Goal: Information Seeking & Learning: Compare options

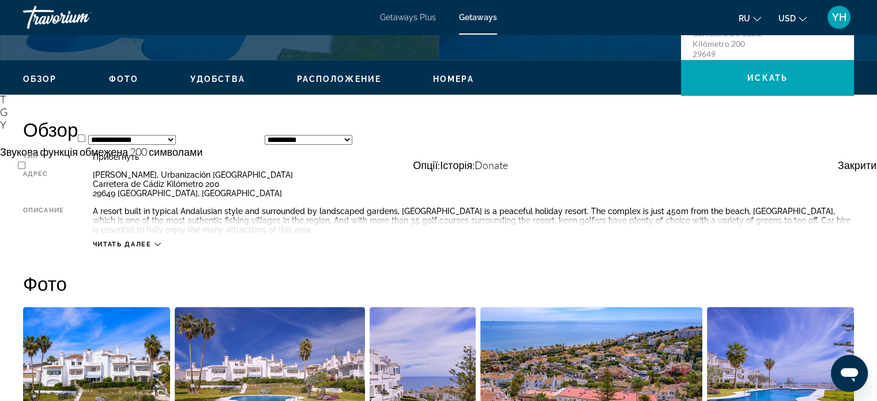
scroll to position [404, 0]
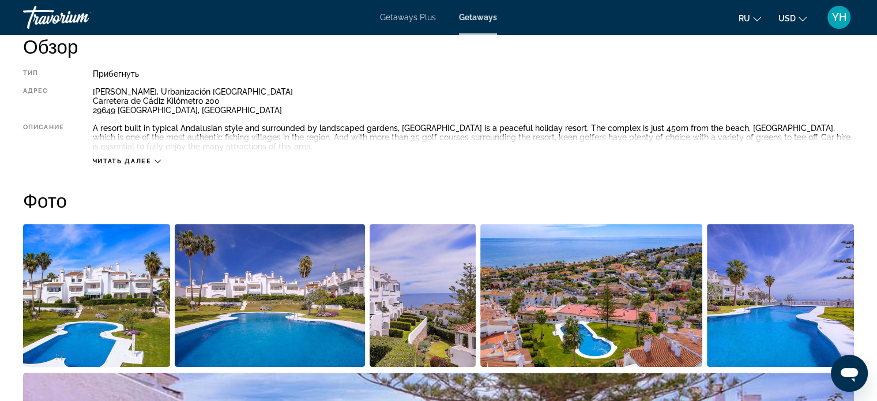
click at [155, 160] on div "Читать далее" at bounding box center [127, 160] width 68 height 7
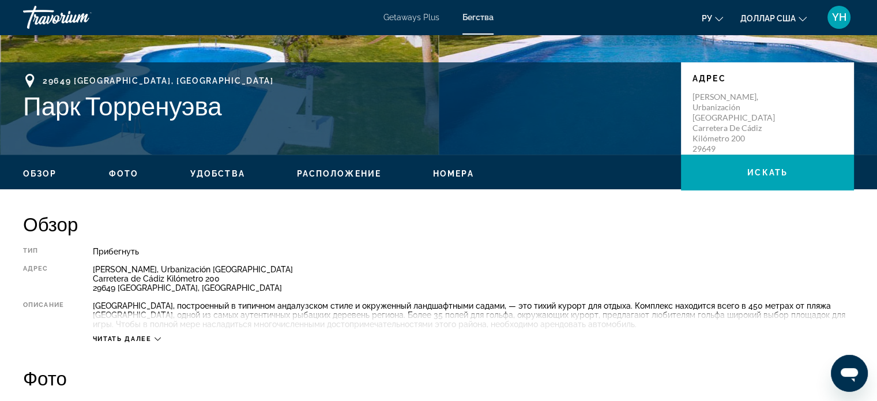
scroll to position [231, 0]
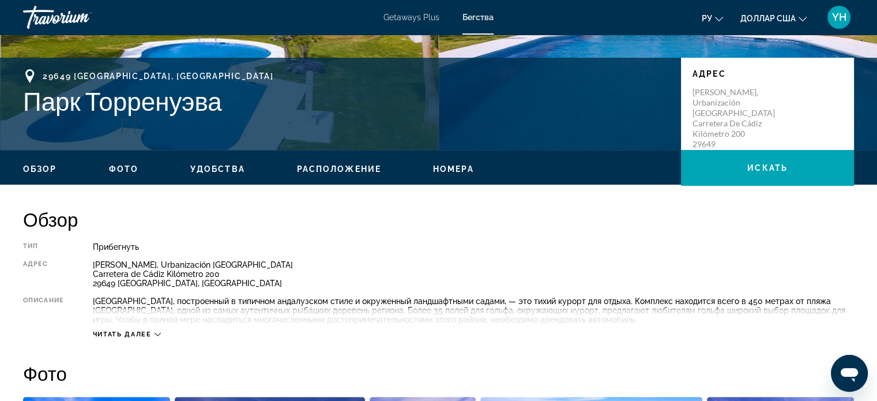
click at [163, 332] on div "Читать далее" at bounding box center [473, 323] width 761 height 32
click at [160, 335] on icon "Основное содержание" at bounding box center [158, 334] width 6 height 6
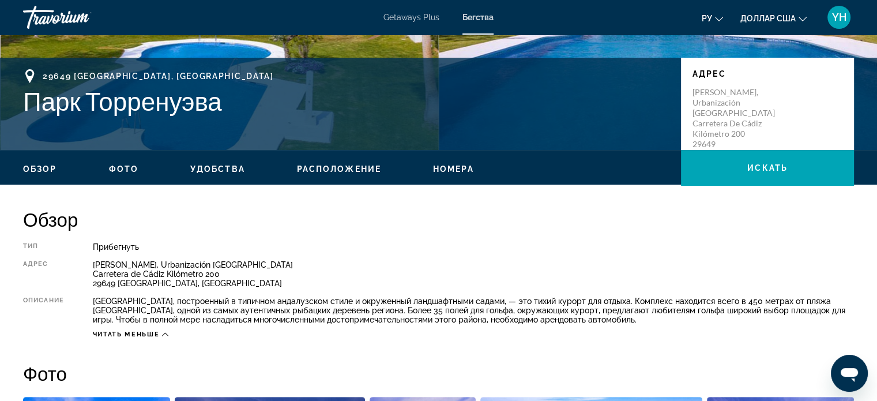
click at [165, 334] on icon "Основное содержание" at bounding box center [165, 334] width 6 height 6
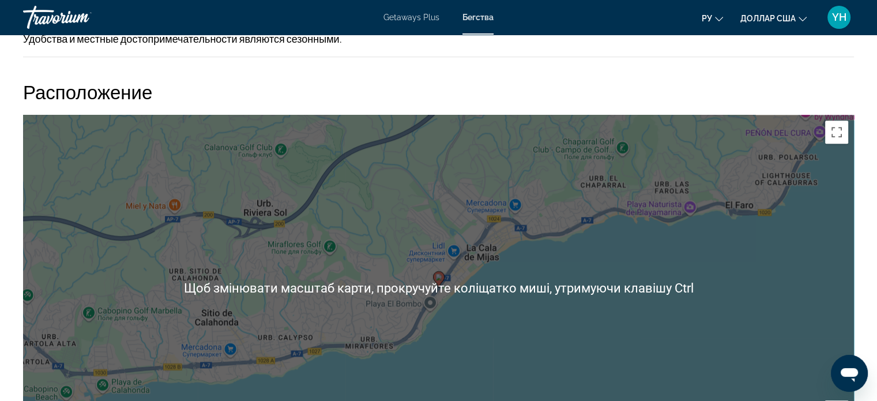
scroll to position [1379, 0]
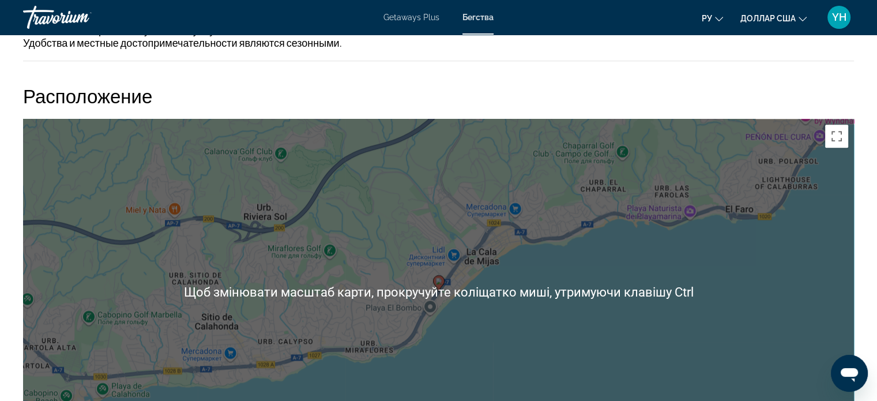
click at [756, 276] on div "Увімкніть режим перетягування за допомогою клавіатури, натиснувши Alt + Enter. …" at bounding box center [438, 292] width 831 height 346
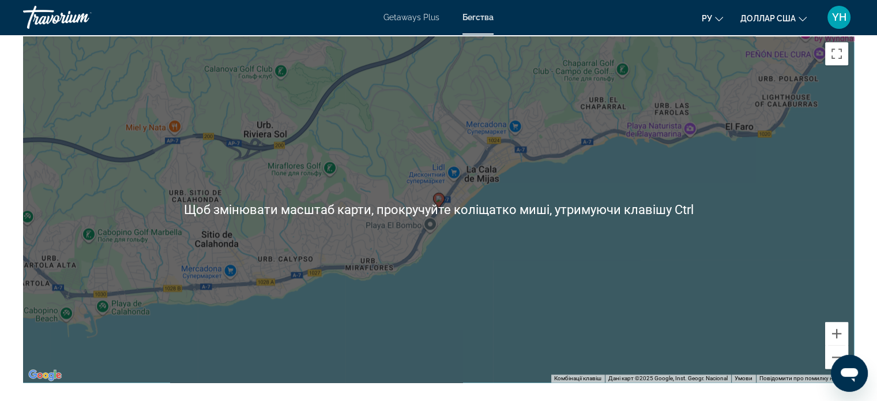
scroll to position [1494, 0]
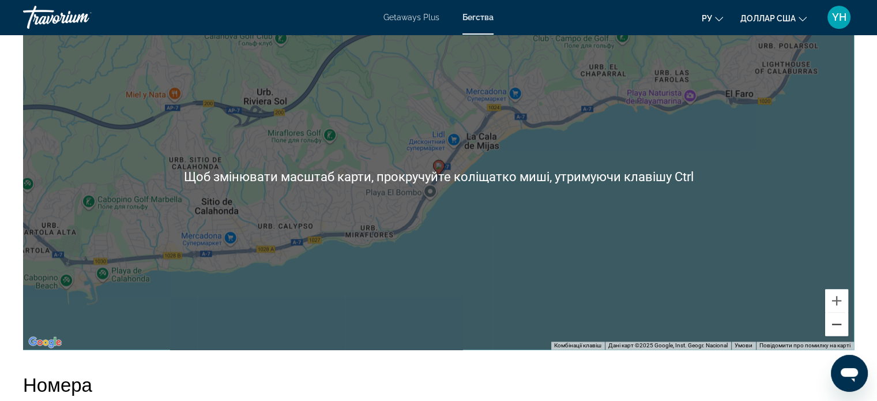
click at [837, 326] on button "Зменшити" at bounding box center [836, 323] width 23 height 23
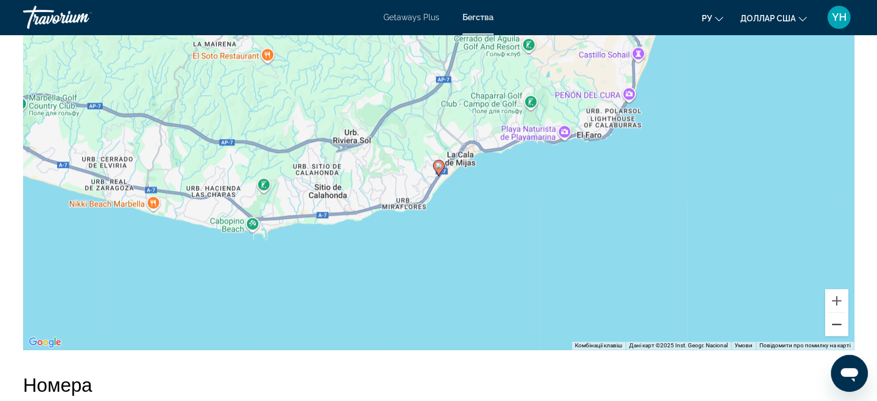
click at [832, 329] on button "Зменшити" at bounding box center [836, 323] width 23 height 23
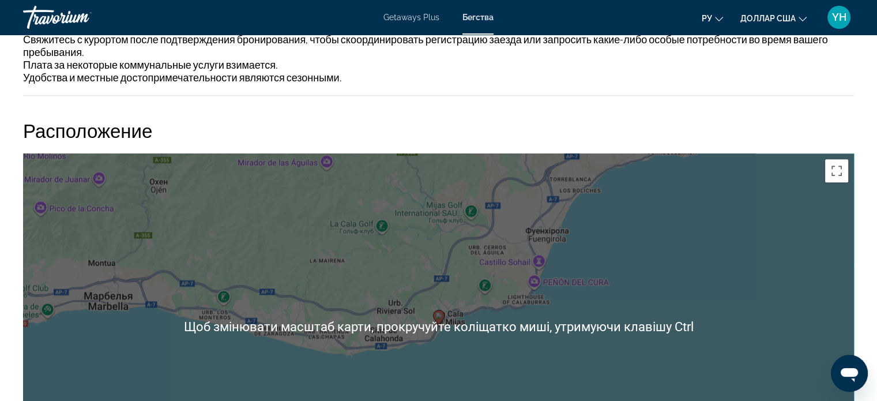
scroll to position [1321, 0]
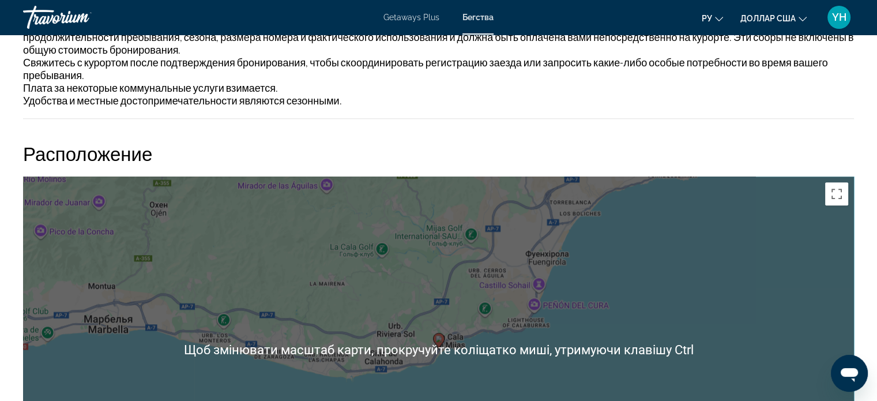
click at [777, 283] on div "Увімкніть режим перетягування за допомогою клавіатури, натиснувши Alt + Enter. …" at bounding box center [438, 349] width 831 height 346
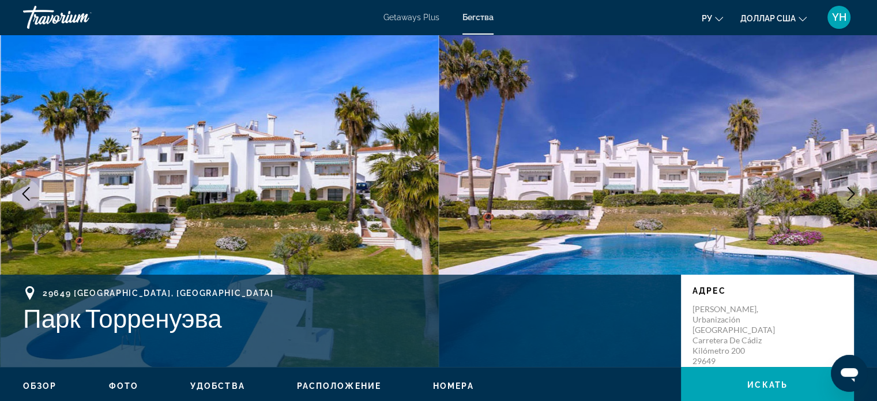
scroll to position [0, 0]
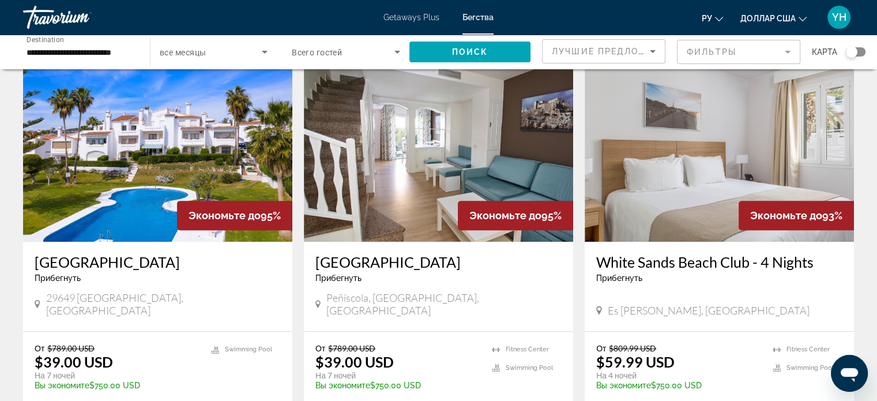
scroll to position [865, 0]
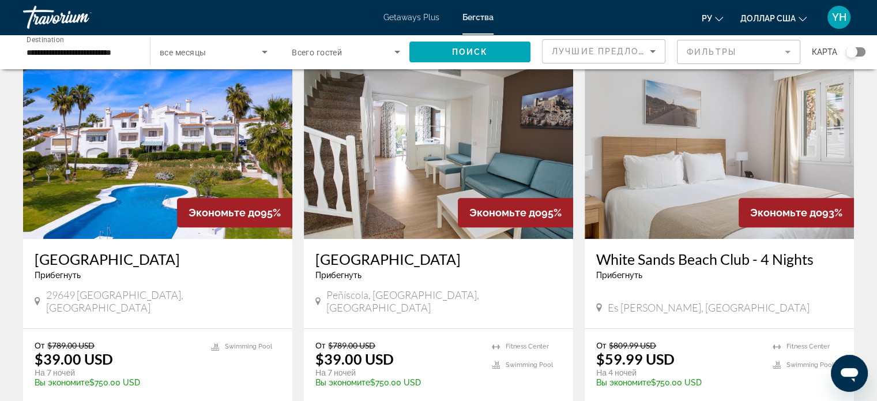
click at [120, 138] on img "Основное содержание" at bounding box center [157, 146] width 269 height 184
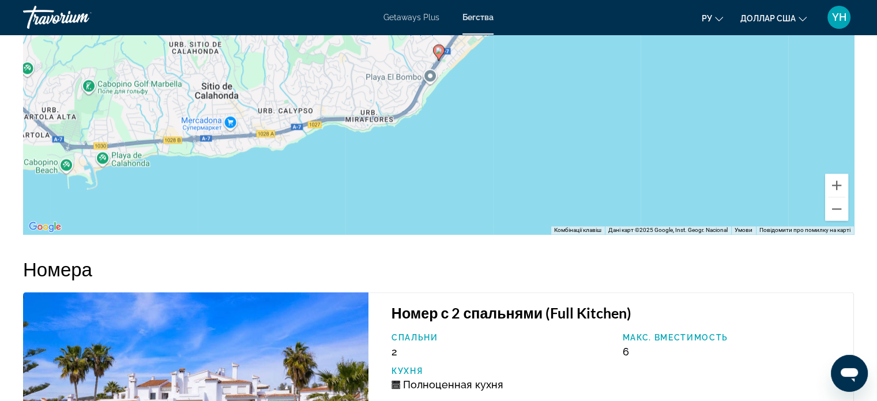
scroll to position [1557, 0]
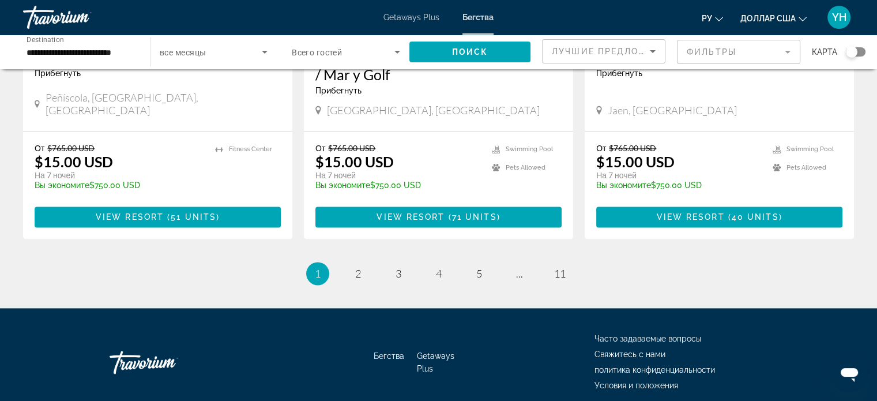
scroll to position [1481, 0]
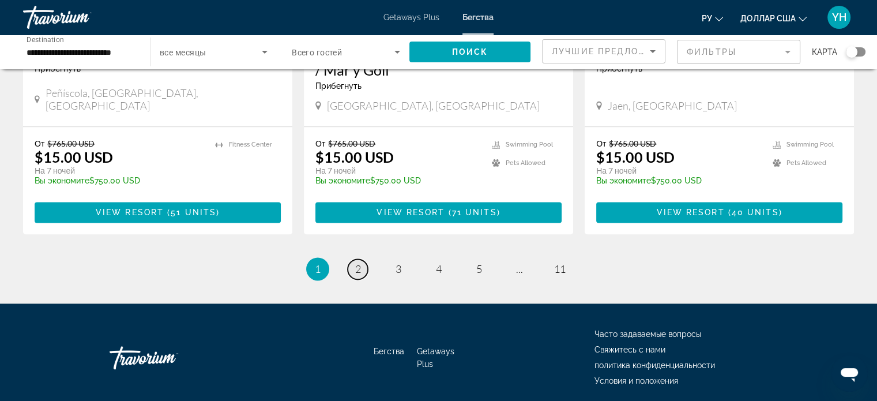
click at [358, 262] on span "2" at bounding box center [358, 268] width 6 height 13
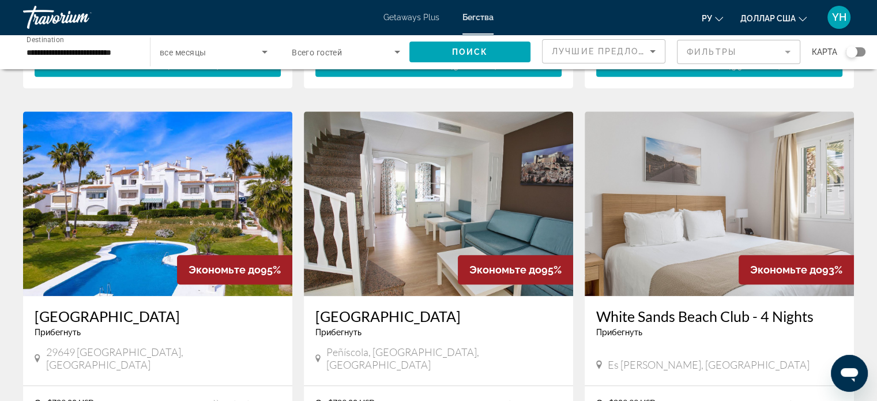
scroll to position [807, 0]
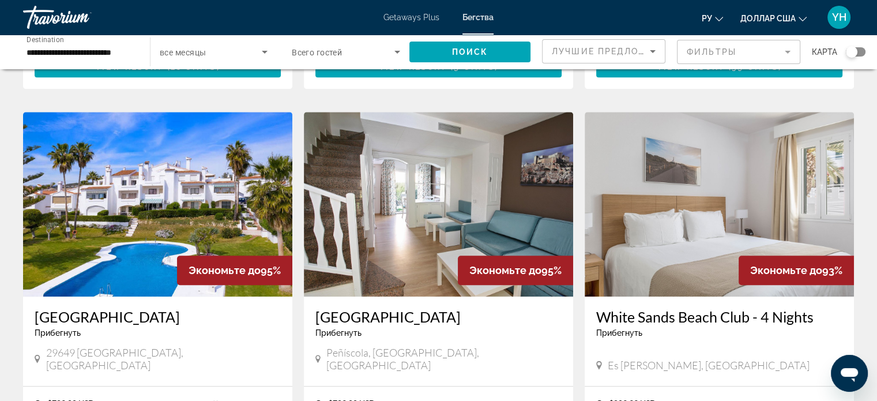
click at [724, 164] on img "Основное содержание" at bounding box center [719, 204] width 269 height 184
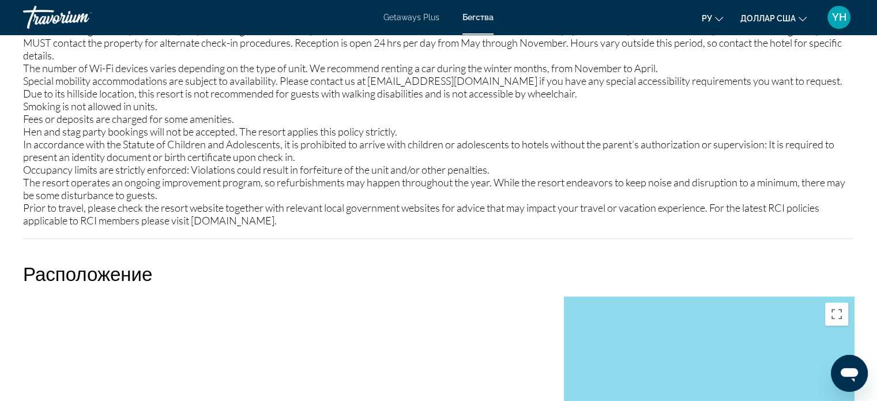
scroll to position [1384, 0]
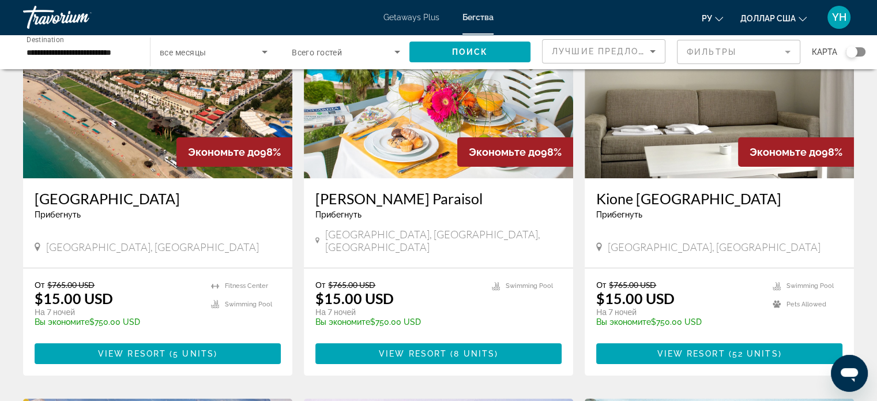
scroll to position [115, 0]
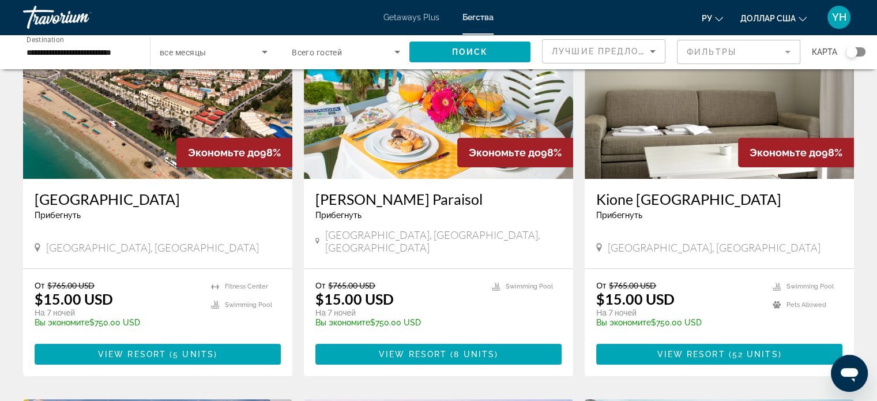
click at [704, 124] on img "Основное содержание" at bounding box center [719, 86] width 269 height 184
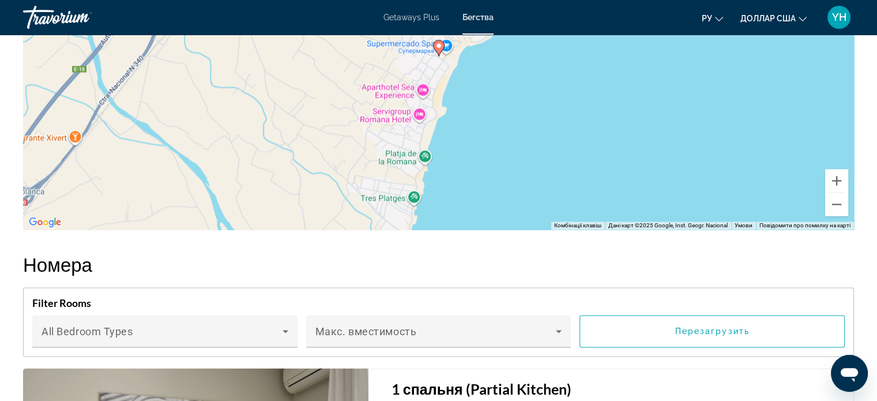
scroll to position [1787, 0]
click at [831, 198] on button "Зменшити" at bounding box center [836, 204] width 23 height 23
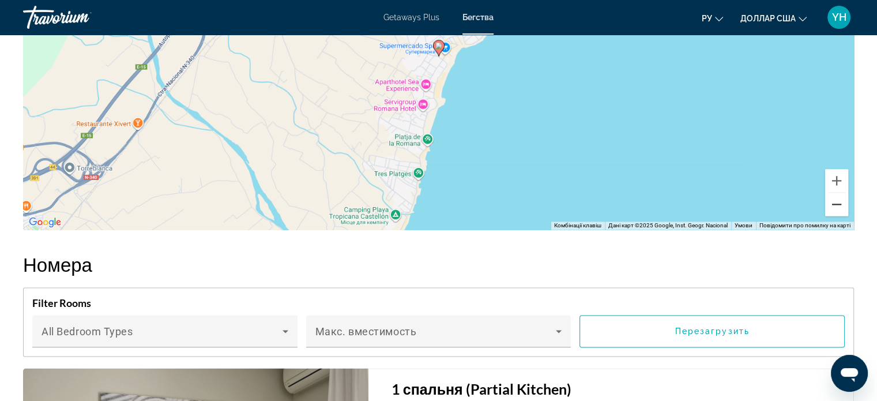
click at [831, 198] on button "Зменшити" at bounding box center [836, 204] width 23 height 23
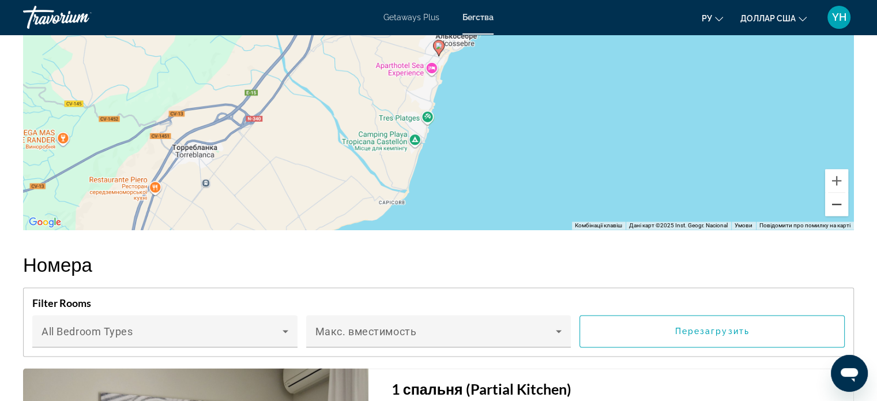
click at [831, 198] on button "Зменшити" at bounding box center [836, 204] width 23 height 23
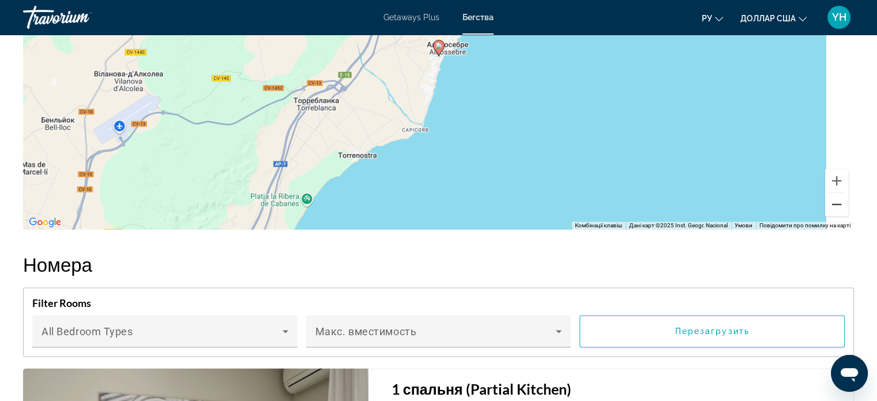
click at [831, 198] on button "Зменшити" at bounding box center [836, 204] width 23 height 23
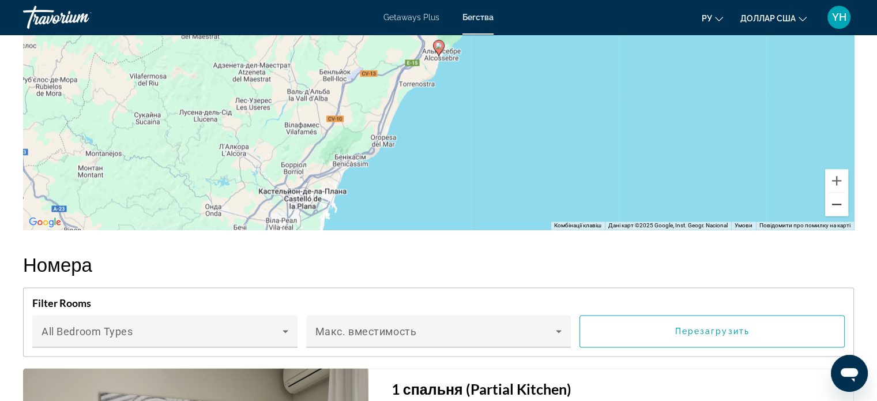
click at [831, 198] on button "Зменшити" at bounding box center [836, 204] width 23 height 23
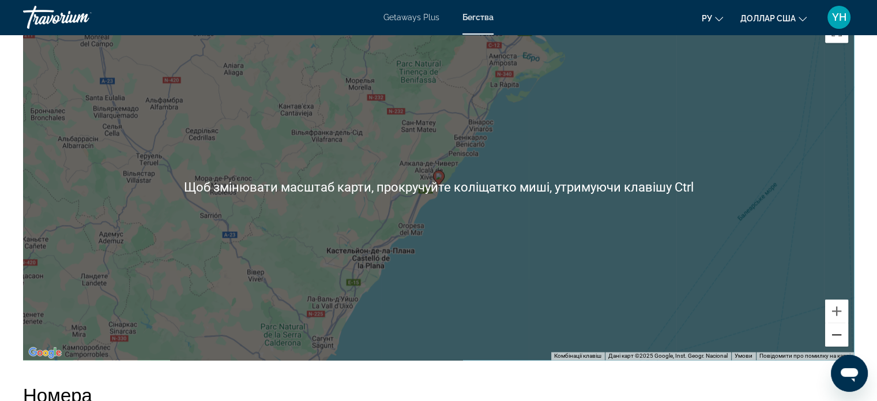
scroll to position [1672, 0]
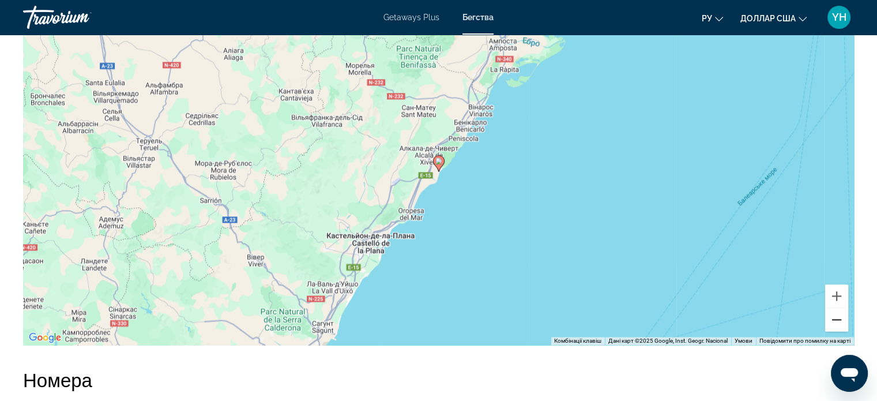
click at [838, 314] on button "Зменшити" at bounding box center [836, 319] width 23 height 23
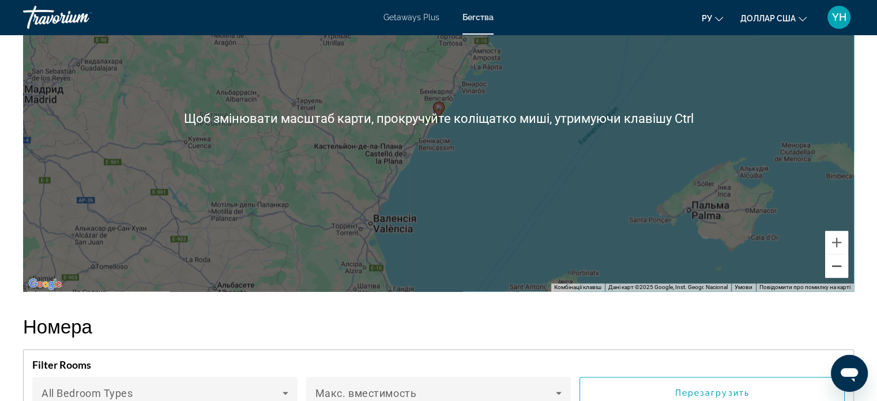
scroll to position [1730, 0]
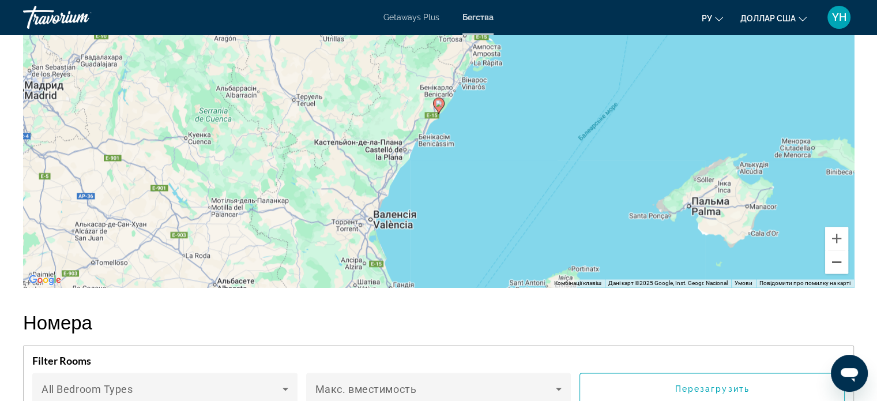
click at [837, 262] on button "Зменшити" at bounding box center [836, 261] width 23 height 23
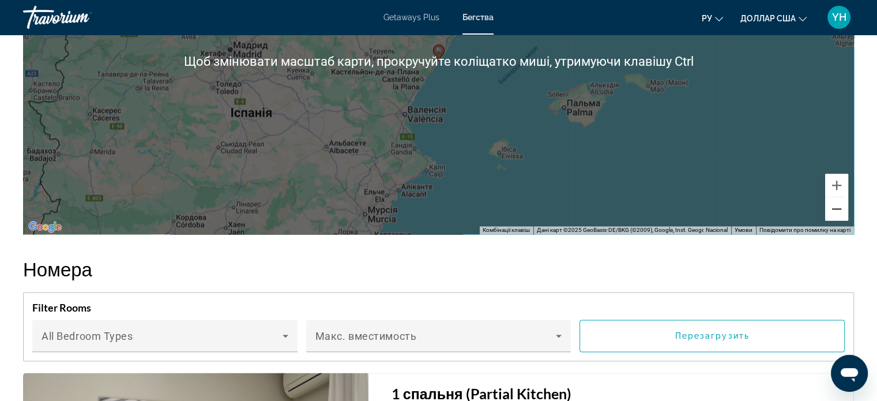
scroll to position [1787, 0]
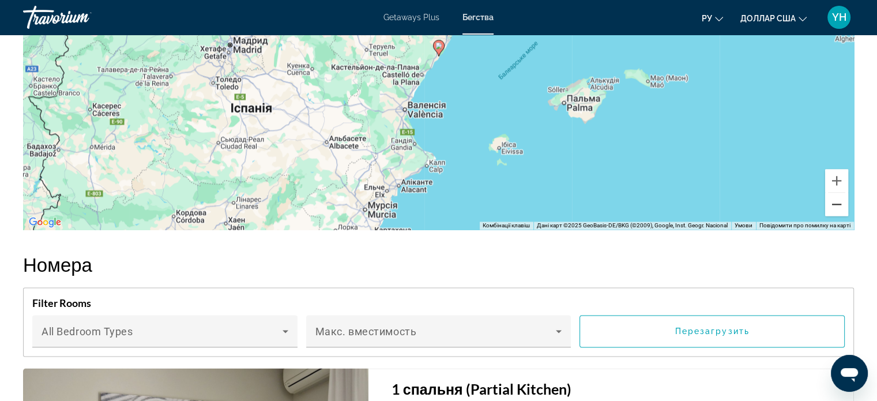
click at [839, 204] on button "Зменшити" at bounding box center [836, 204] width 23 height 23
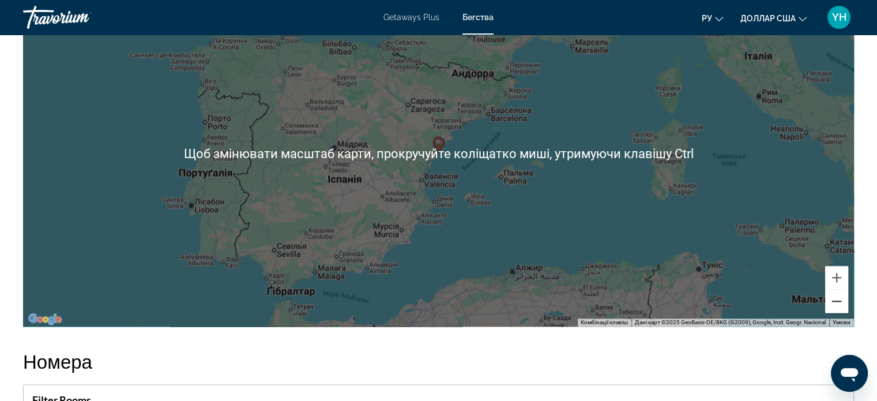
scroll to position [1672, 0]
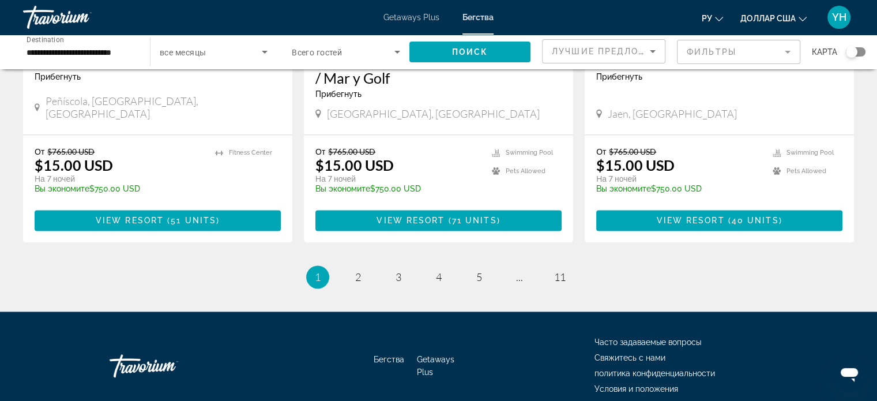
scroll to position [1481, 0]
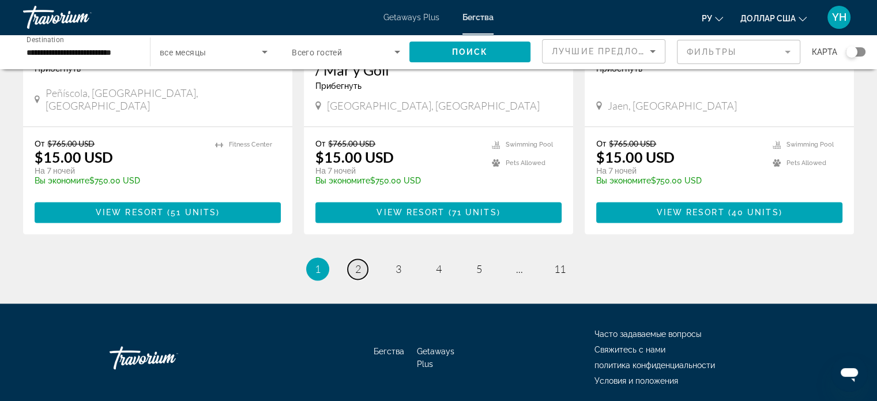
click at [356, 262] on span "2" at bounding box center [358, 268] width 6 height 13
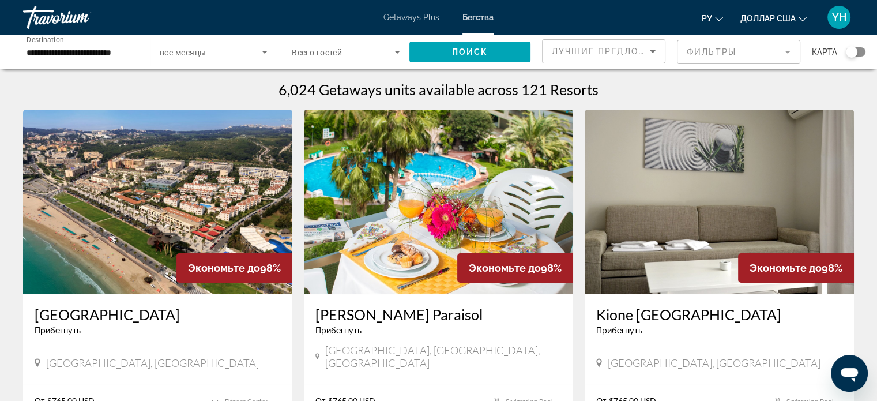
click at [382, 202] on img "Основное содержание" at bounding box center [438, 202] width 269 height 184
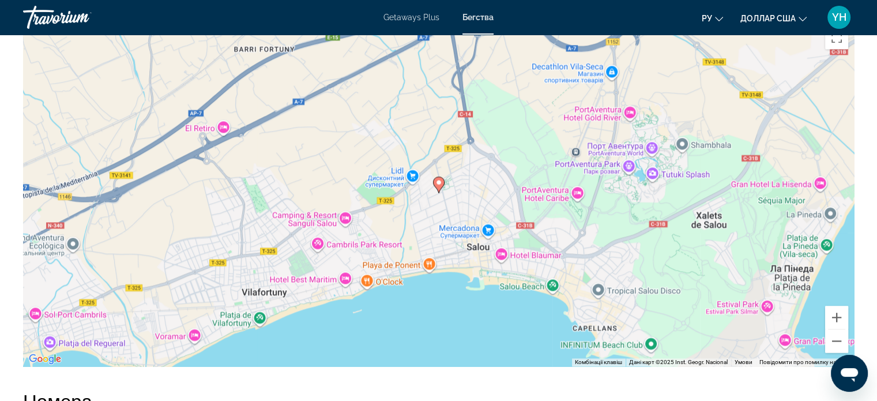
scroll to position [1672, 0]
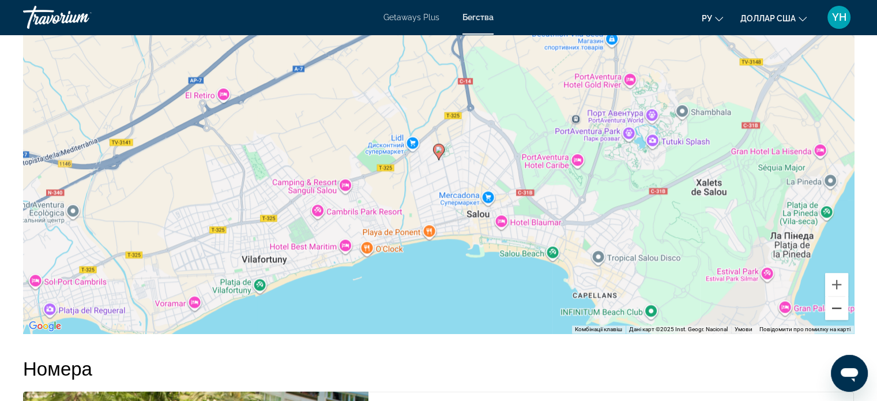
click at [835, 302] on button "Зменшити" at bounding box center [836, 307] width 23 height 23
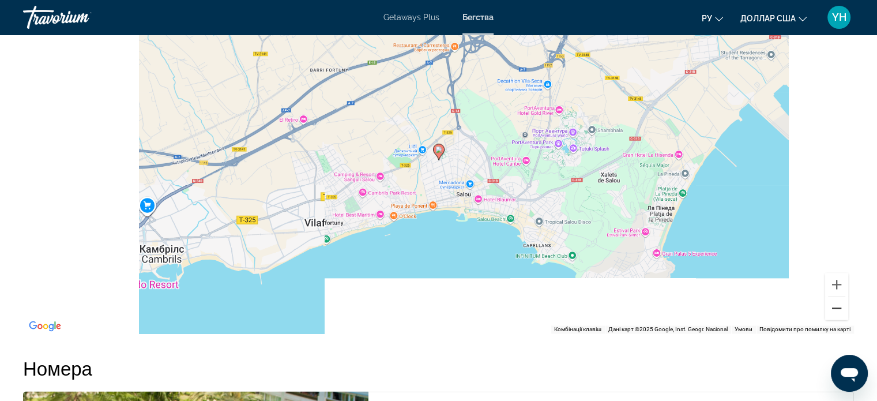
click at [835, 302] on button "Зменшити" at bounding box center [836, 307] width 23 height 23
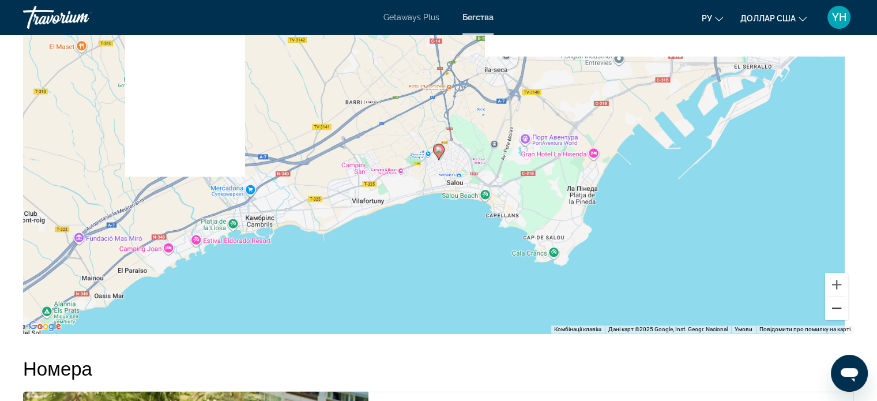
click at [835, 302] on button "Зменшити" at bounding box center [836, 307] width 23 height 23
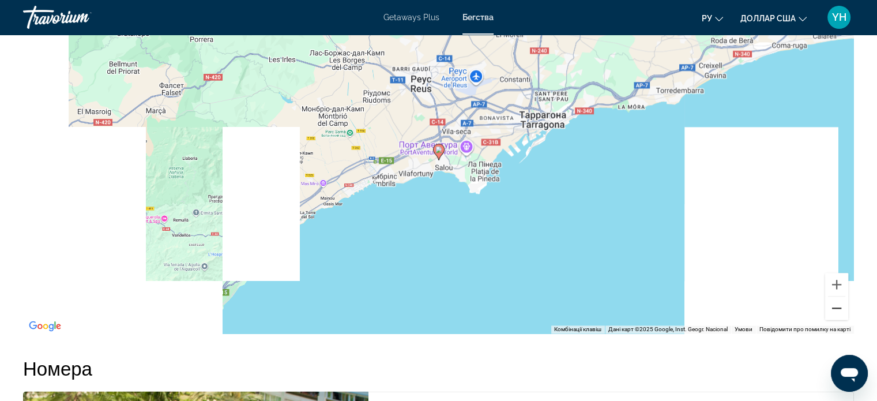
click at [835, 302] on button "Зменшити" at bounding box center [836, 307] width 23 height 23
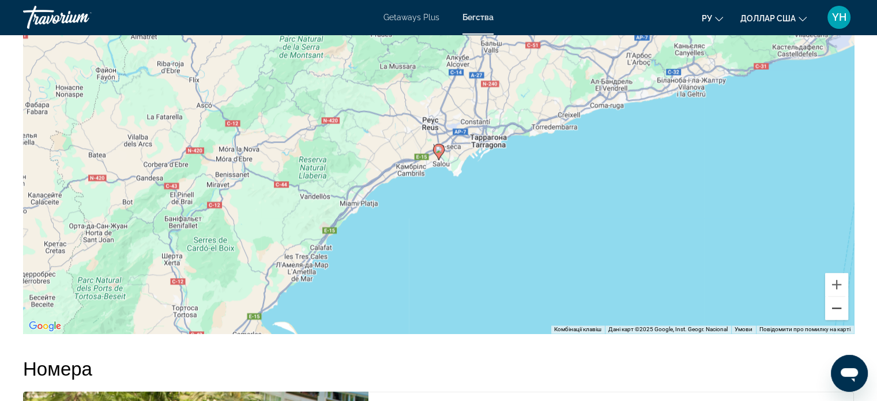
click at [835, 302] on button "Зменшити" at bounding box center [836, 307] width 23 height 23
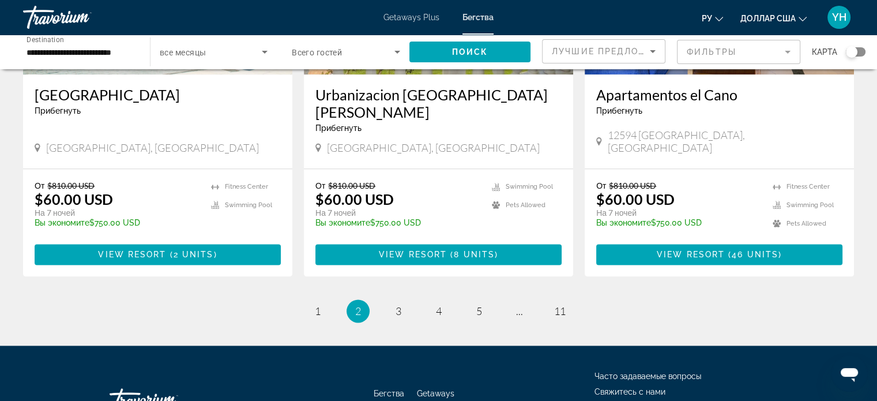
scroll to position [1464, 0]
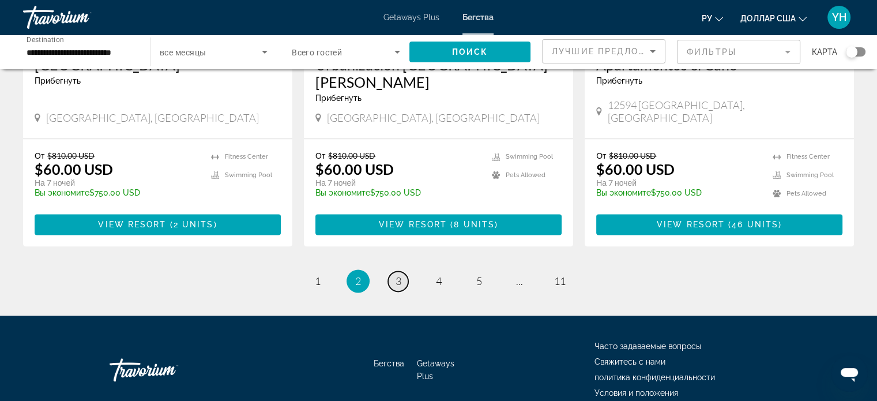
click at [400, 274] on span "3" at bounding box center [399, 280] width 6 height 13
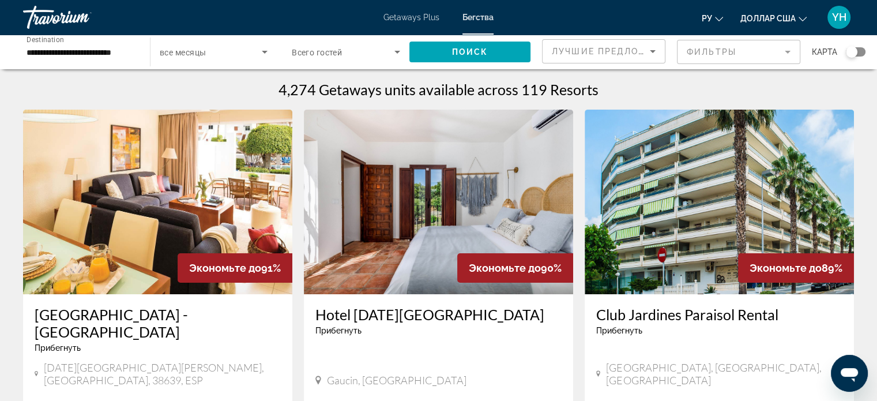
click at [168, 182] on img "Основное содержание" at bounding box center [157, 202] width 269 height 184
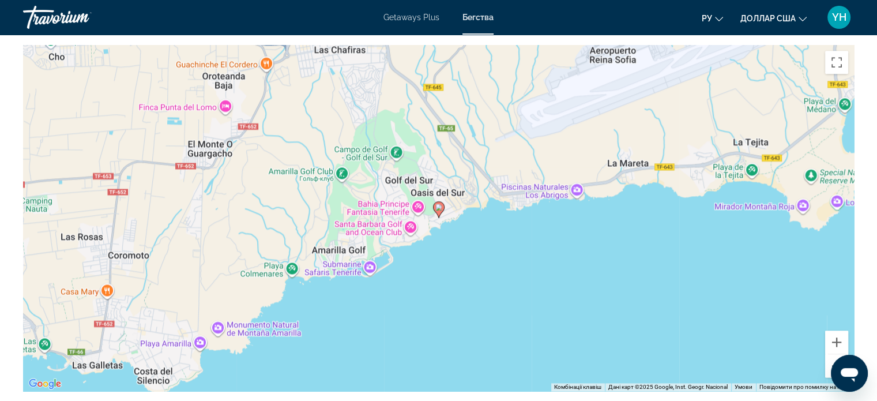
scroll to position [1557, 0]
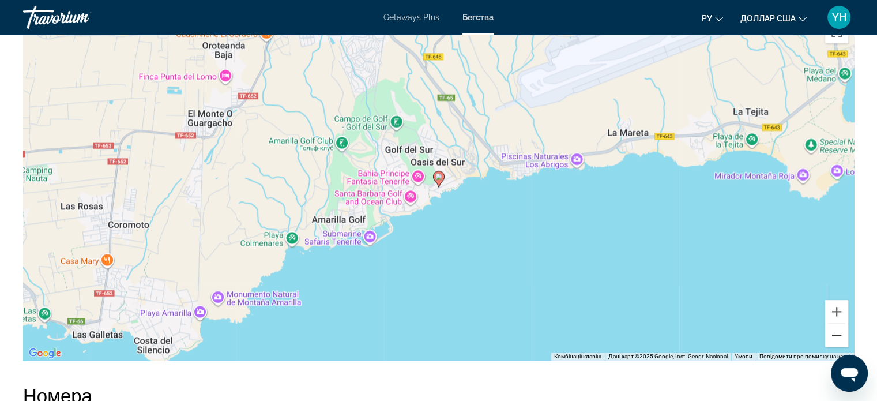
click at [837, 341] on button "Зменшити" at bounding box center [836, 334] width 23 height 23
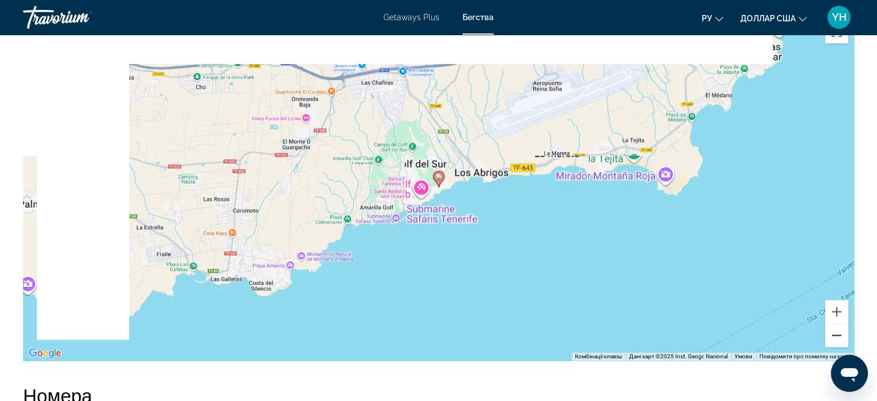
click at [837, 341] on button "Зменшити" at bounding box center [836, 334] width 23 height 23
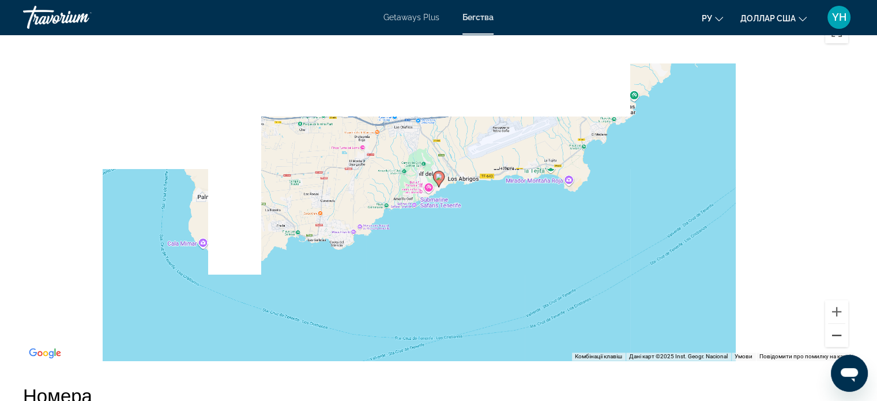
click at [837, 341] on button "Зменшити" at bounding box center [836, 334] width 23 height 23
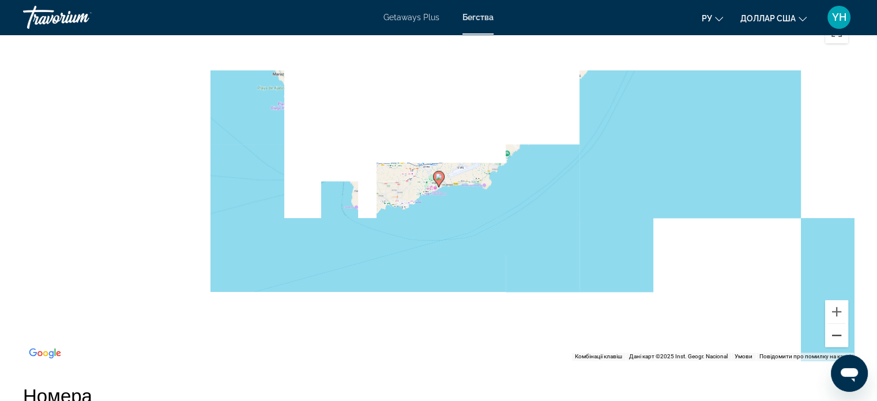
click at [837, 341] on button "Зменшити" at bounding box center [836, 334] width 23 height 23
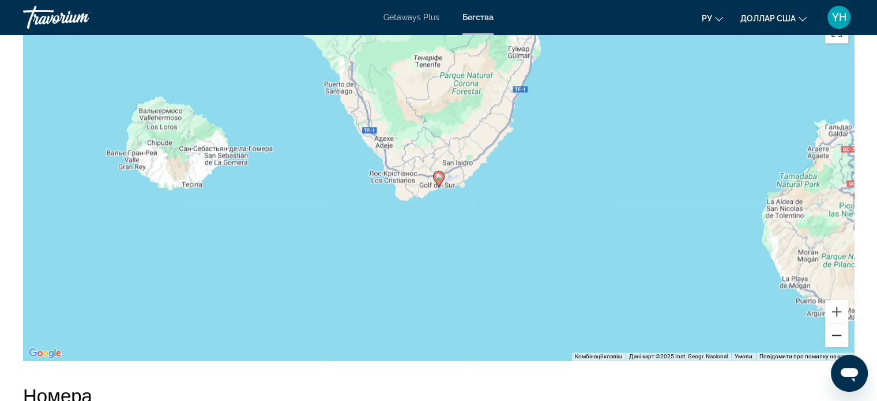
click at [837, 341] on button "Зменшити" at bounding box center [836, 334] width 23 height 23
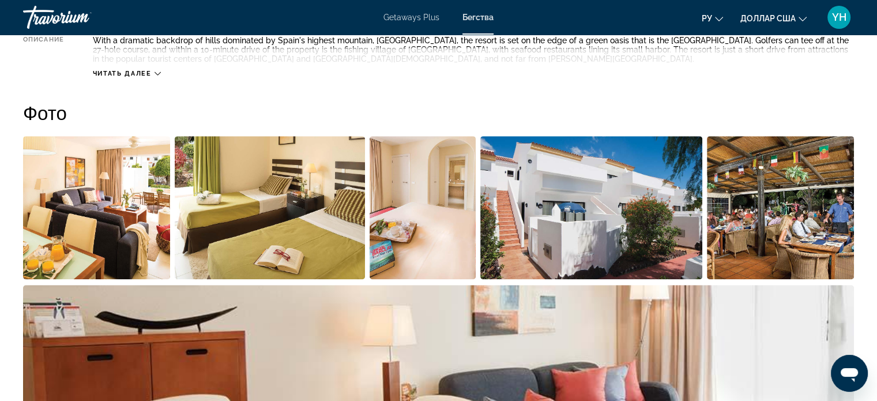
scroll to position [519, 0]
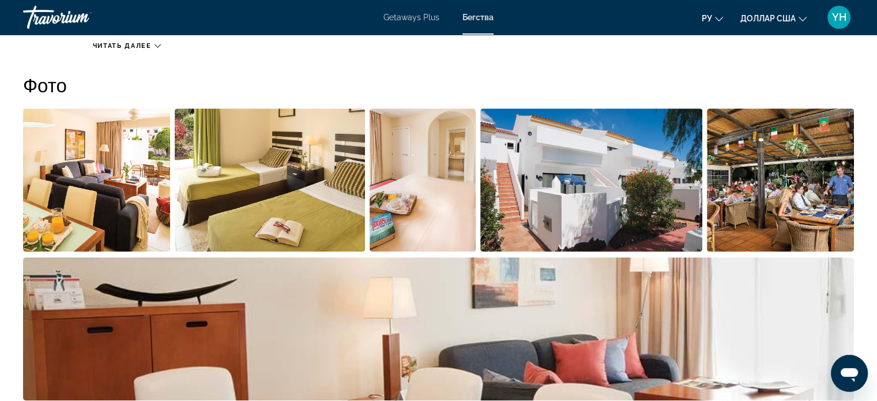
click at [296, 159] on img "Open full-screen image slider" at bounding box center [270, 179] width 190 height 143
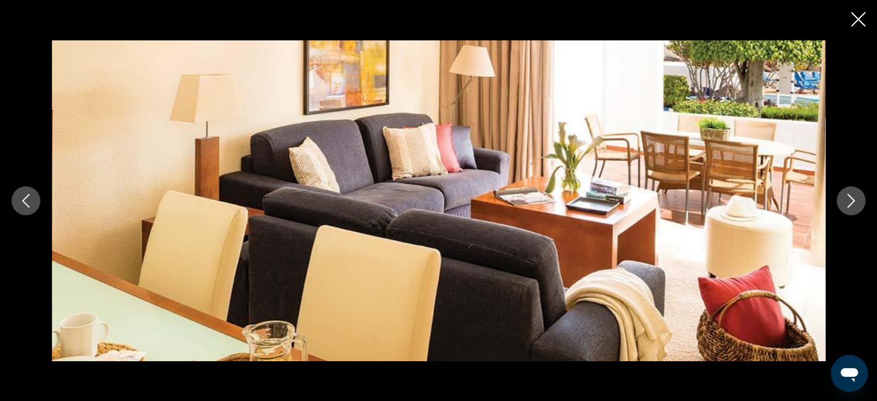
click at [849, 201] on icon "Next image" at bounding box center [851, 201] width 14 height 14
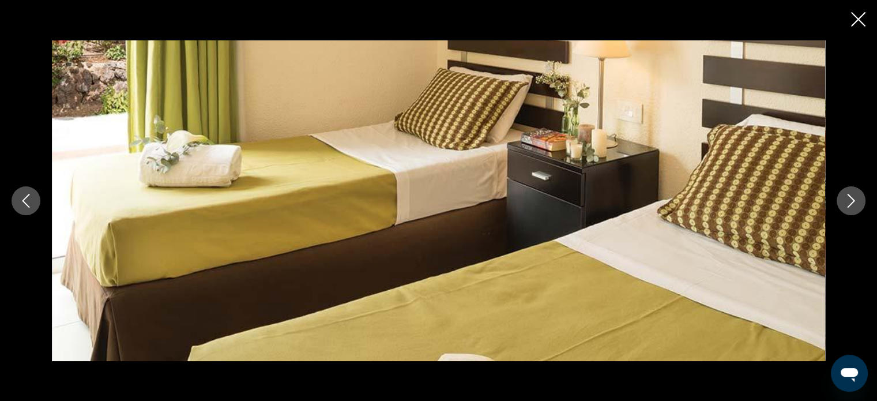
click at [849, 201] on icon "Next image" at bounding box center [851, 201] width 14 height 14
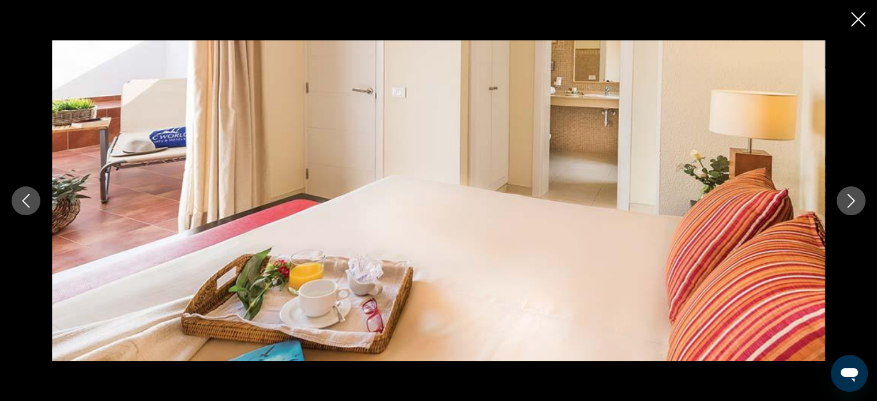
click at [849, 201] on icon "Next image" at bounding box center [851, 201] width 14 height 14
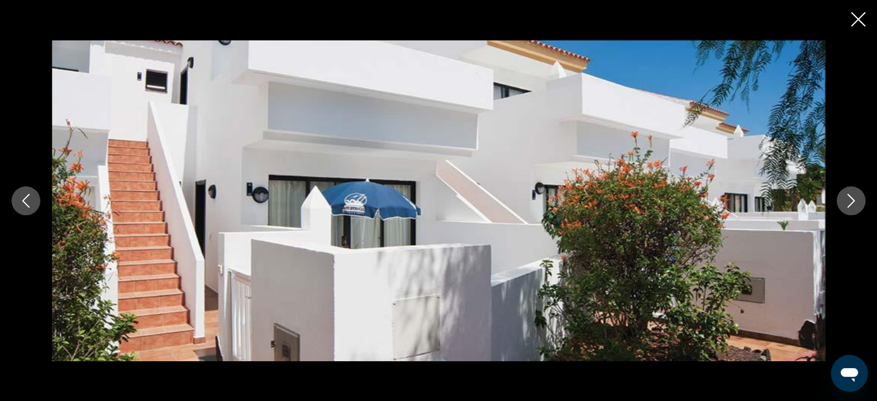
click at [849, 201] on icon "Next image" at bounding box center [851, 201] width 14 height 14
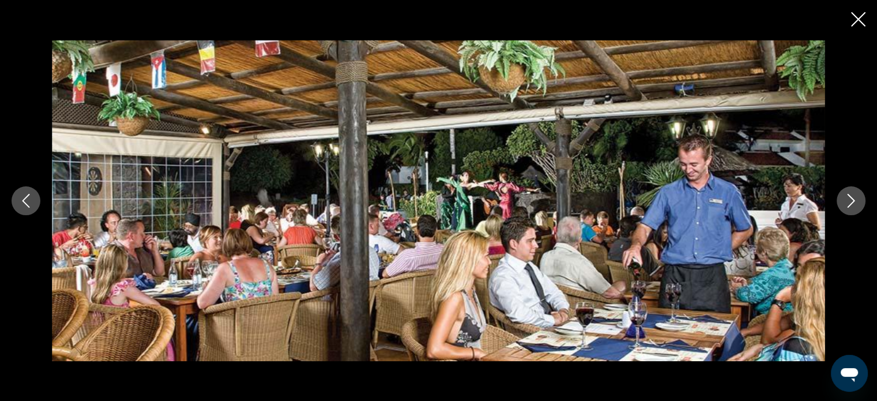
click at [849, 201] on icon "Next image" at bounding box center [851, 201] width 14 height 14
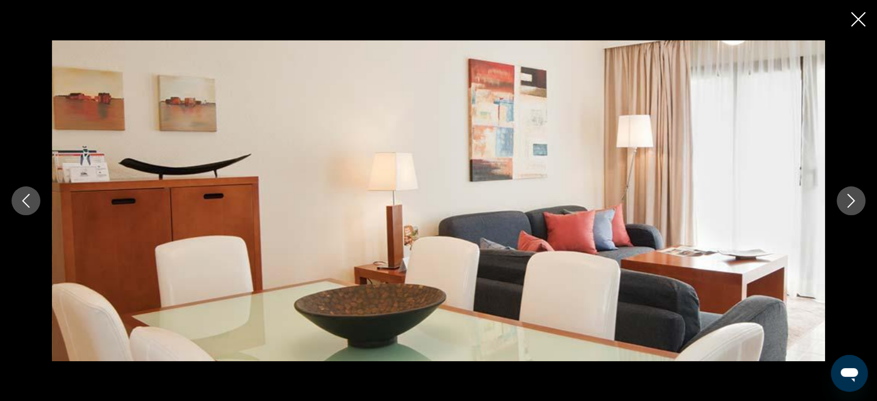
click at [849, 201] on icon "Next image" at bounding box center [851, 201] width 14 height 14
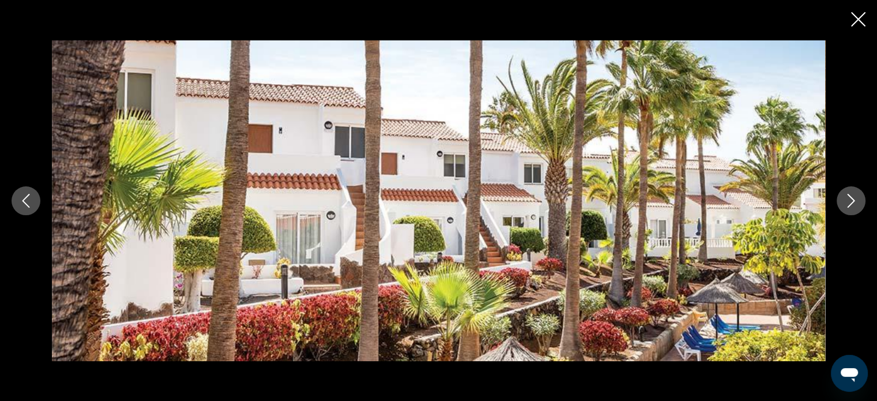
click at [849, 201] on icon "Next image" at bounding box center [851, 201] width 14 height 14
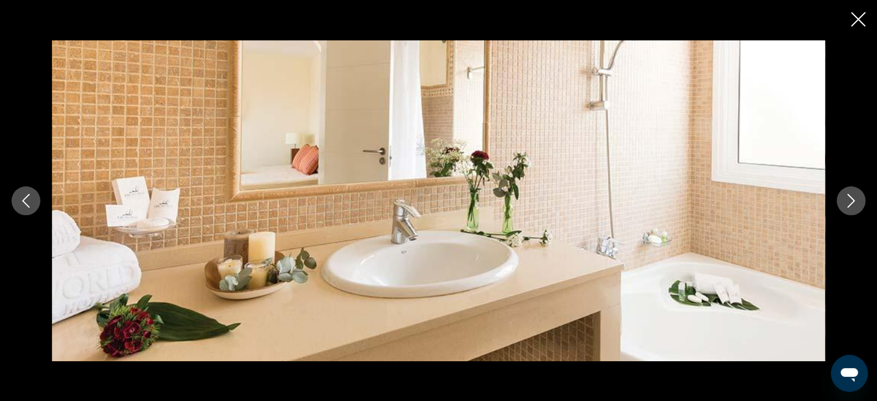
click at [849, 201] on icon "Next image" at bounding box center [851, 201] width 14 height 14
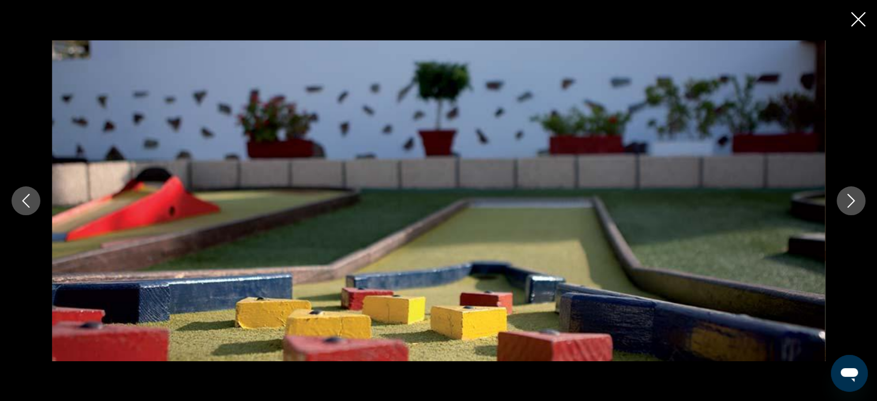
click at [849, 201] on icon "Next image" at bounding box center [851, 201] width 14 height 14
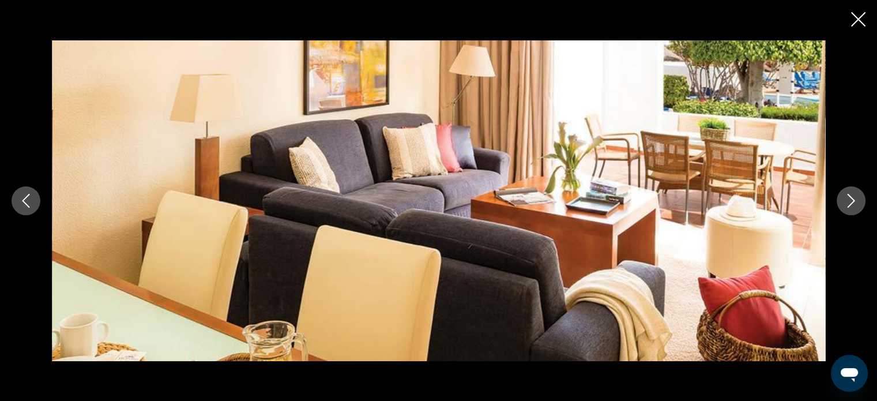
click at [849, 201] on icon "Next image" at bounding box center [851, 201] width 14 height 14
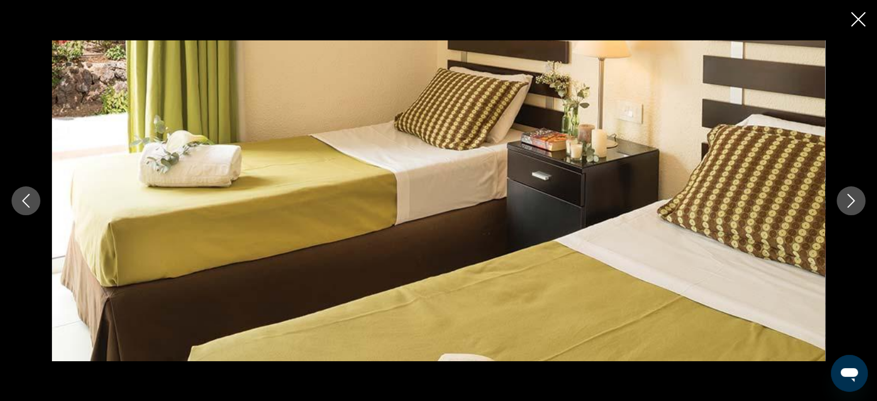
click at [849, 201] on icon "Next image" at bounding box center [851, 201] width 14 height 14
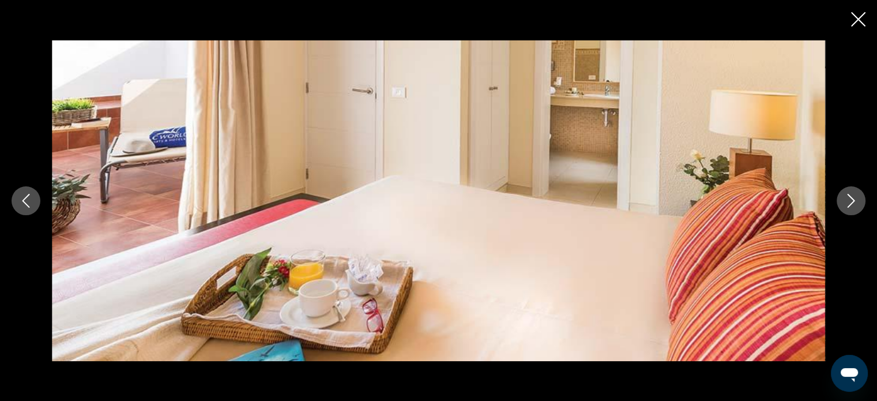
click at [852, 18] on icon "Close slideshow" at bounding box center [858, 19] width 14 height 14
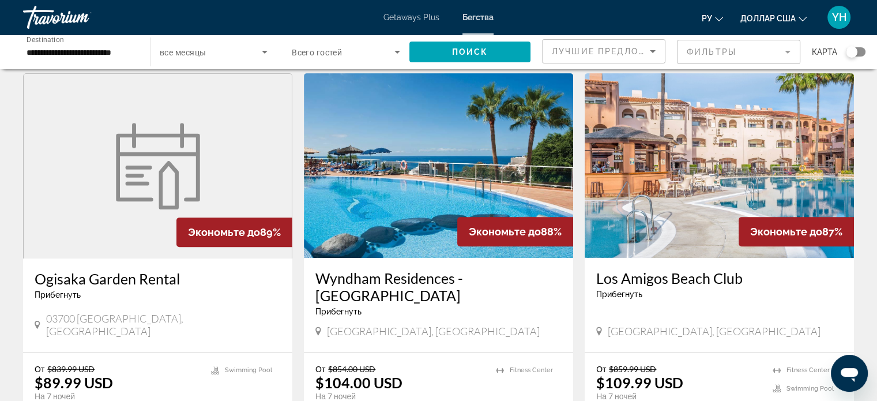
scroll to position [461, 0]
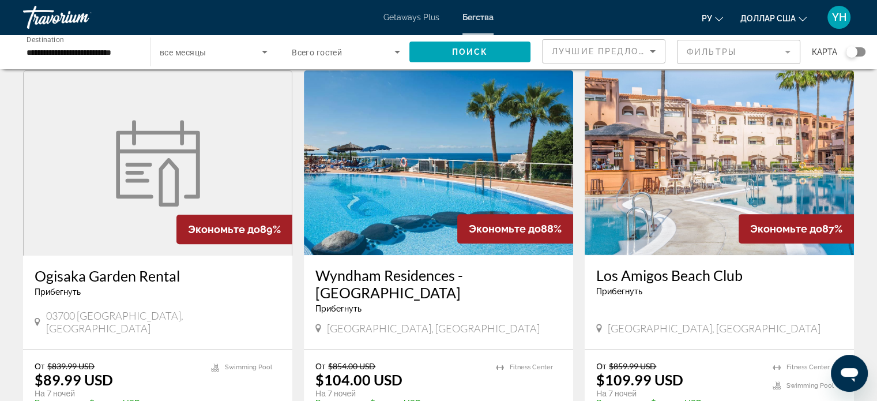
click at [699, 148] on img "Основное содержание" at bounding box center [719, 162] width 269 height 184
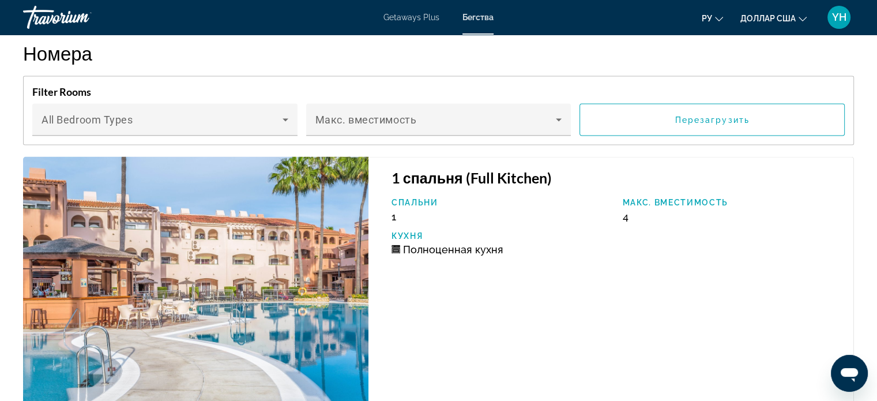
scroll to position [2133, 0]
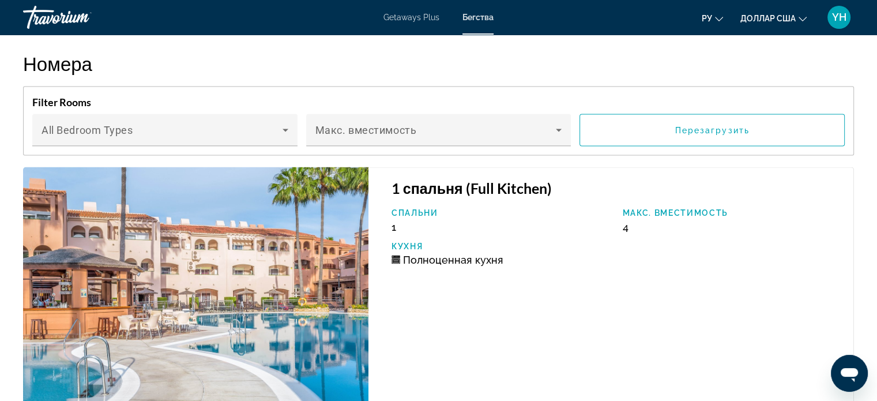
click at [179, 285] on img "Основное содержание" at bounding box center [195, 298] width 345 height 263
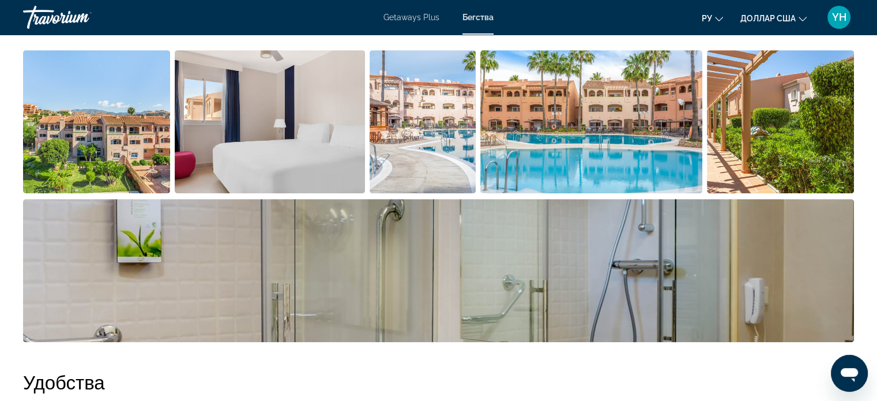
scroll to position [577, 0]
click at [757, 127] on img "Open full-screen image slider" at bounding box center [780, 122] width 147 height 143
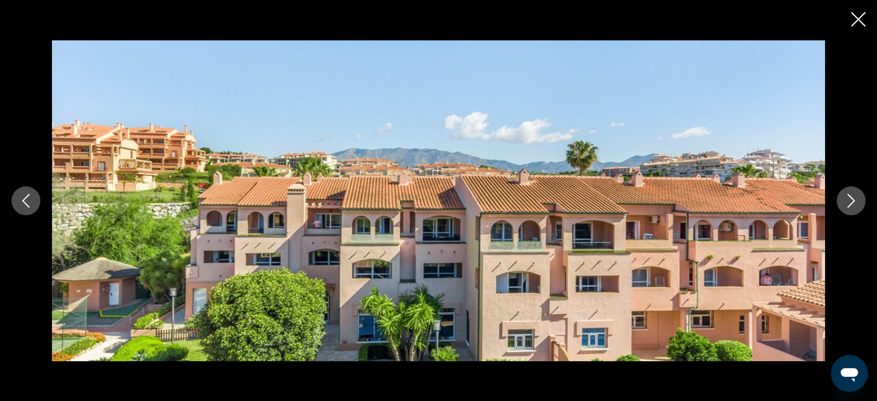
click at [849, 199] on icon "Next image" at bounding box center [851, 201] width 14 height 14
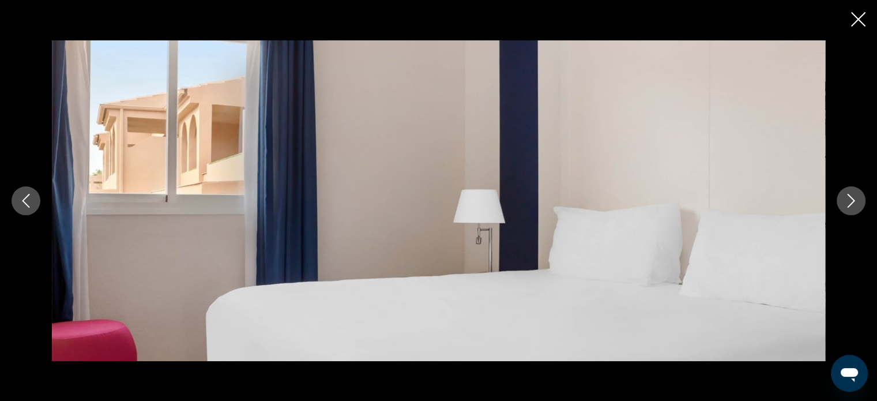
click at [849, 199] on icon "Next image" at bounding box center [851, 201] width 14 height 14
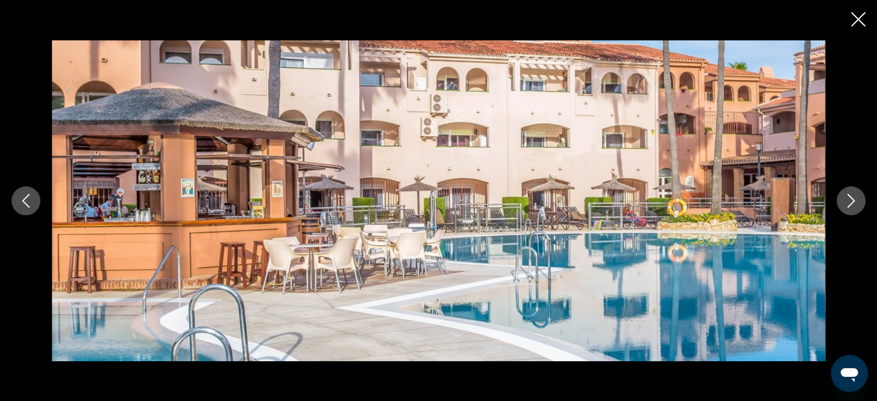
click at [849, 199] on icon "Next image" at bounding box center [851, 201] width 14 height 14
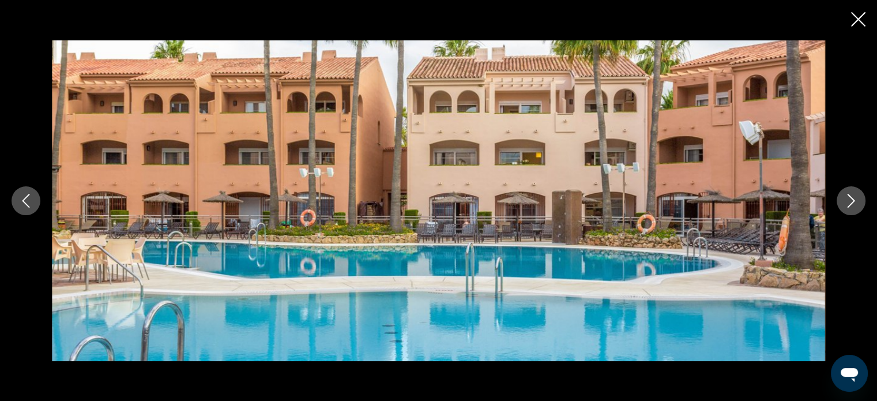
click at [849, 199] on icon "Next image" at bounding box center [851, 201] width 14 height 14
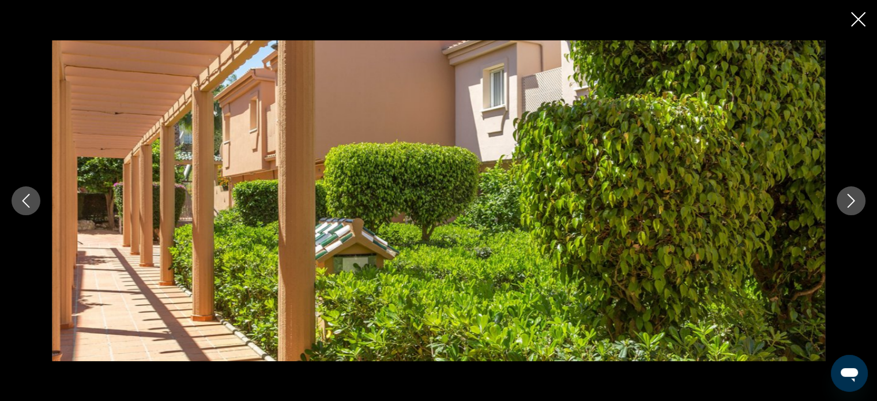
click at [849, 199] on icon "Next image" at bounding box center [851, 201] width 14 height 14
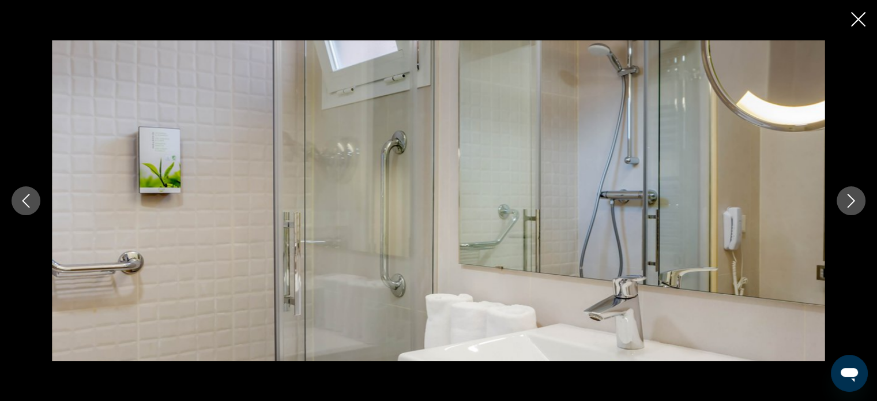
click at [849, 199] on icon "Next image" at bounding box center [851, 201] width 14 height 14
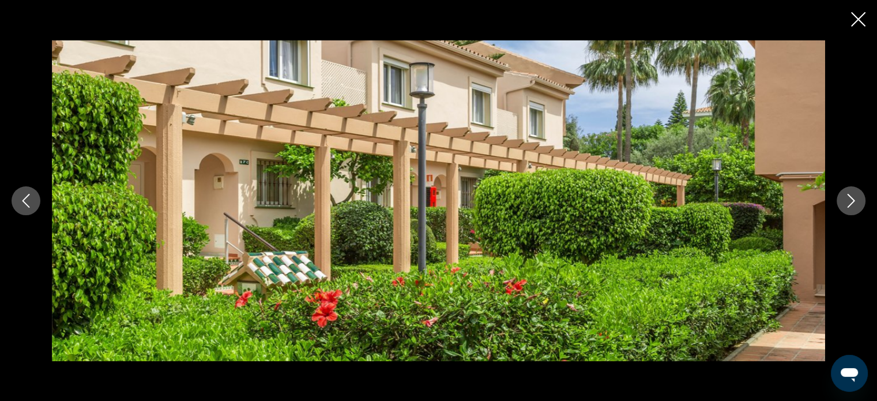
click at [849, 199] on icon "Next image" at bounding box center [851, 201] width 14 height 14
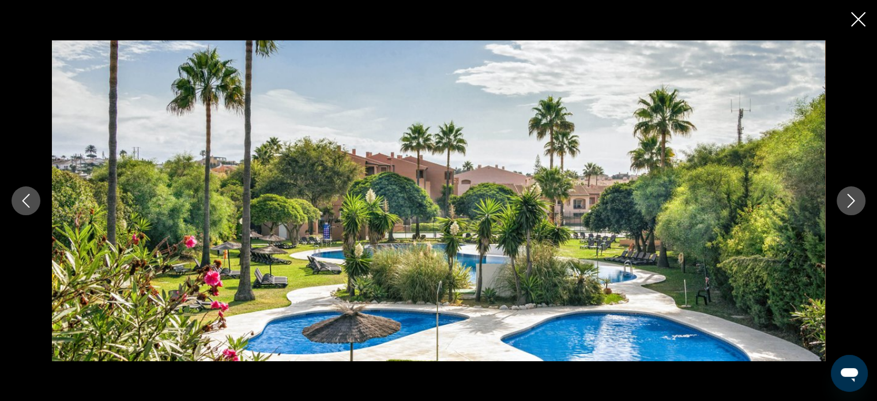
click at [849, 199] on icon "Next image" at bounding box center [851, 201] width 14 height 14
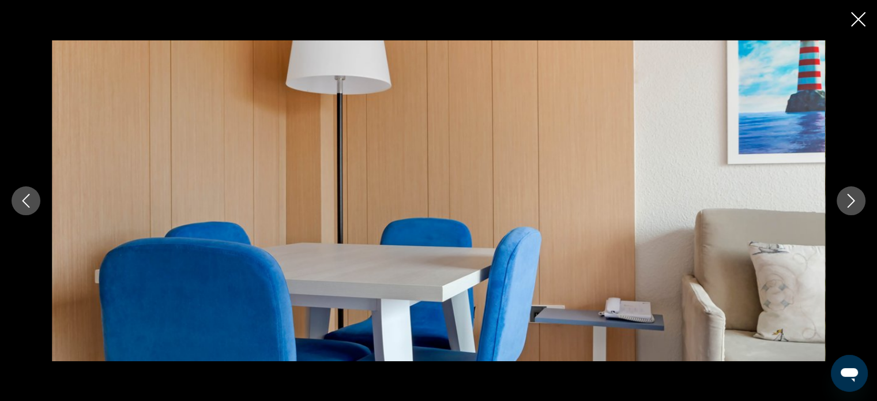
click at [849, 199] on icon "Next image" at bounding box center [851, 201] width 14 height 14
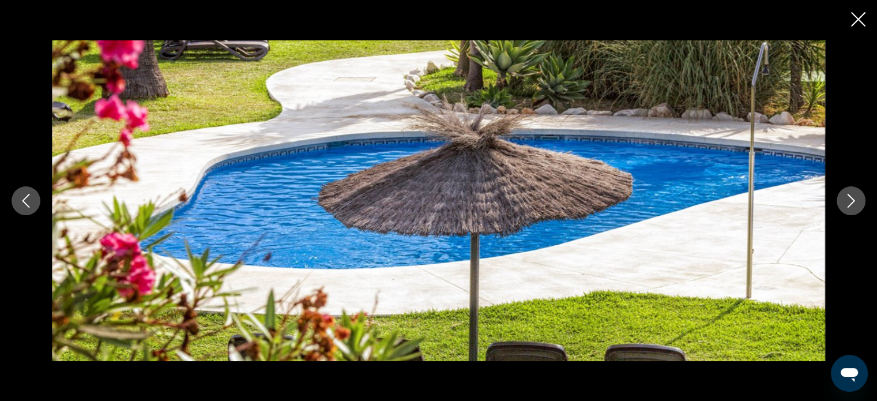
click at [849, 199] on icon "Next image" at bounding box center [851, 201] width 14 height 14
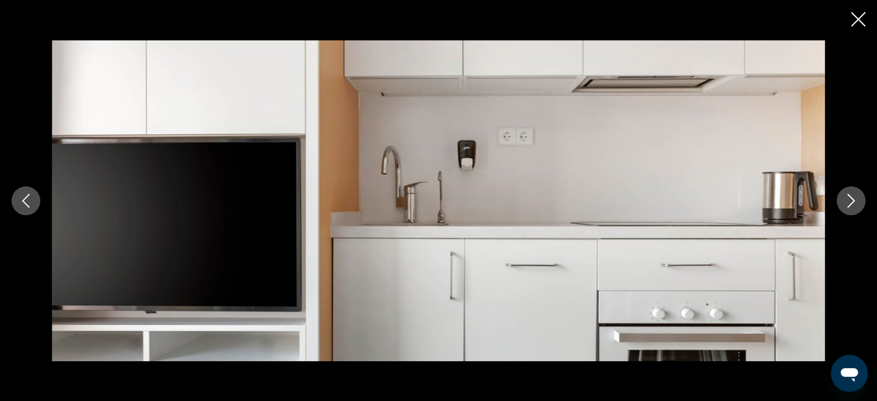
click at [849, 199] on icon "Next image" at bounding box center [851, 201] width 14 height 14
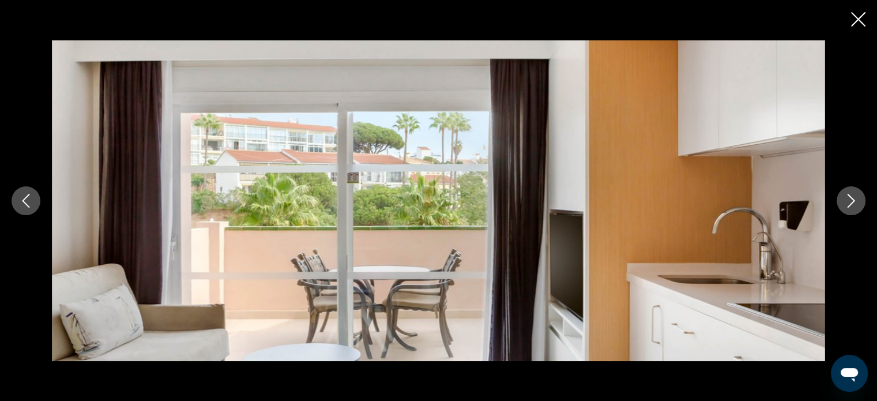
click at [849, 199] on icon "Next image" at bounding box center [851, 201] width 14 height 14
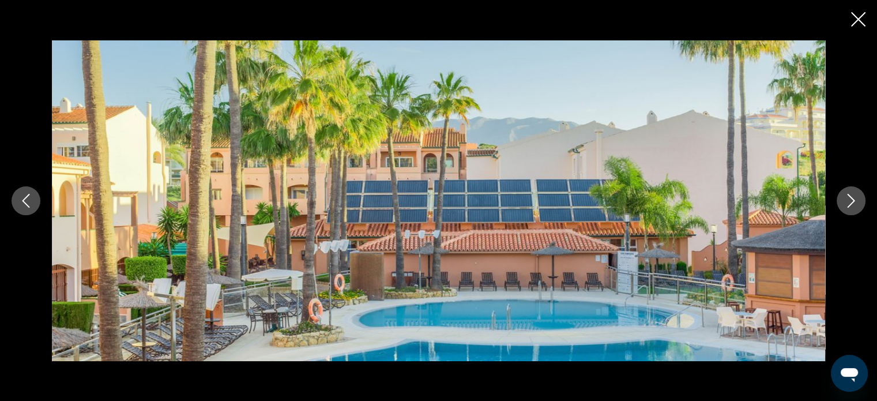
click at [849, 199] on icon "Next image" at bounding box center [851, 201] width 14 height 14
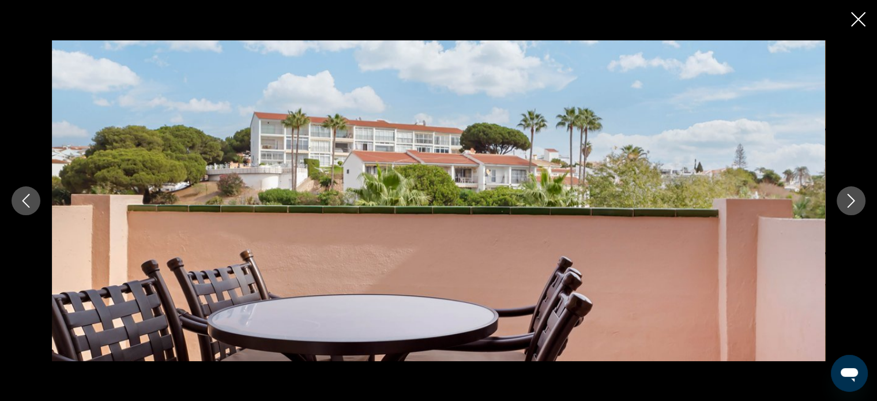
click at [849, 199] on icon "Next image" at bounding box center [851, 201] width 14 height 14
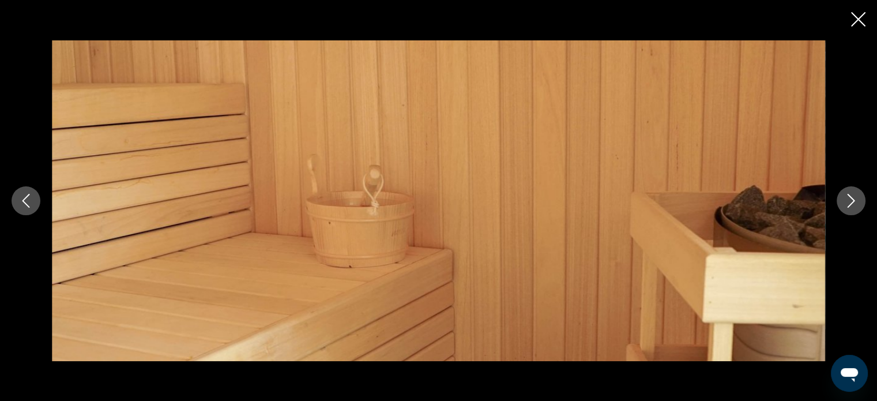
click at [856, 16] on icon "Close slideshow" at bounding box center [858, 19] width 14 height 14
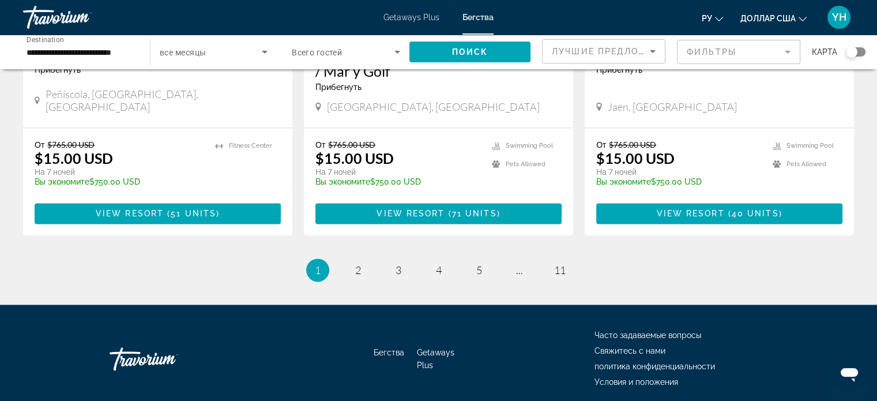
scroll to position [1481, 0]
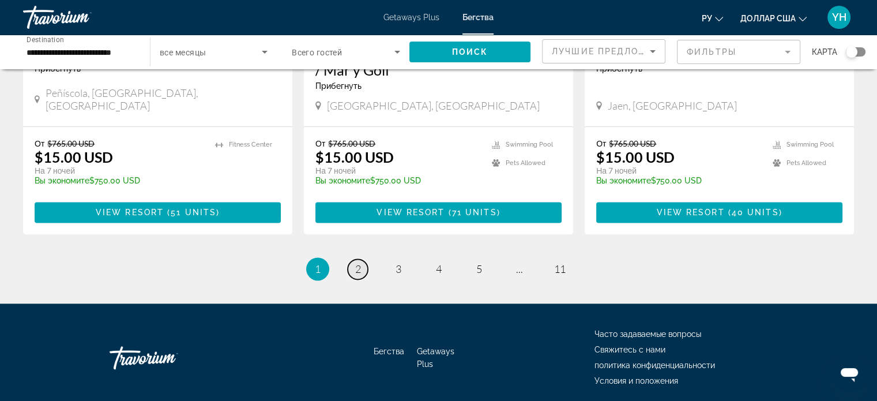
click at [359, 262] on span "2" at bounding box center [358, 268] width 6 height 13
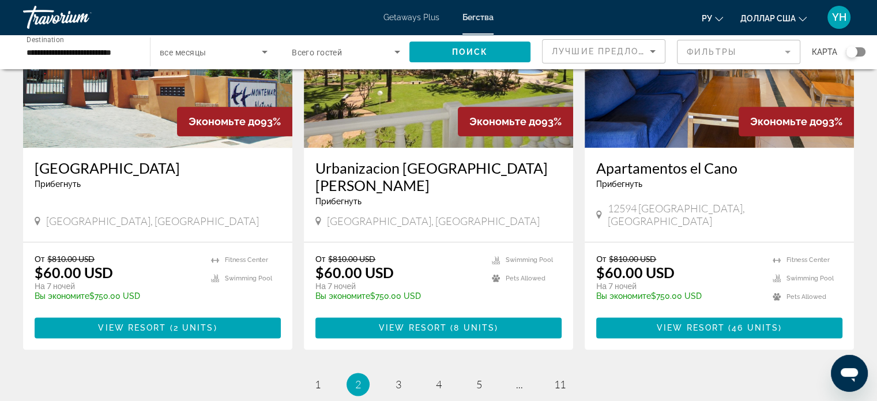
scroll to position [1384, 0]
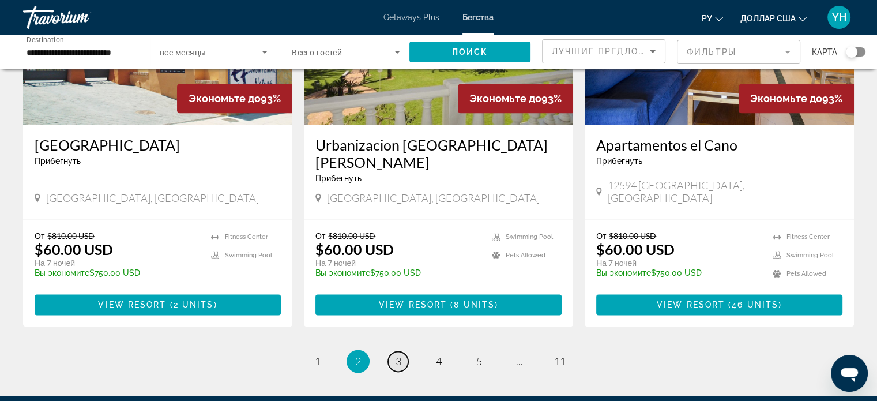
click at [393, 351] on link "page 3" at bounding box center [398, 361] width 20 height 20
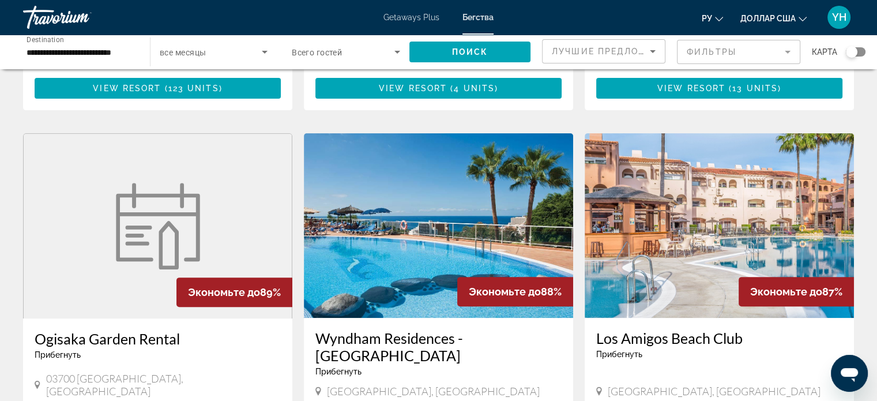
scroll to position [404, 0]
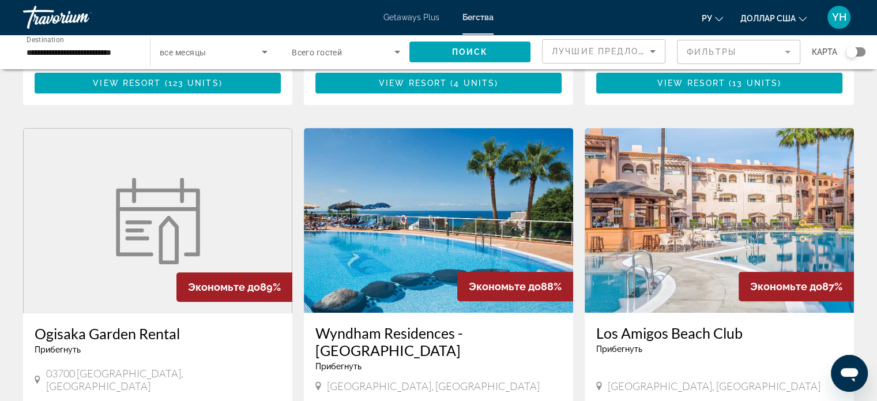
click at [141, 198] on img "Основное содержание" at bounding box center [158, 221] width 98 height 86
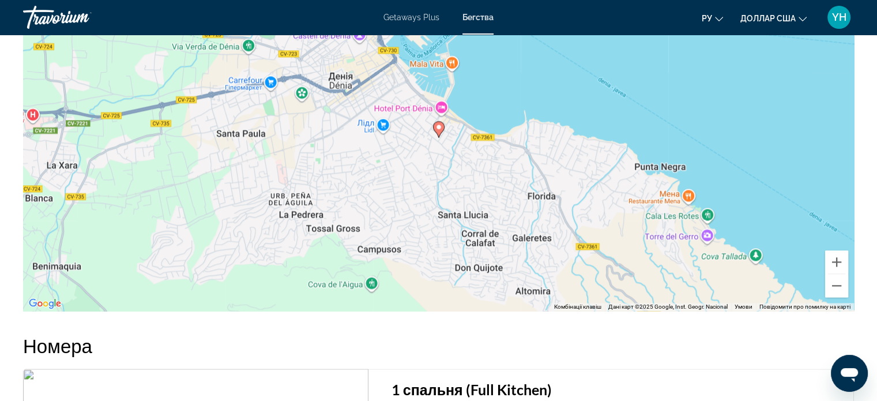
scroll to position [1614, 0]
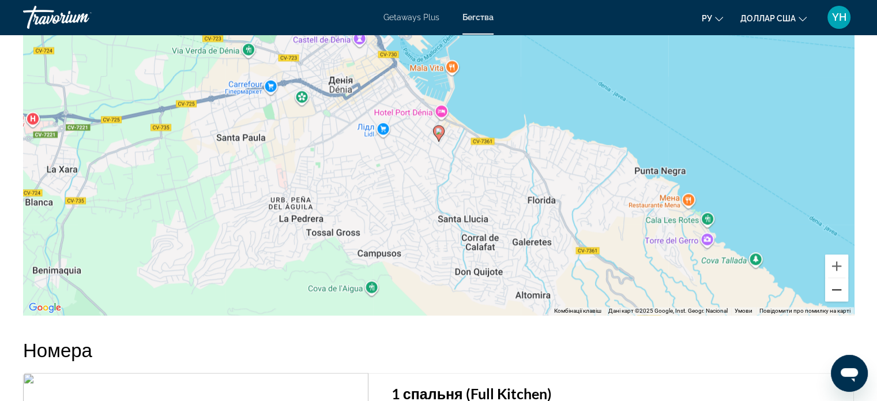
click at [842, 292] on button "Зменшити" at bounding box center [836, 289] width 23 height 23
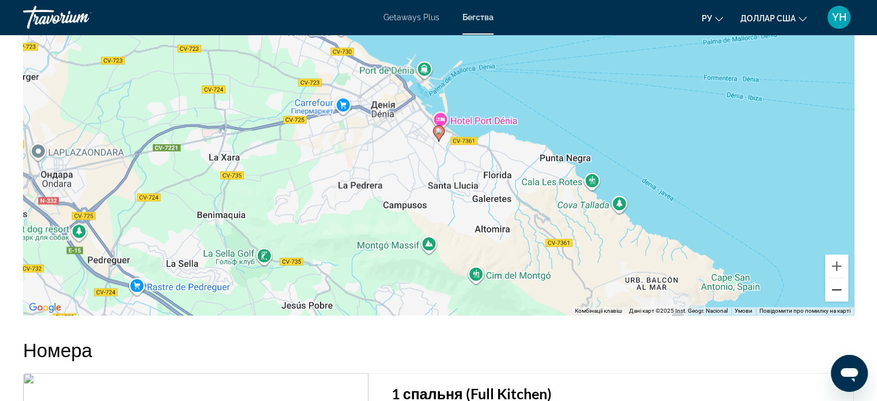
click at [842, 292] on button "Зменшити" at bounding box center [836, 289] width 23 height 23
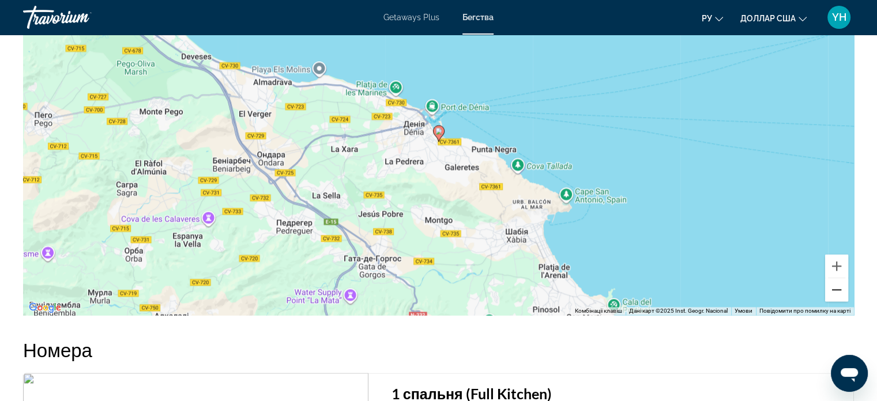
click at [842, 292] on button "Зменшити" at bounding box center [836, 289] width 23 height 23
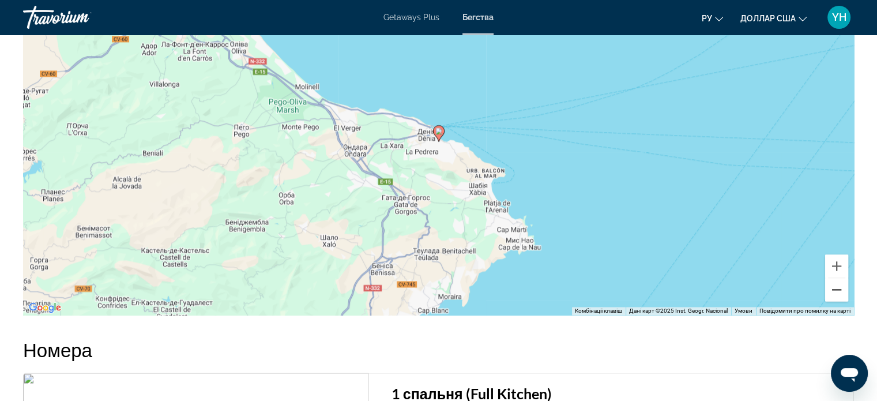
click at [842, 292] on button "Зменшити" at bounding box center [836, 289] width 23 height 23
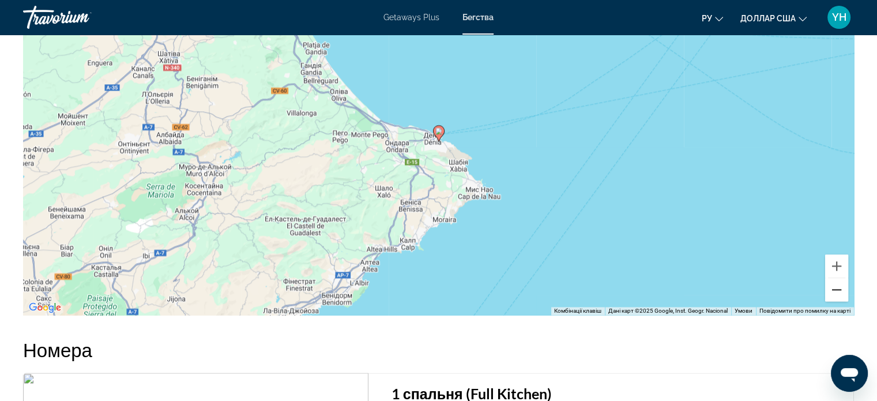
click at [842, 292] on button "Зменшити" at bounding box center [836, 289] width 23 height 23
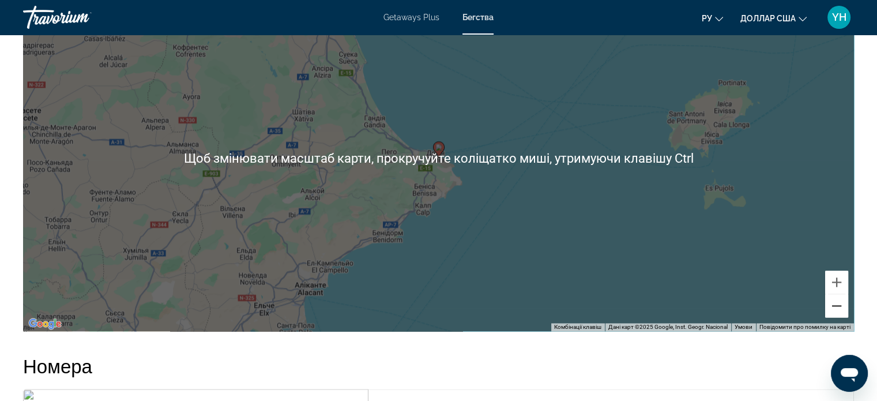
scroll to position [1672, 0]
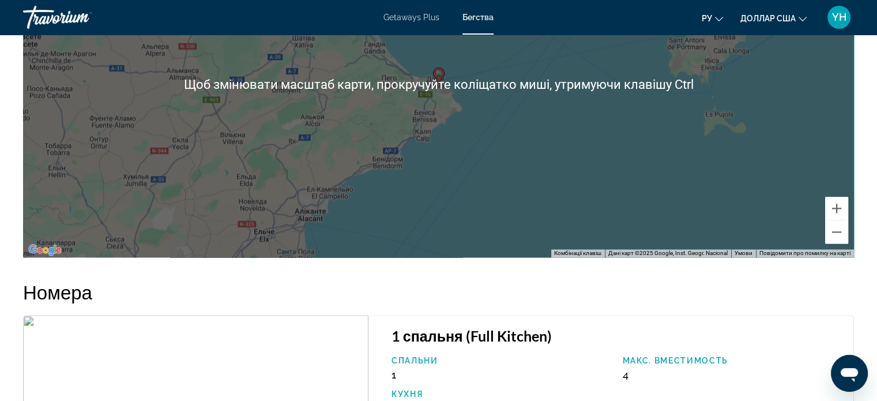
click at [578, 168] on div "Увімкніть режим перетягування за допомогою клавіатури, натиснувши Alt + Enter. …" at bounding box center [438, 84] width 831 height 346
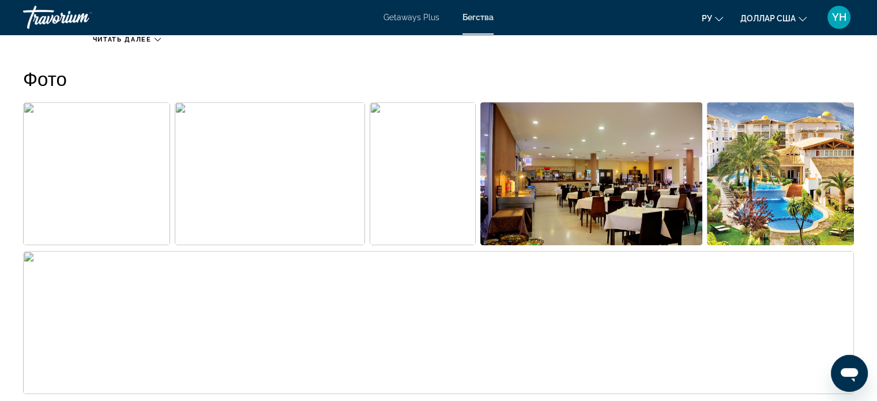
scroll to position [461, 0]
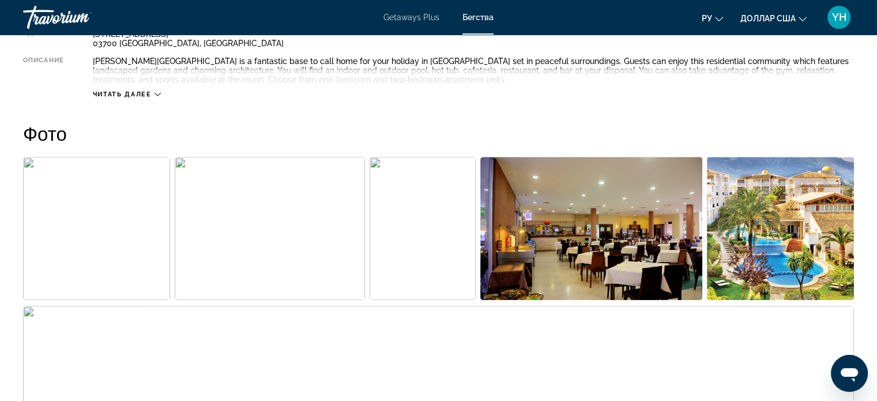
click at [808, 243] on img "Open full-screen image slider" at bounding box center [780, 228] width 147 height 143
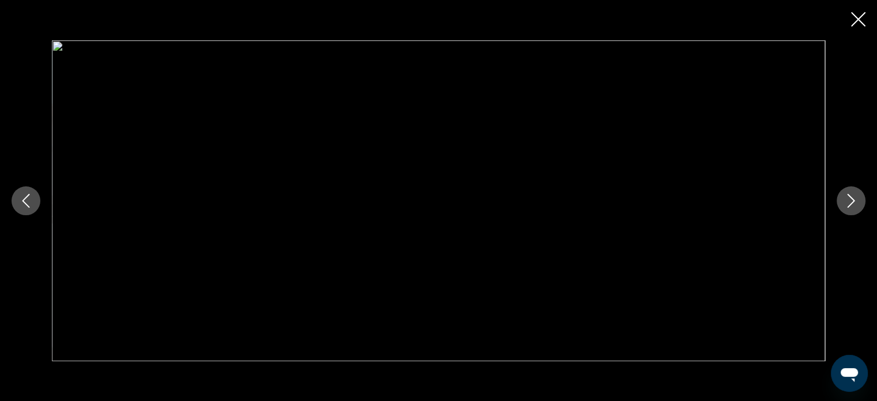
click at [853, 200] on icon "Next image" at bounding box center [851, 201] width 7 height 14
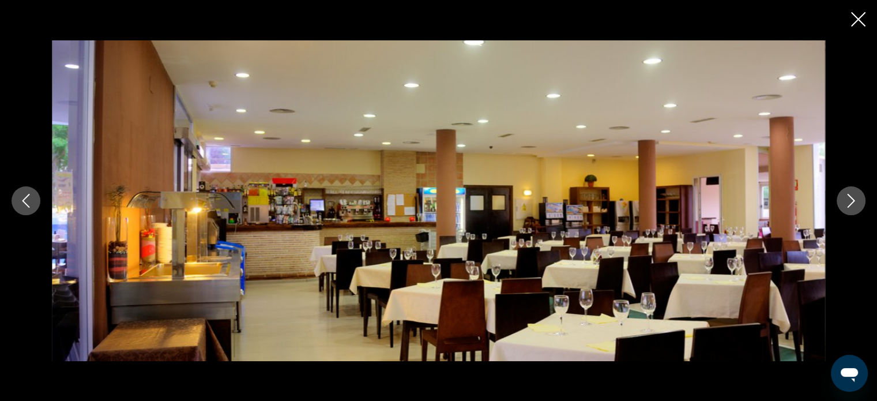
click at [853, 200] on icon "Next image" at bounding box center [851, 201] width 7 height 14
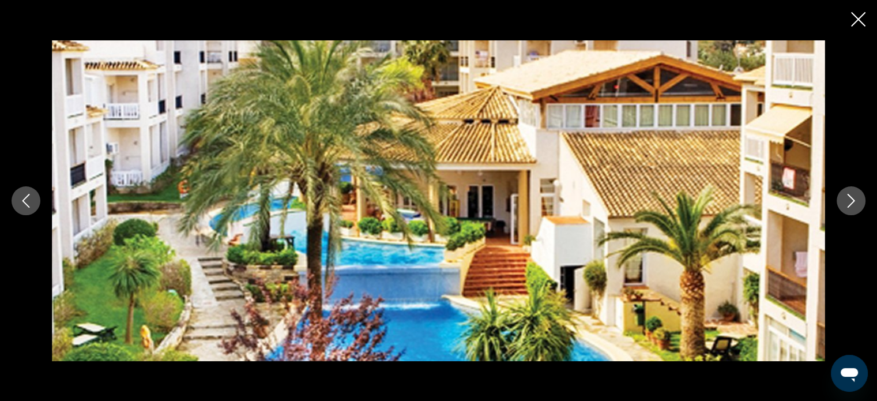
click at [853, 200] on icon "Next image" at bounding box center [851, 201] width 7 height 14
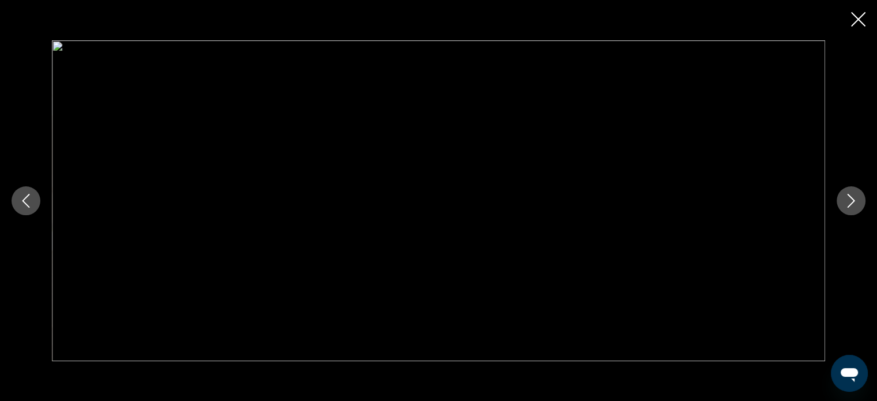
click at [853, 200] on icon "Next image" at bounding box center [851, 201] width 7 height 14
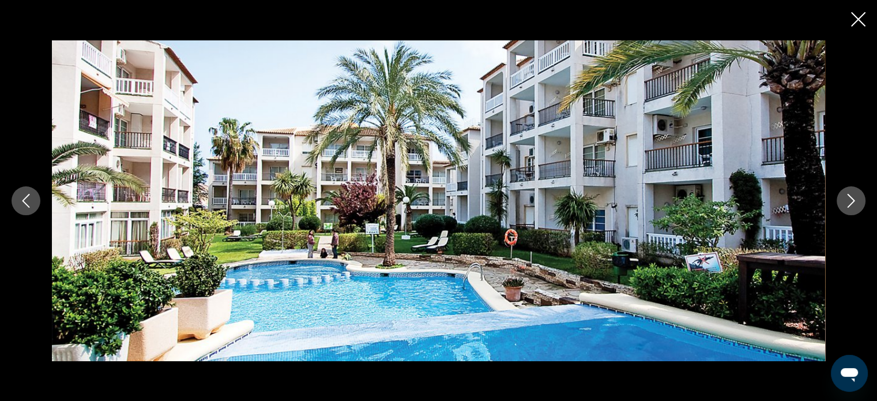
click at [853, 200] on icon "Next image" at bounding box center [851, 201] width 7 height 14
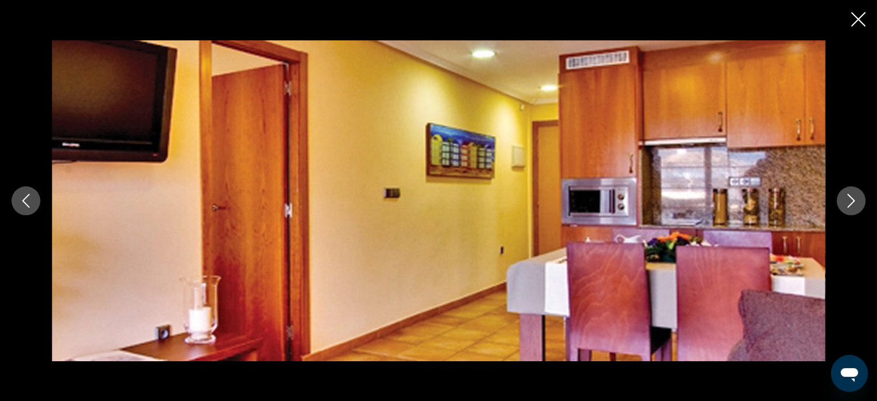
click at [853, 200] on icon "Next image" at bounding box center [851, 201] width 7 height 14
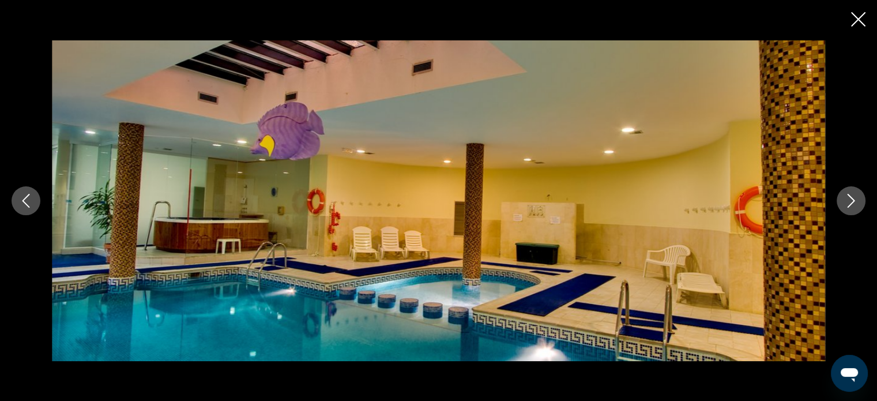
click at [853, 200] on icon "Next image" at bounding box center [851, 201] width 7 height 14
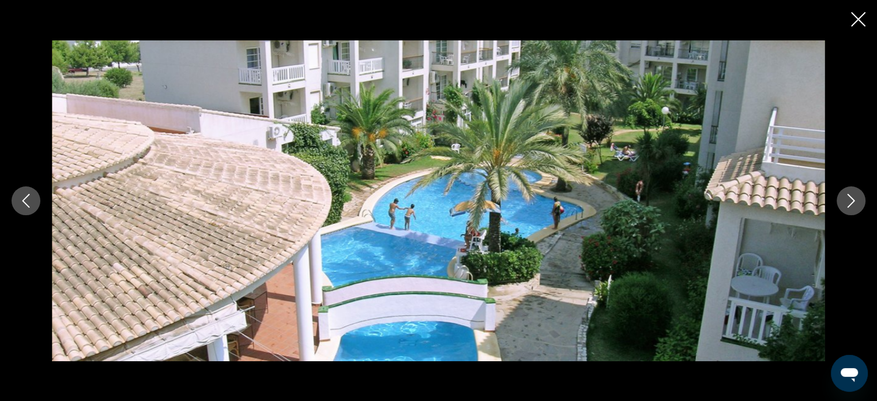
click at [853, 200] on icon "Next image" at bounding box center [851, 201] width 7 height 14
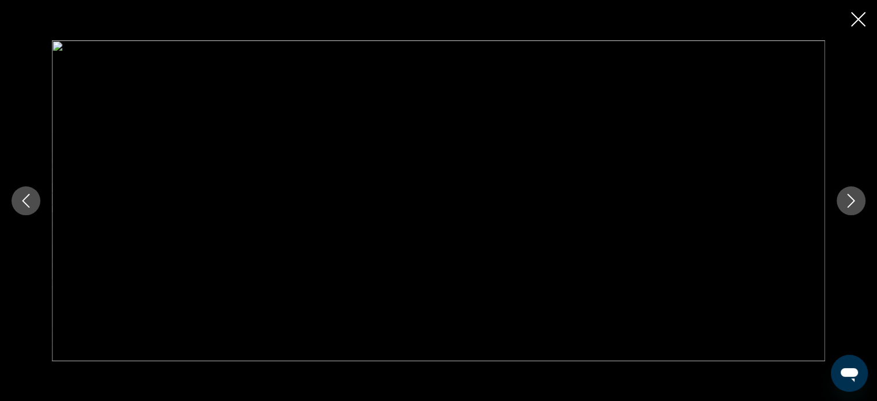
click at [853, 200] on icon "Next image" at bounding box center [851, 201] width 7 height 14
click at [849, 22] on div "prev next" at bounding box center [438, 200] width 877 height 401
click at [853, 14] on icon "Close slideshow" at bounding box center [858, 19] width 14 height 14
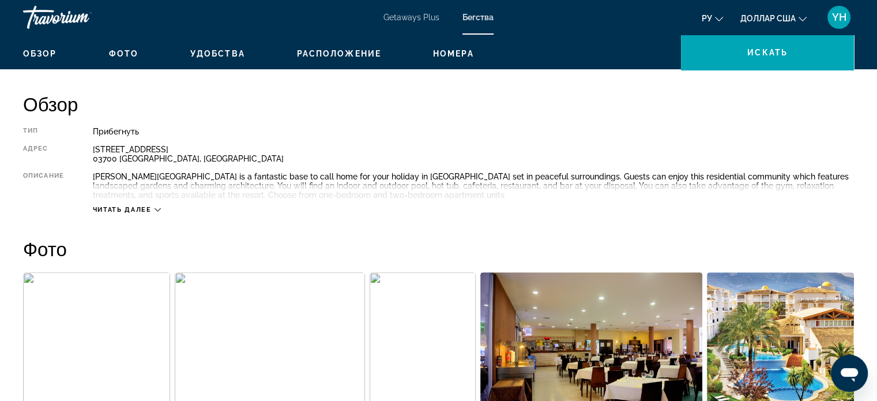
scroll to position [346, 0]
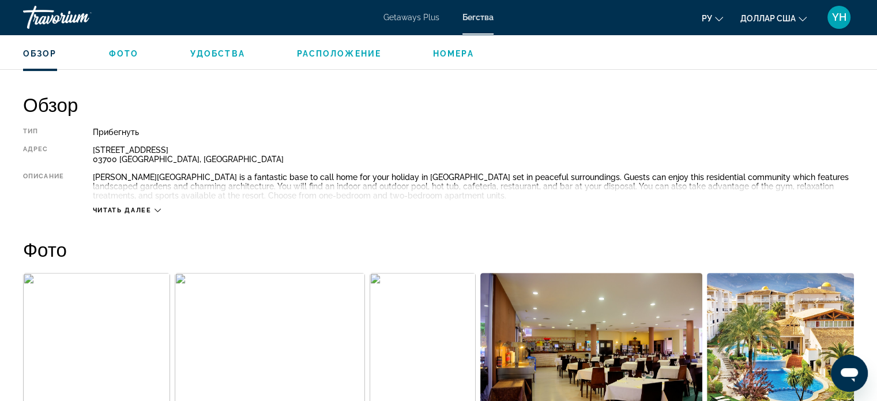
click at [150, 210] on span "Читать далее" at bounding box center [122, 209] width 59 height 7
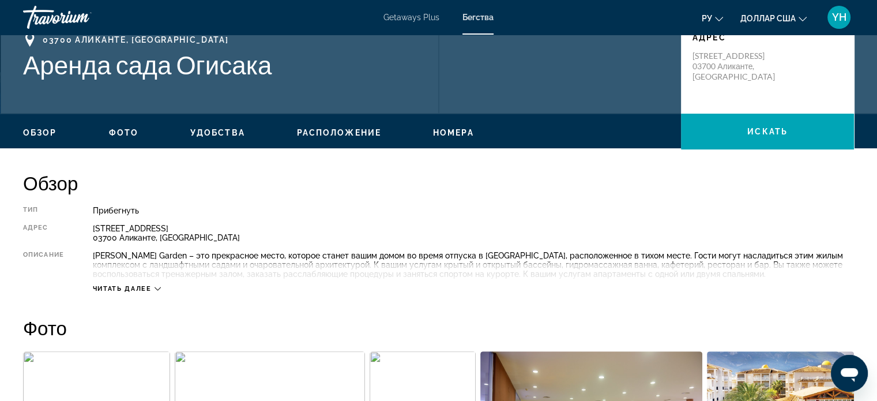
scroll to position [288, 0]
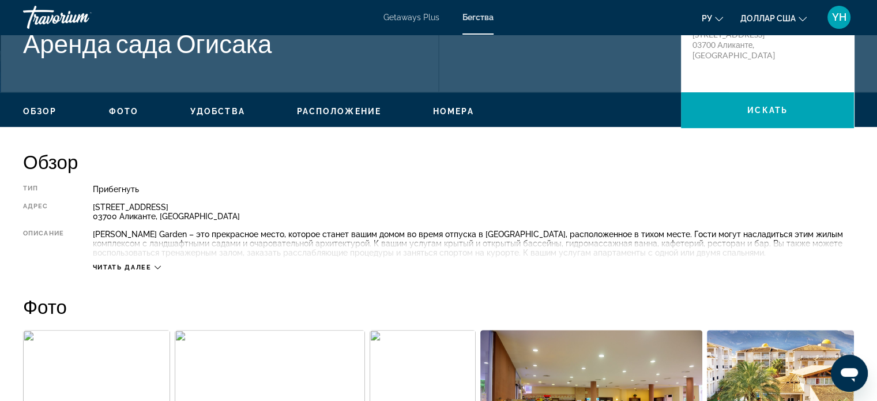
click at [155, 269] on icon "Основное содержание" at bounding box center [158, 267] width 6 height 6
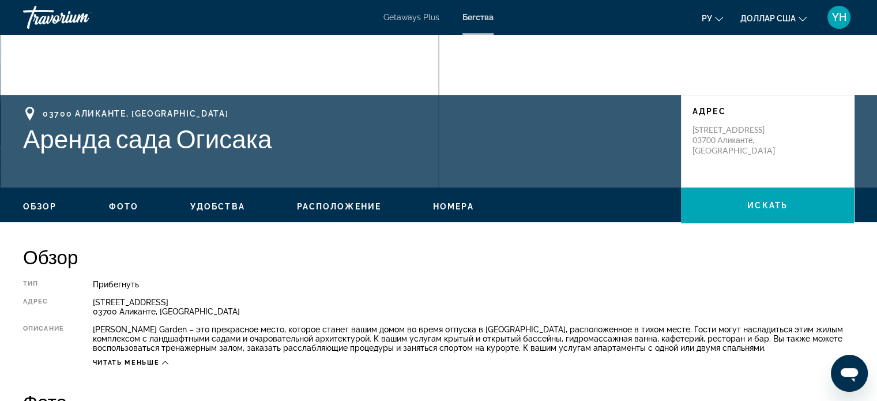
scroll to position [231, 0]
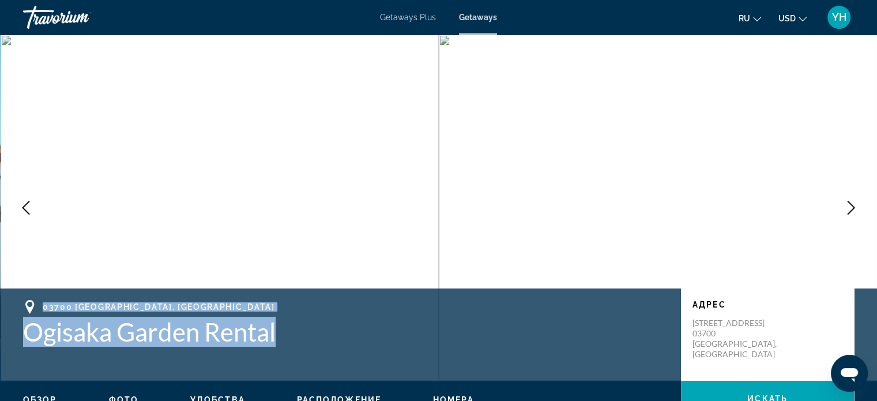
drag, startPoint x: 292, startPoint y: 325, endPoint x: 40, endPoint y: 292, distance: 254.0
click at [39, 292] on div "03700 Alicante, Spain Ogisaka Garden Rental Адрес Calle Aquari 3 03700 Alicante…" at bounding box center [438, 334] width 877 height 92
copy div "03700 Alicante, Spain Ogisaka Garden Rental"
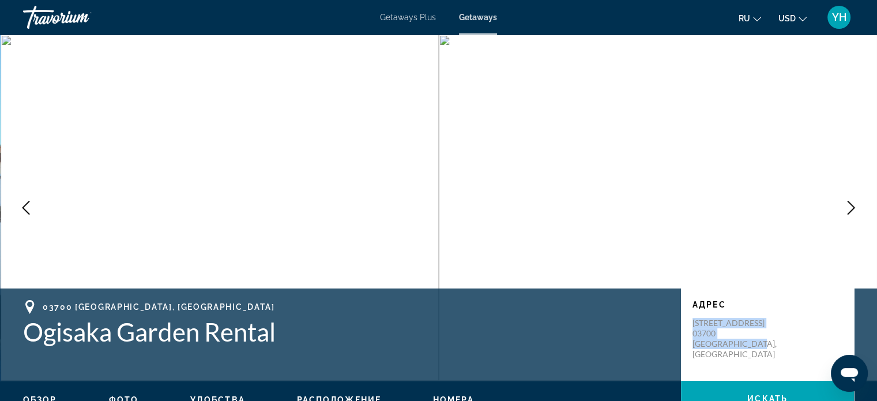
drag, startPoint x: 774, startPoint y: 329, endPoint x: 693, endPoint y: 324, distance: 80.9
click at [693, 324] on p "Calle Aquari 3 03700 Alicante, Spain" at bounding box center [738, 339] width 92 height 42
copy p "Calle Aquari 3 03700 Alicante, Spain"
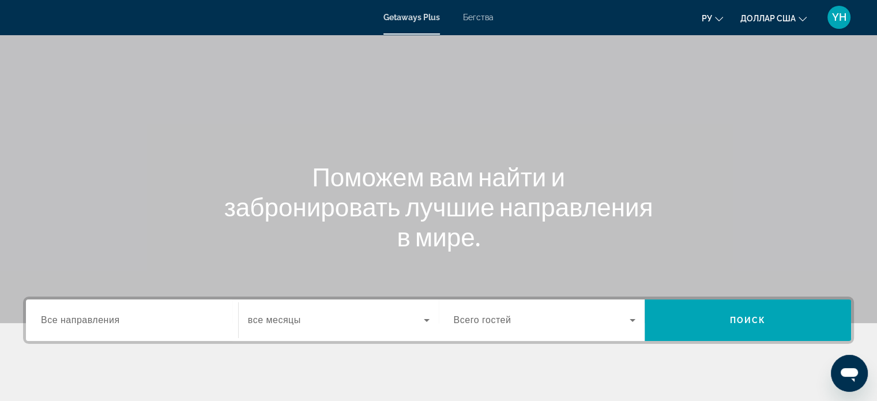
scroll to position [115, 0]
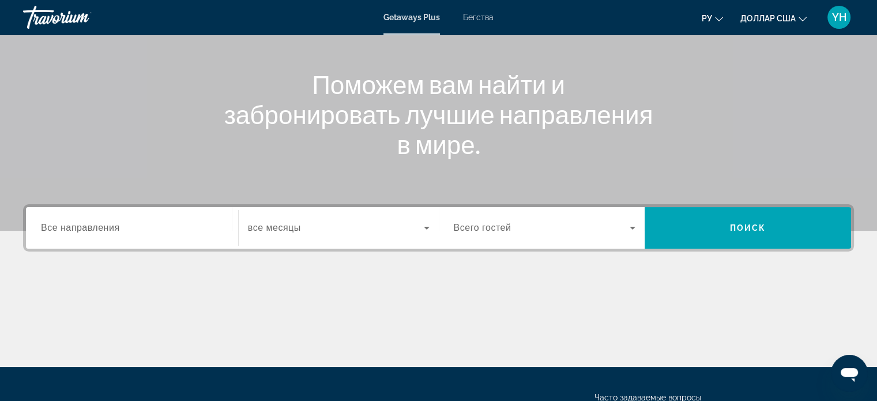
click at [74, 230] on span "Все направления" at bounding box center [80, 228] width 79 height 10
click at [74, 230] on input "Destination Все направления" at bounding box center [132, 228] width 182 height 14
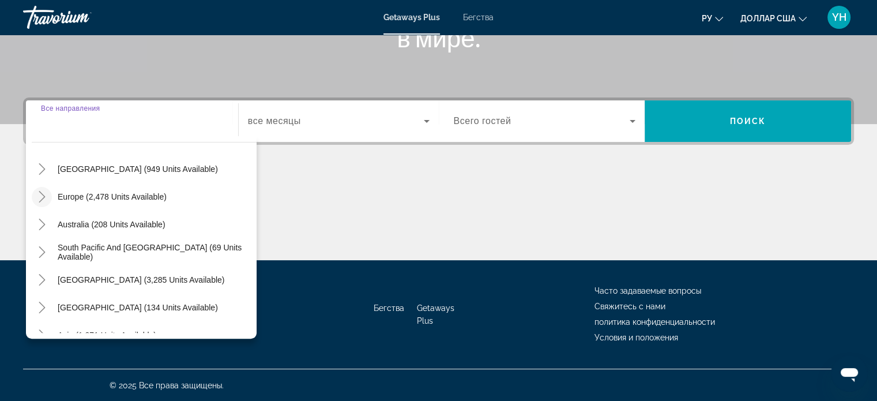
click at [42, 198] on icon "Toggle Europe (2,478 units available)" at bounding box center [42, 197] width 12 height 12
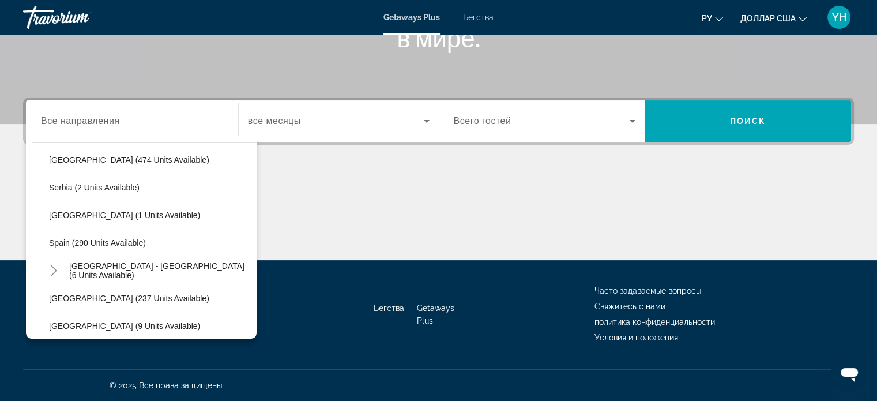
scroll to position [490, 0]
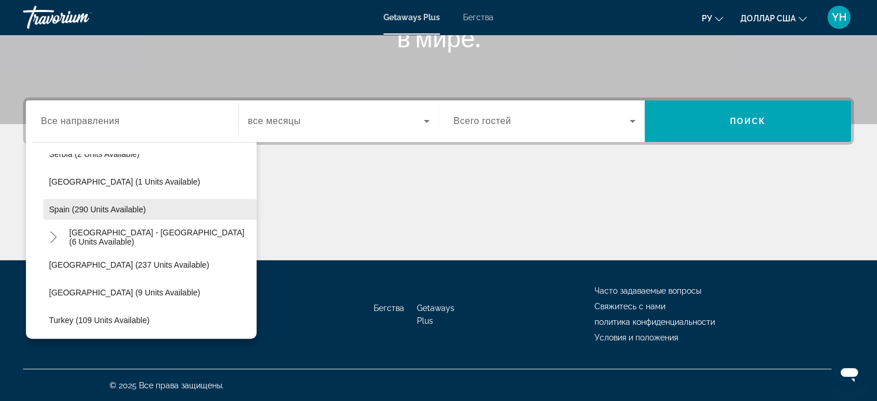
click at [57, 208] on span "Spain (290 units available)" at bounding box center [97, 209] width 97 height 9
type input "**********"
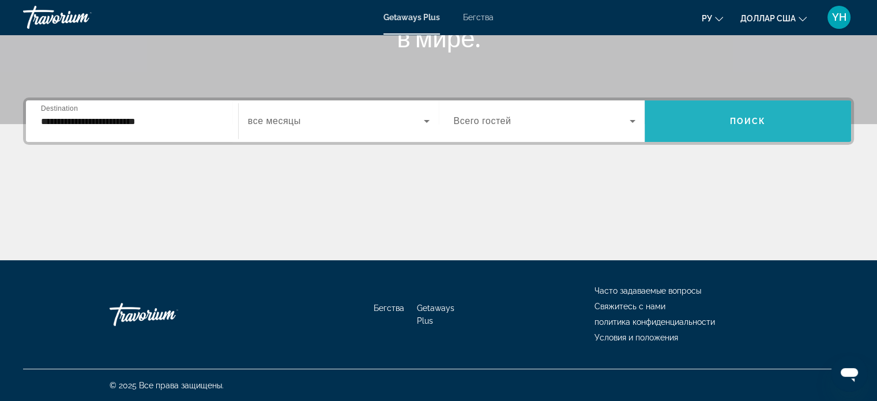
click at [745, 127] on span "Виджет поиска" at bounding box center [748, 121] width 206 height 28
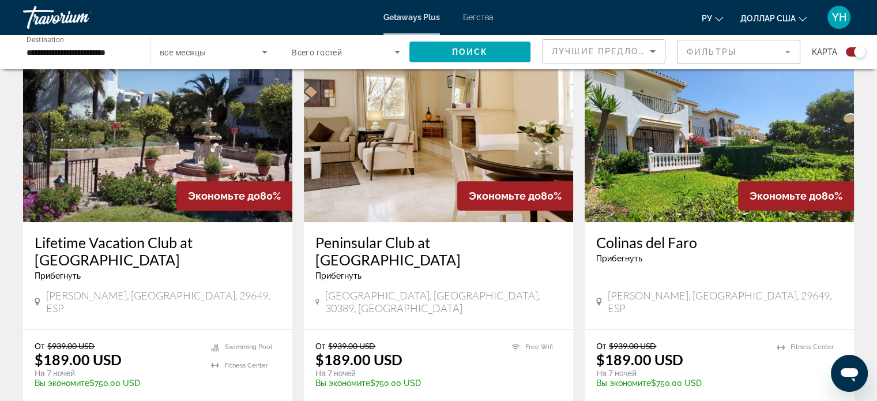
scroll to position [461, 0]
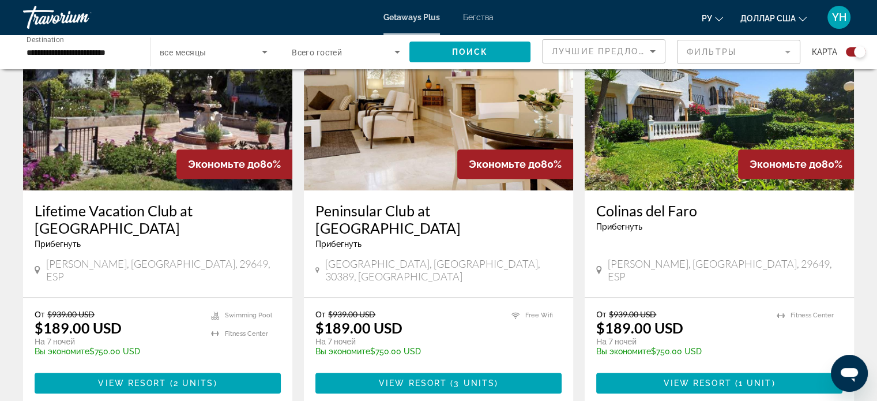
click at [138, 134] on img "Основное содержание" at bounding box center [157, 98] width 269 height 184
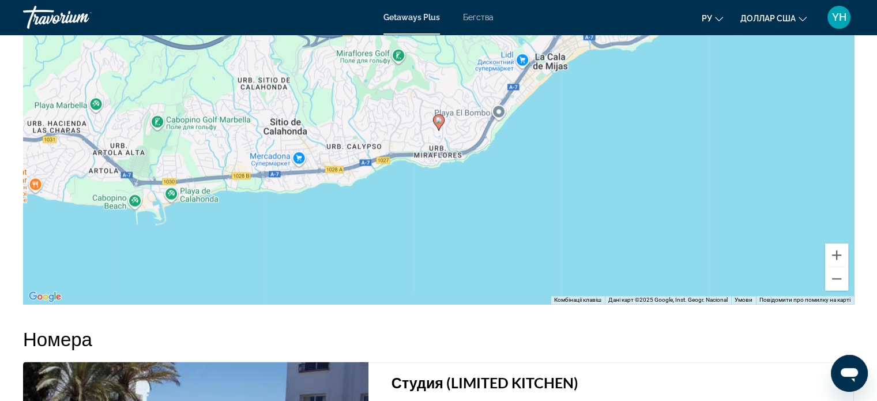
scroll to position [1435, 0]
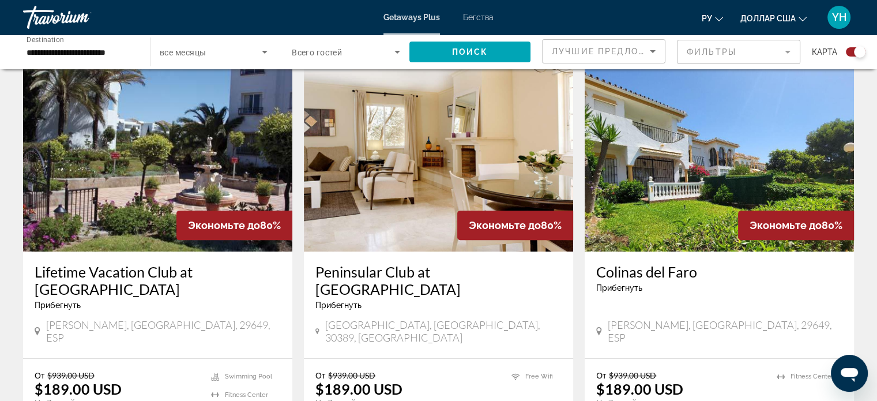
scroll to position [404, 0]
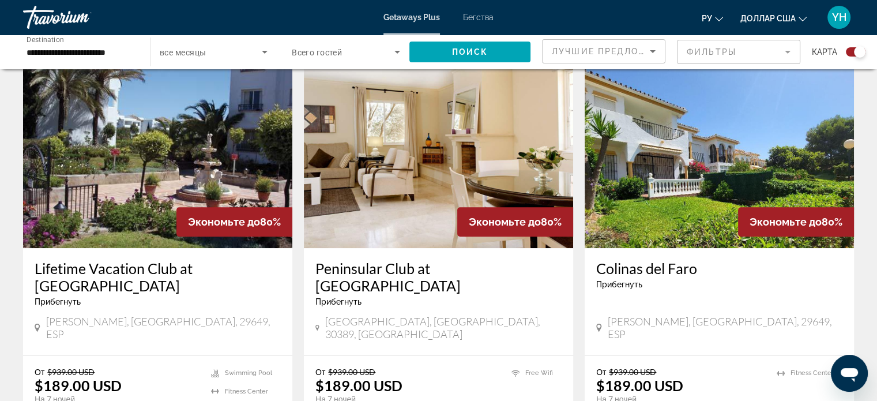
click at [440, 193] on img "Основное содержание" at bounding box center [438, 155] width 269 height 184
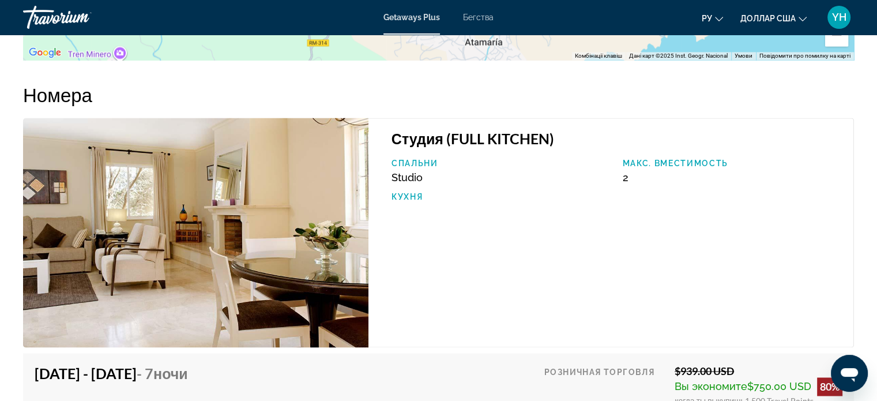
scroll to position [1730, 0]
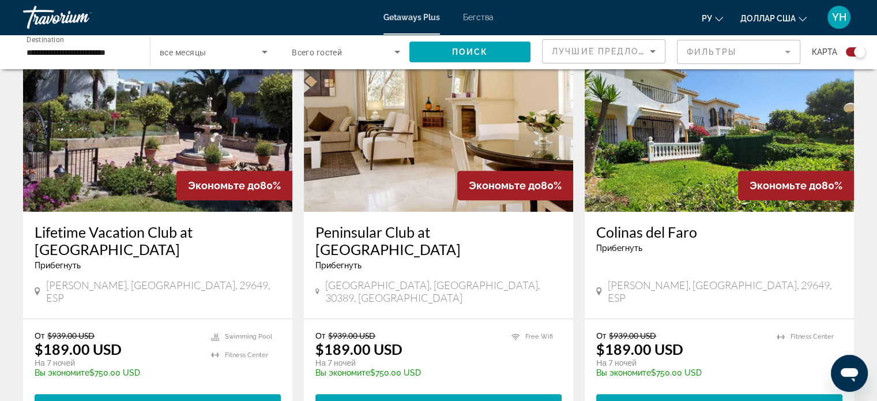
scroll to position [461, 0]
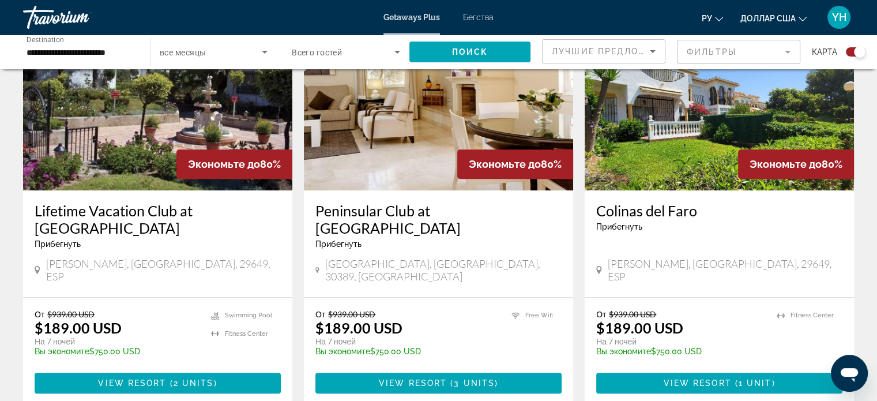
click at [683, 157] on img "Основное содержание" at bounding box center [719, 98] width 269 height 184
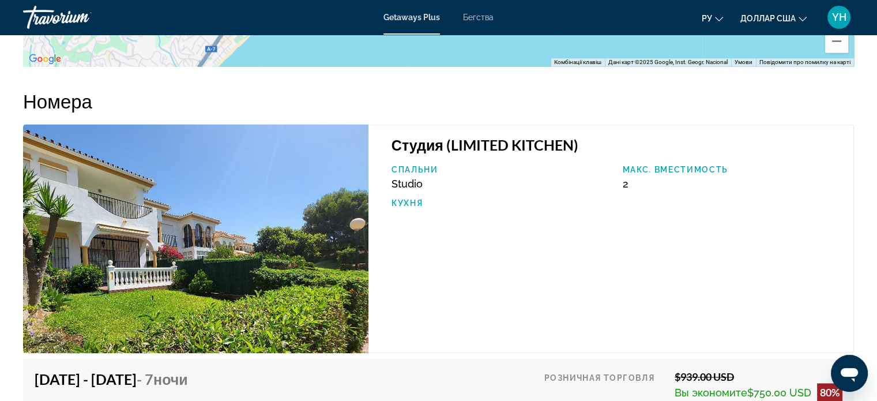
scroll to position [1698, 0]
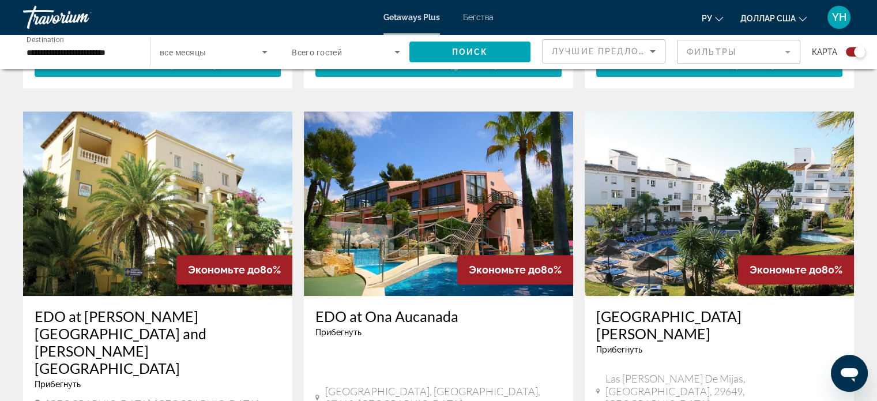
scroll to position [807, 0]
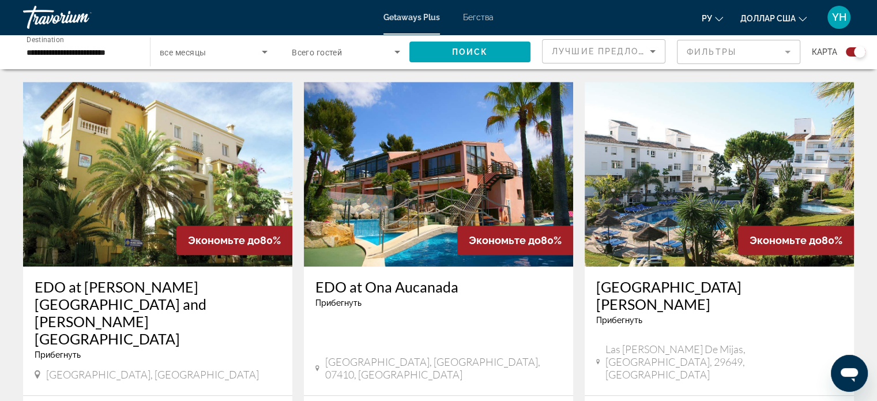
click at [165, 133] on img "Основное содержание" at bounding box center [157, 174] width 269 height 184
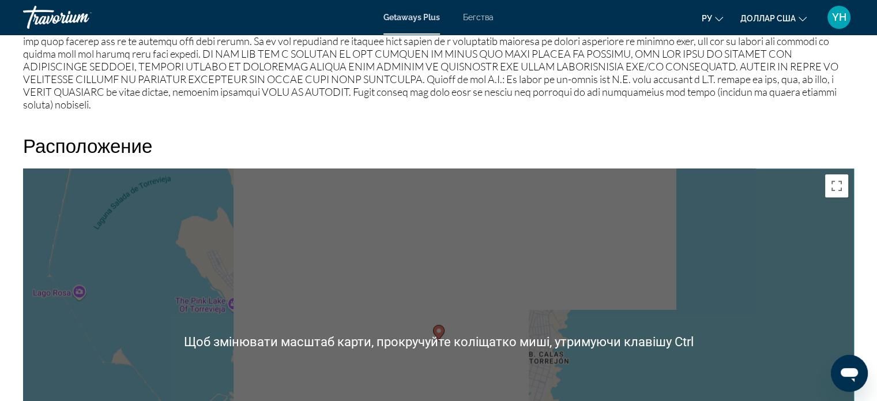
scroll to position [1279, 0]
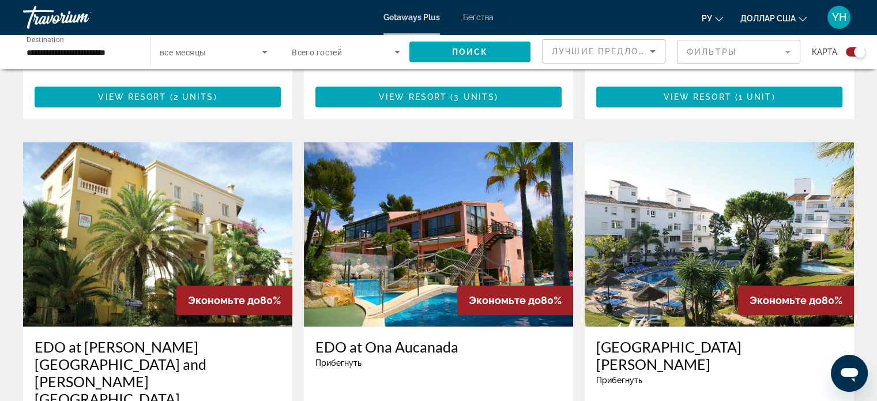
scroll to position [749, 0]
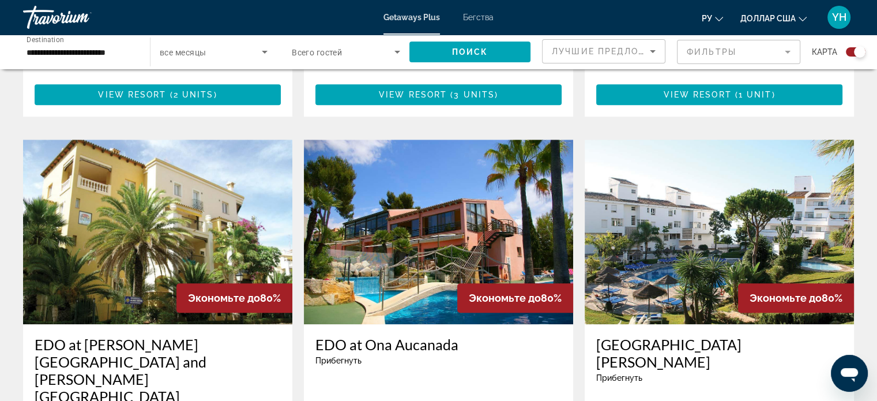
click at [739, 189] on img "Основное содержание" at bounding box center [719, 232] width 269 height 184
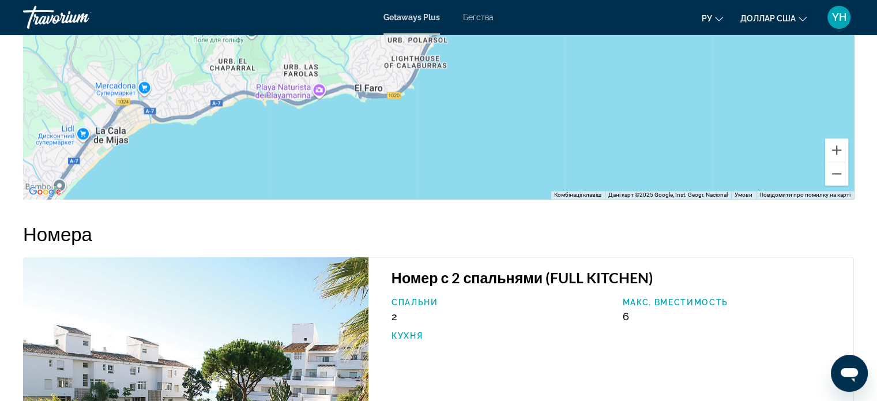
scroll to position [1730, 0]
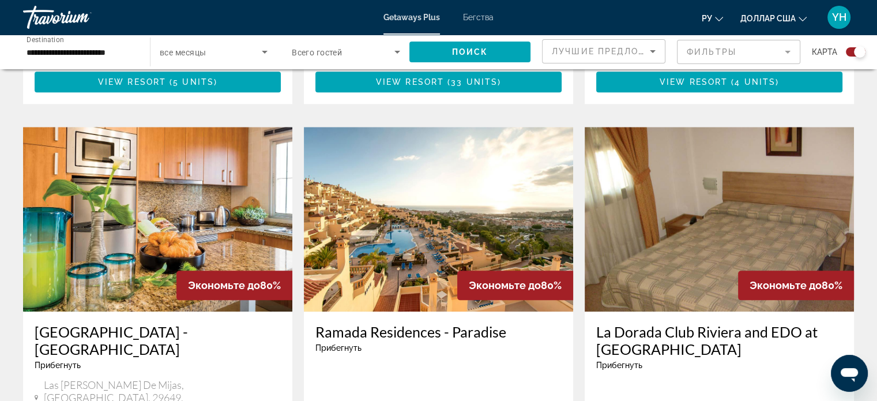
scroll to position [1211, 0]
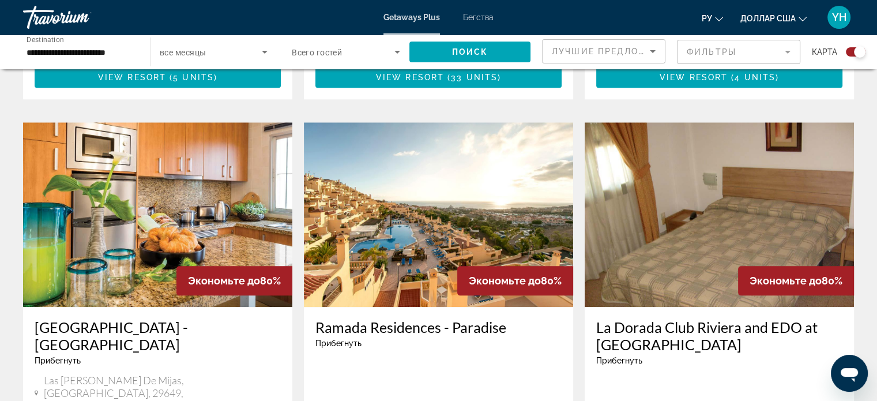
click at [178, 146] on img "Основное содержание" at bounding box center [157, 214] width 269 height 184
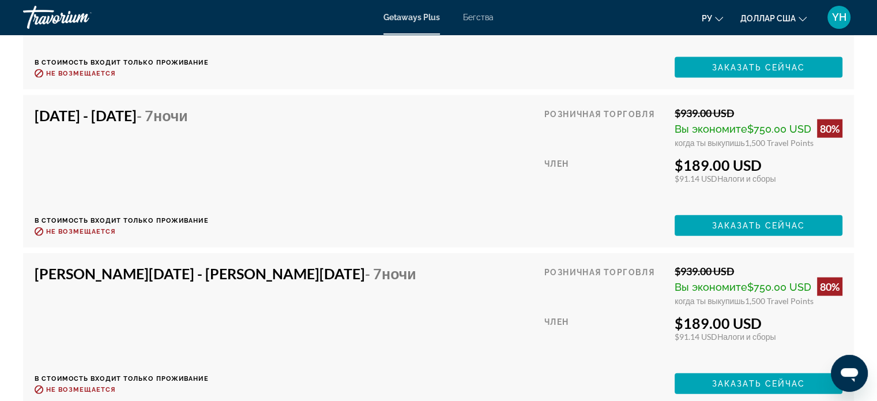
scroll to position [2537, 0]
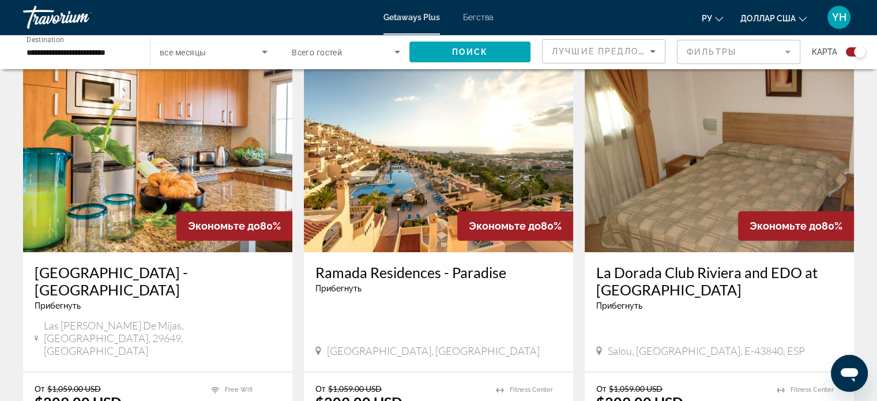
scroll to position [1268, 0]
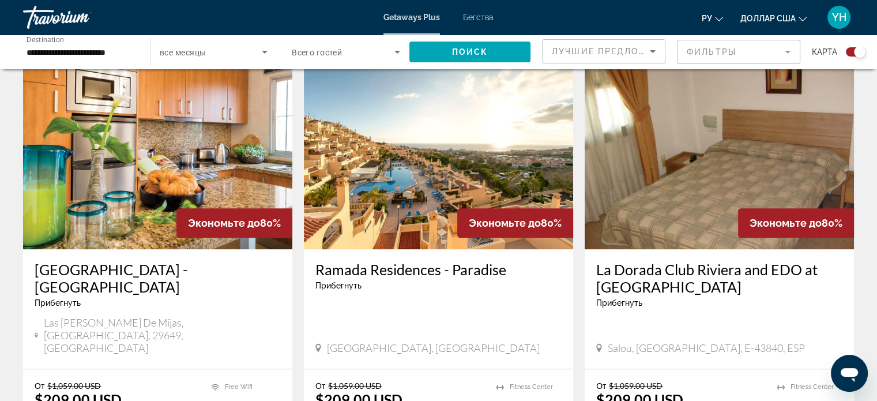
click at [449, 135] on img "Основное содержание" at bounding box center [438, 157] width 269 height 184
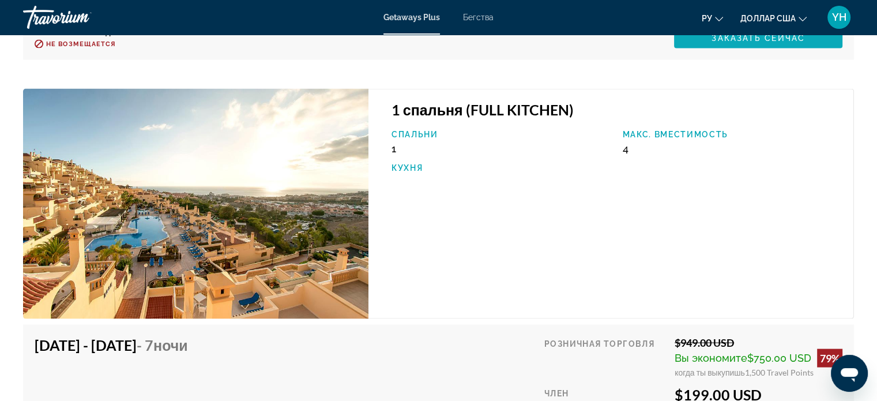
scroll to position [2364, 0]
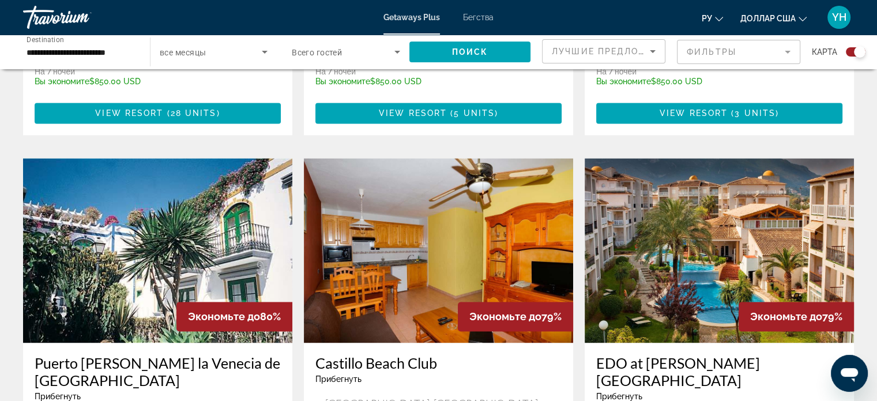
scroll to position [1614, 0]
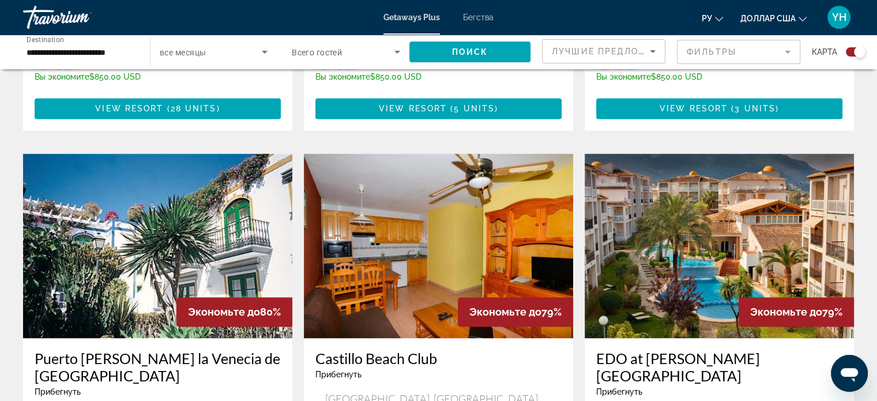
click at [749, 173] on img "Основное содержание" at bounding box center [719, 245] width 269 height 184
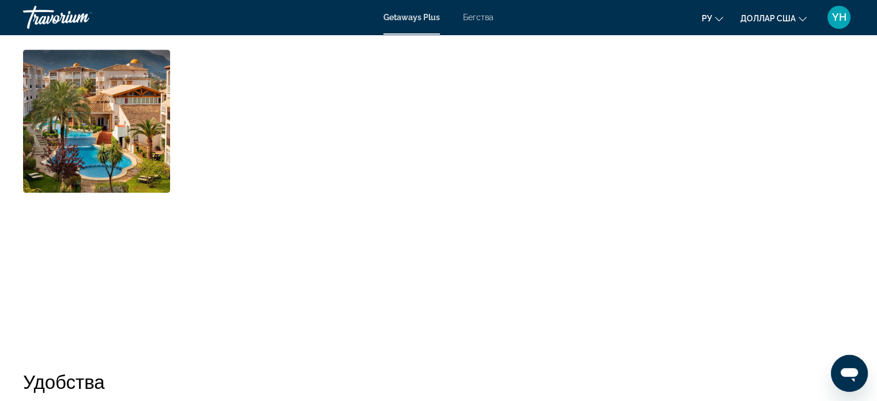
scroll to position [577, 0]
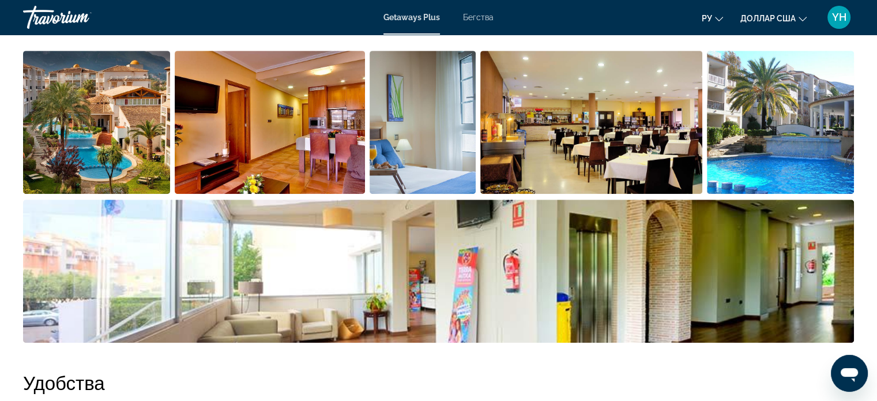
click at [280, 119] on img "Open full-screen image slider" at bounding box center [270, 122] width 190 height 143
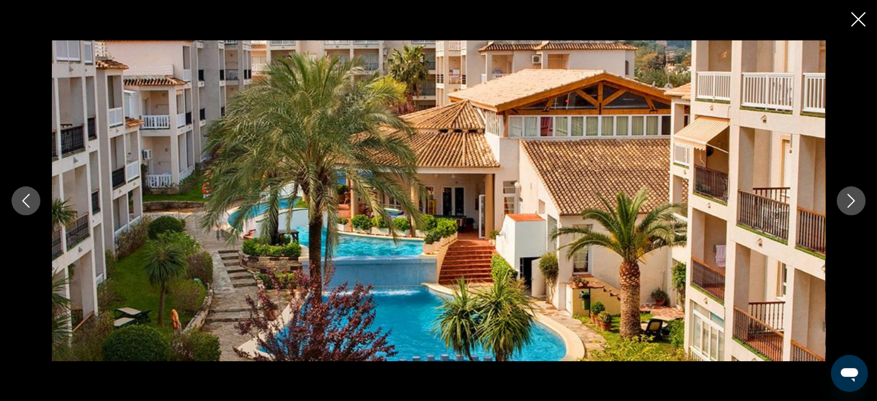
click at [852, 200] on icon "Next image" at bounding box center [851, 201] width 14 height 14
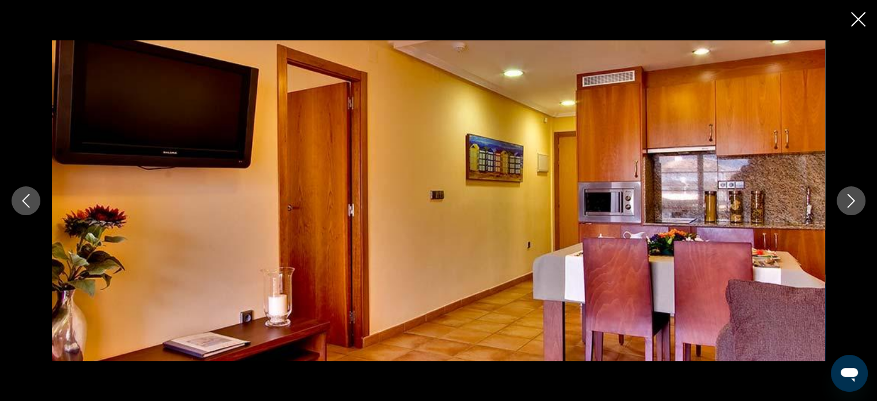
click at [852, 200] on icon "Next image" at bounding box center [851, 201] width 14 height 14
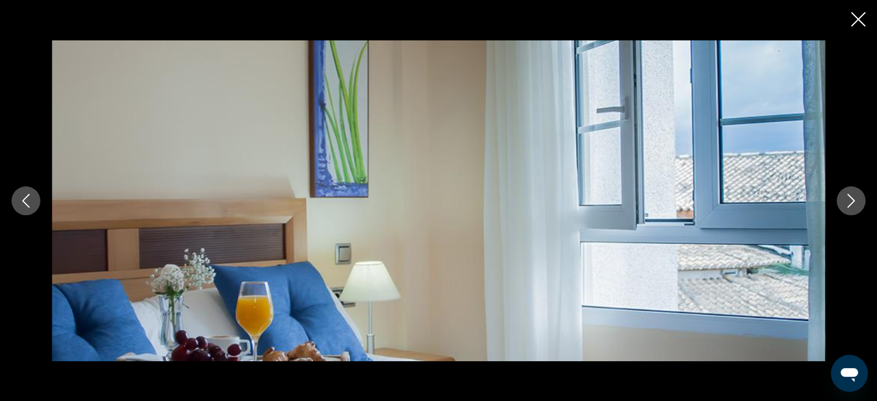
click at [852, 200] on icon "Next image" at bounding box center [851, 201] width 14 height 14
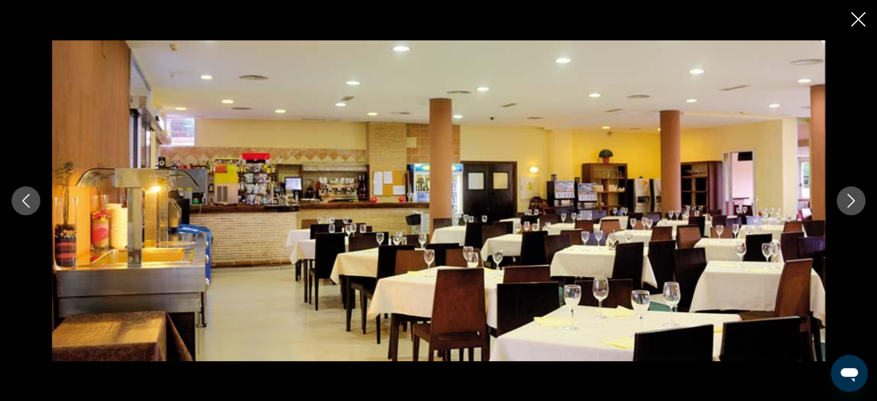
click at [852, 200] on icon "Next image" at bounding box center [851, 201] width 14 height 14
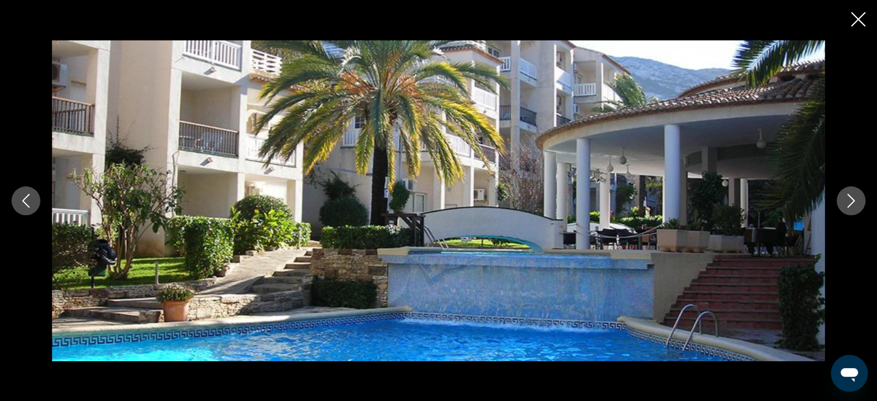
click at [852, 200] on icon "Next image" at bounding box center [851, 201] width 14 height 14
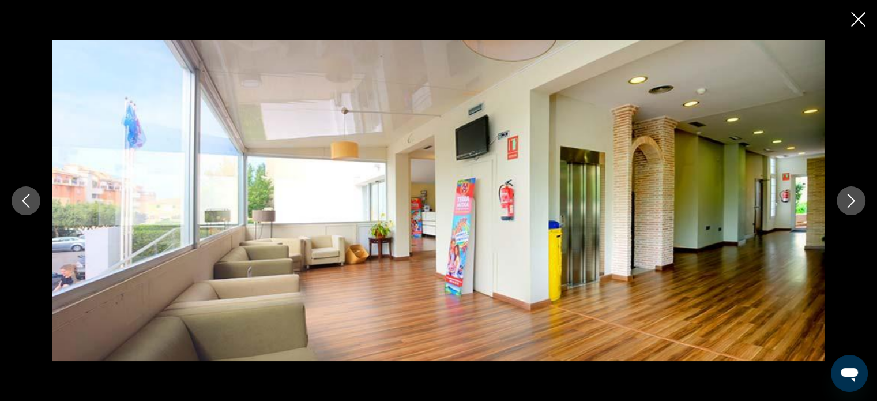
click at [852, 200] on icon "Next image" at bounding box center [851, 201] width 14 height 14
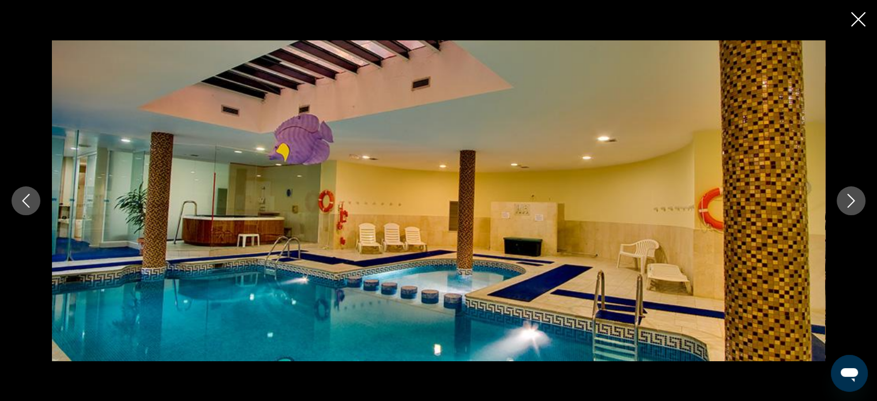
click at [852, 200] on icon "Next image" at bounding box center [851, 201] width 14 height 14
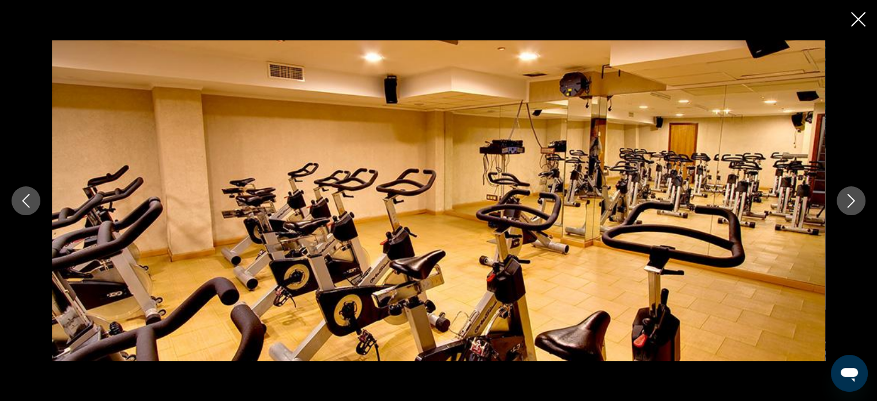
click at [852, 200] on icon "Next image" at bounding box center [851, 201] width 14 height 14
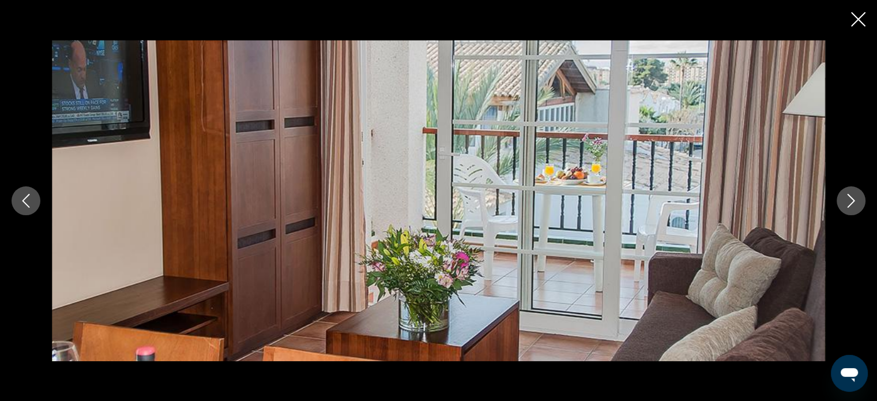
click at [852, 200] on icon "Next image" at bounding box center [851, 201] width 14 height 14
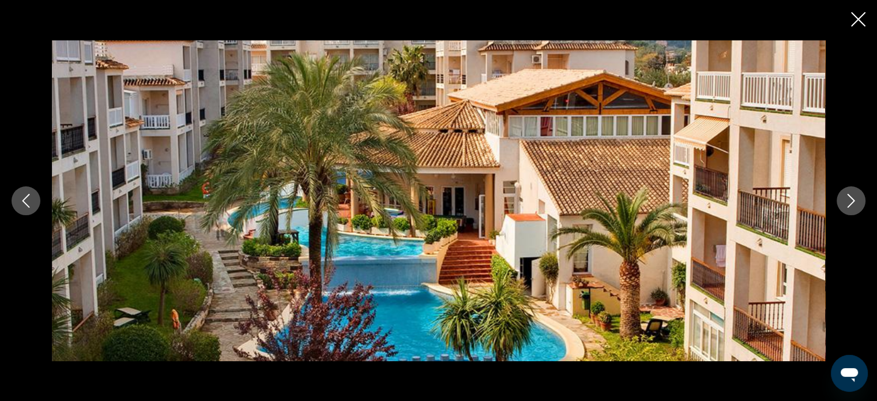
click at [852, 200] on icon "Next image" at bounding box center [851, 201] width 14 height 14
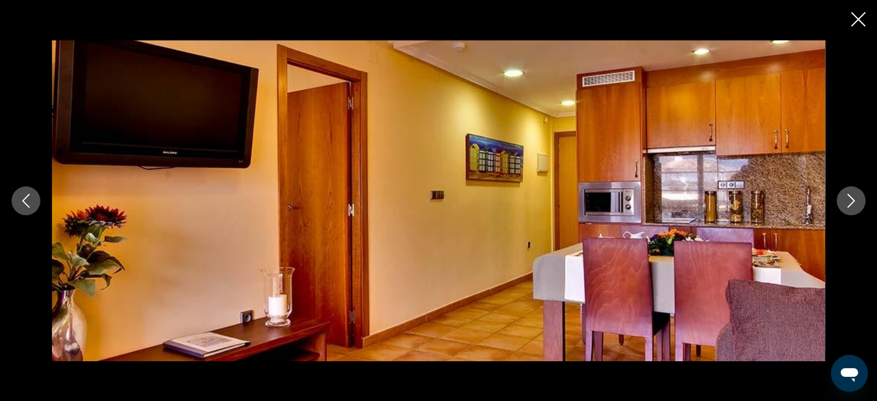
click at [857, 19] on icon "Close slideshow" at bounding box center [858, 19] width 14 height 14
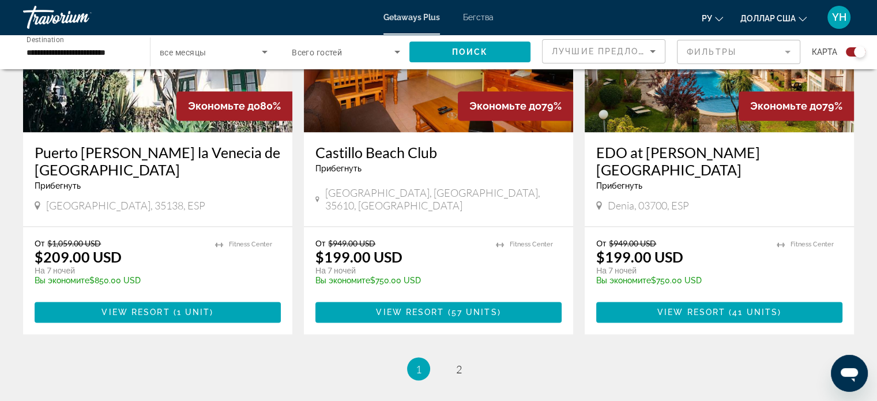
scroll to position [1845, 0]
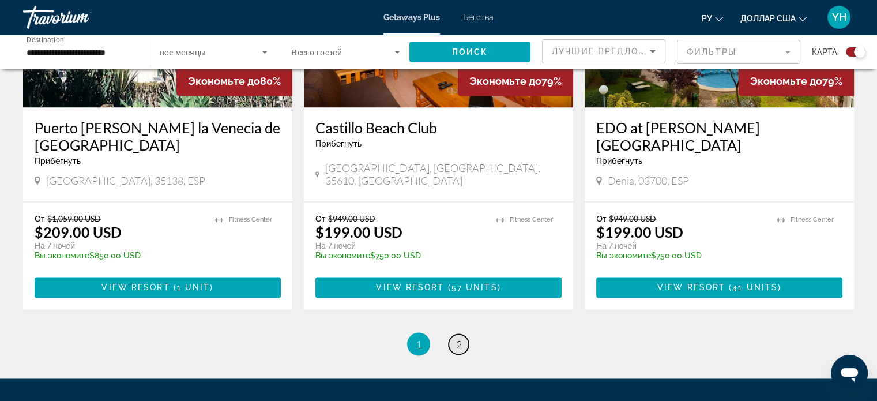
click at [456, 337] on span "2" at bounding box center [459, 343] width 6 height 13
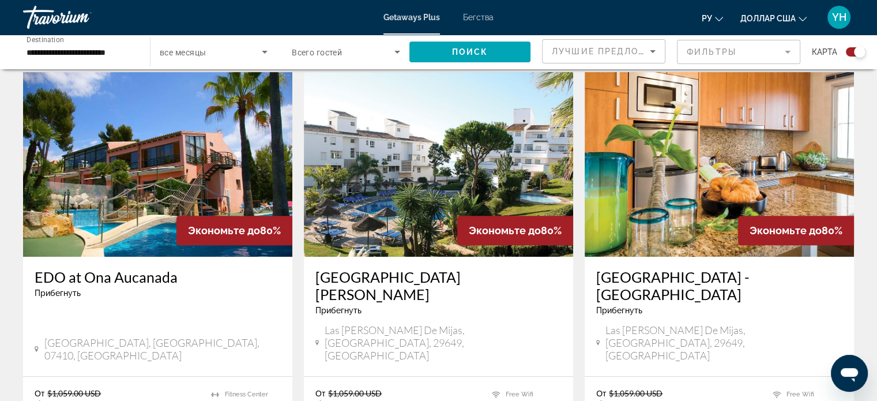
scroll to position [404, 0]
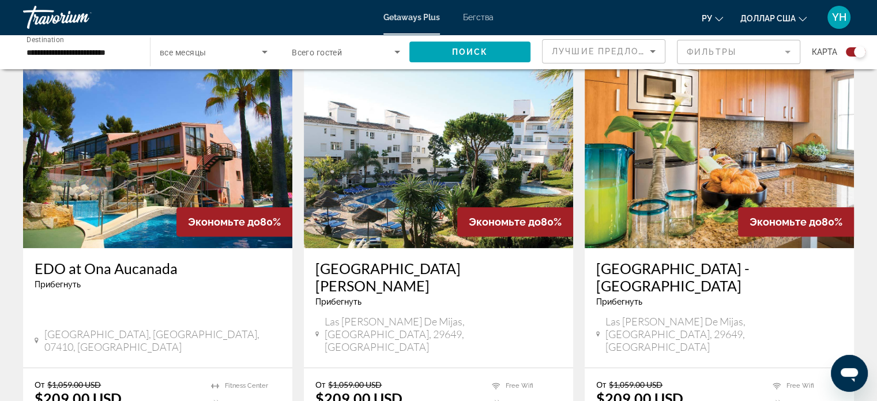
click at [404, 175] on img "Основное содержание" at bounding box center [438, 155] width 269 height 184
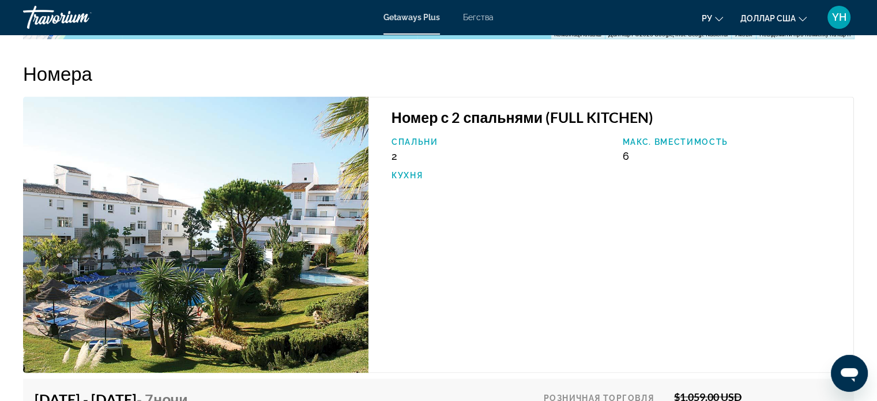
scroll to position [1903, 0]
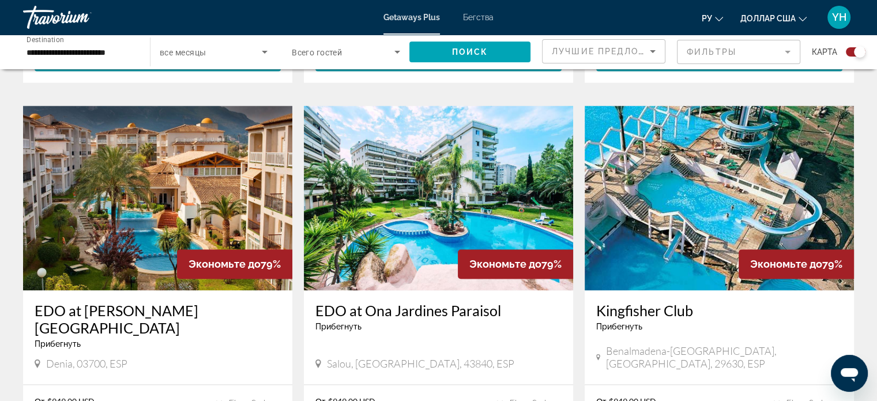
scroll to position [1614, 0]
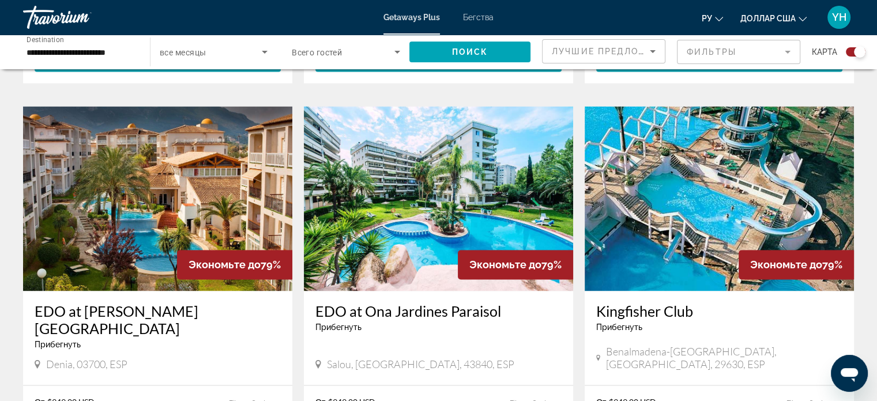
click at [685, 165] on img "Основное содержание" at bounding box center [719, 198] width 269 height 184
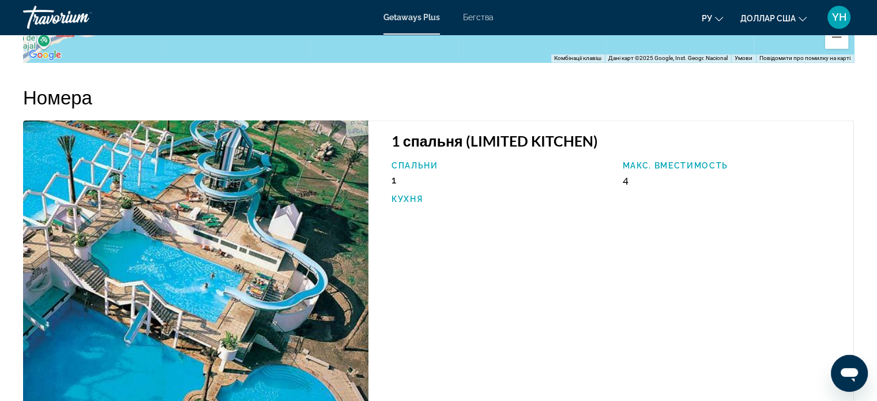
scroll to position [1610, 0]
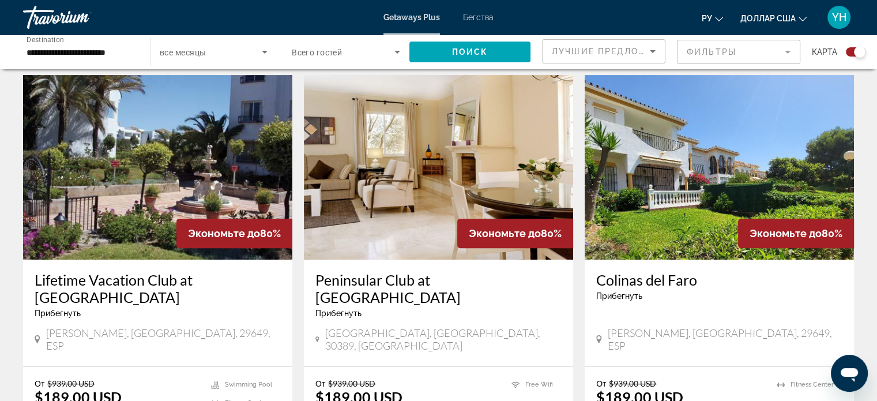
scroll to position [404, 0]
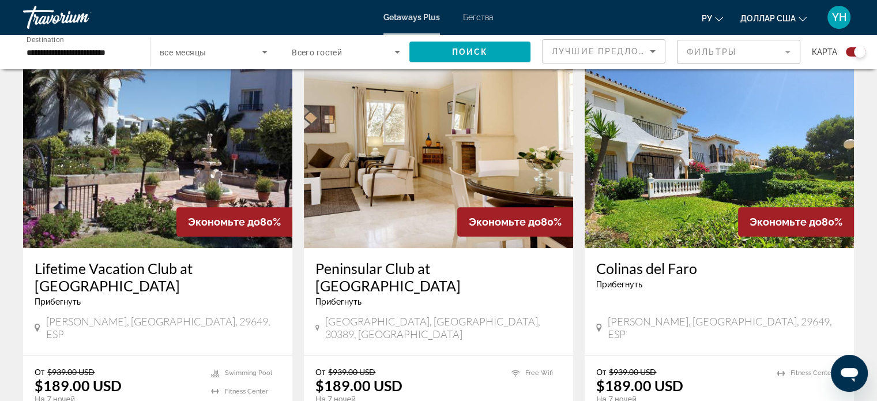
click at [726, 164] on img "Основное содержание" at bounding box center [719, 155] width 269 height 184
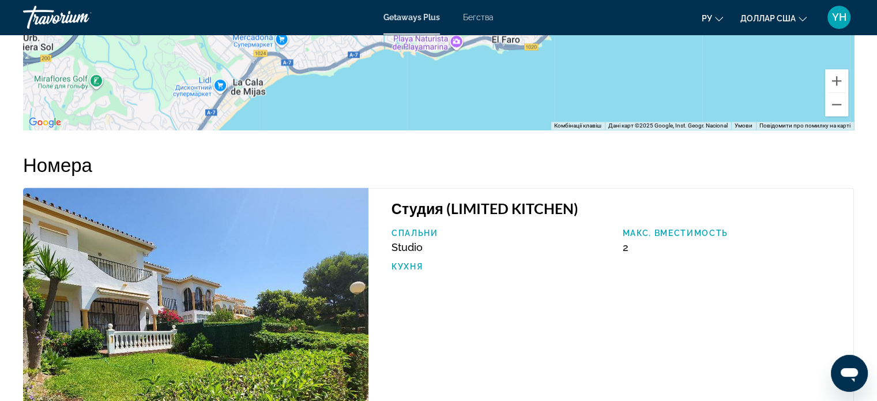
scroll to position [1640, 0]
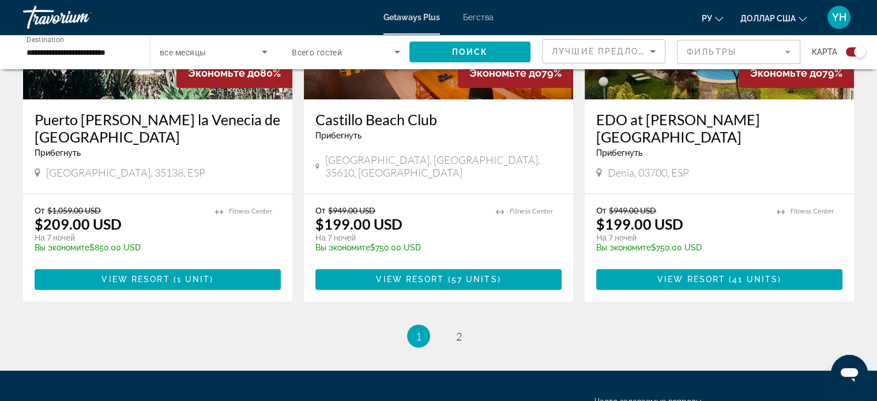
scroll to position [1856, 0]
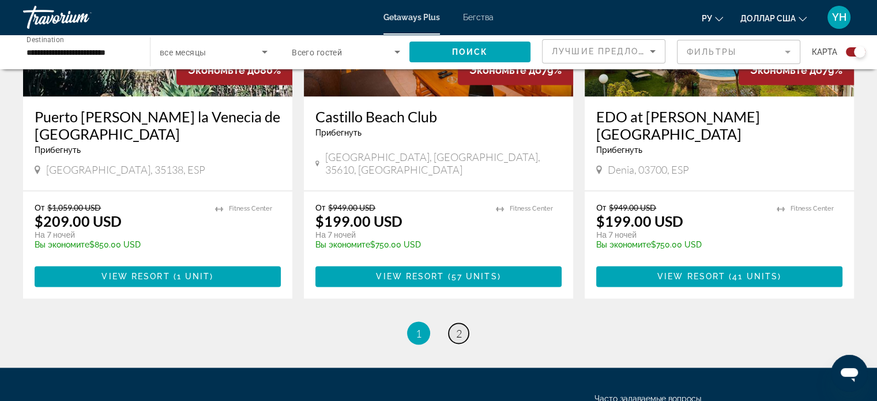
click at [462, 323] on link "page 2" at bounding box center [459, 333] width 20 height 20
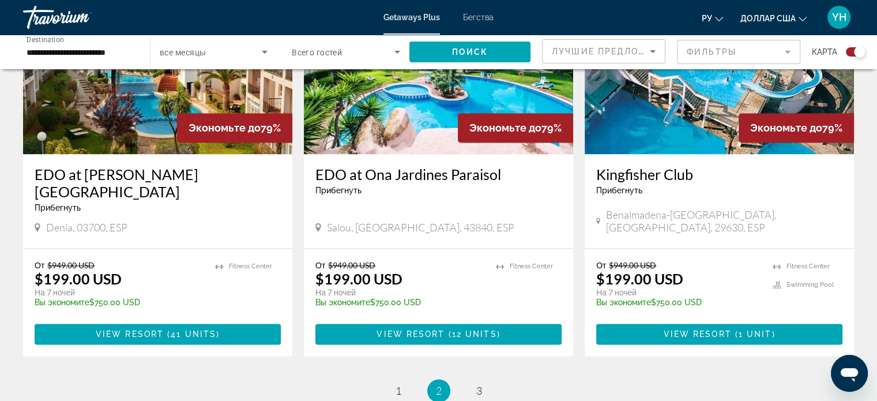
scroll to position [1787, 0]
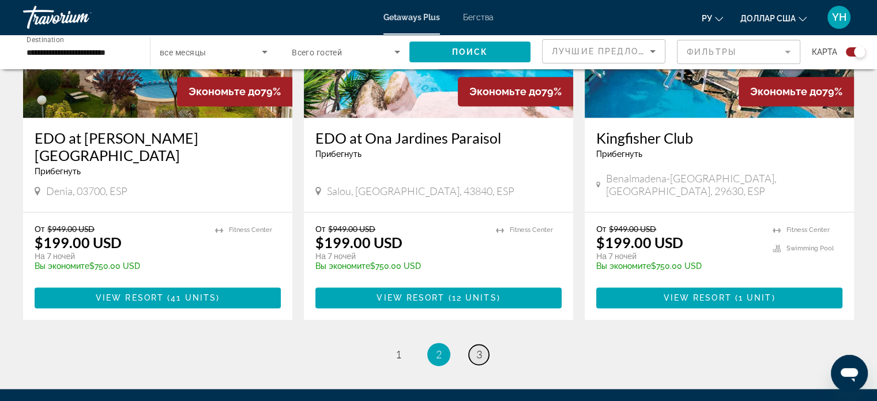
click at [483, 344] on link "page 3" at bounding box center [479, 354] width 20 height 20
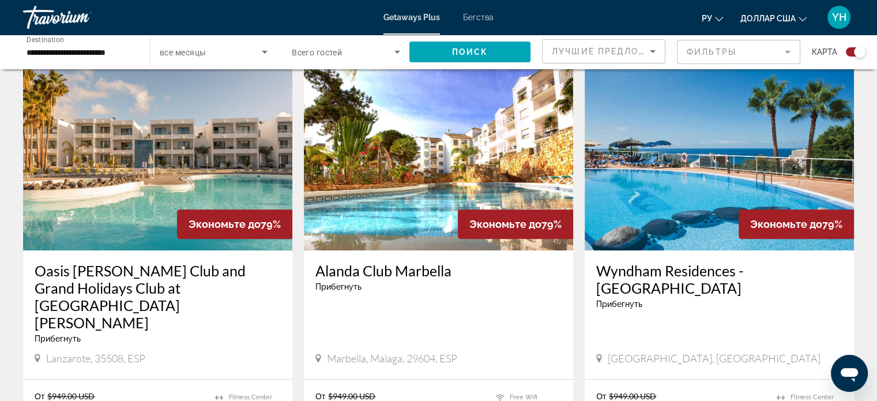
scroll to position [404, 0]
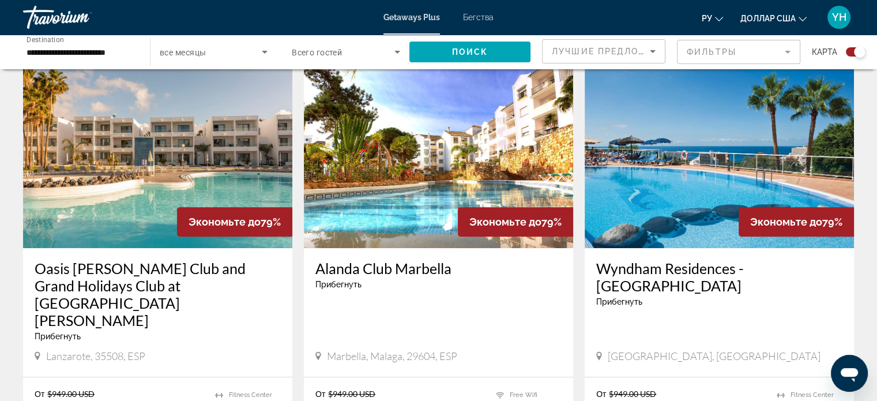
click at [385, 163] on img "Основное содержание" at bounding box center [438, 155] width 269 height 184
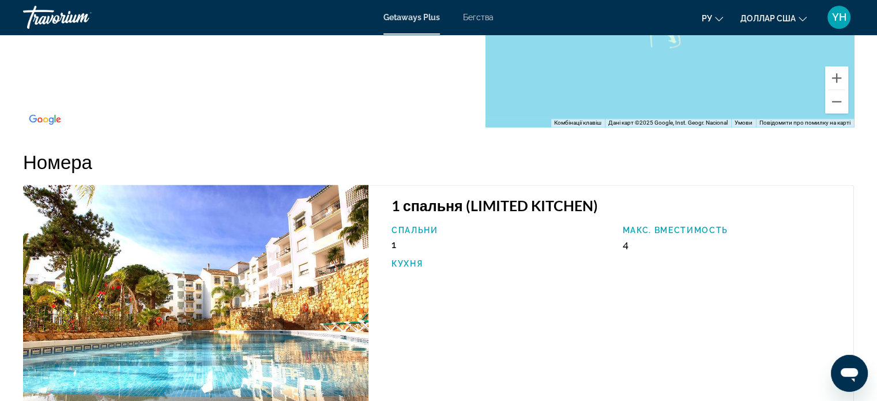
scroll to position [1730, 0]
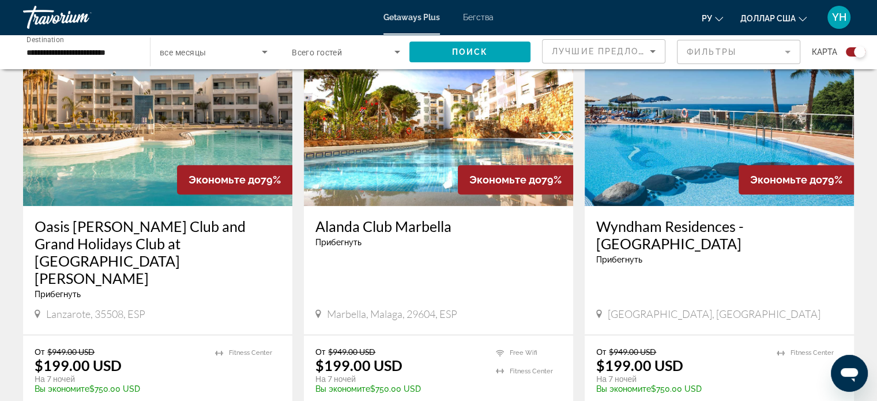
scroll to position [443, 0]
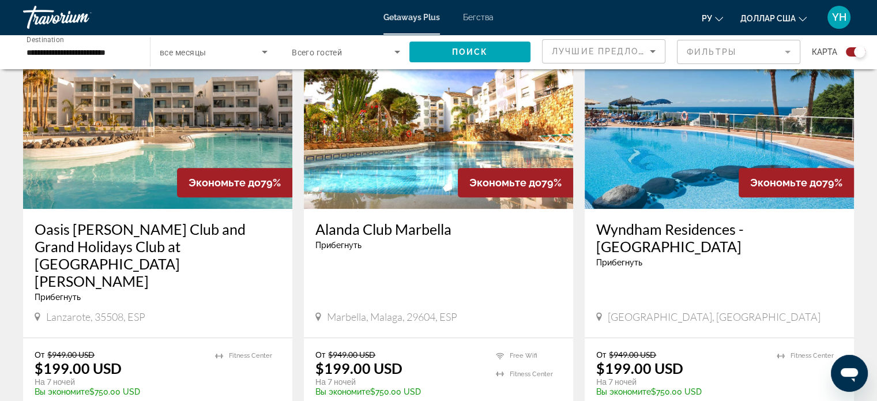
click at [116, 115] on img "Основное содержание" at bounding box center [157, 116] width 269 height 184
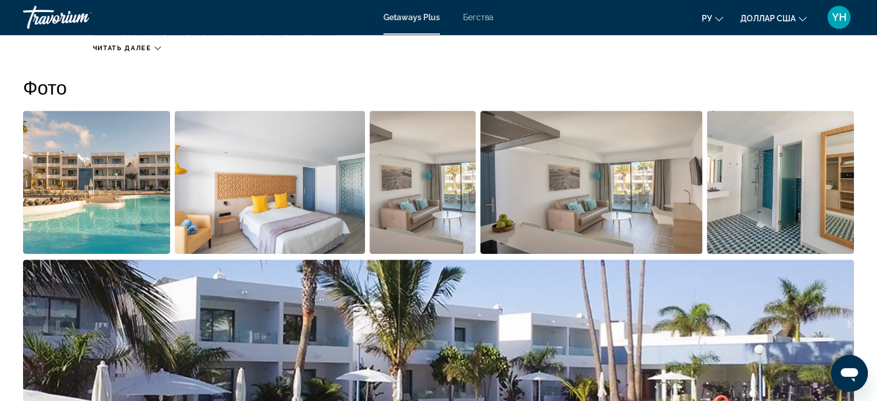
scroll to position [577, 0]
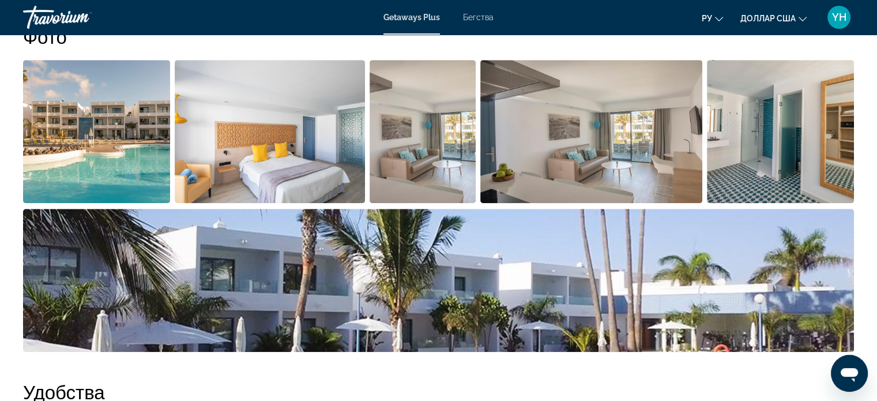
click at [251, 124] on img "Open full-screen image slider" at bounding box center [270, 131] width 190 height 143
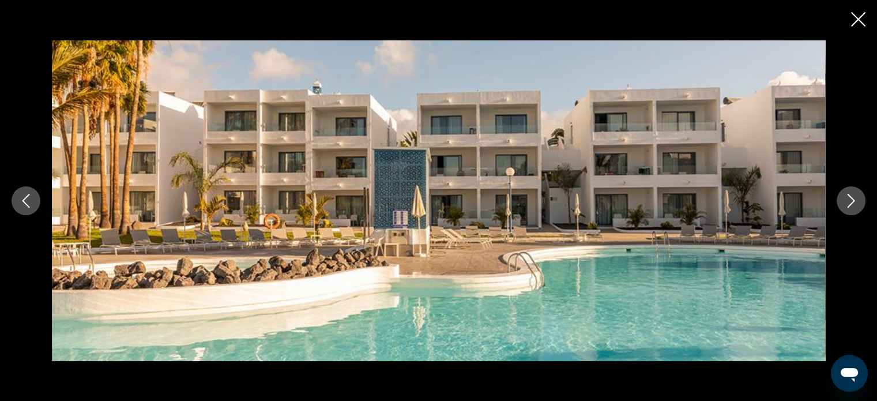
click at [853, 197] on icon "Next image" at bounding box center [851, 201] width 14 height 14
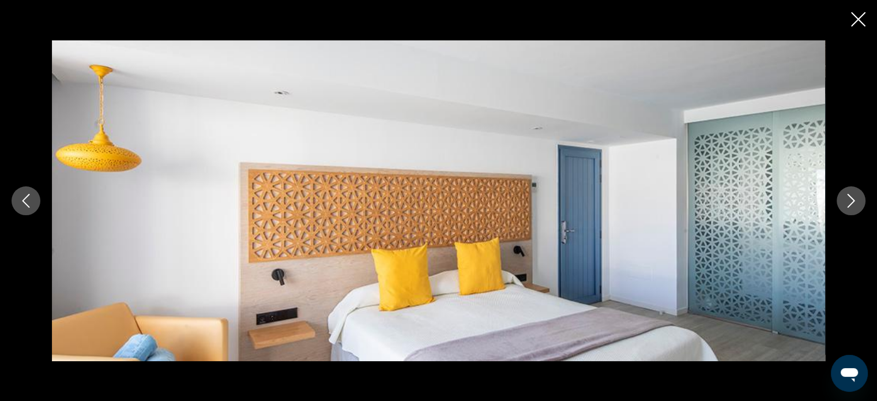
click at [853, 197] on icon "Next image" at bounding box center [851, 201] width 14 height 14
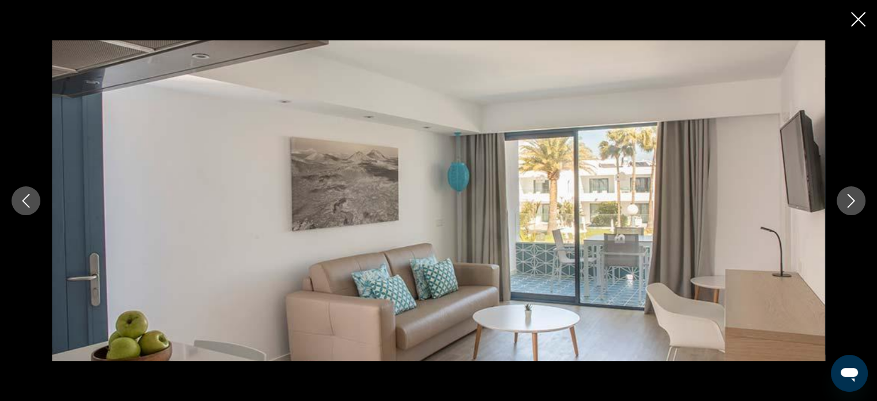
click at [853, 197] on icon "Next image" at bounding box center [851, 201] width 14 height 14
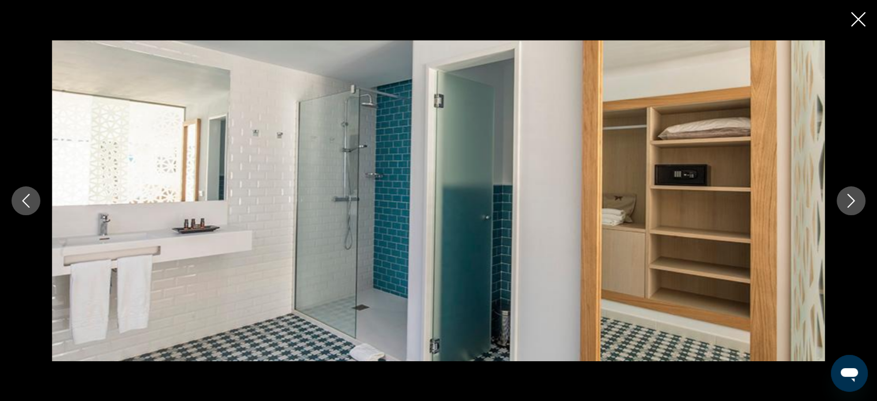
click at [853, 197] on icon "Next image" at bounding box center [851, 201] width 14 height 14
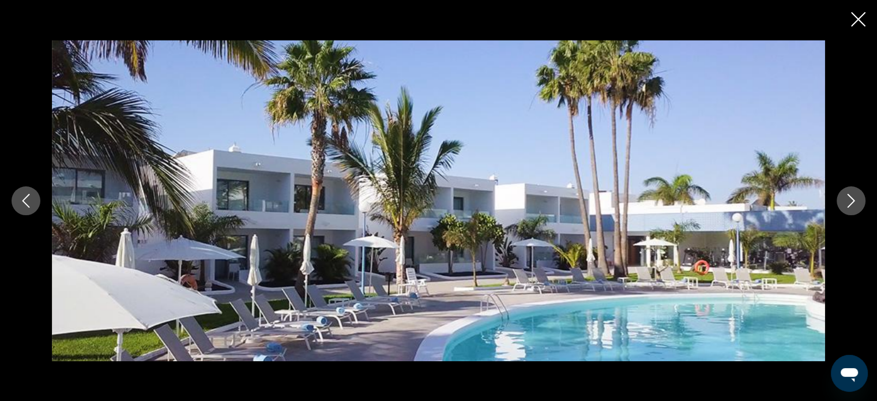
click at [853, 197] on icon "Next image" at bounding box center [851, 201] width 14 height 14
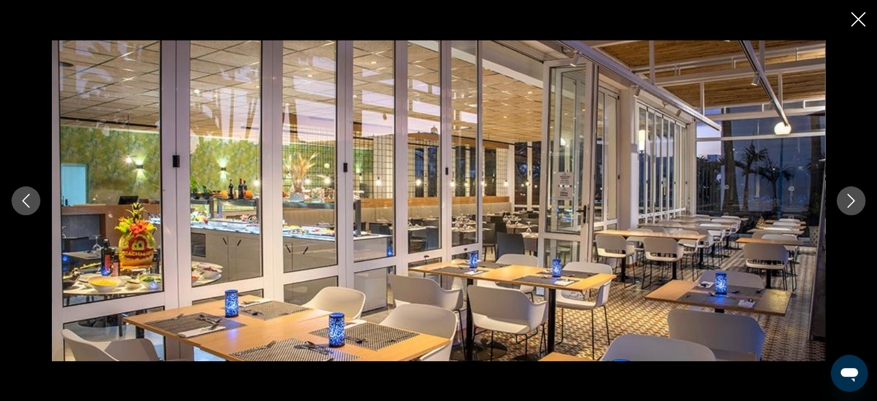
click at [853, 197] on icon "Next image" at bounding box center [851, 201] width 14 height 14
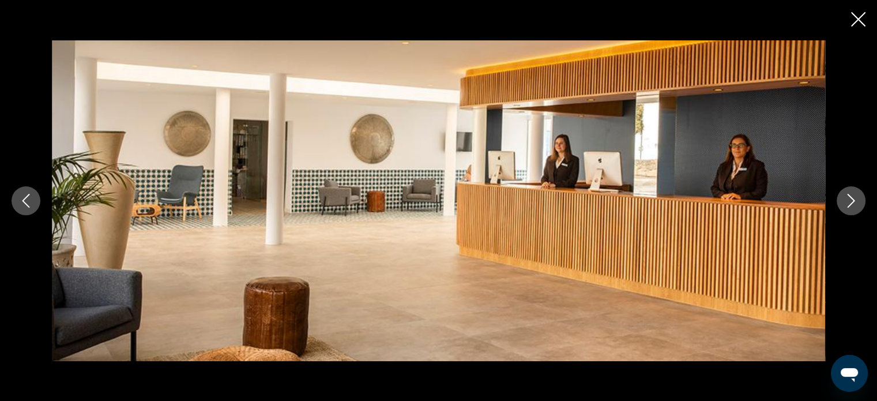
click at [853, 197] on icon "Next image" at bounding box center [851, 201] width 14 height 14
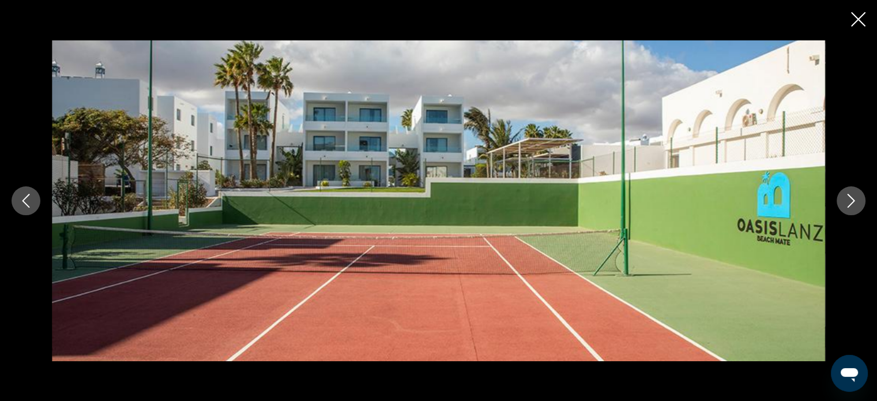
click at [853, 197] on icon "Next image" at bounding box center [851, 201] width 14 height 14
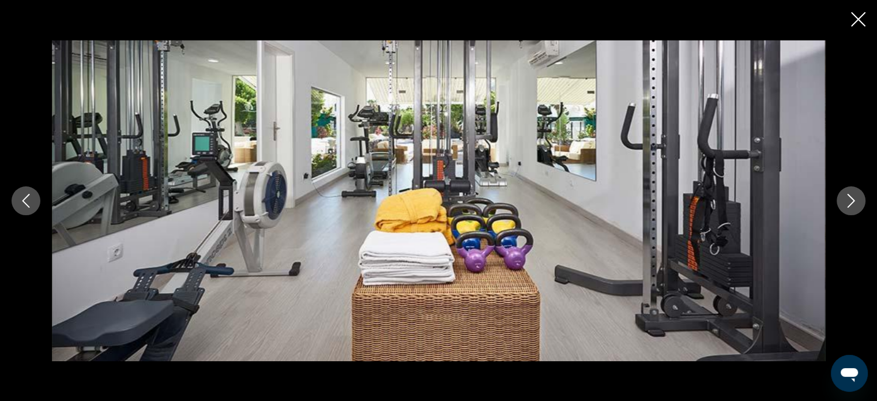
click at [853, 197] on icon "Next image" at bounding box center [851, 201] width 14 height 14
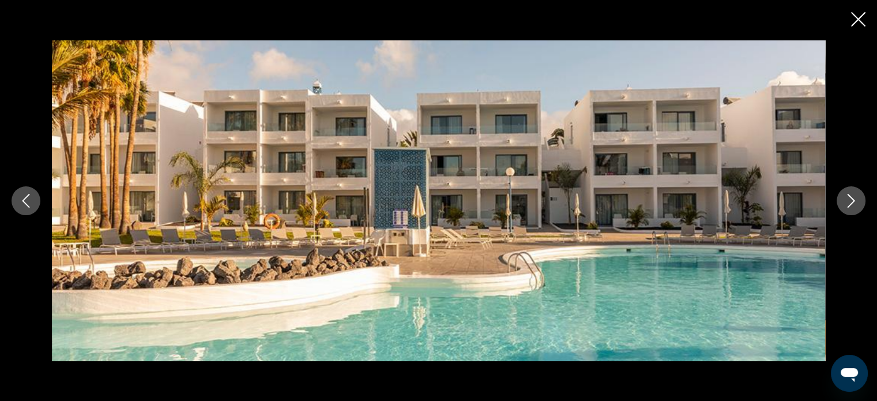
click at [853, 197] on icon "Next image" at bounding box center [851, 201] width 14 height 14
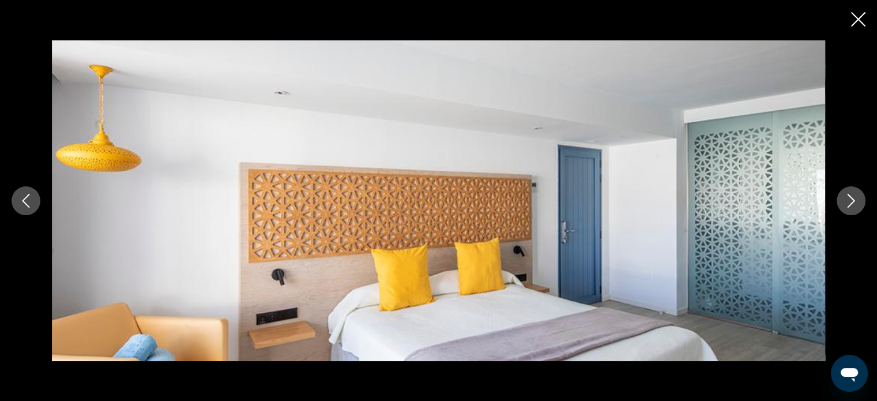
click at [853, 197] on icon "Next image" at bounding box center [851, 201] width 14 height 14
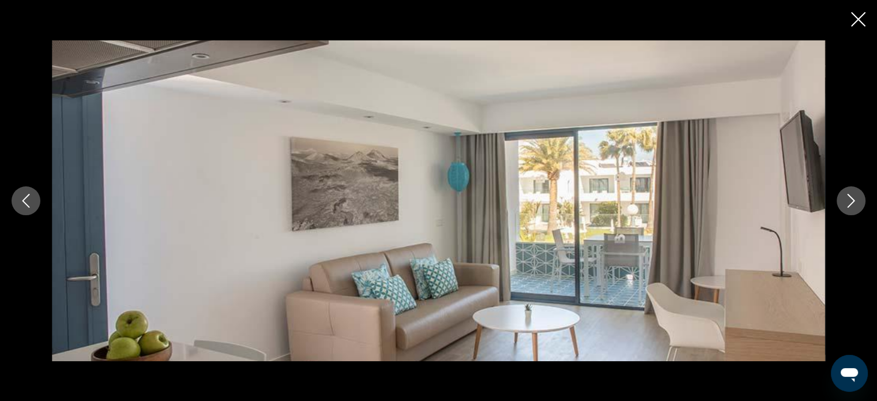
click at [859, 18] on icon "Close slideshow" at bounding box center [858, 19] width 14 height 14
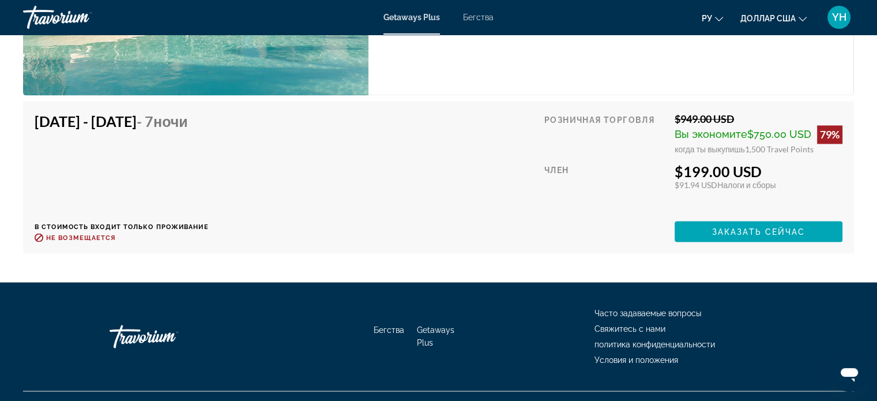
scroll to position [1754, 0]
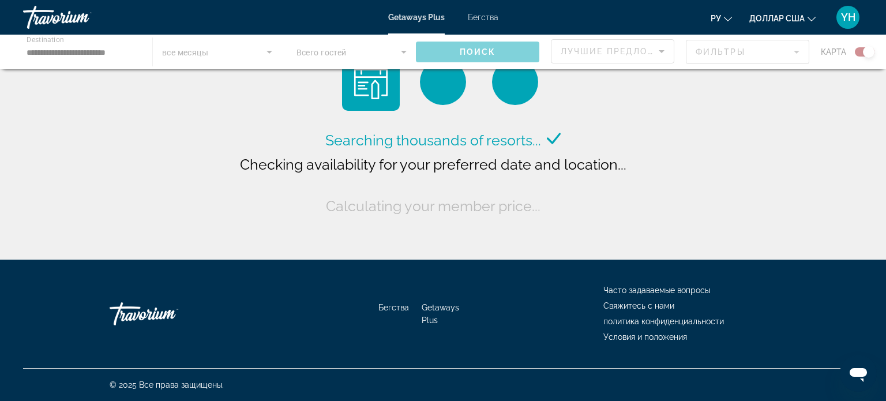
click at [482, 20] on font "Бегства" at bounding box center [483, 17] width 31 height 9
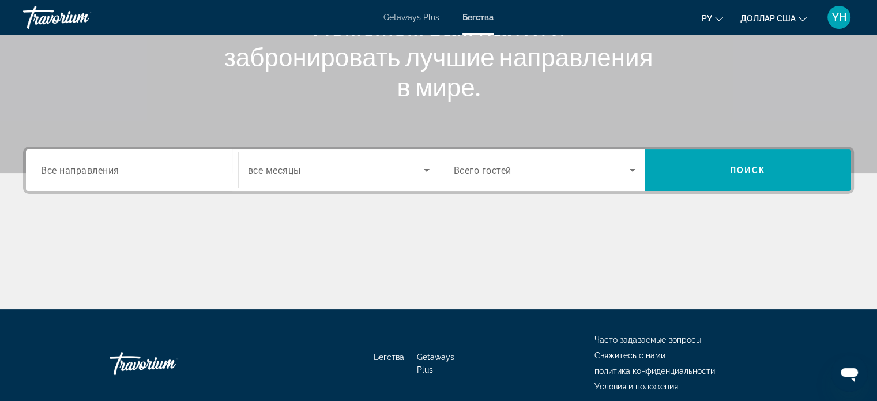
click at [65, 168] on span "Все направления" at bounding box center [80, 169] width 78 height 11
click at [65, 168] on input "Destination Все направления" at bounding box center [132, 171] width 182 height 14
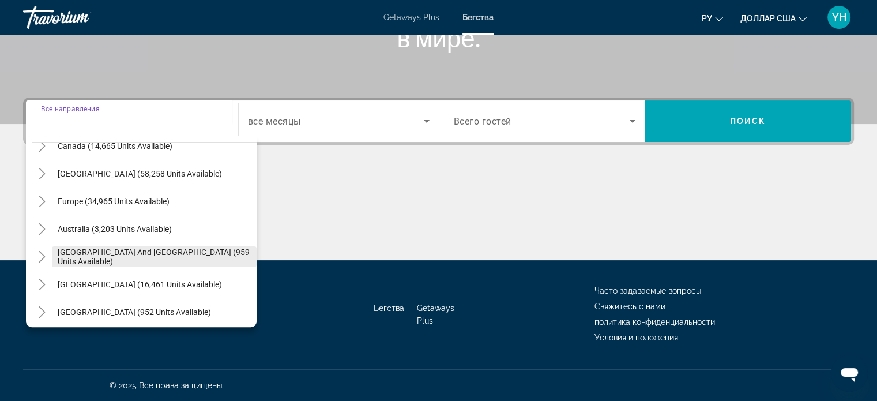
scroll to position [115, 0]
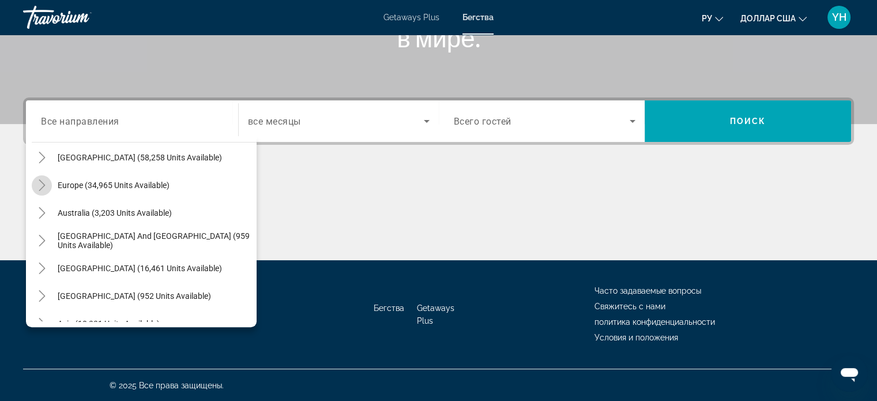
click at [44, 185] on icon "Toggle Europe (34,965 units available)" at bounding box center [42, 185] width 6 height 12
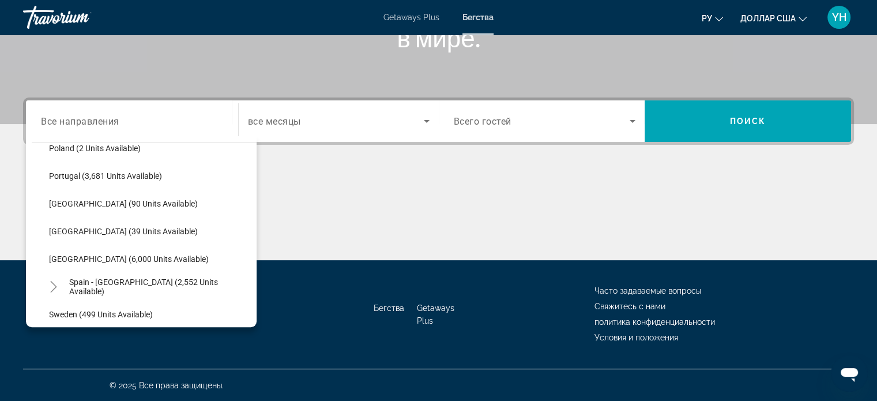
scroll to position [548, 0]
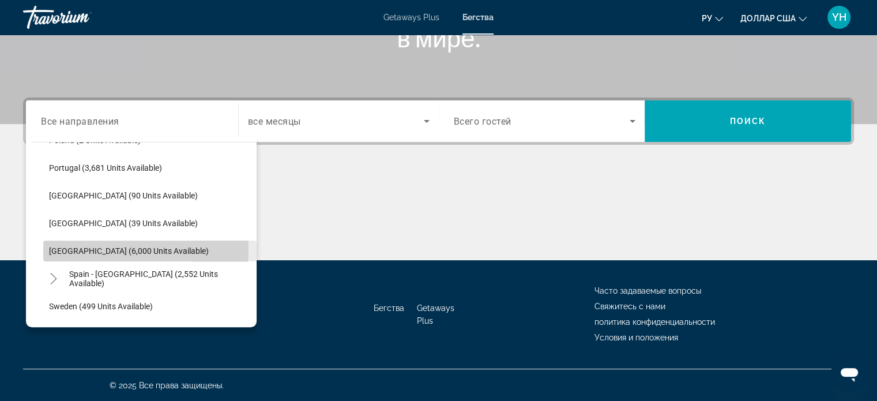
click at [73, 248] on span "[GEOGRAPHIC_DATA] (6,000 units available)" at bounding box center [129, 250] width 160 height 9
type input "**********"
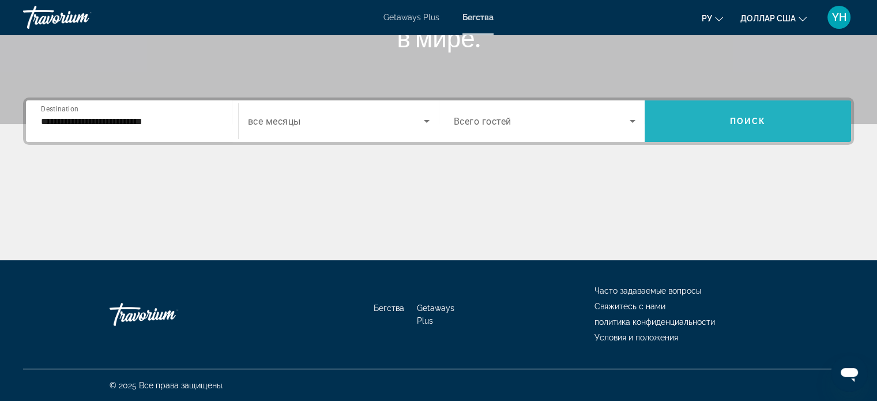
click at [703, 125] on span "Search widget" at bounding box center [748, 121] width 206 height 28
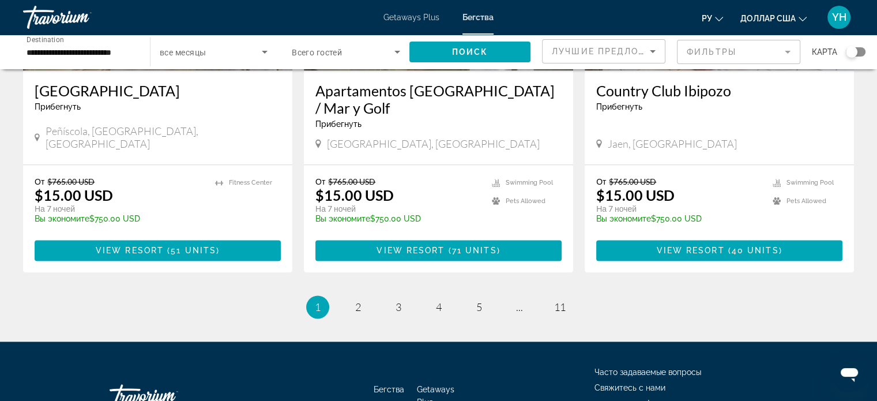
scroll to position [1481, 0]
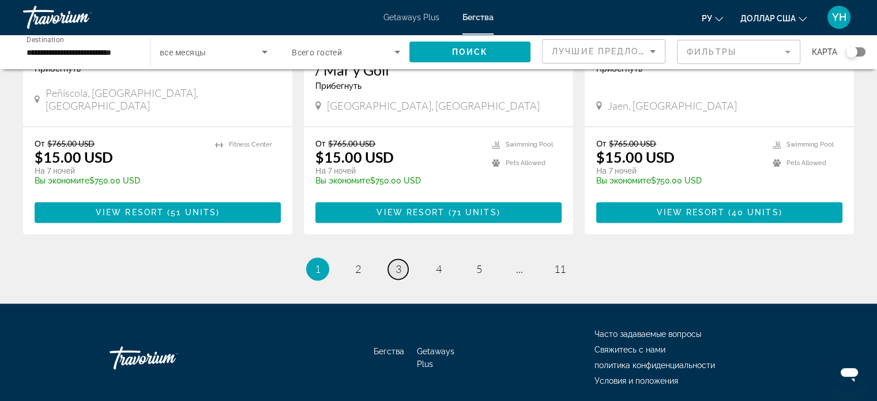
click at [401, 259] on link "page 3" at bounding box center [398, 269] width 20 height 20
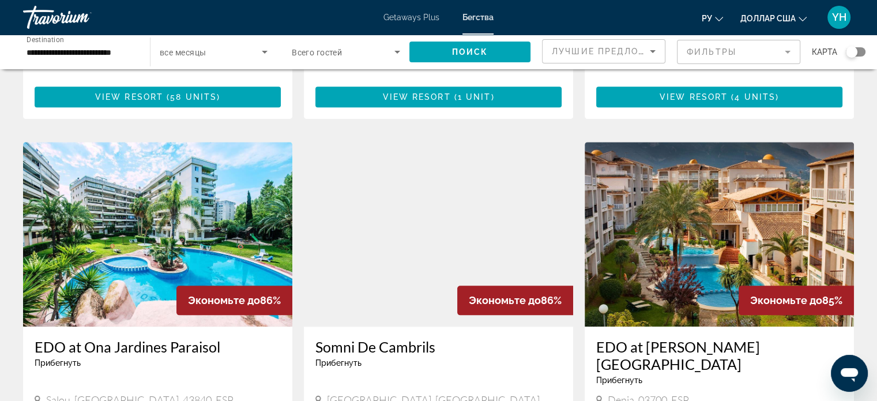
scroll to position [1211, 0]
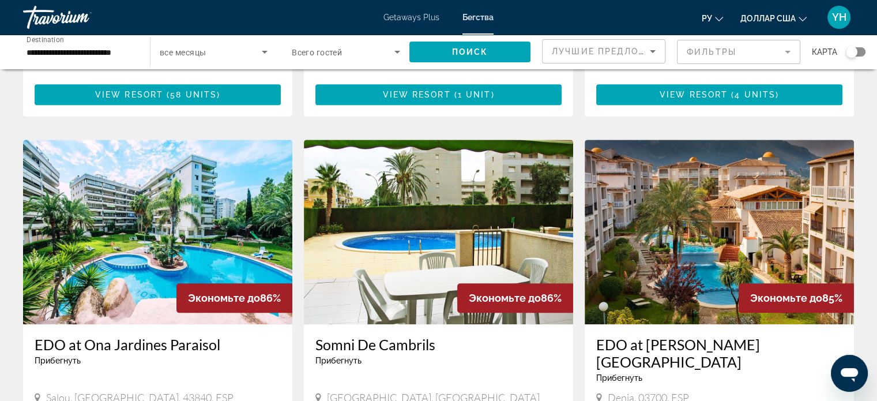
click at [707, 152] on img "Основное содержание" at bounding box center [719, 232] width 269 height 184
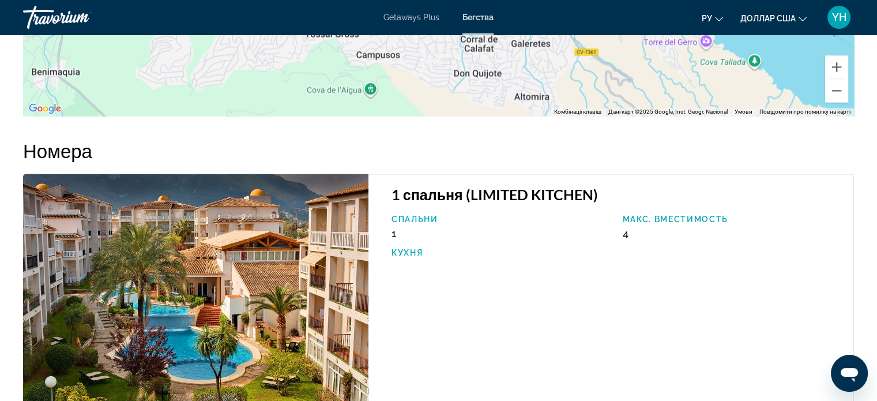
scroll to position [1730, 0]
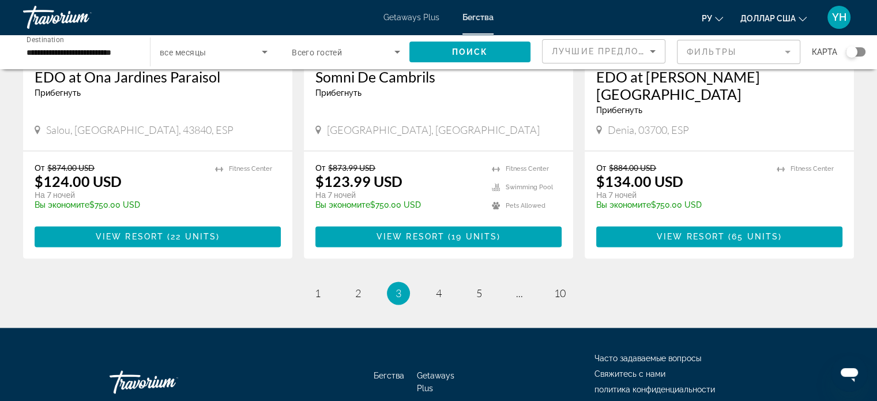
scroll to position [1481, 0]
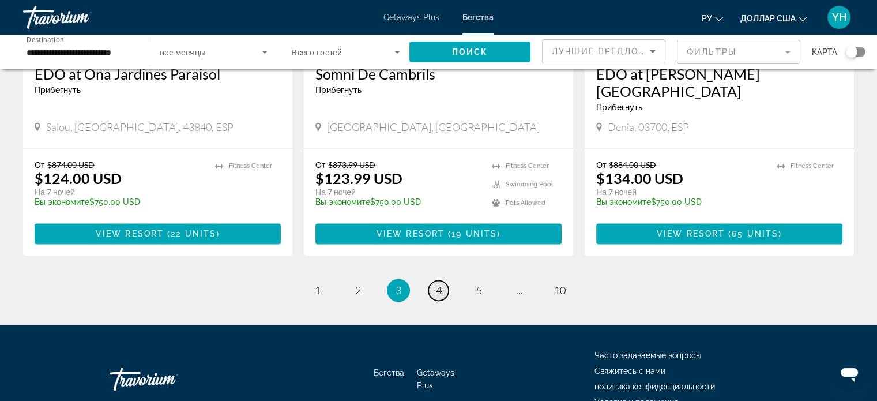
click at [437, 284] on span "4" at bounding box center [439, 290] width 6 height 13
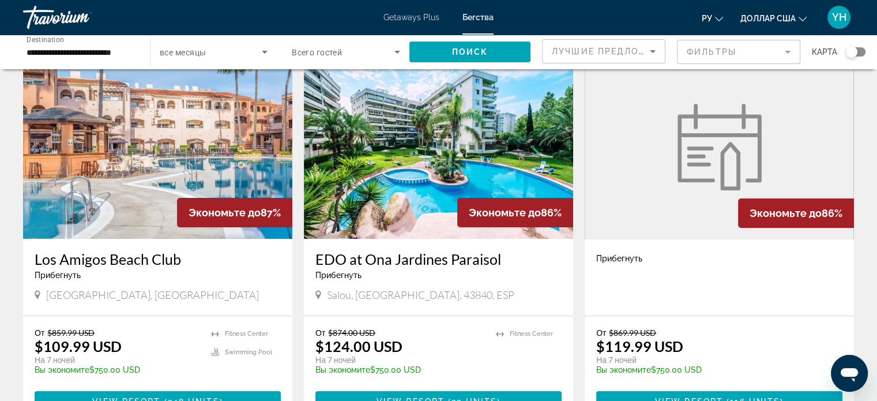
scroll to position [58, 0]
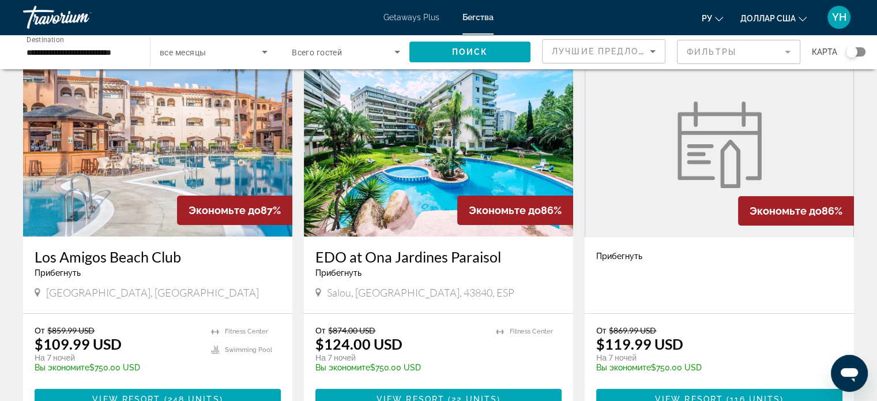
click at [67, 148] on img "Основное содержание" at bounding box center [157, 144] width 269 height 184
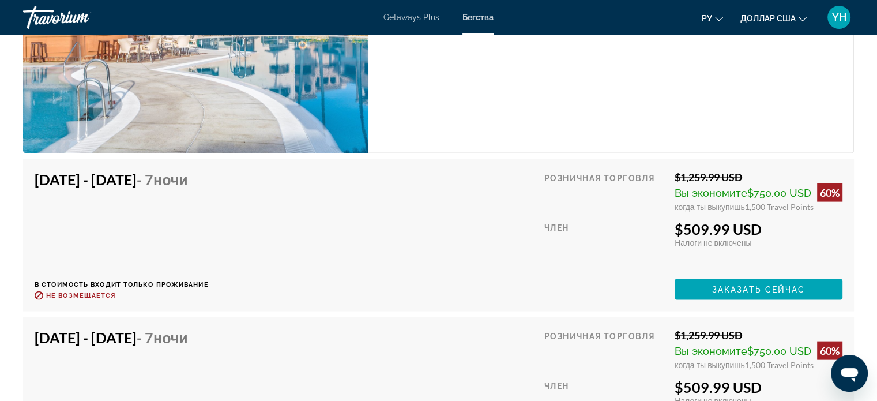
scroll to position [2421, 0]
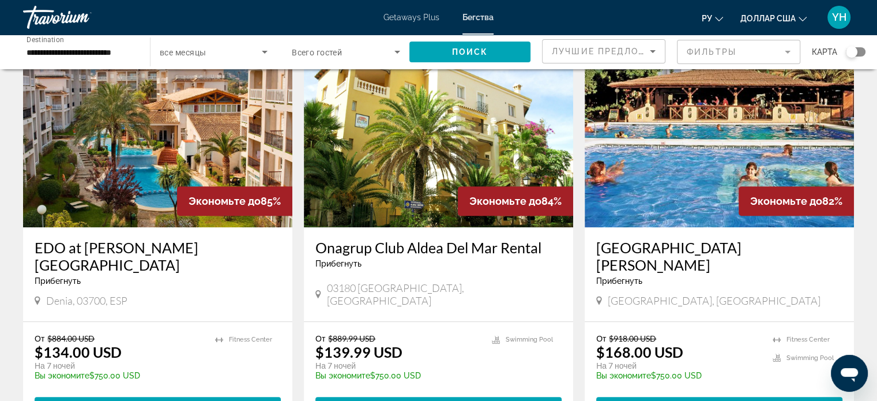
scroll to position [461, 0]
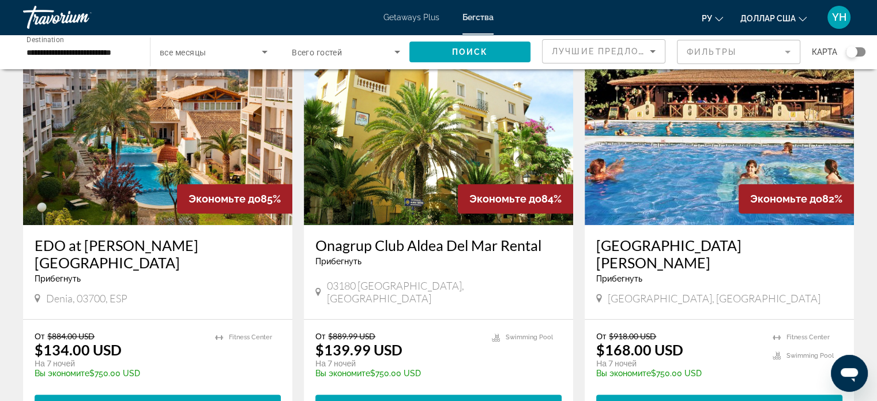
click at [451, 165] on img "Основное содержание" at bounding box center [438, 132] width 269 height 184
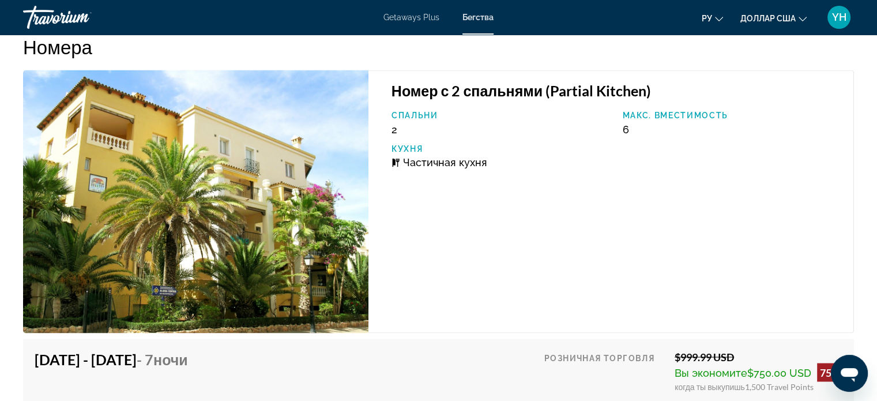
scroll to position [1869, 0]
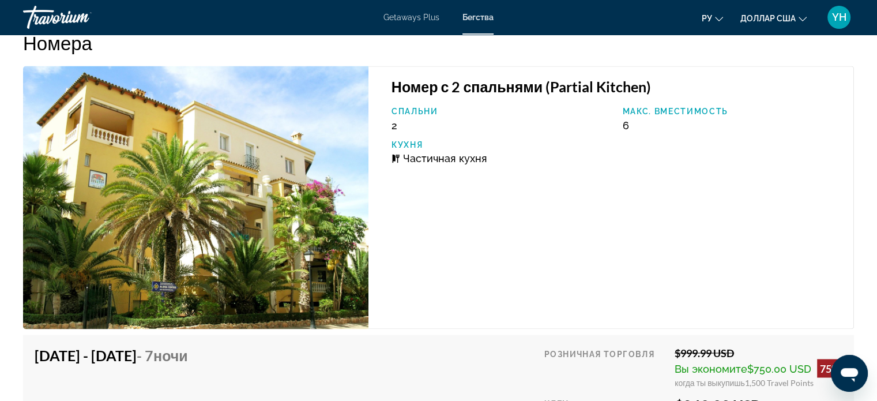
click at [235, 163] on img "Основное содержание" at bounding box center [195, 197] width 345 height 263
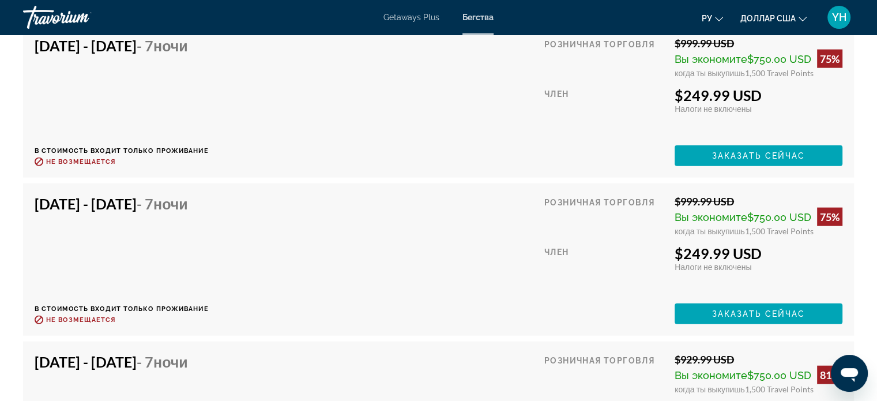
scroll to position [2503, 0]
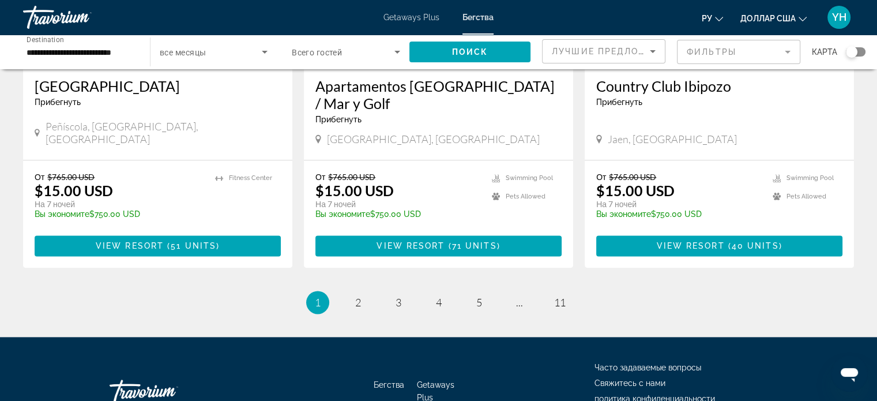
scroll to position [1481, 0]
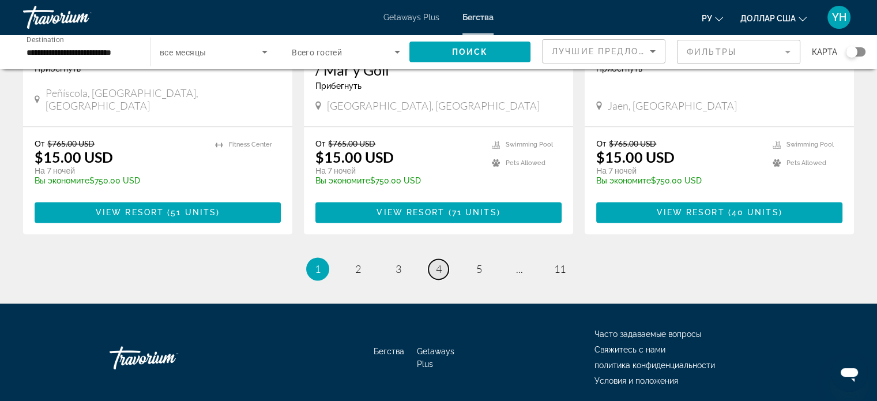
click at [440, 262] on span "4" at bounding box center [439, 268] width 6 height 13
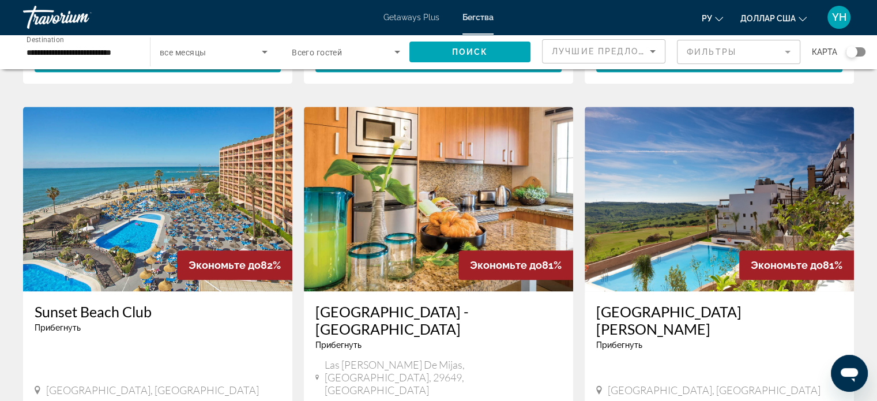
scroll to position [807, 0]
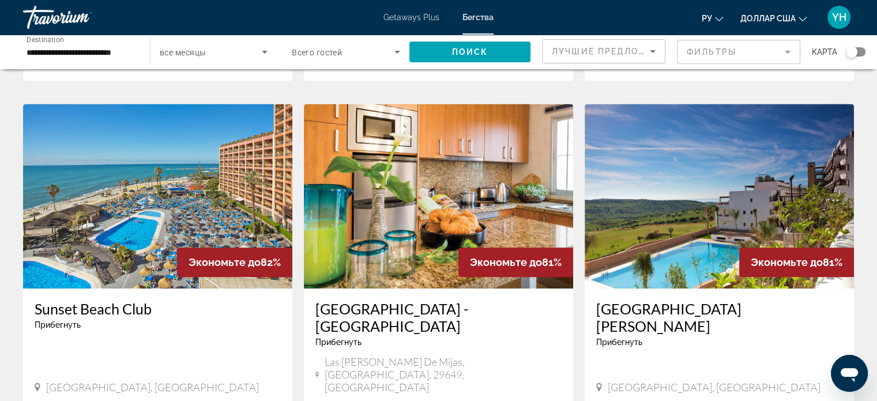
click at [177, 176] on img "Основное содержание" at bounding box center [157, 196] width 269 height 184
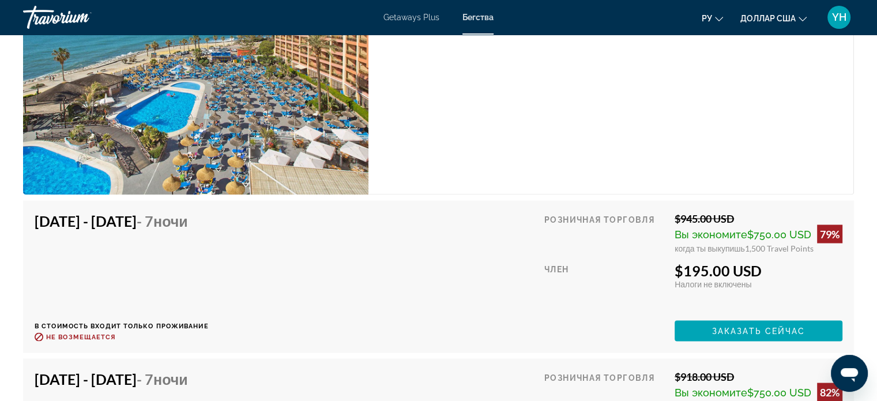
scroll to position [2191, 0]
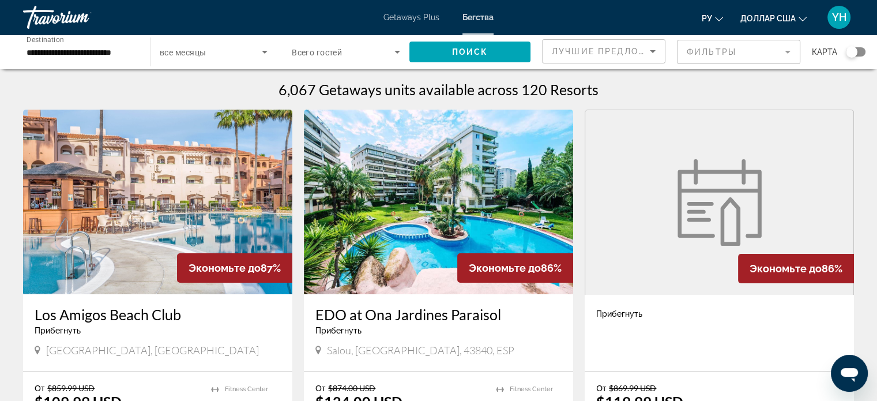
click at [690, 338] on div "Прибегнуть - Это курорт только для взрослых" at bounding box center [719, 333] width 269 height 76
click at [653, 223] on figure "Основное содержание" at bounding box center [719, 202] width 268 height 184
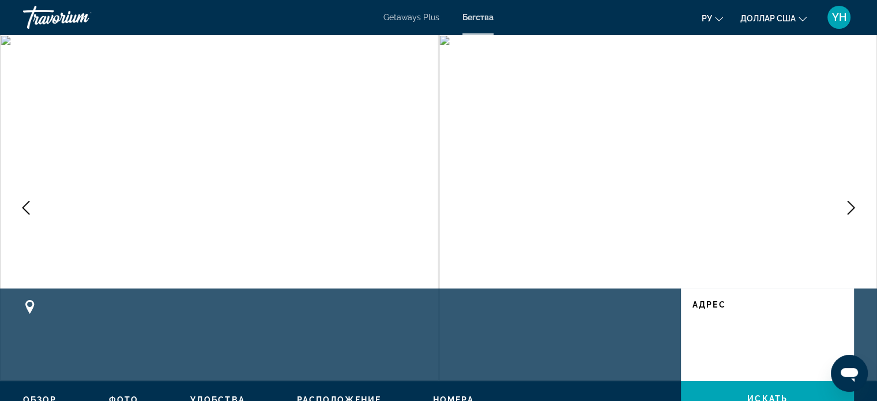
click at [851, 211] on icon "Next image" at bounding box center [851, 208] width 7 height 14
click at [446, 39] on img "Основное содержание" at bounding box center [658, 208] width 439 height 346
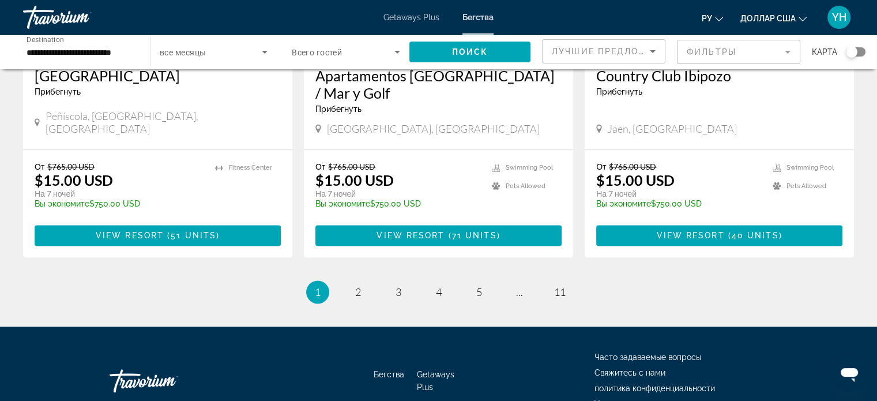
scroll to position [1481, 0]
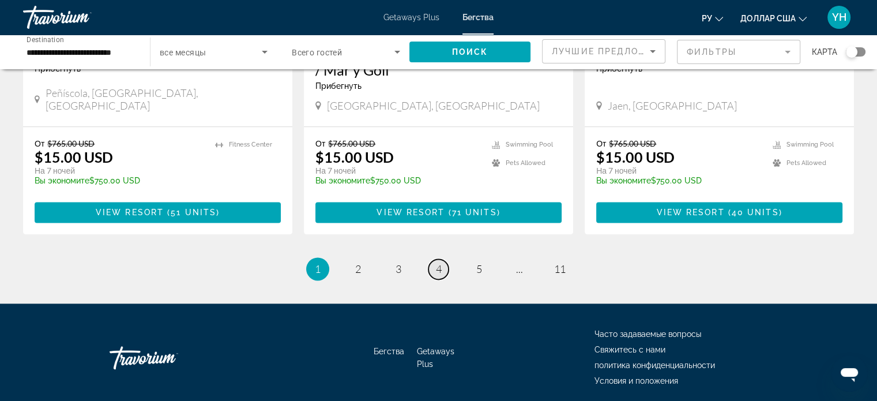
click at [439, 262] on span "4" at bounding box center [439, 268] width 6 height 13
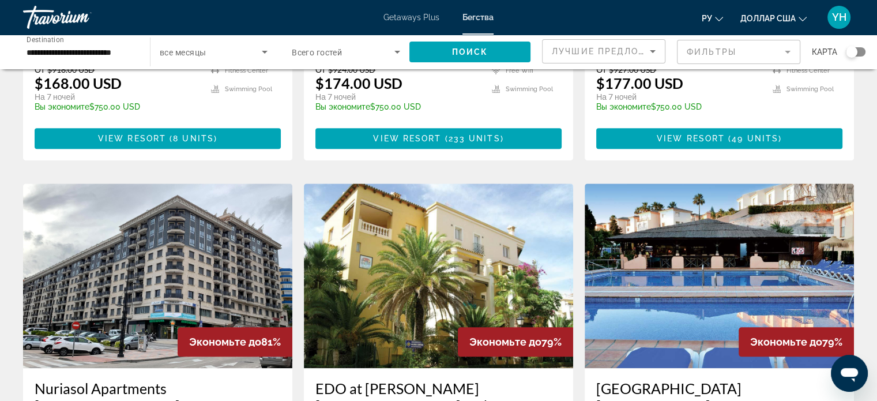
scroll to position [1211, 0]
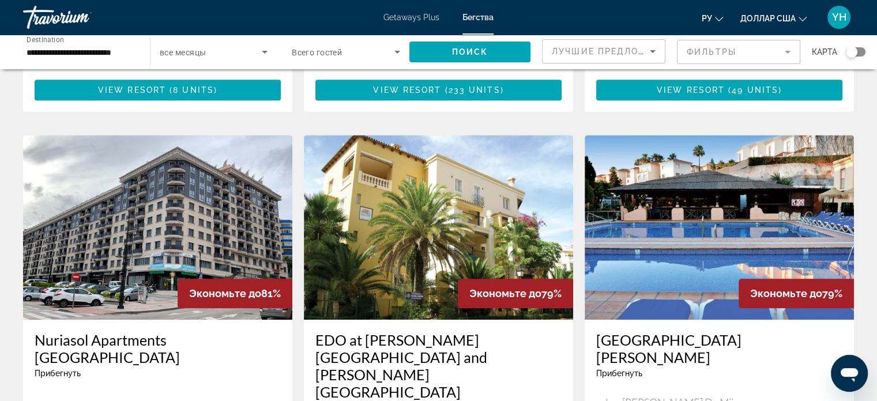
click at [765, 175] on img "Основное содержание" at bounding box center [719, 227] width 269 height 184
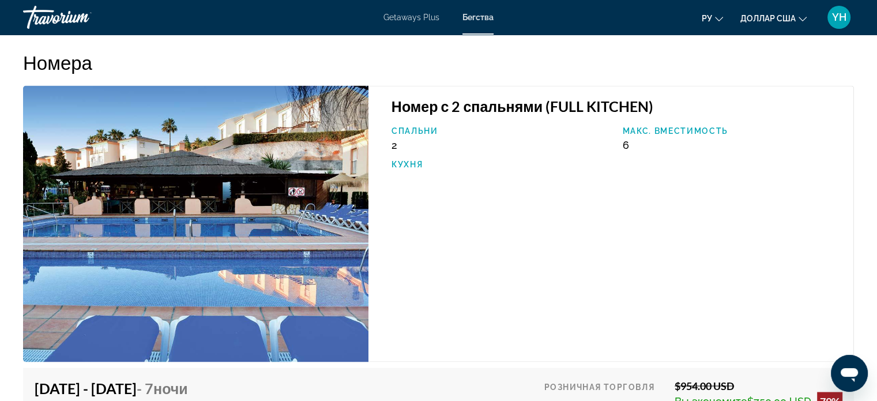
scroll to position [1960, 0]
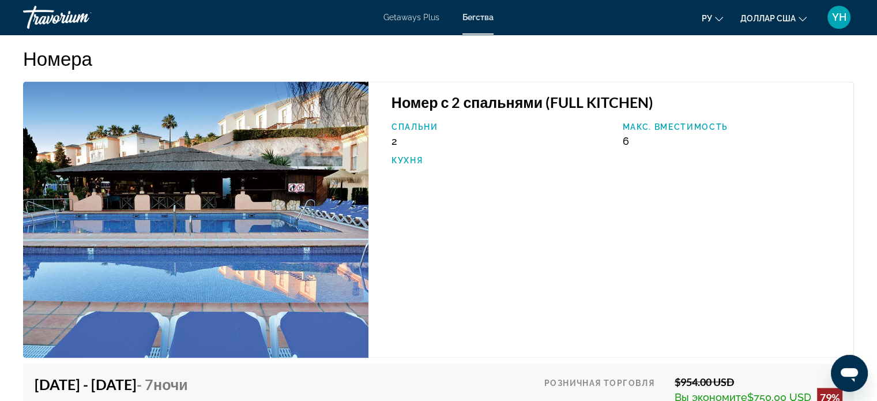
click at [210, 178] on img "Основное содержание" at bounding box center [195, 219] width 345 height 276
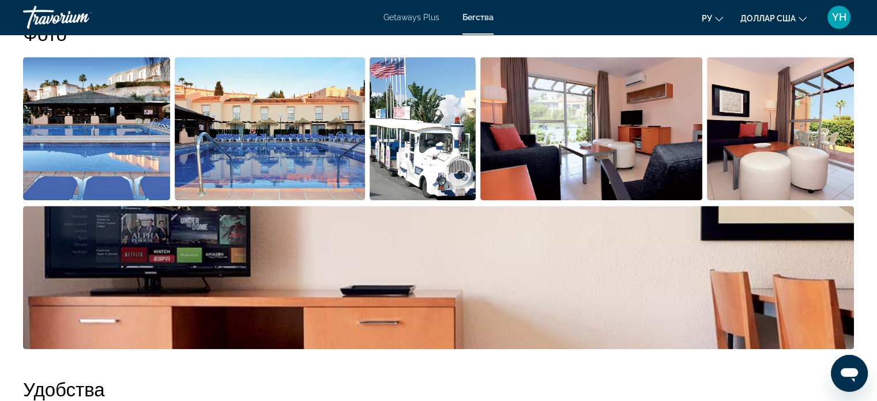
scroll to position [577, 0]
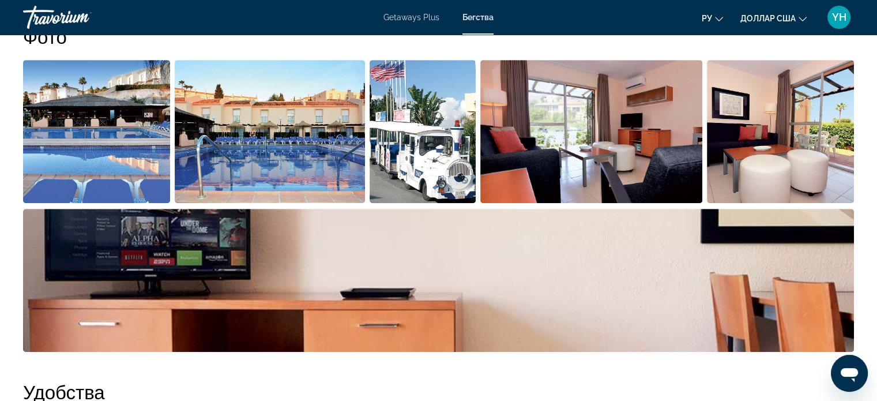
click at [297, 146] on img "Open full-screen image slider" at bounding box center [270, 131] width 190 height 143
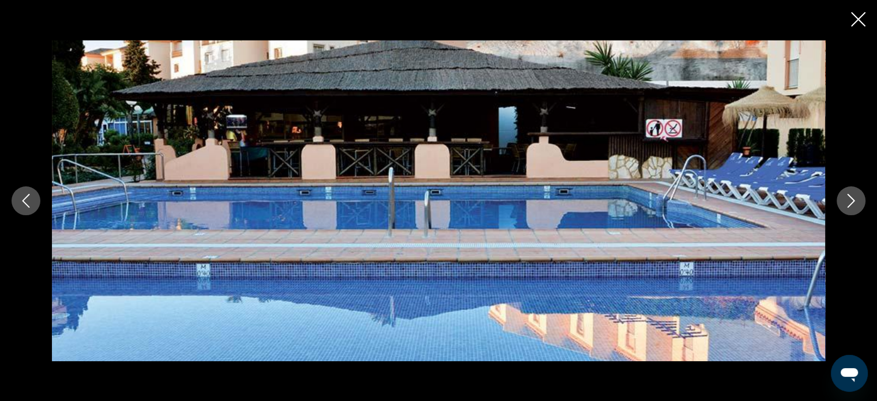
click at [847, 205] on icon "Next image" at bounding box center [851, 201] width 14 height 14
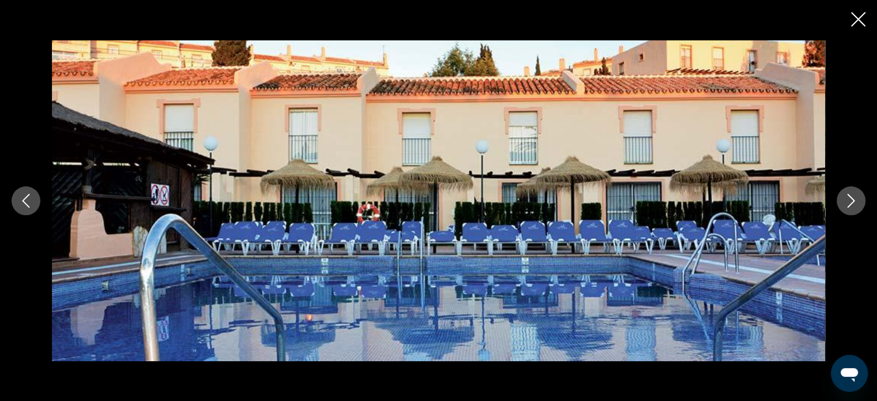
click at [847, 205] on icon "Next image" at bounding box center [851, 201] width 14 height 14
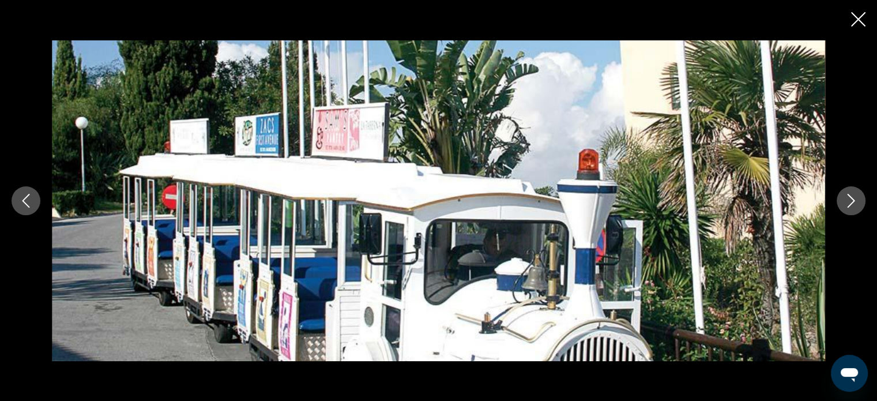
click at [847, 205] on icon "Next image" at bounding box center [851, 201] width 14 height 14
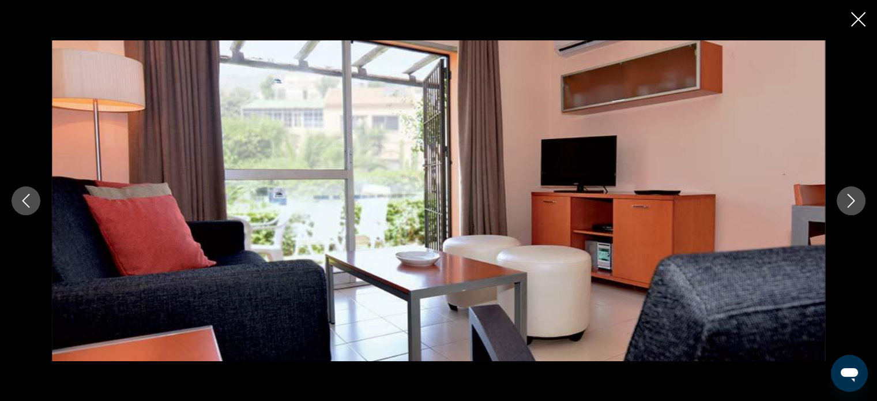
click at [847, 205] on icon "Next image" at bounding box center [851, 201] width 14 height 14
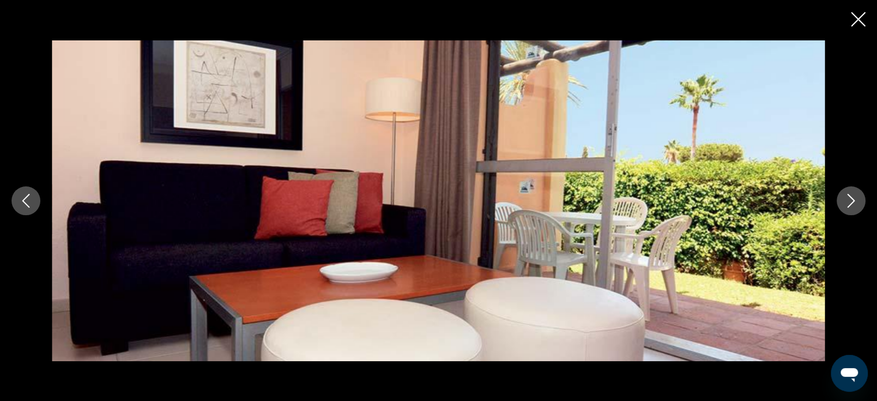
click at [847, 205] on icon "Next image" at bounding box center [851, 201] width 14 height 14
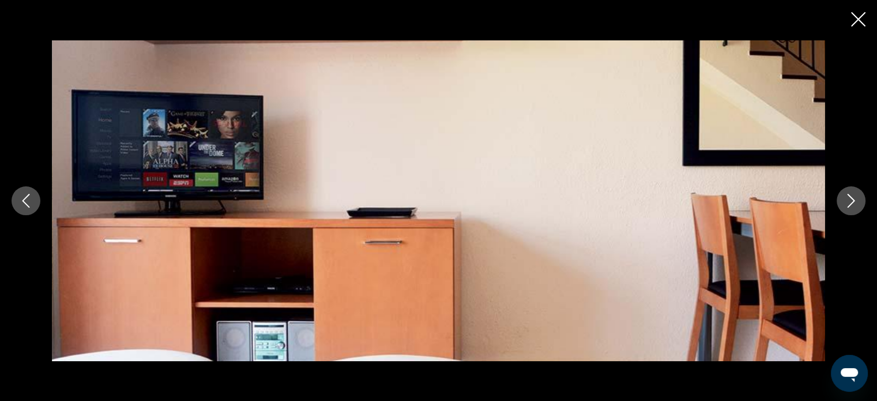
click at [847, 205] on icon "Next image" at bounding box center [851, 201] width 14 height 14
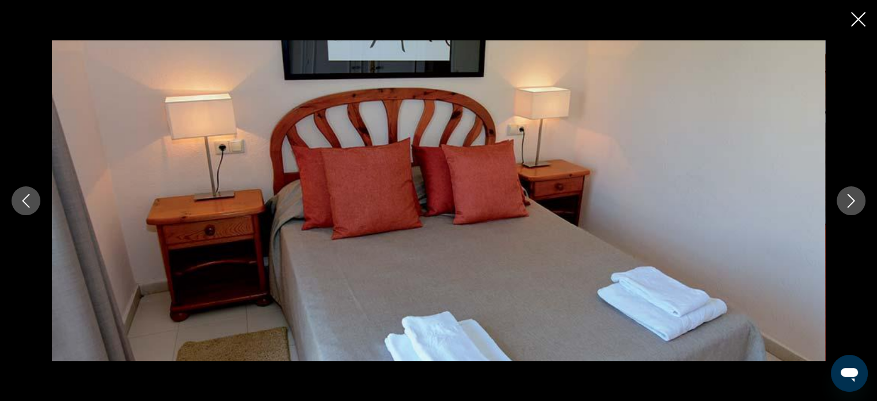
click at [847, 205] on icon "Next image" at bounding box center [851, 201] width 14 height 14
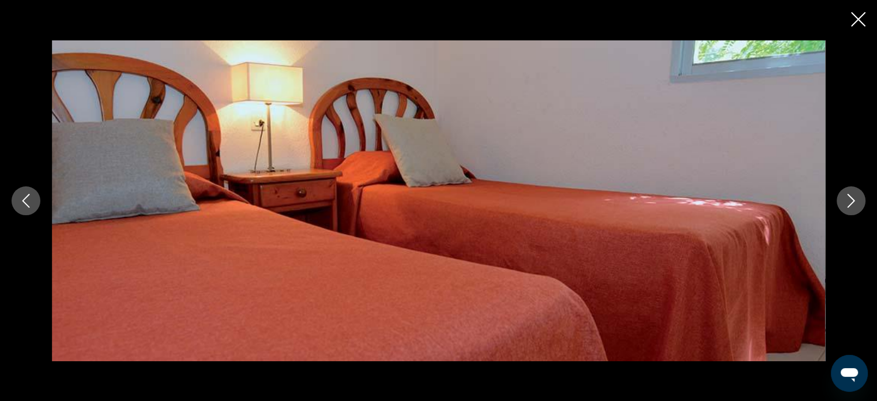
click at [847, 205] on icon "Next image" at bounding box center [851, 201] width 14 height 14
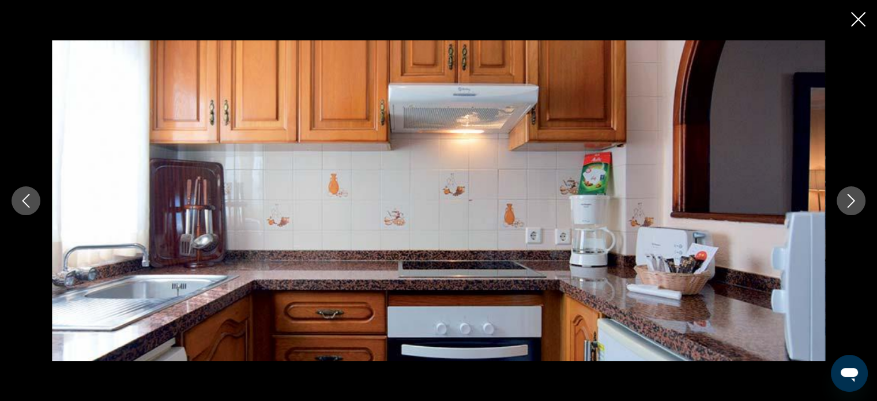
click at [847, 205] on icon "Next image" at bounding box center [851, 201] width 14 height 14
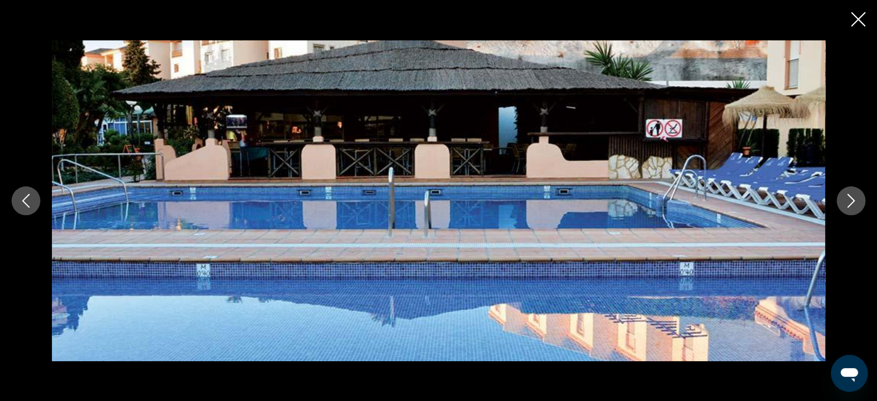
click at [847, 205] on icon "Next image" at bounding box center [851, 201] width 14 height 14
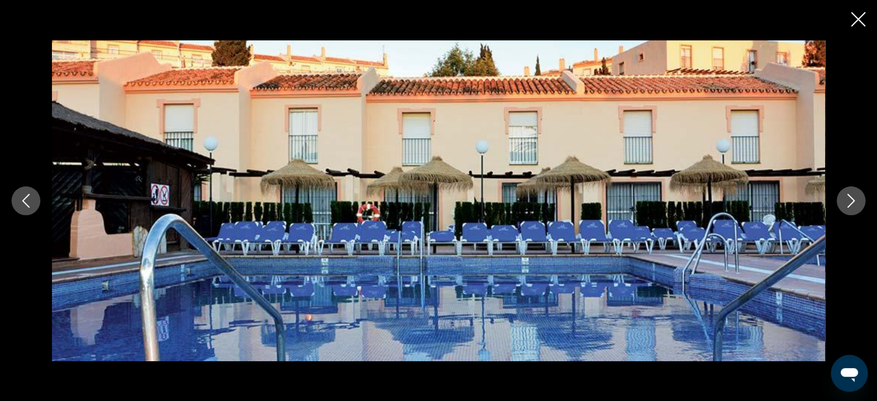
click at [847, 205] on icon "Next image" at bounding box center [851, 201] width 14 height 14
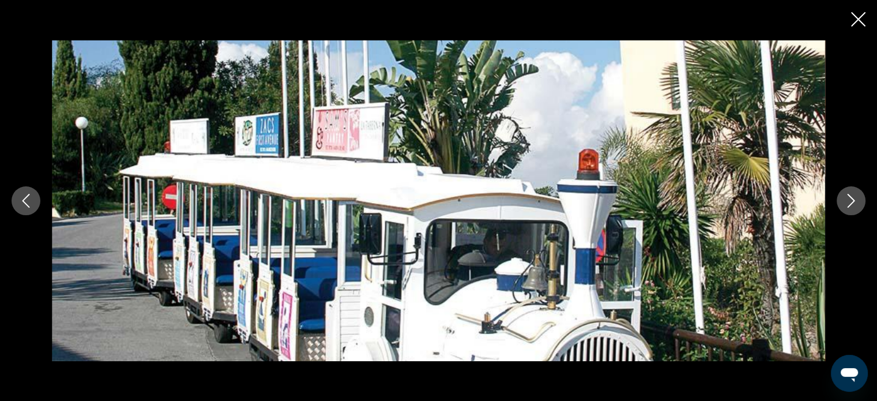
click at [856, 12] on icon "Close slideshow" at bounding box center [858, 19] width 14 height 14
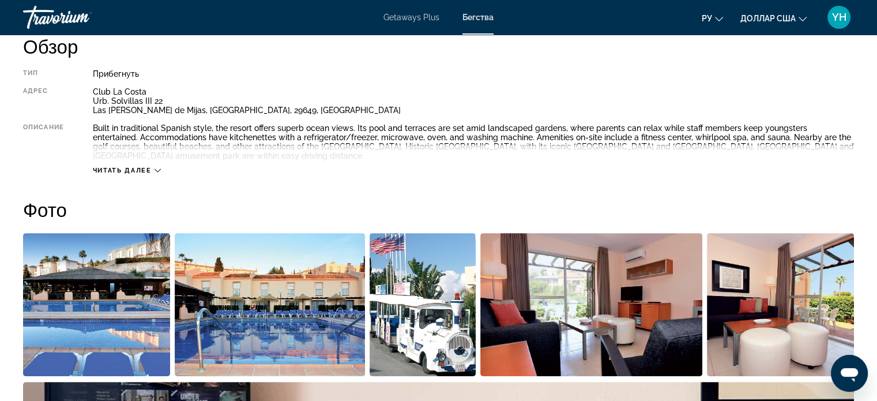
scroll to position [173, 0]
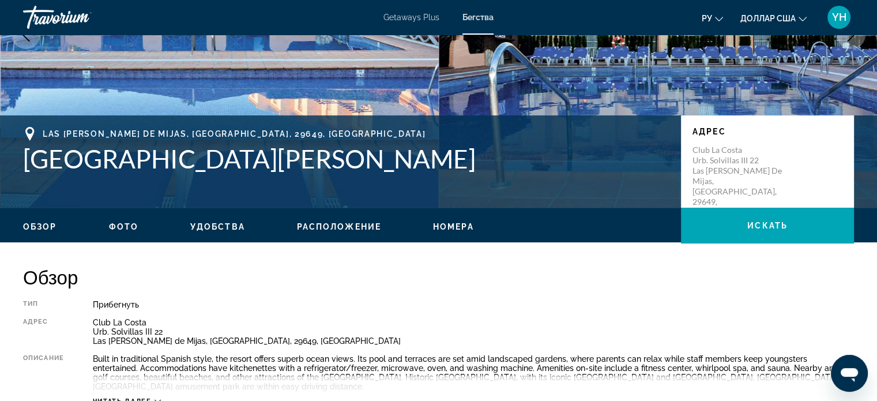
drag, startPoint x: 429, startPoint y: 159, endPoint x: 31, endPoint y: 119, distance: 400.3
click at [31, 119] on div "[GEOGRAPHIC_DATA][PERSON_NAME], [GEOGRAPHIC_DATA][PERSON_NAME] [GEOGRAPHIC_DATA…" at bounding box center [438, 161] width 877 height 92
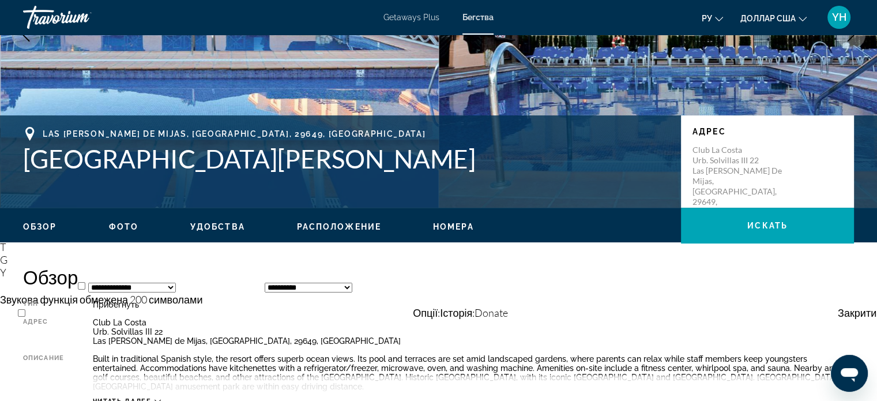
click at [561, 339] on div "Club La Costa Urb. Solvillas III [STREET_ADDRESS][PERSON_NAME]" at bounding box center [473, 332] width 761 height 28
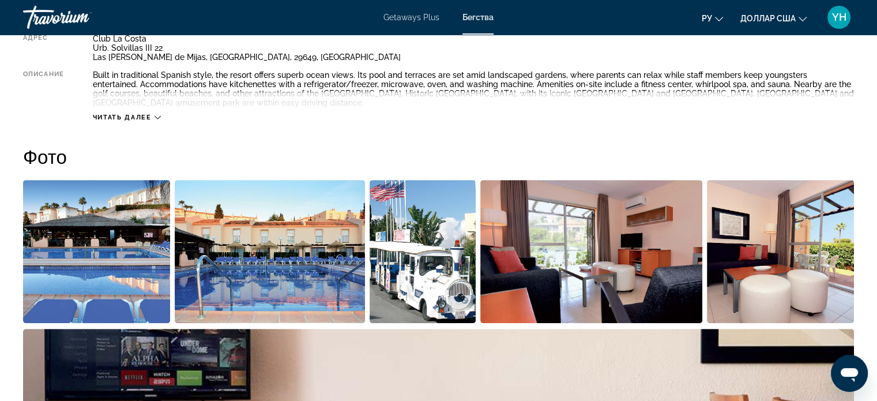
scroll to position [461, 0]
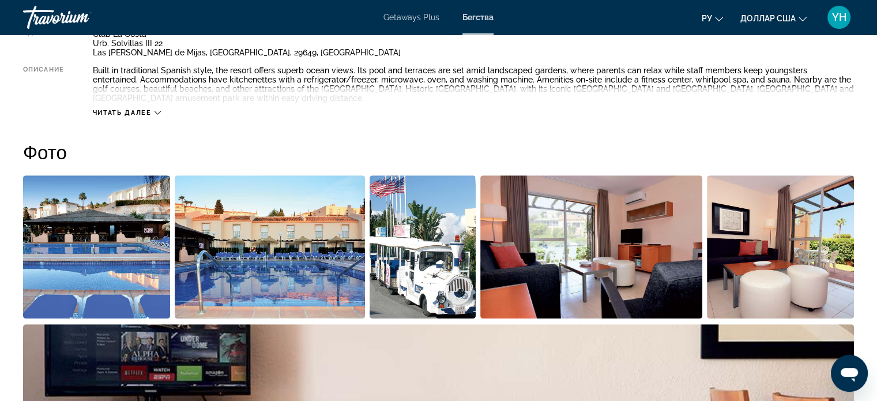
click at [281, 273] on img "Open full-screen image slider" at bounding box center [270, 246] width 190 height 143
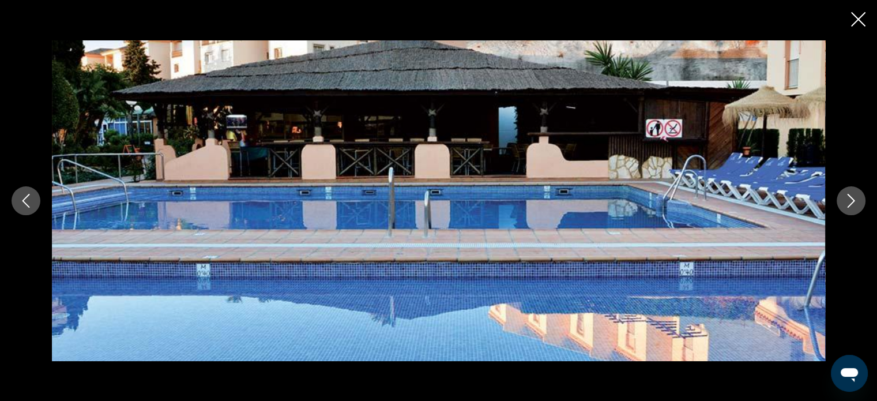
click at [848, 191] on button "Next image" at bounding box center [851, 200] width 29 height 29
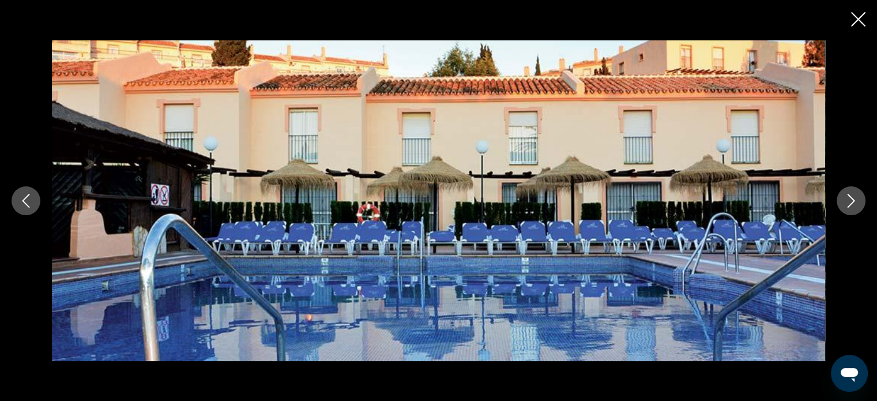
click at [848, 191] on button "Next image" at bounding box center [851, 200] width 29 height 29
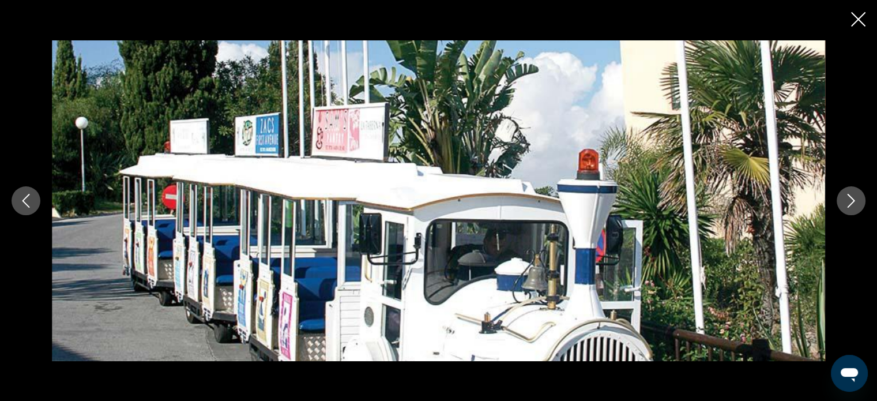
click at [848, 191] on button "Next image" at bounding box center [851, 200] width 29 height 29
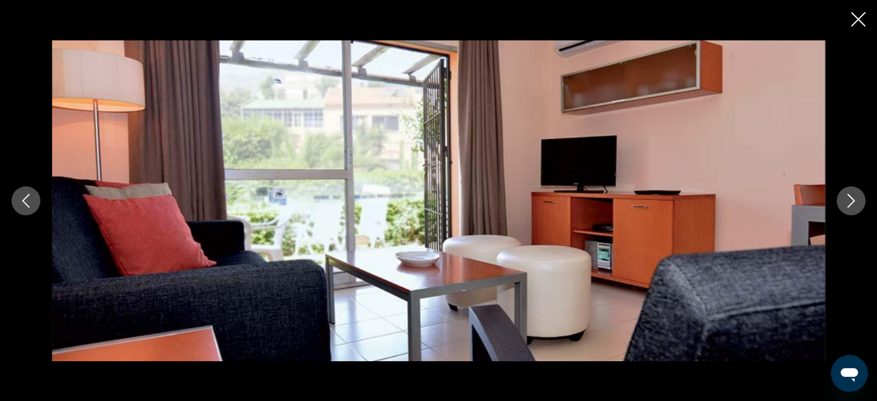
click at [848, 191] on button "Next image" at bounding box center [851, 200] width 29 height 29
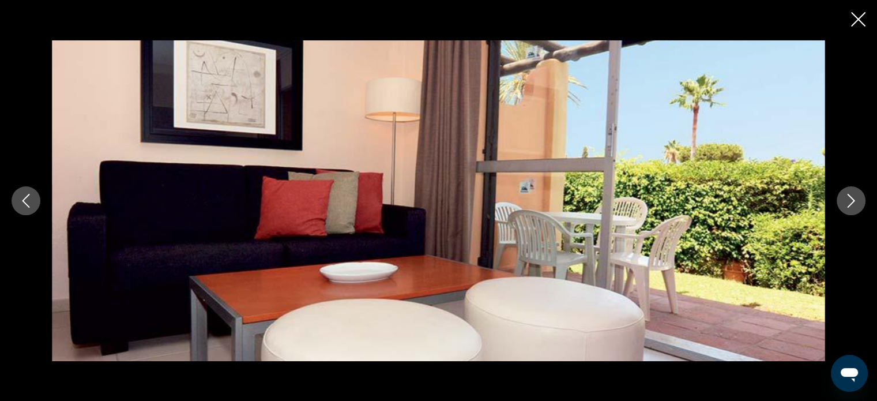
click at [856, 18] on icon "Close slideshow" at bounding box center [858, 19] width 14 height 14
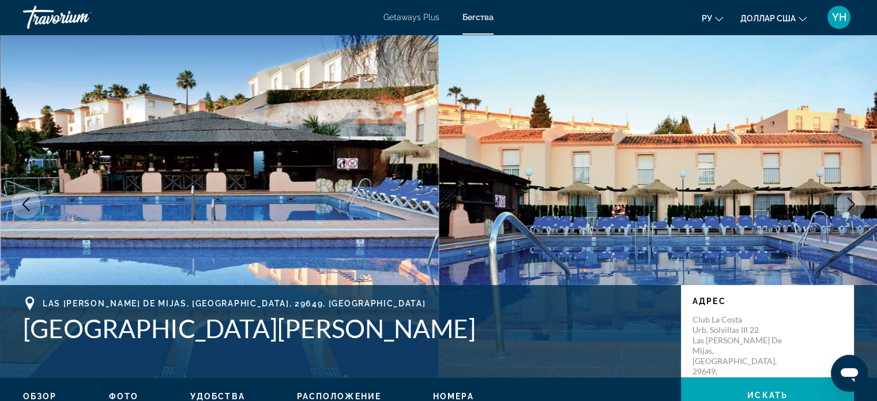
scroll to position [0, 0]
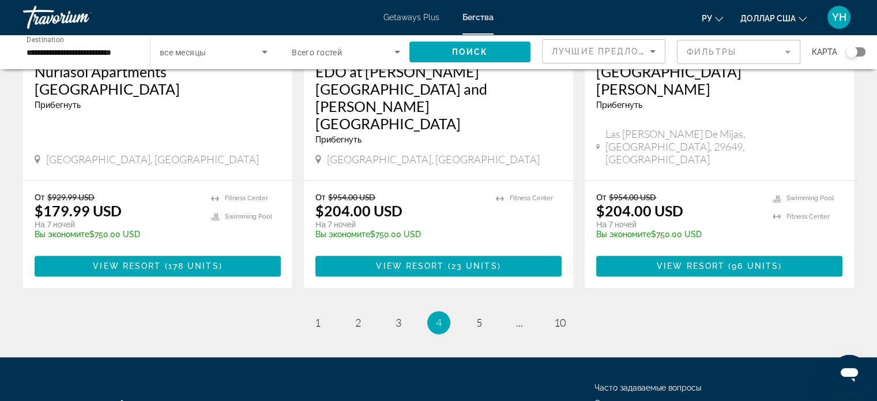
scroll to position [1481, 0]
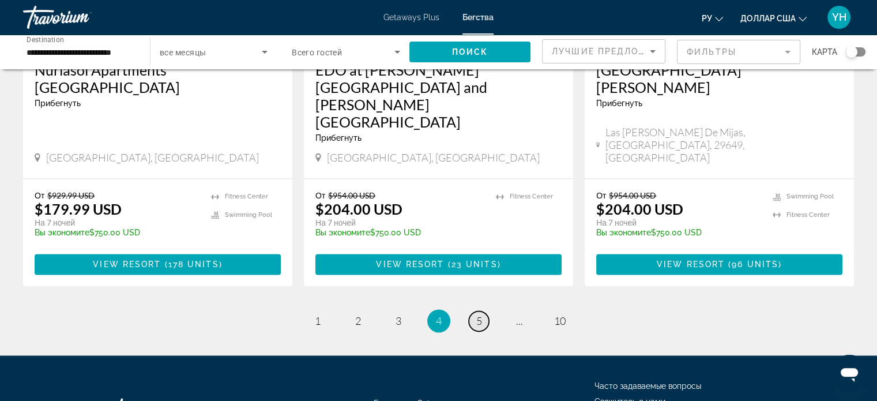
click at [480, 314] on span "5" at bounding box center [479, 320] width 6 height 13
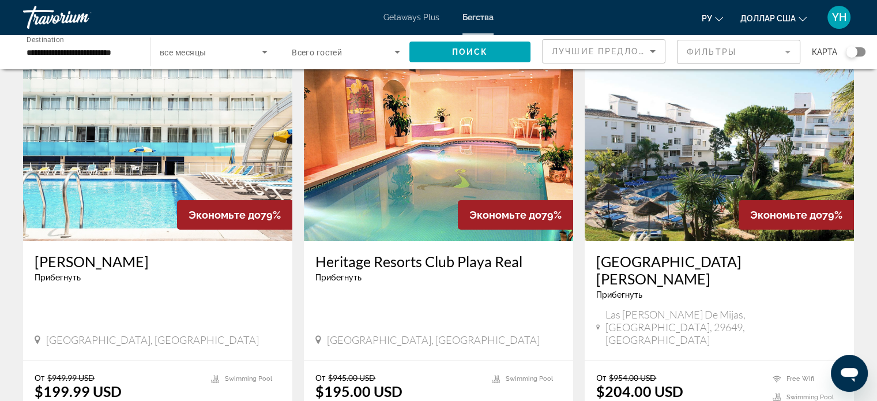
scroll to position [58, 0]
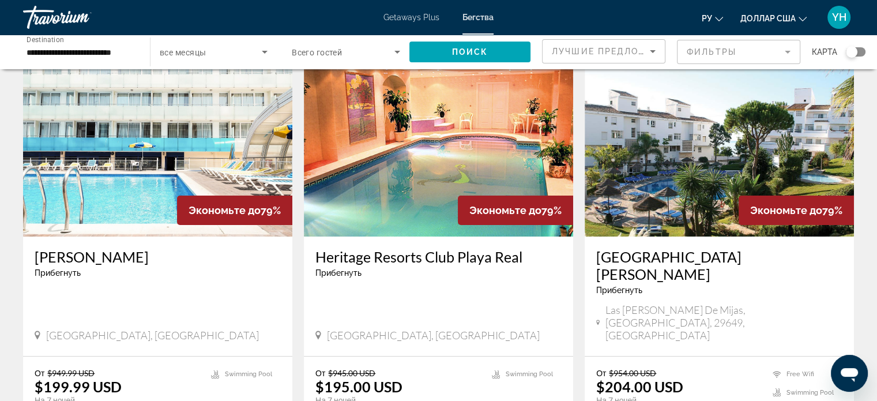
click at [452, 150] on img "Основное содержание" at bounding box center [438, 144] width 269 height 184
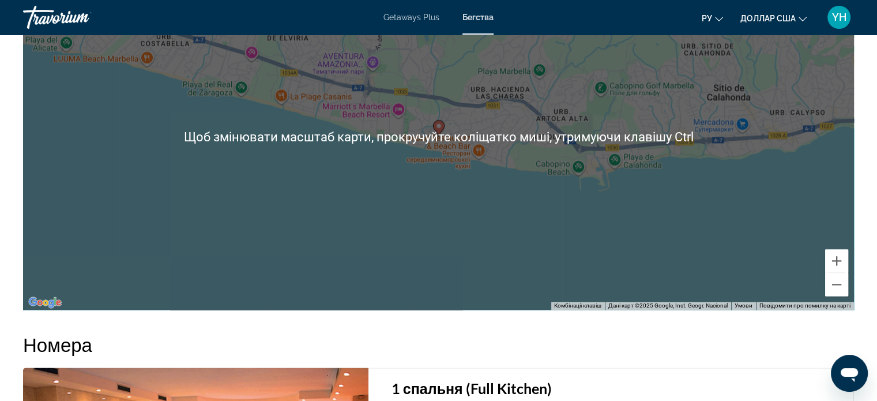
scroll to position [1557, 0]
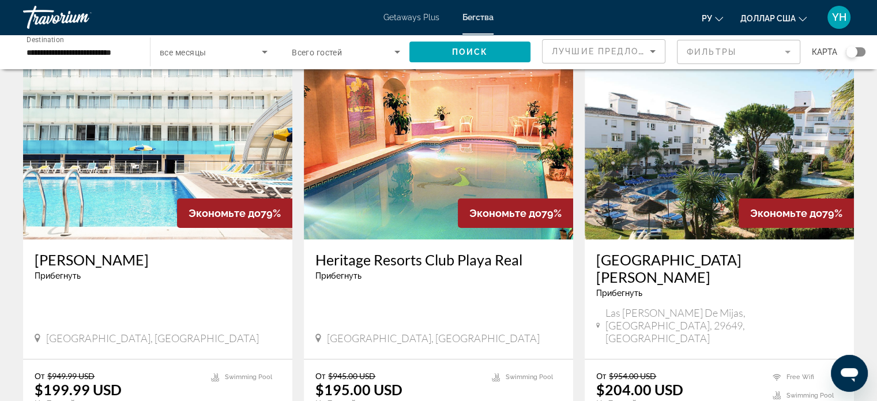
scroll to position [58, 0]
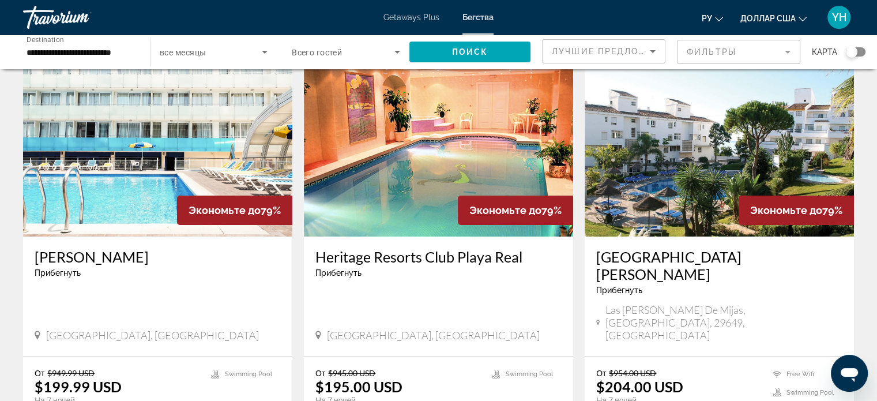
click at [694, 159] on img "Основное содержание" at bounding box center [719, 144] width 269 height 184
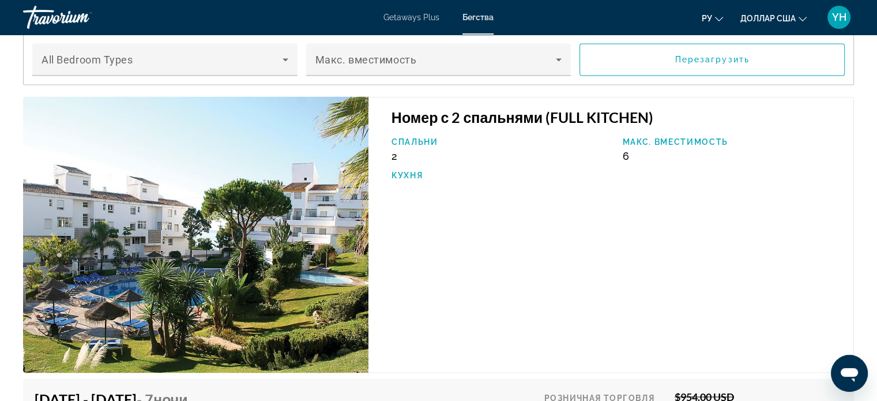
scroll to position [2018, 0]
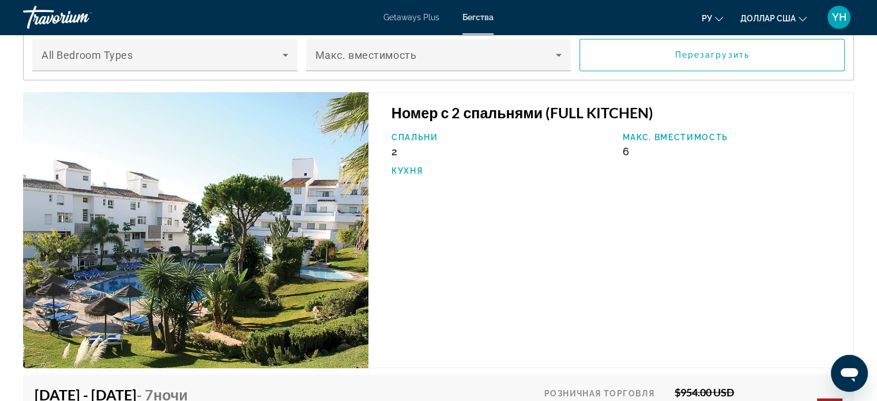
click at [250, 231] on img "Основное содержание" at bounding box center [195, 230] width 345 height 276
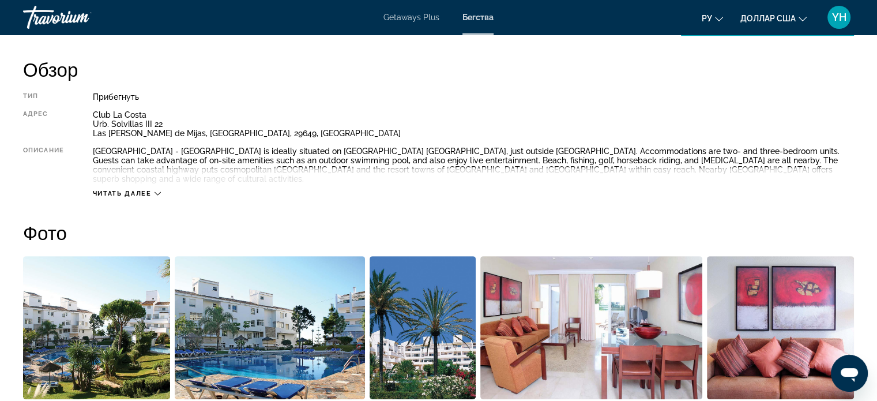
scroll to position [404, 0]
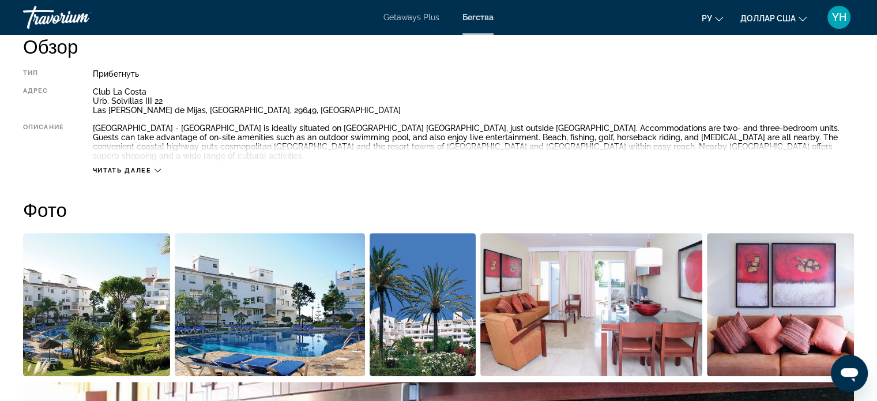
click at [535, 275] on img "Open full-screen image slider" at bounding box center [591, 304] width 222 height 143
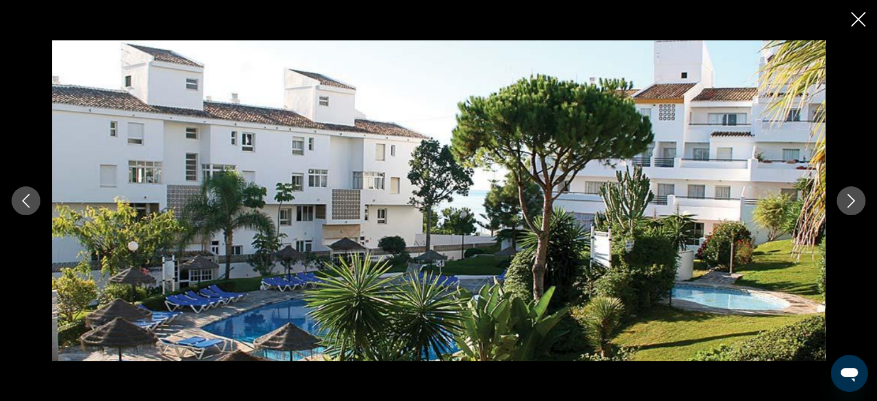
click at [849, 198] on icon "Next image" at bounding box center [851, 201] width 14 height 14
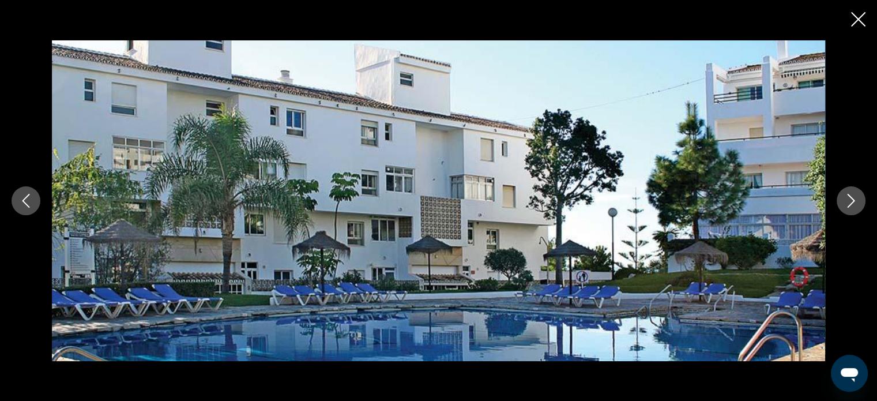
click at [849, 198] on icon "Next image" at bounding box center [851, 201] width 14 height 14
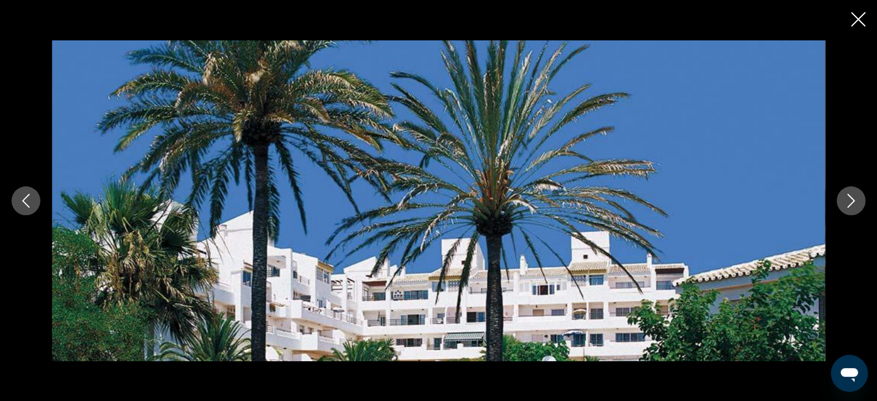
click at [849, 198] on icon "Next image" at bounding box center [851, 201] width 14 height 14
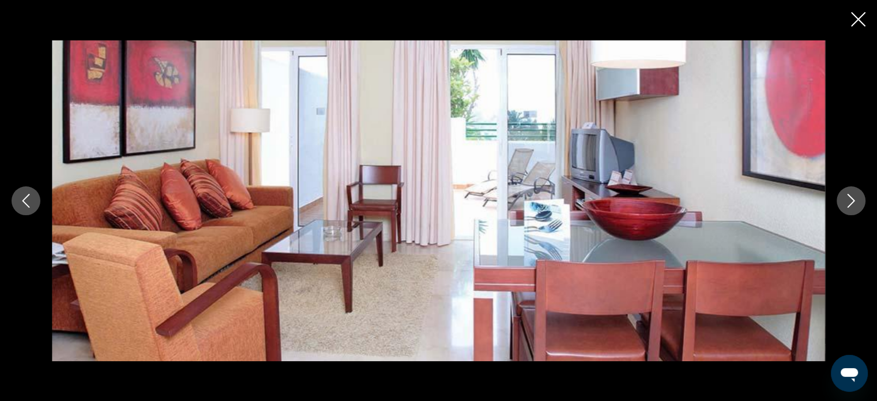
click at [849, 198] on icon "Next image" at bounding box center [851, 201] width 14 height 14
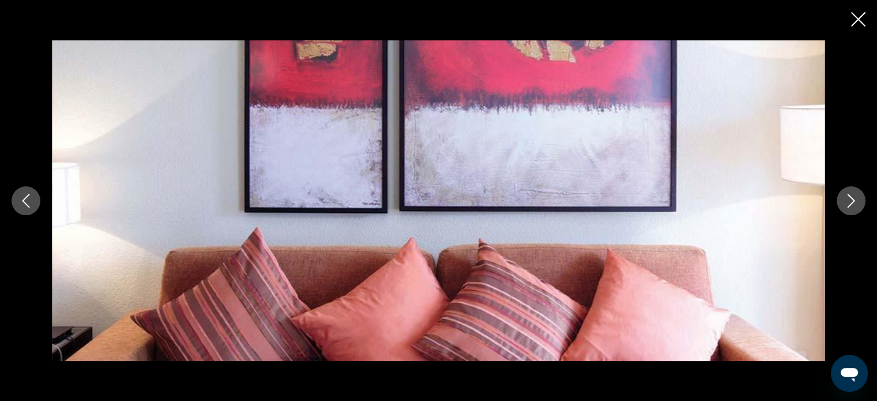
click at [849, 198] on icon "Next image" at bounding box center [851, 201] width 14 height 14
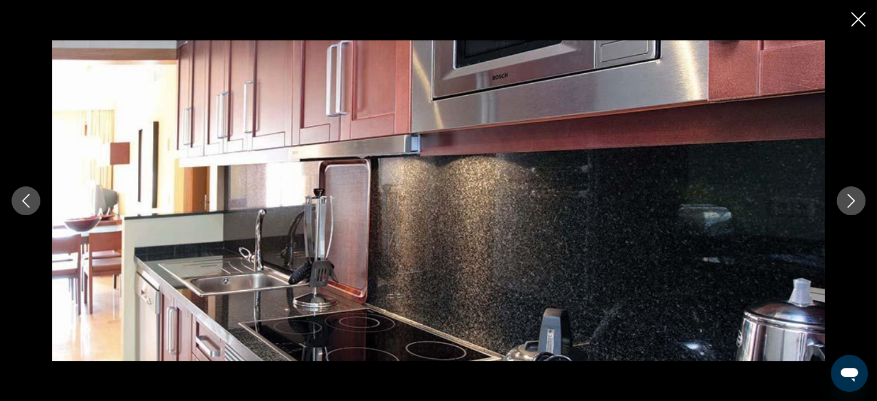
click at [849, 198] on icon "Next image" at bounding box center [851, 201] width 14 height 14
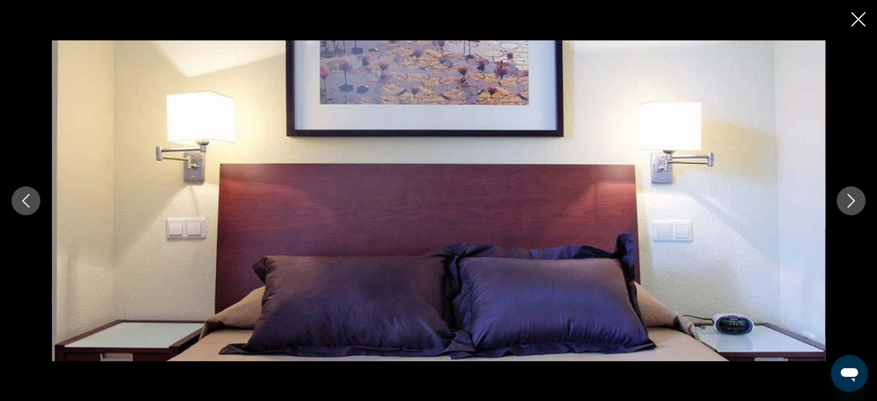
click at [849, 198] on icon "Next image" at bounding box center [851, 201] width 14 height 14
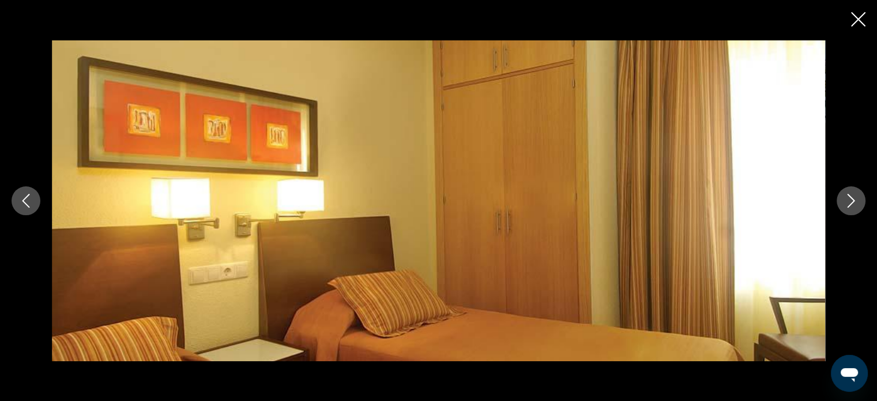
click at [849, 198] on icon "Next image" at bounding box center [851, 201] width 14 height 14
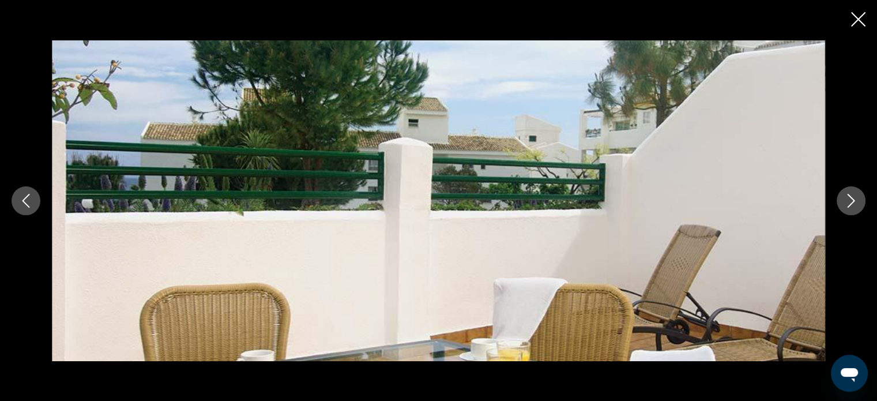
click at [849, 198] on icon "Next image" at bounding box center [851, 201] width 14 height 14
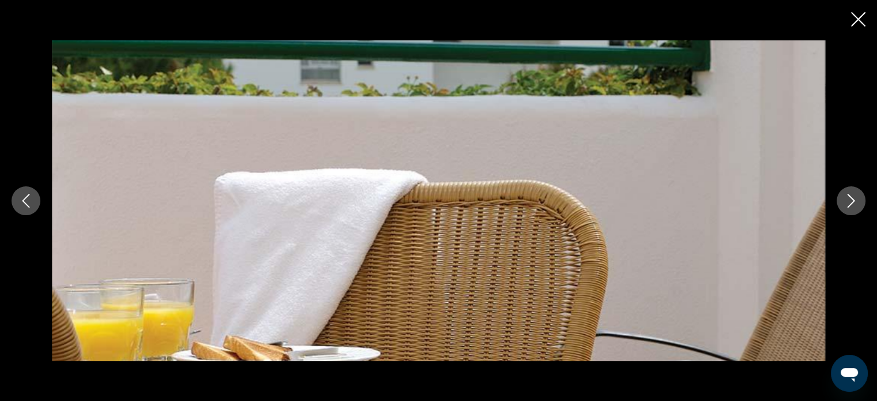
click at [849, 198] on icon "Next image" at bounding box center [851, 201] width 14 height 14
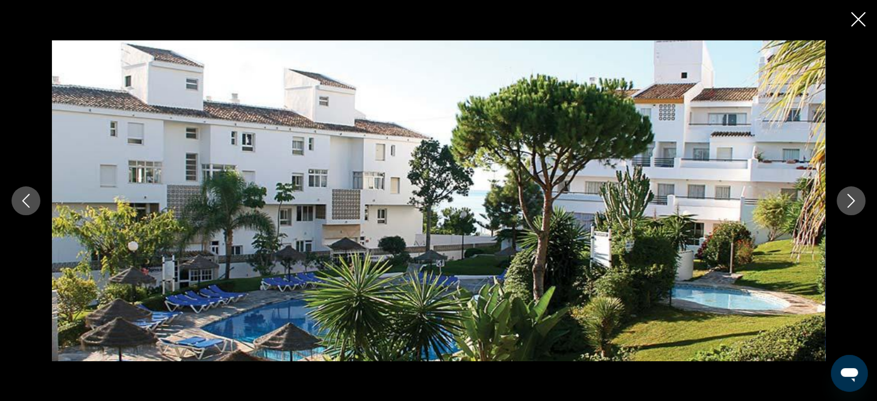
click at [858, 16] on icon "Close slideshow" at bounding box center [858, 19] width 14 height 14
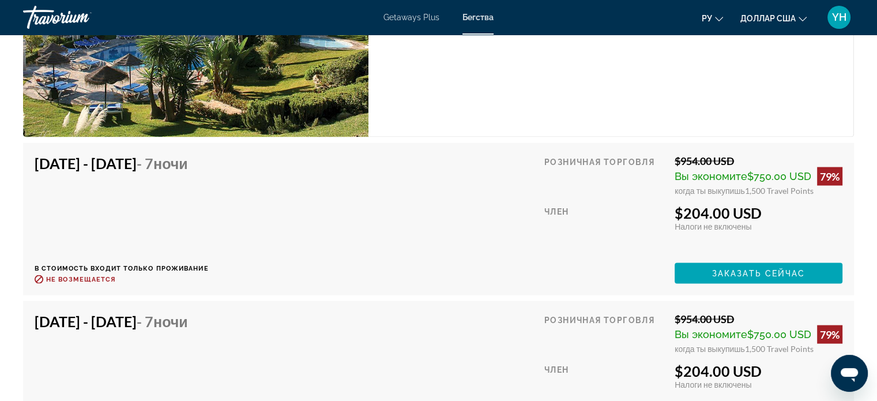
scroll to position [1960, 0]
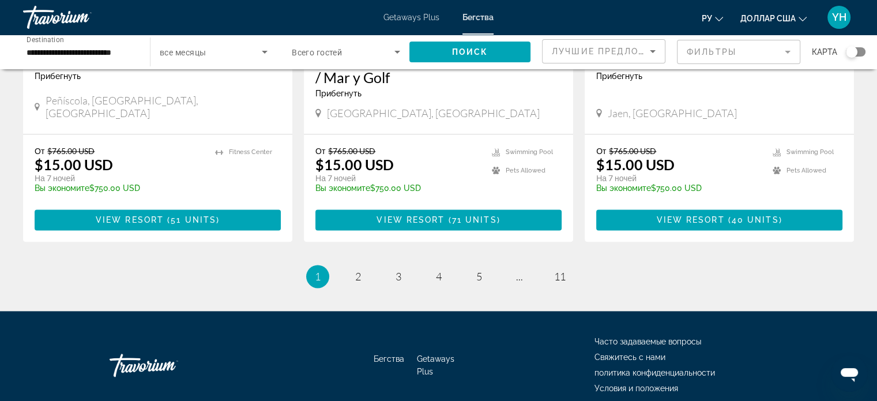
scroll to position [1481, 0]
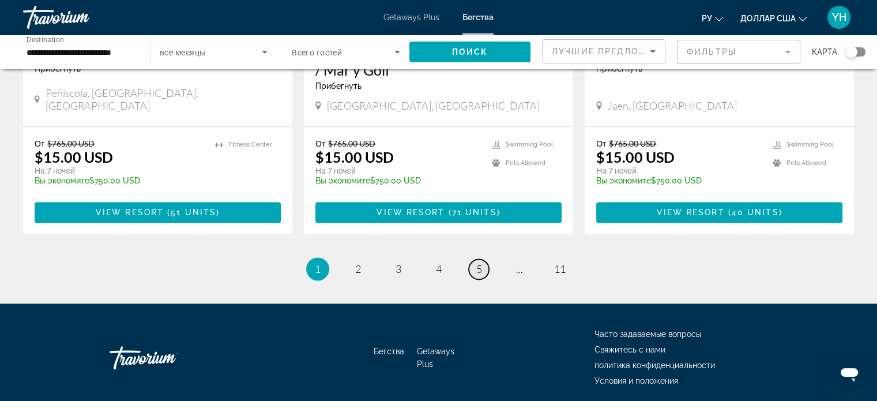
click at [474, 259] on link "page 5" at bounding box center [479, 269] width 20 height 20
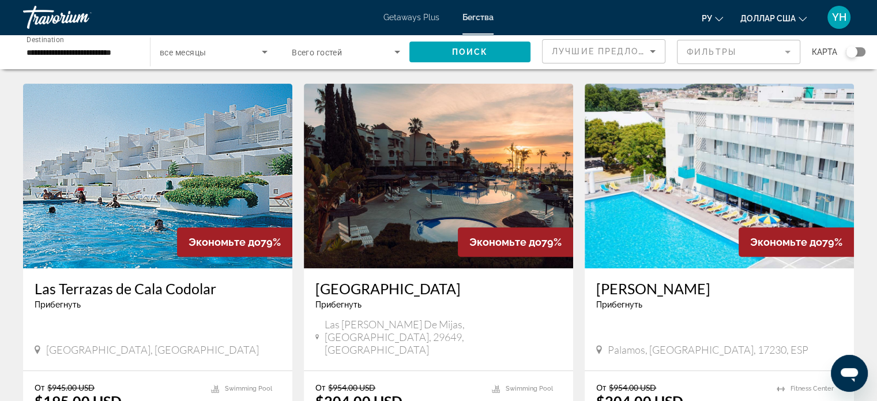
scroll to position [461, 0]
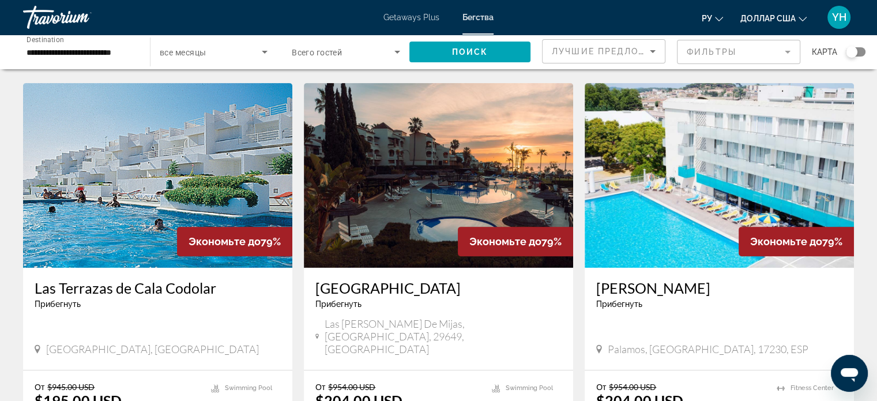
click at [481, 159] on img "Основное содержание" at bounding box center [438, 175] width 269 height 184
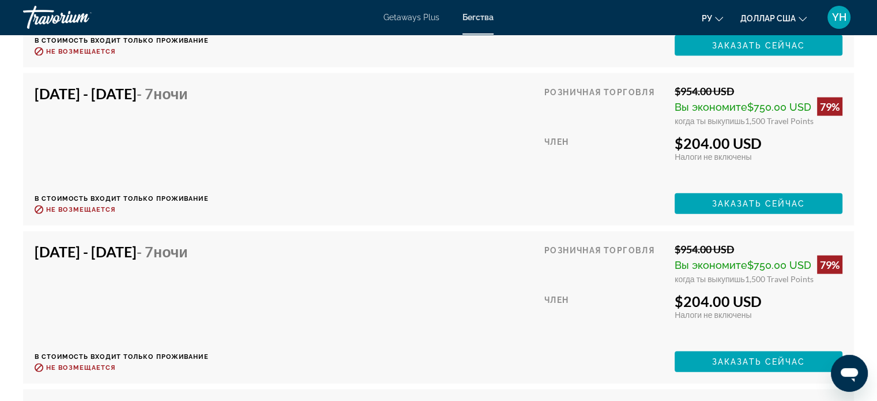
scroll to position [2594, 0]
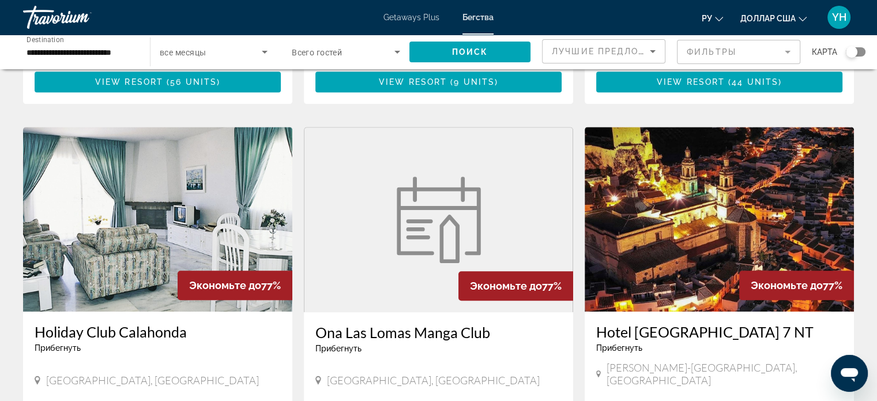
scroll to position [865, 0]
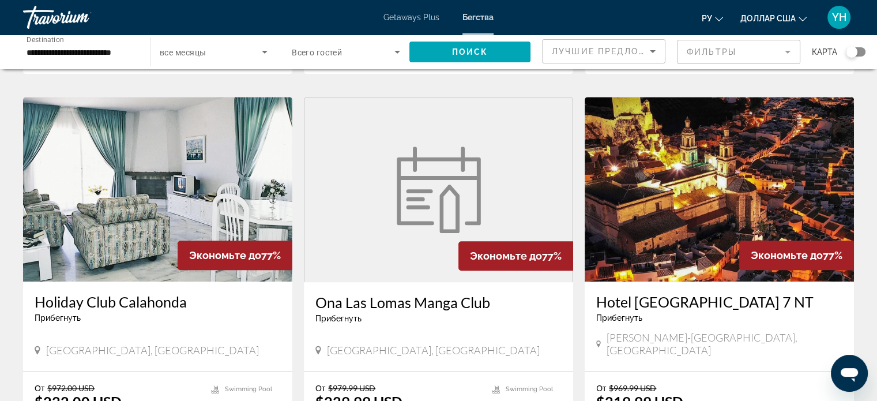
click at [763, 121] on img "Основное содержание" at bounding box center [719, 189] width 269 height 184
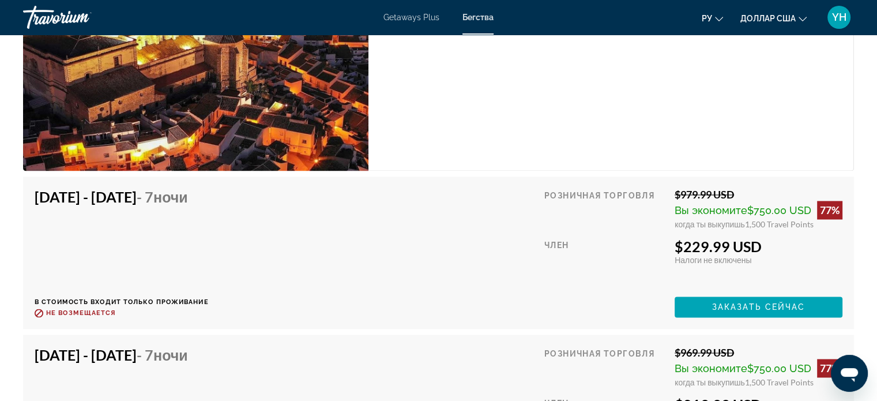
scroll to position [1441, 0]
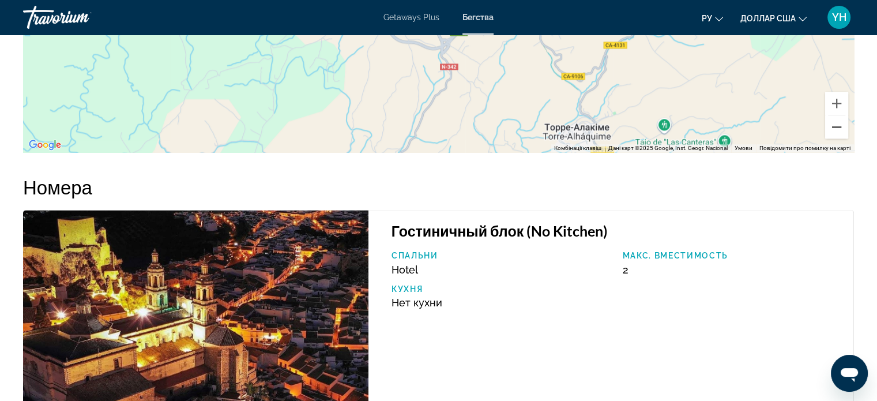
click at [835, 116] on button "Зменшити" at bounding box center [836, 126] width 23 height 23
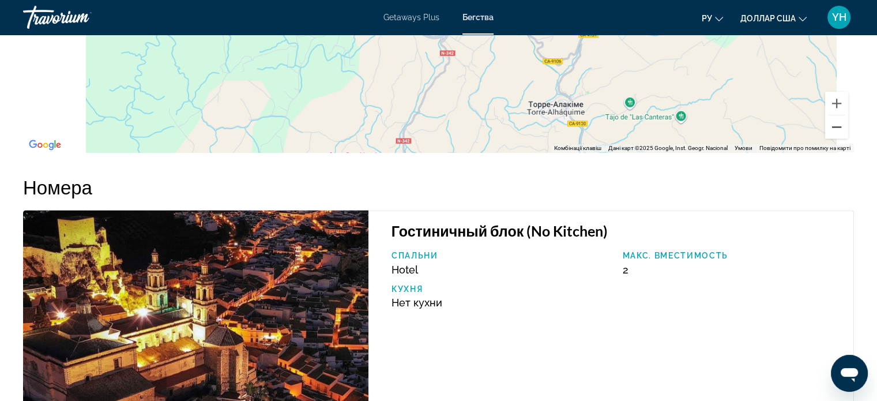
click at [835, 116] on button "Зменшити" at bounding box center [836, 126] width 23 height 23
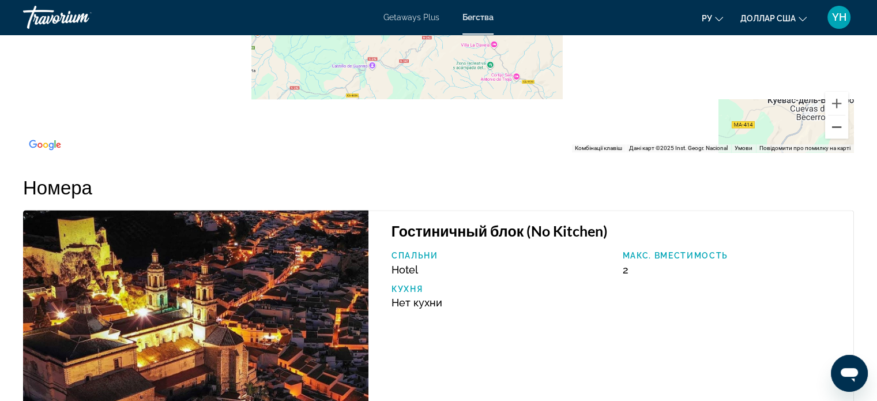
click at [835, 116] on button "Зменшити" at bounding box center [836, 126] width 23 height 23
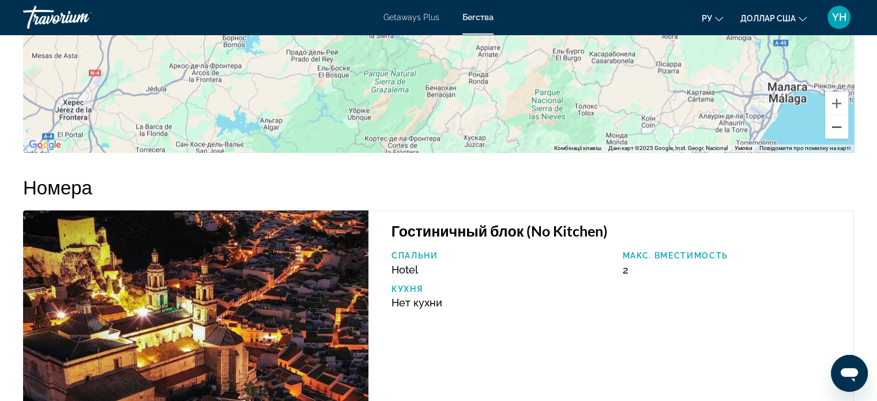
click at [839, 115] on button "Зменшити" at bounding box center [836, 126] width 23 height 23
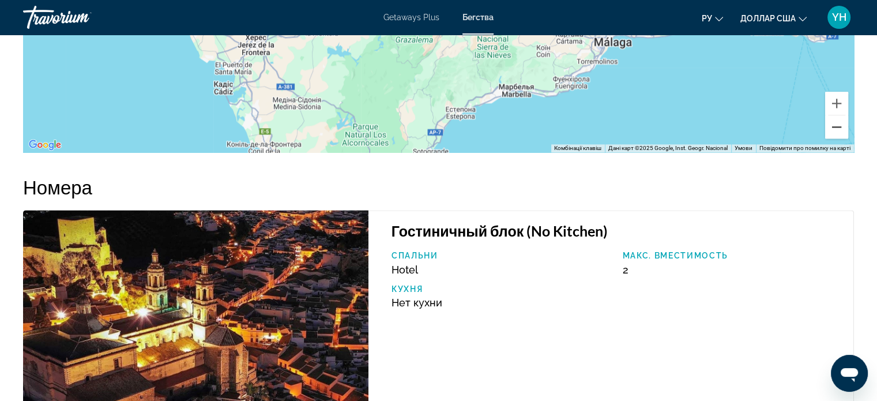
click at [838, 115] on button "Зменшити" at bounding box center [836, 126] width 23 height 23
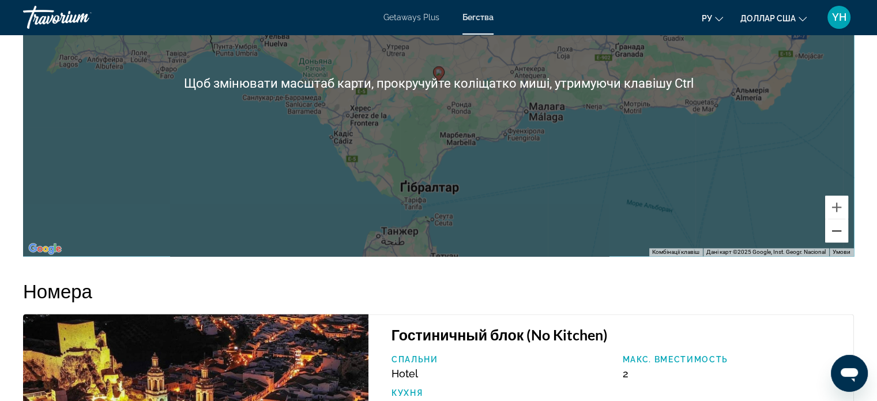
scroll to position [1326, 0]
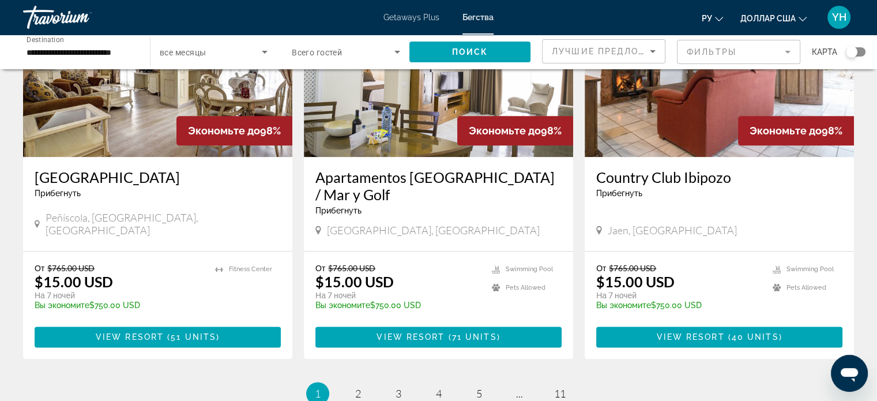
scroll to position [1481, 0]
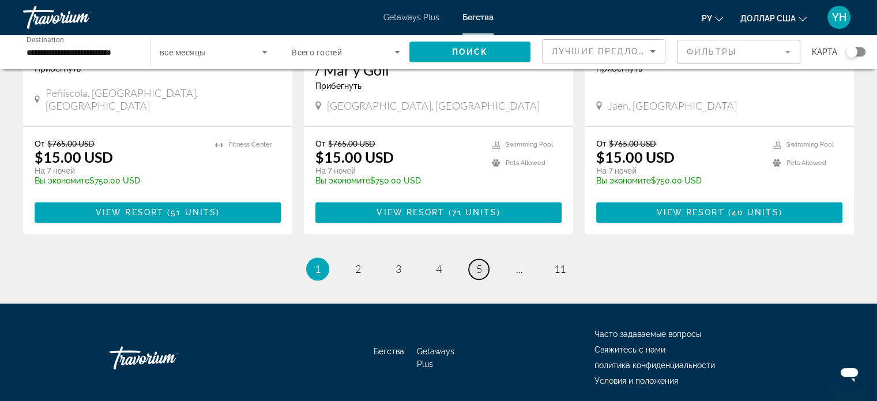
click at [475, 259] on link "page 5" at bounding box center [479, 269] width 20 height 20
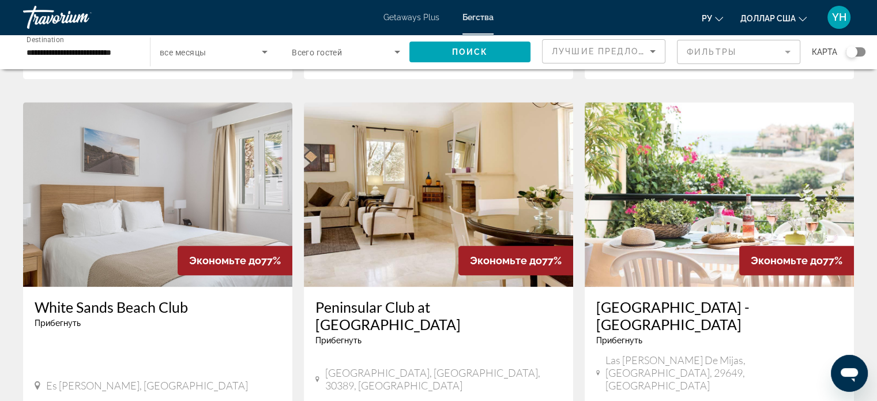
scroll to position [1268, 0]
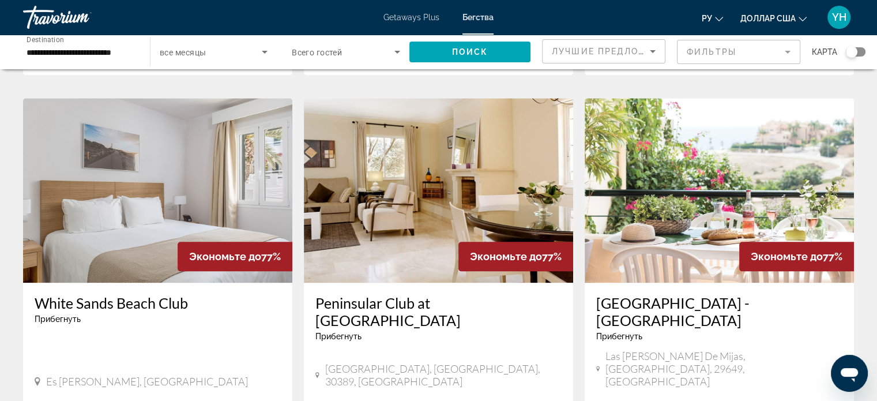
click at [673, 186] on img "Основное содержание" at bounding box center [719, 190] width 269 height 184
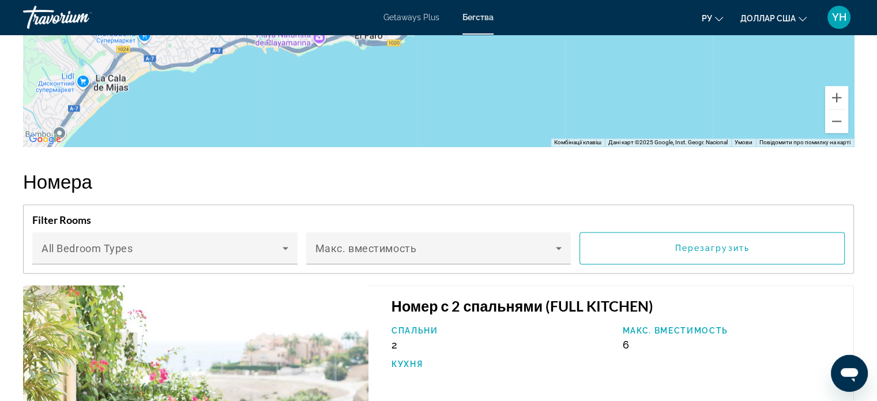
scroll to position [1787, 0]
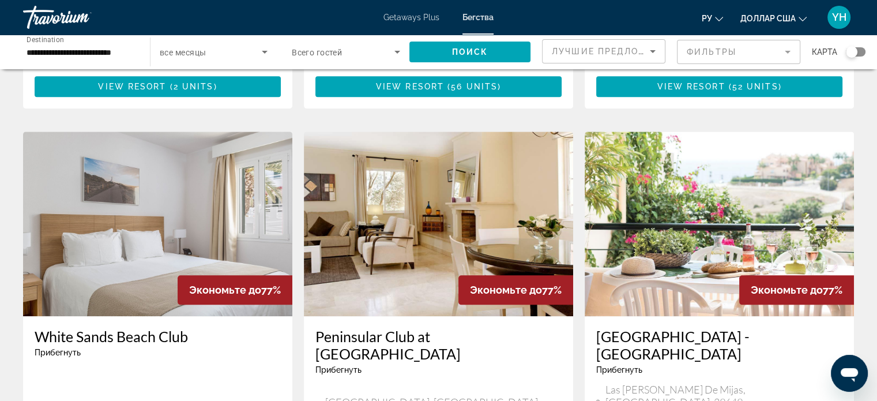
scroll to position [1211, 0]
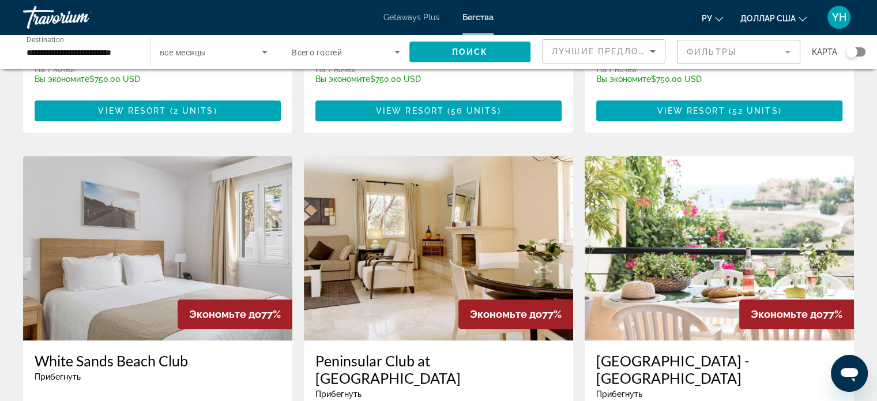
click at [176, 156] on img "Основное содержание" at bounding box center [157, 248] width 269 height 184
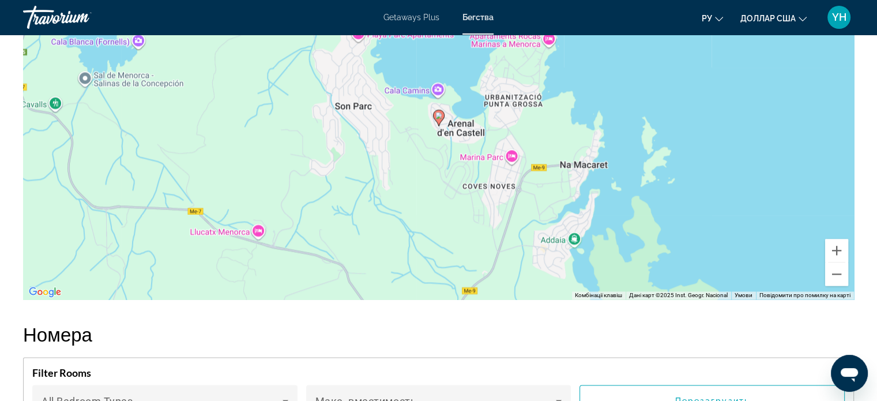
scroll to position [1730, 0]
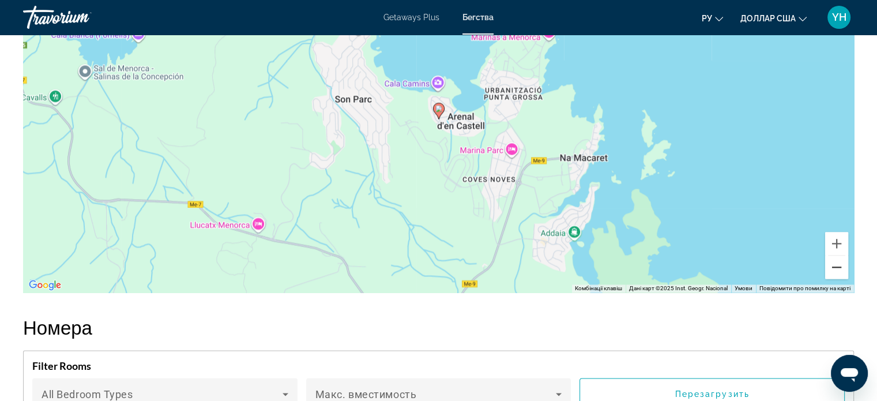
click at [838, 263] on button "Зменшити" at bounding box center [836, 266] width 23 height 23
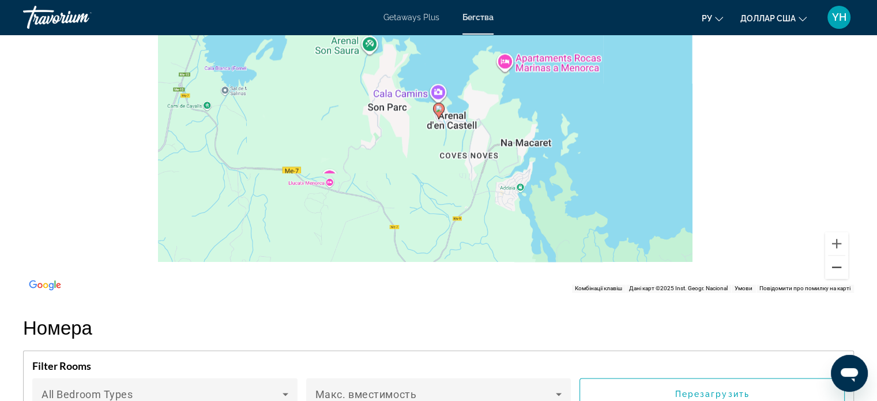
click at [838, 263] on button "Зменшити" at bounding box center [836, 266] width 23 height 23
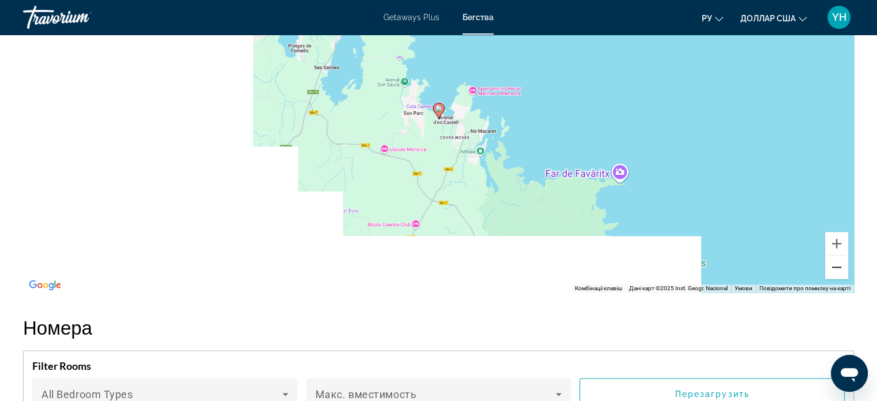
click at [838, 263] on button "Зменшити" at bounding box center [836, 266] width 23 height 23
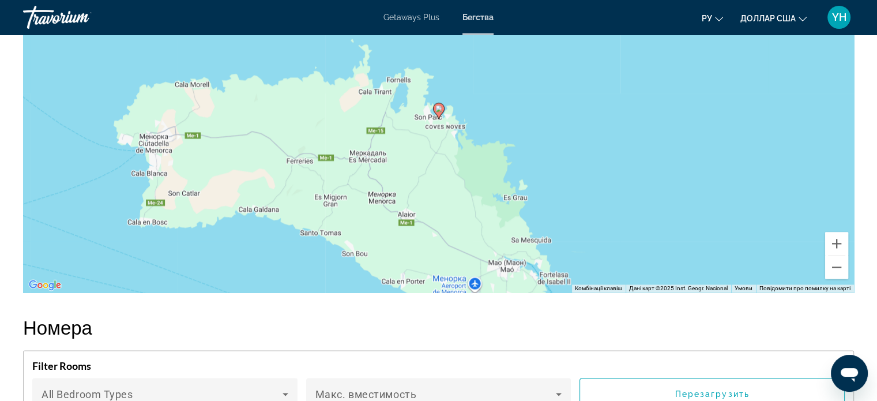
click at [824, 263] on div "Увімкніть режим перетягування за допомогою клавіатури, натиснувши Alt + Enter. …" at bounding box center [438, 119] width 831 height 346
click at [834, 269] on button "Зменшити" at bounding box center [836, 266] width 23 height 23
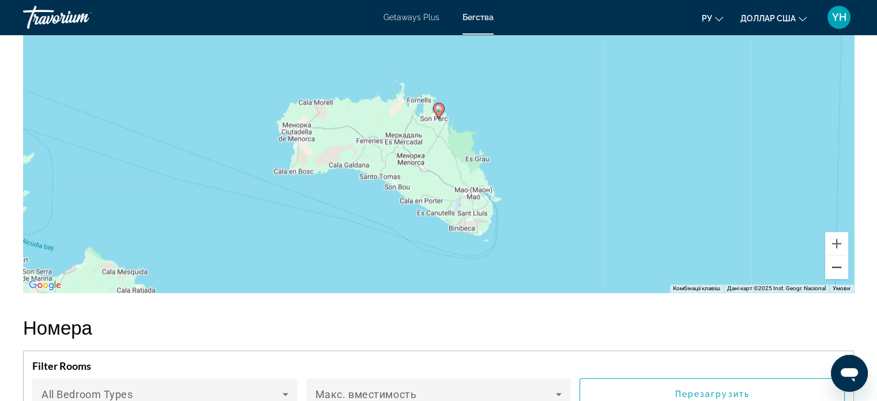
click at [838, 262] on button "Зменшити" at bounding box center [836, 266] width 23 height 23
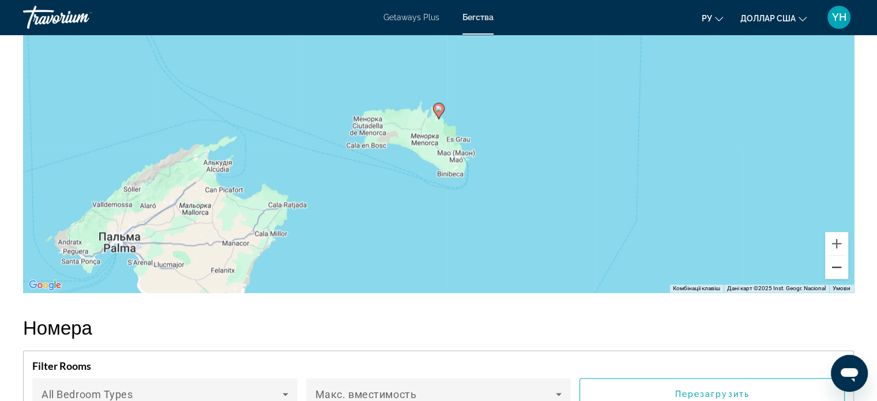
click at [838, 262] on button "Зменшити" at bounding box center [836, 266] width 23 height 23
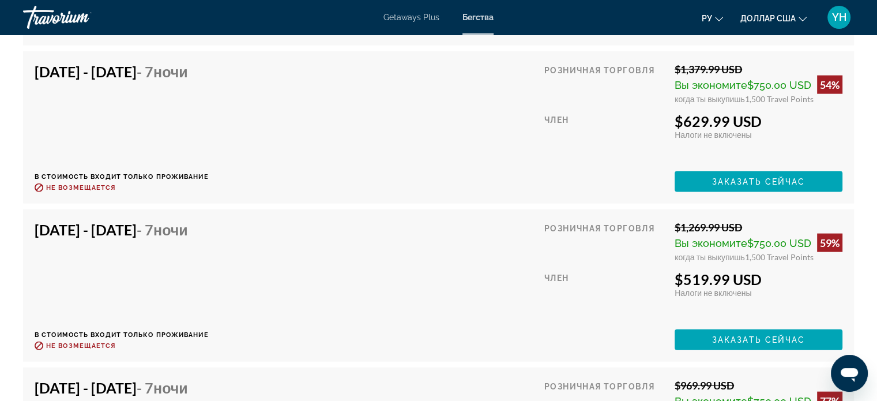
scroll to position [2594, 0]
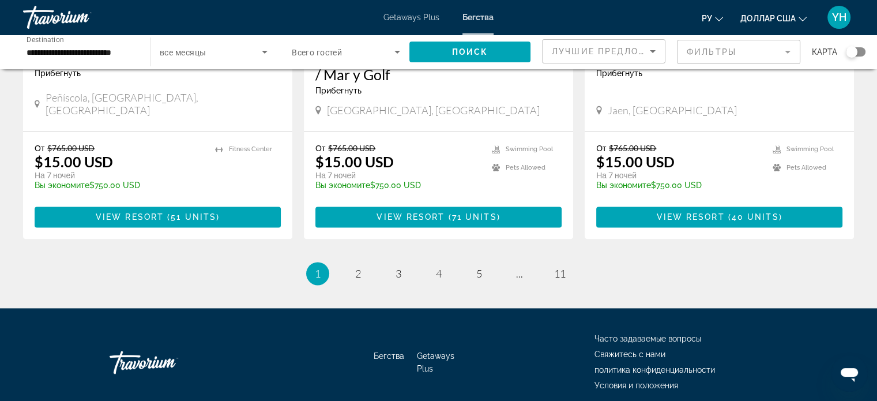
scroll to position [1481, 0]
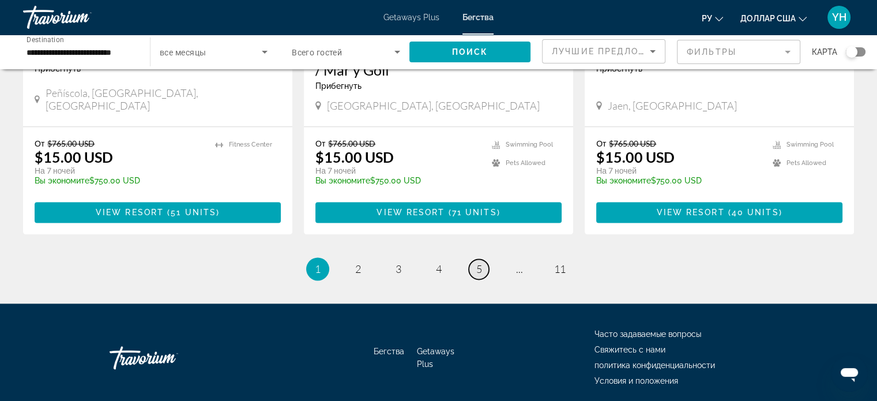
click at [474, 259] on link "page 5" at bounding box center [479, 269] width 20 height 20
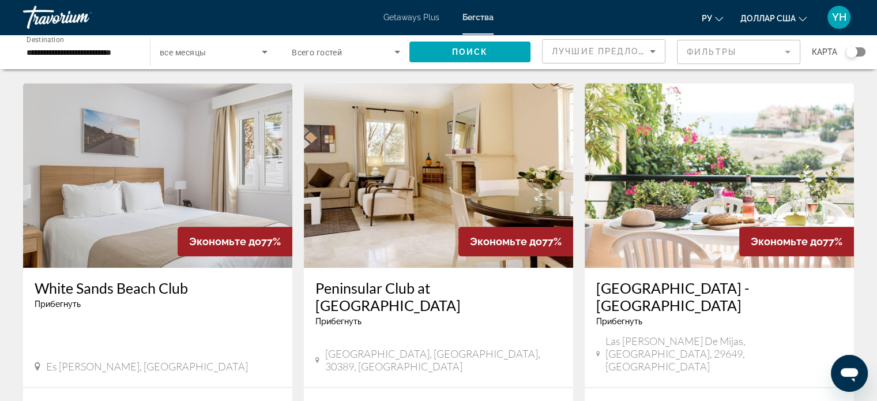
scroll to position [1326, 0]
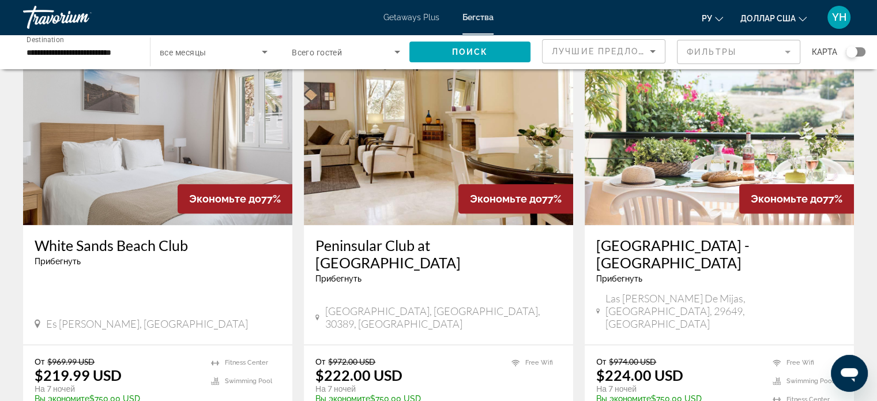
drag, startPoint x: 479, startPoint y: 383, endPoint x: 620, endPoint y: 343, distance: 146.9
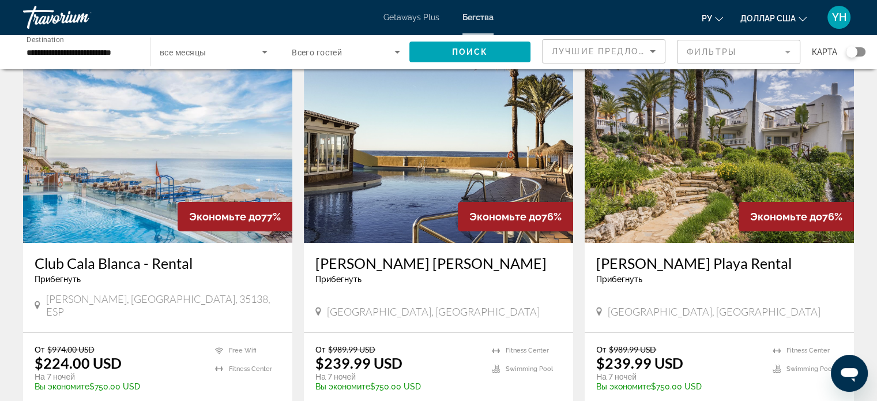
scroll to position [58, 0]
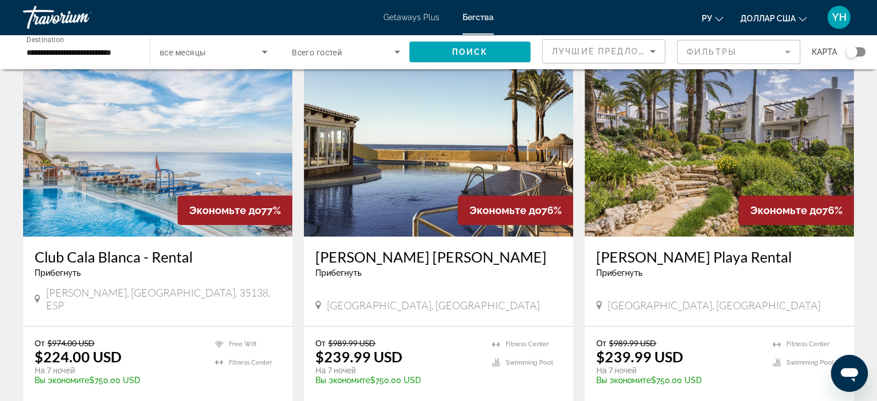
click at [714, 134] on img "Основное содержание" at bounding box center [719, 144] width 269 height 184
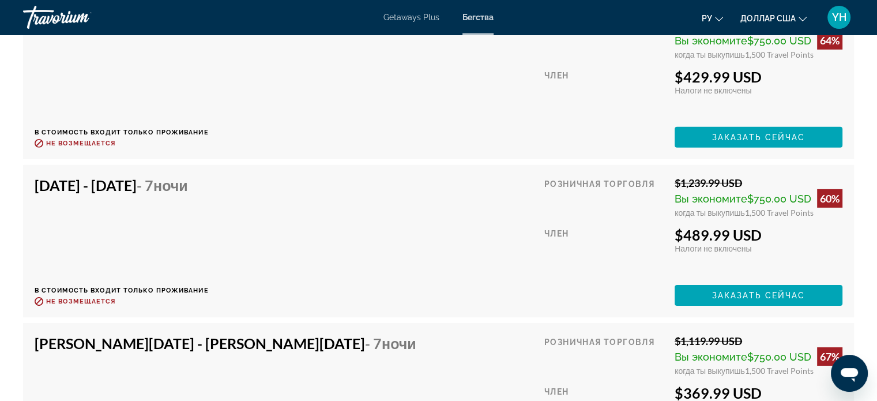
scroll to position [3690, 0]
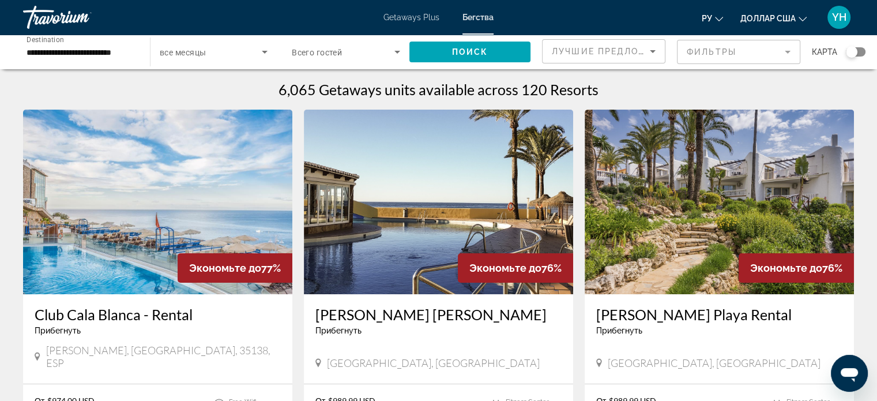
click at [427, 174] on img "Основное содержание" at bounding box center [438, 202] width 269 height 184
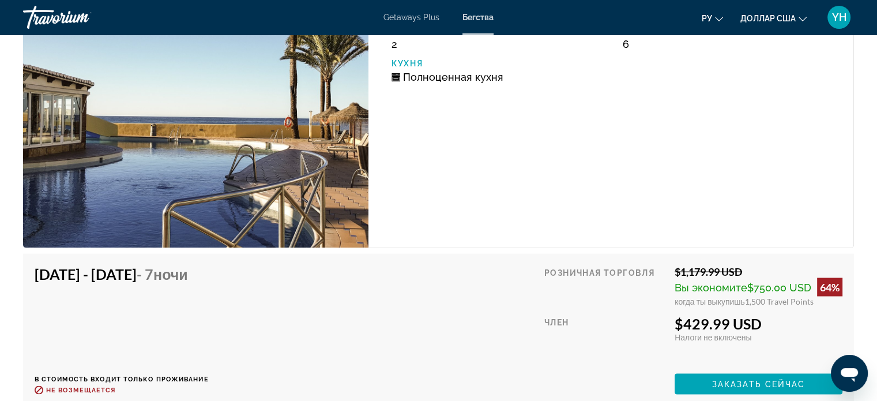
scroll to position [1903, 0]
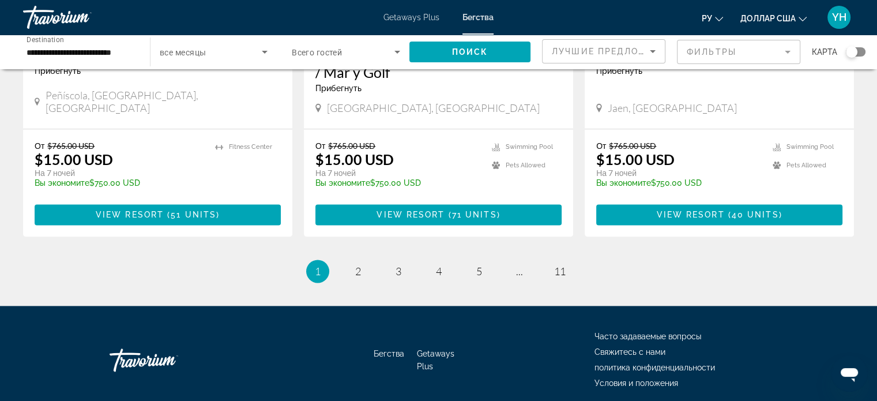
scroll to position [1481, 0]
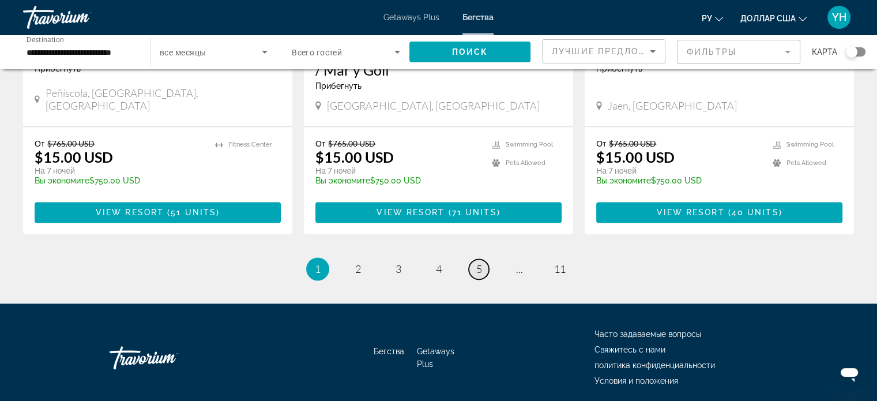
click at [474, 259] on link "page 5" at bounding box center [479, 269] width 20 height 20
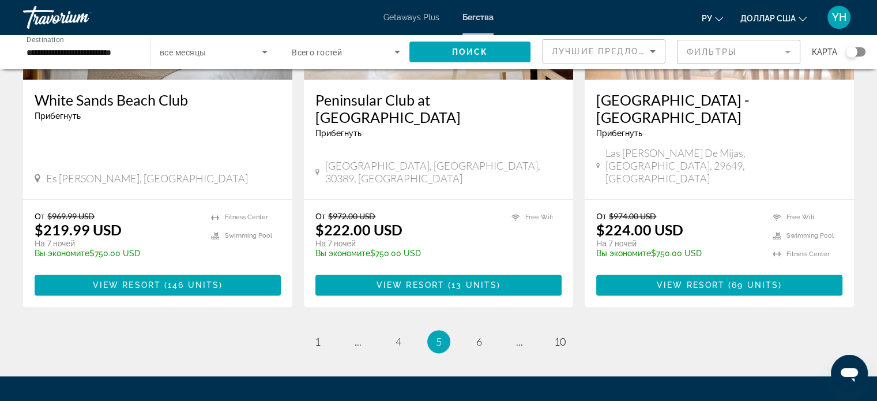
scroll to position [1481, 0]
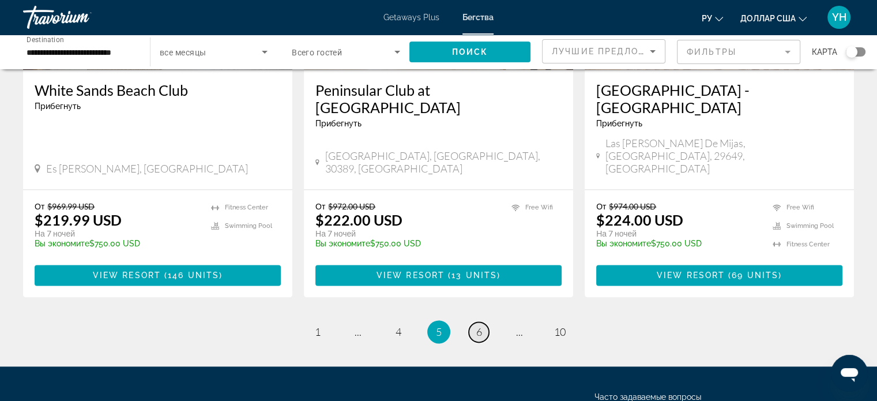
drag, startPoint x: 477, startPoint y: 221, endPoint x: 699, endPoint y: 228, distance: 222.7
click at [480, 325] on span "6" at bounding box center [479, 331] width 6 height 13
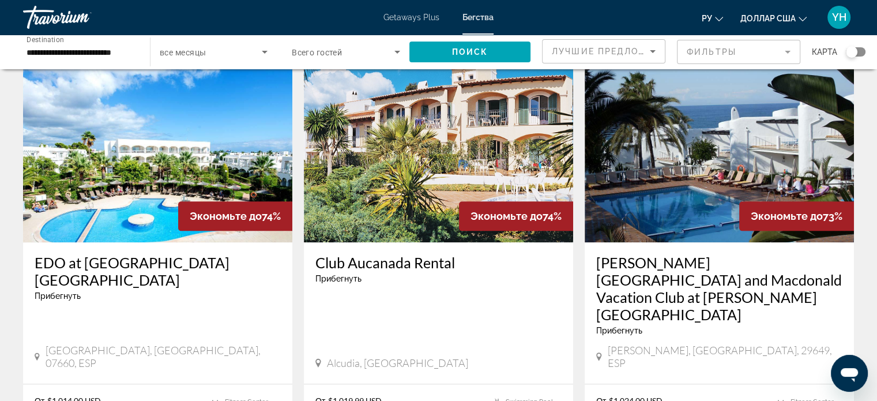
scroll to position [1268, 0]
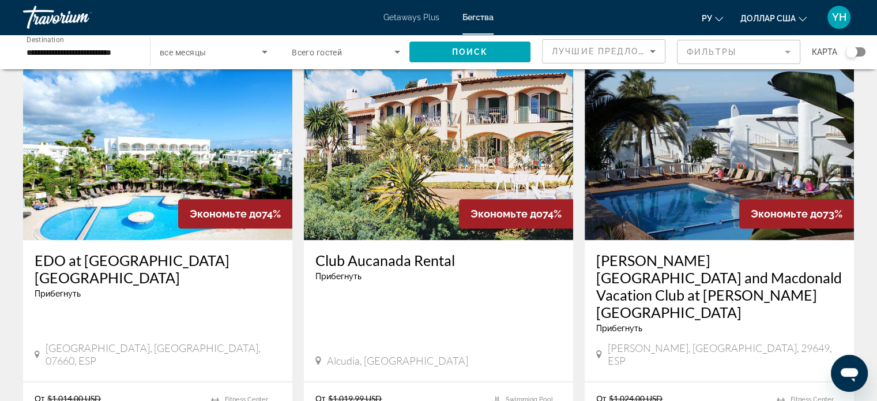
click at [725, 115] on img "Основное содержание" at bounding box center [719, 147] width 269 height 184
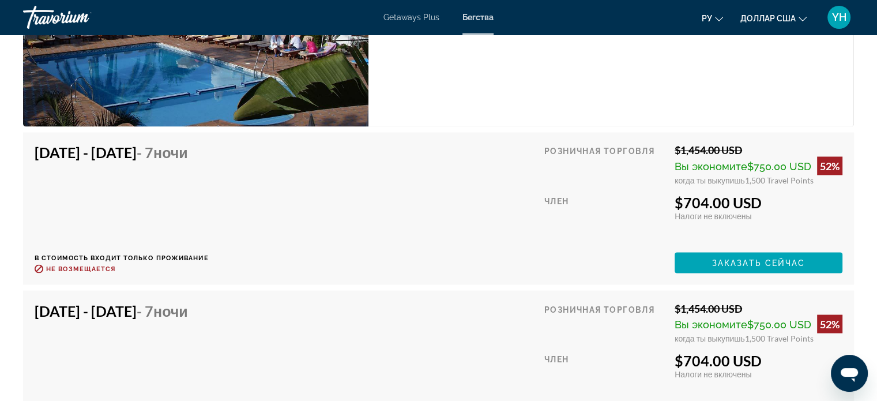
scroll to position [2018, 0]
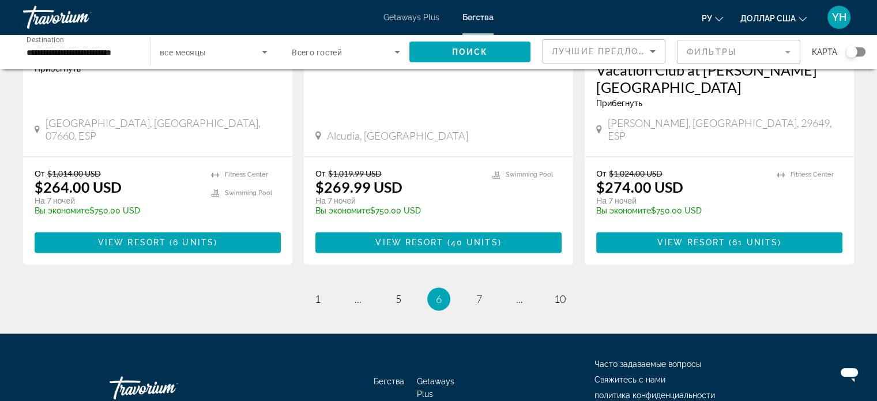
scroll to position [1498, 0]
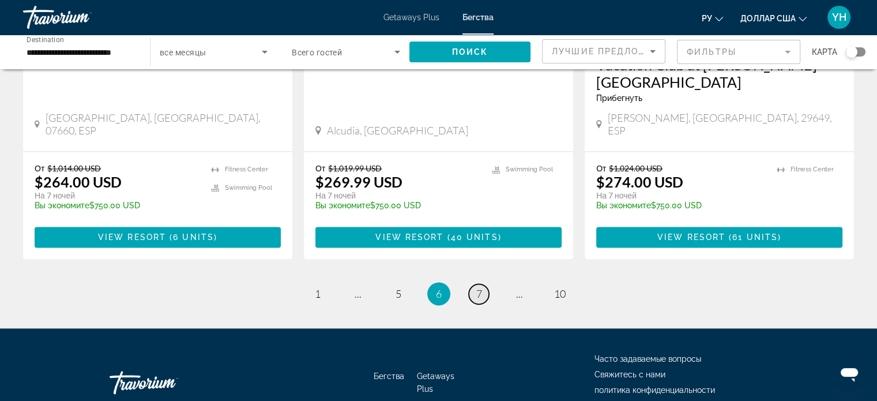
click at [474, 284] on link "page 7" at bounding box center [479, 294] width 20 height 20
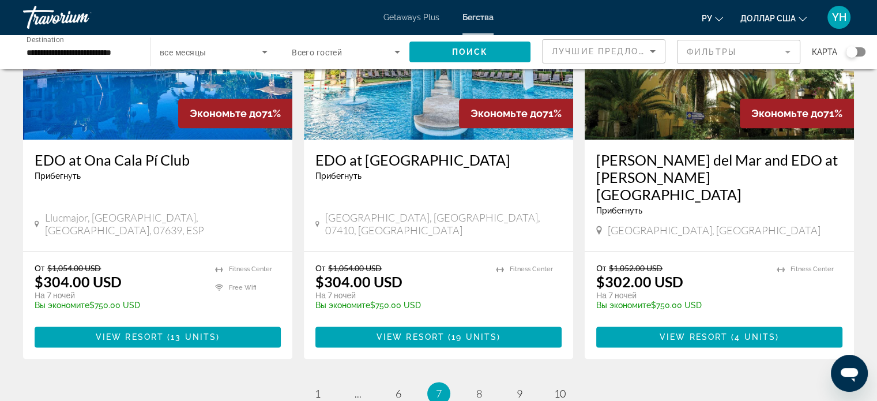
scroll to position [1441, 0]
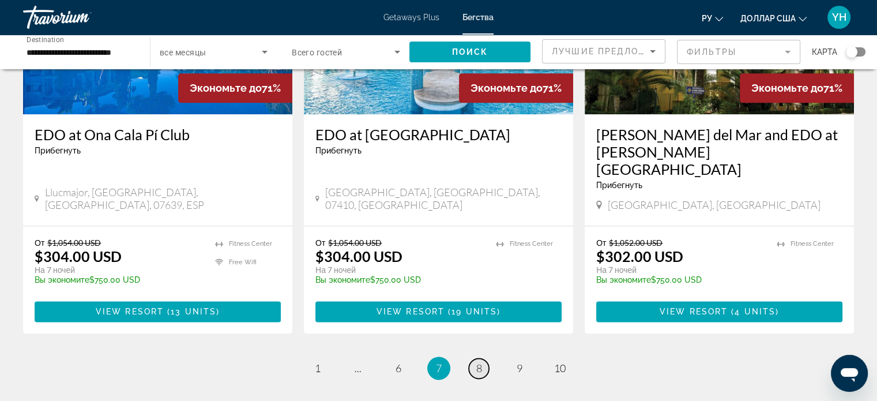
drag, startPoint x: 474, startPoint y: 282, endPoint x: 503, endPoint y: 282, distance: 29.4
click at [475, 358] on link "page 8" at bounding box center [479, 368] width 20 height 20
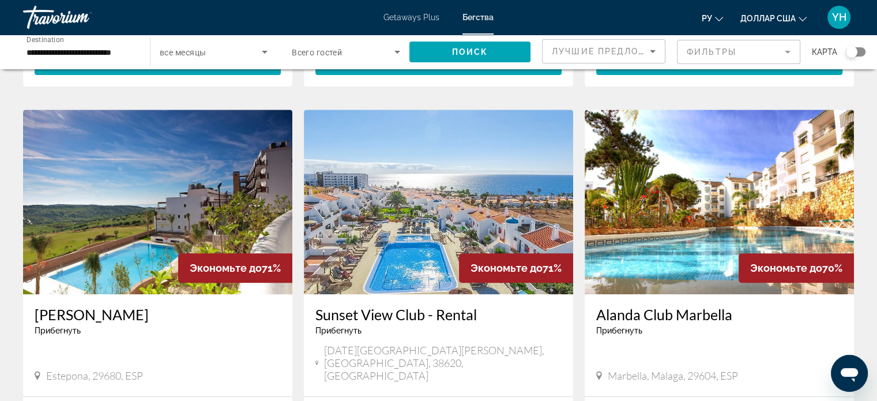
scroll to position [461, 0]
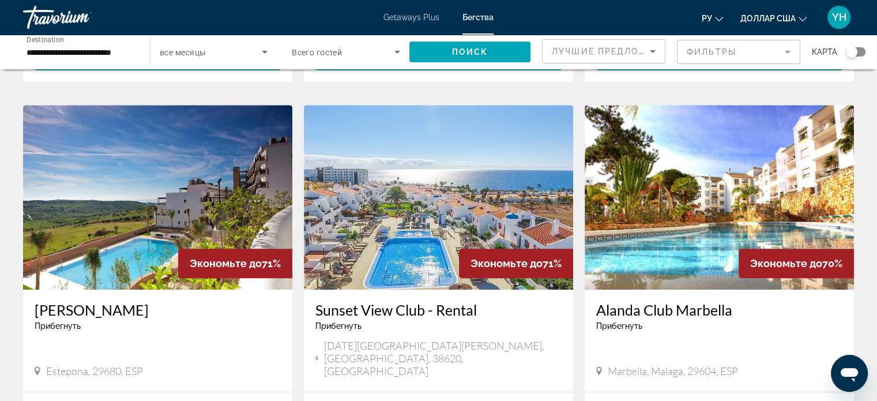
click at [683, 200] on img "Основное содержание" at bounding box center [719, 197] width 269 height 184
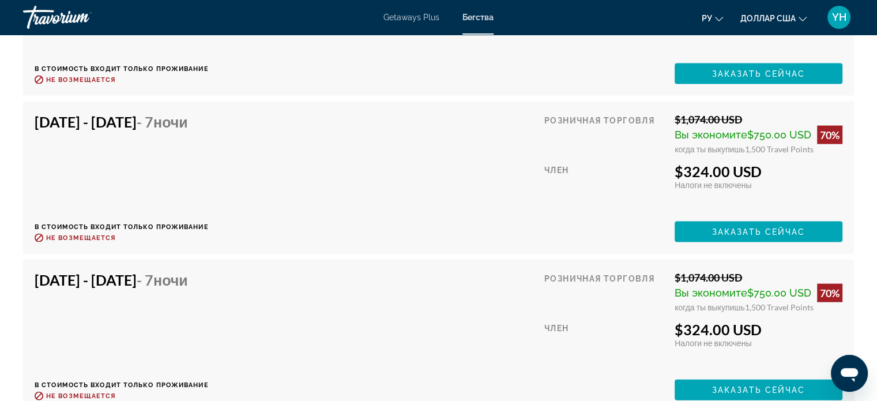
scroll to position [2479, 0]
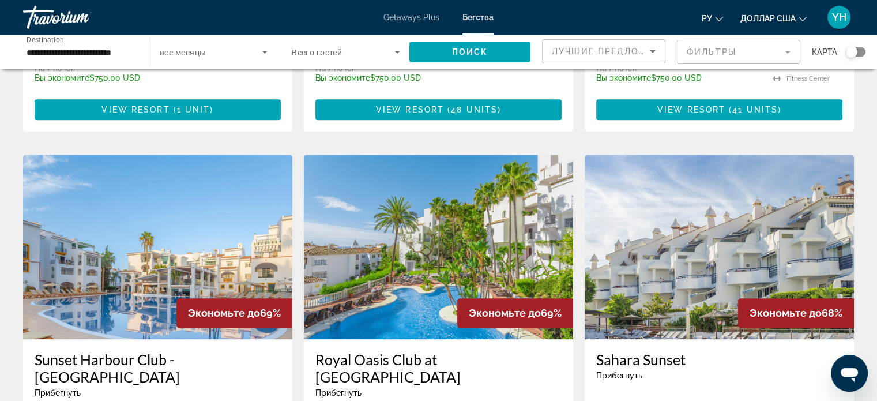
scroll to position [1268, 0]
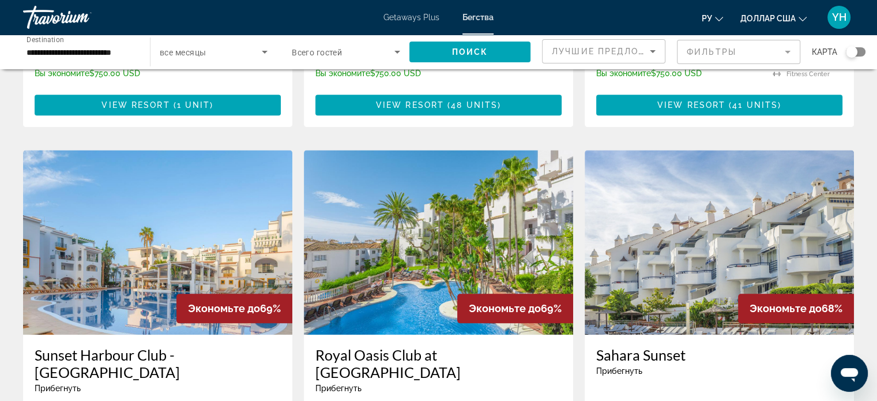
click at [694, 193] on img "Основное содержание" at bounding box center [719, 242] width 269 height 184
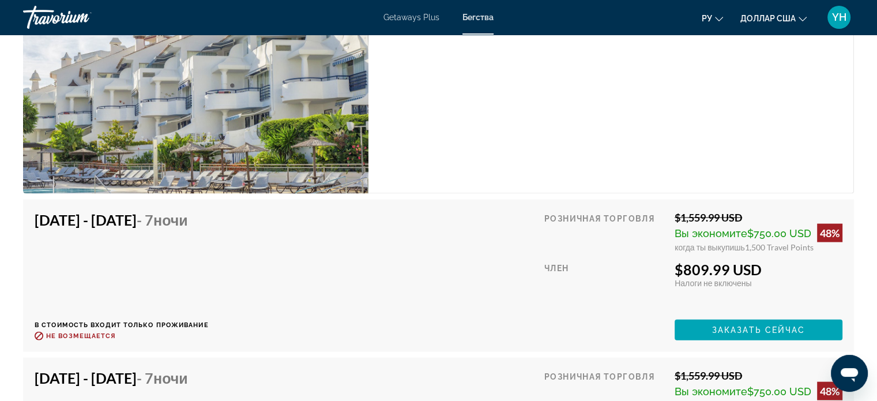
scroll to position [2479, 0]
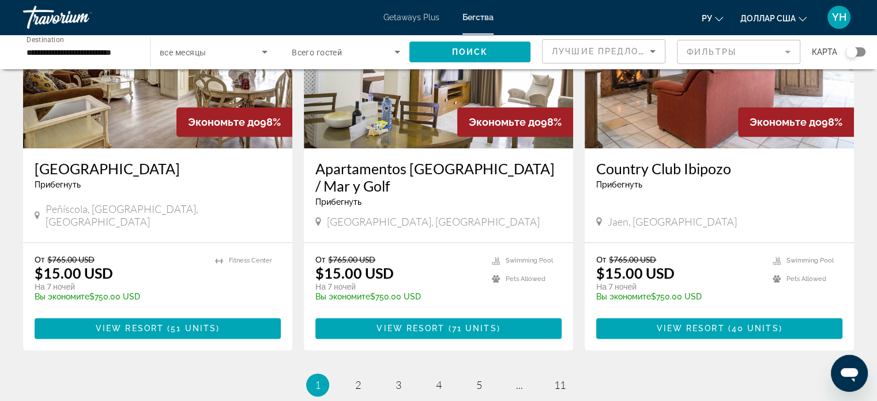
scroll to position [1384, 0]
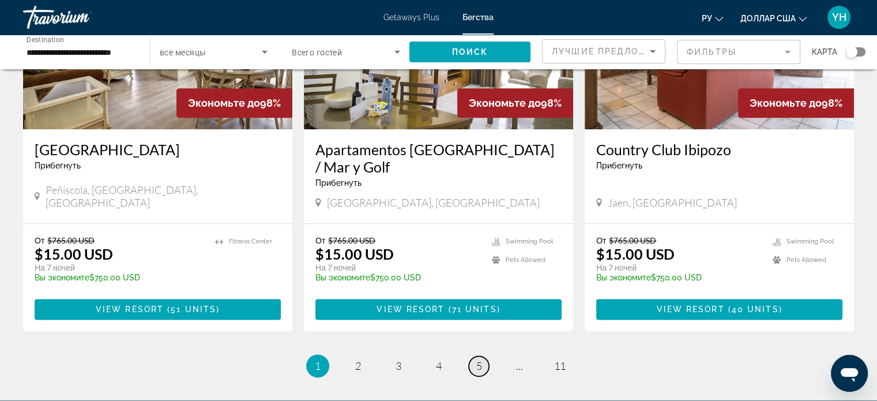
click at [477, 359] on span "5" at bounding box center [479, 365] width 6 height 13
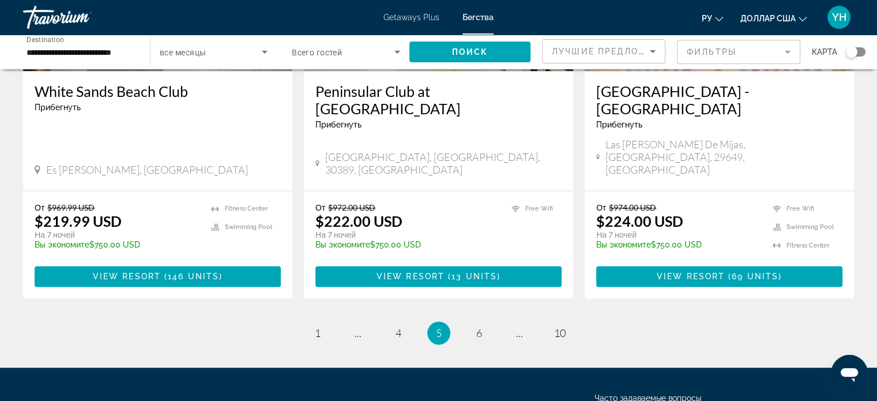
scroll to position [1481, 0]
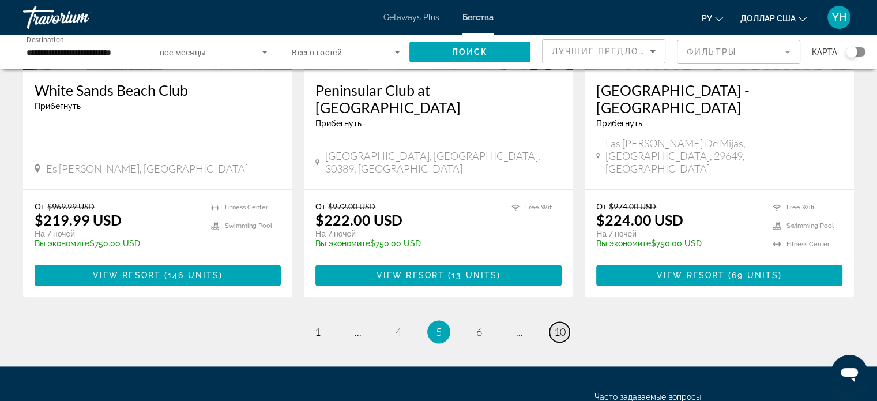
click at [560, 325] on span "10" at bounding box center [560, 331] width 12 height 13
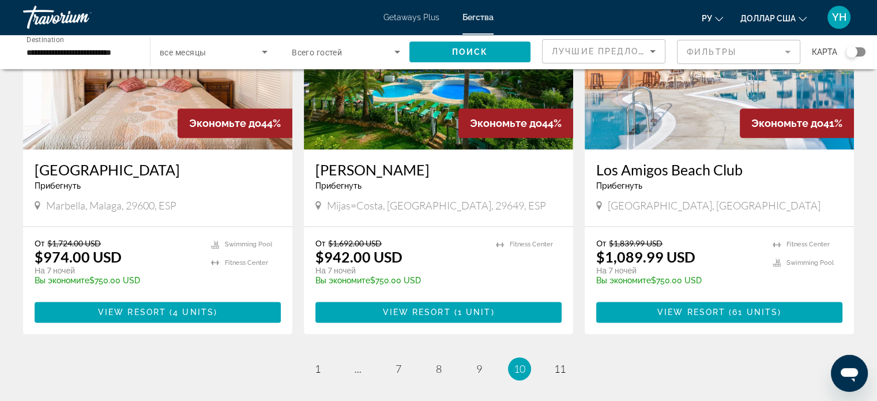
scroll to position [1384, 0]
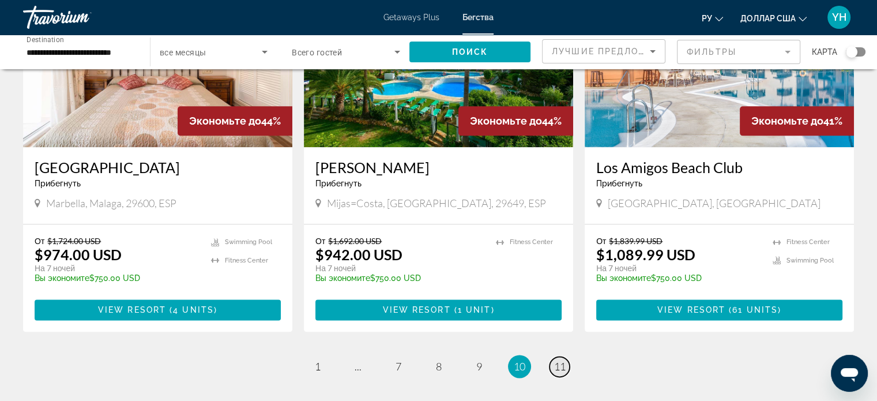
click at [563, 360] on span "11" at bounding box center [560, 366] width 12 height 13
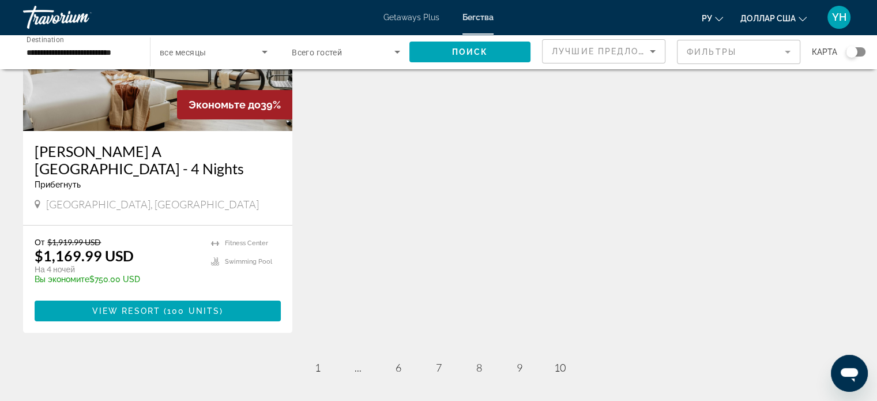
scroll to position [173, 0]
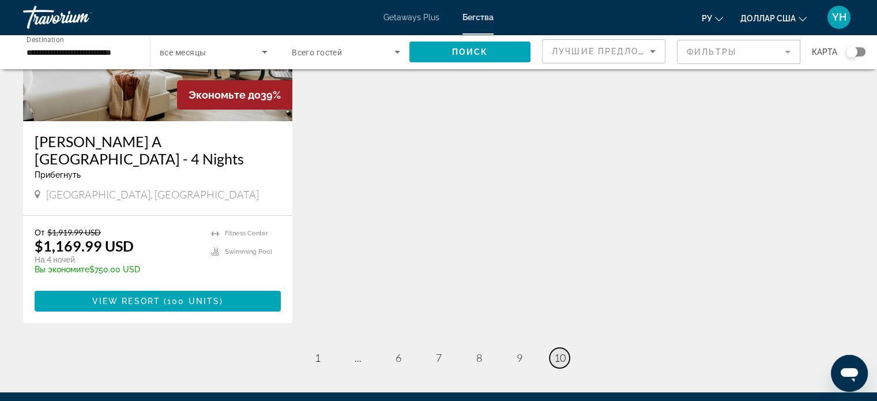
click at [564, 355] on span "10" at bounding box center [560, 357] width 12 height 13
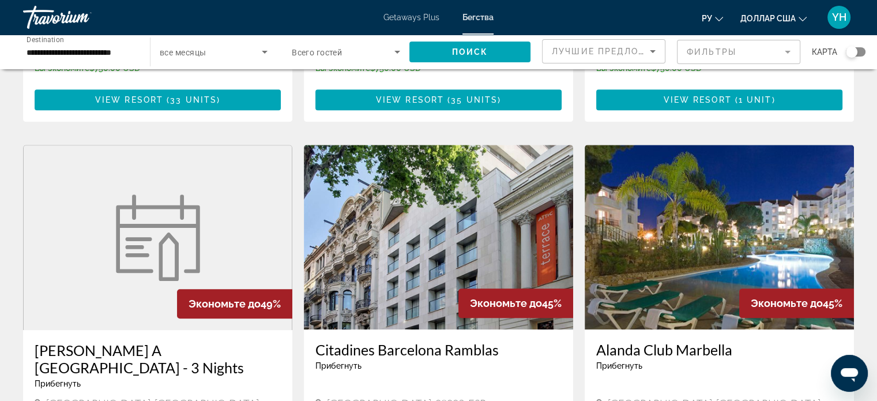
scroll to position [807, 0]
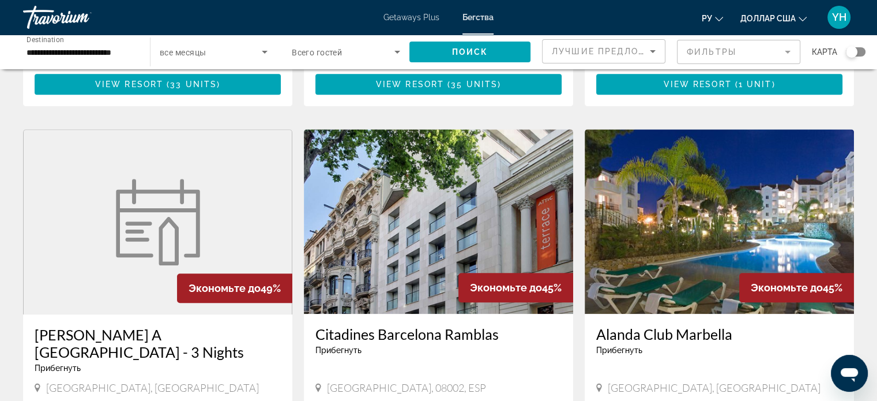
click at [687, 325] on h3 "Alanda Club Marbella" at bounding box center [719, 333] width 246 height 17
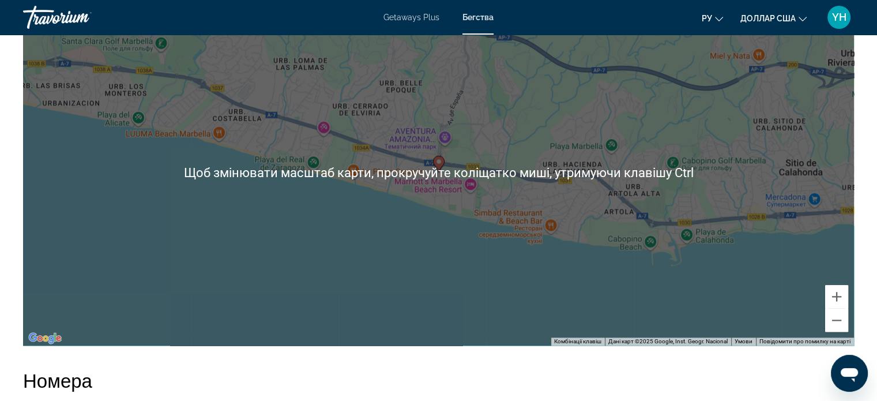
scroll to position [1268, 0]
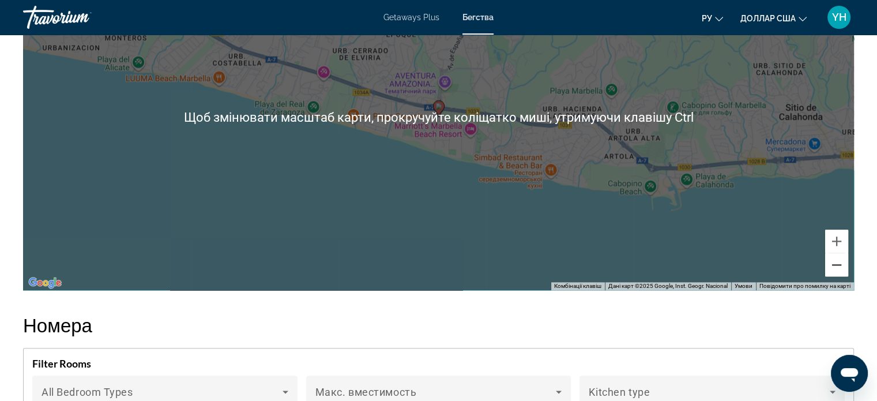
click at [828, 271] on button "Зменшити" at bounding box center [836, 264] width 23 height 23
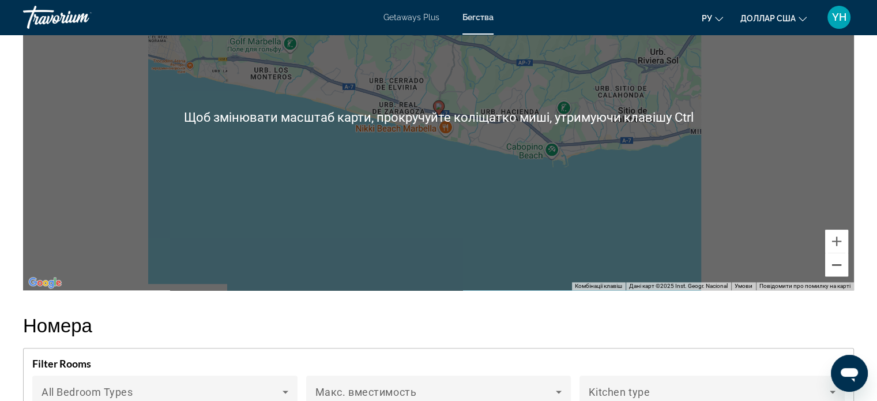
click at [828, 271] on button "Зменшити" at bounding box center [836, 264] width 23 height 23
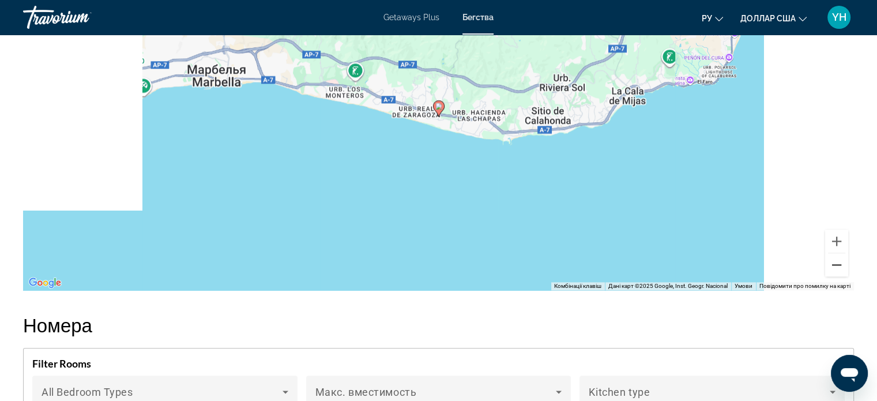
click at [828, 271] on button "Зменшити" at bounding box center [836, 264] width 23 height 23
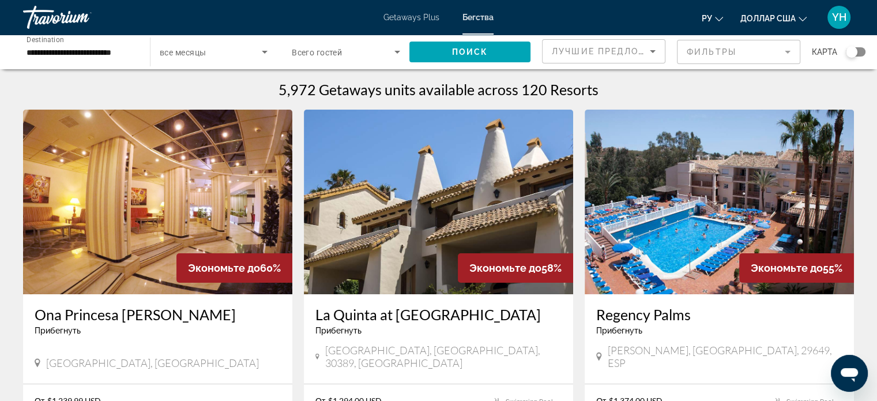
click at [713, 236] on img "Основное содержание" at bounding box center [719, 202] width 269 height 184
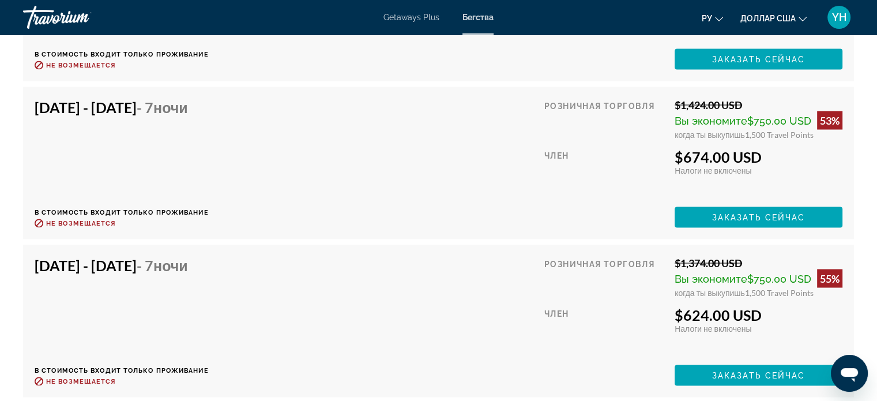
scroll to position [2133, 0]
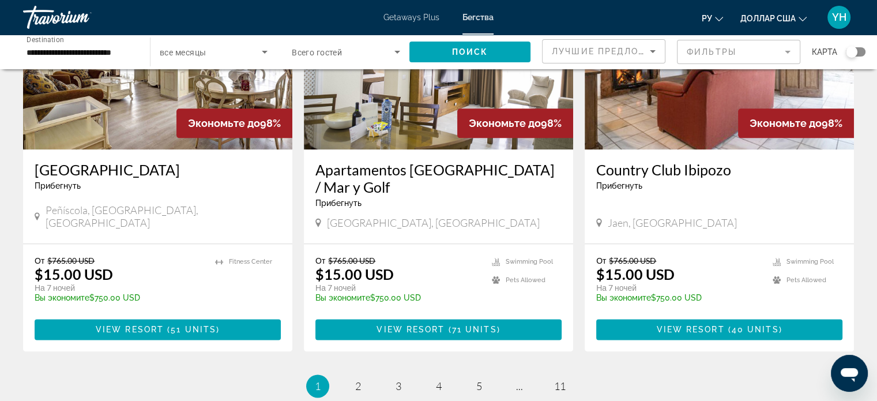
scroll to position [1384, 0]
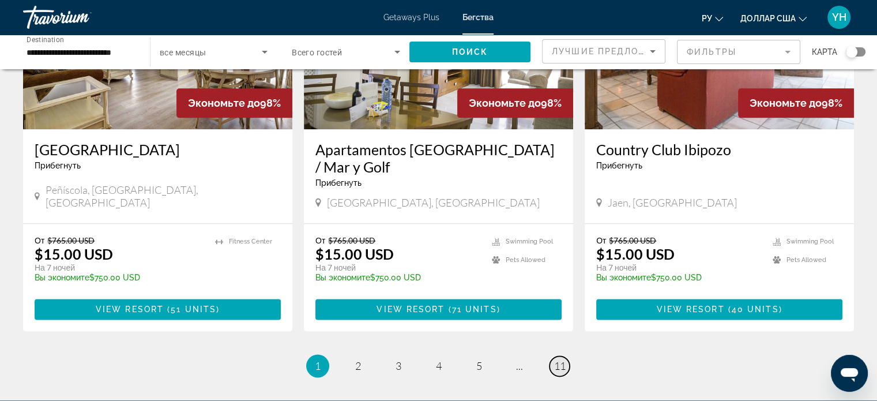
click at [560, 359] on span "11" at bounding box center [560, 365] width 12 height 13
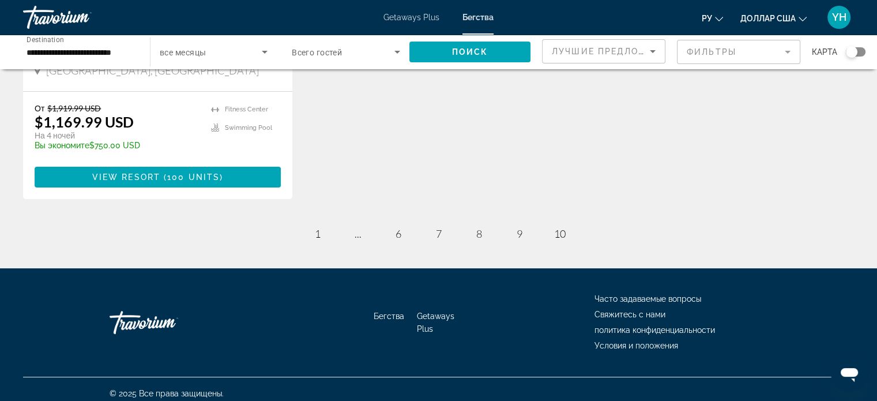
scroll to position [305, 0]
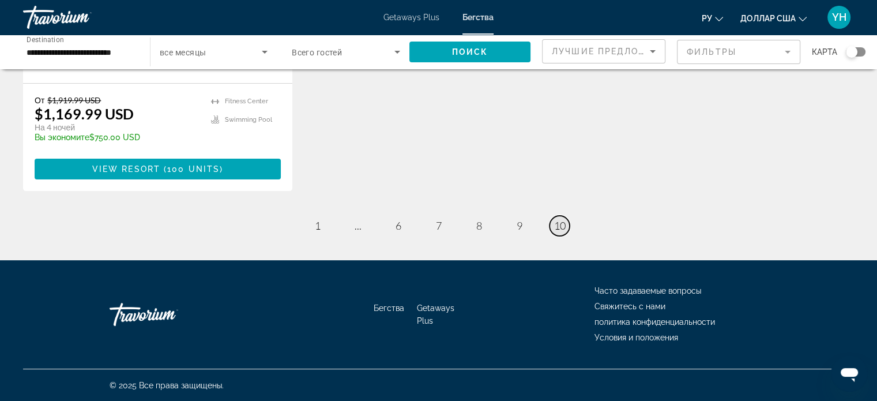
click at [556, 227] on span "10" at bounding box center [560, 225] width 12 height 13
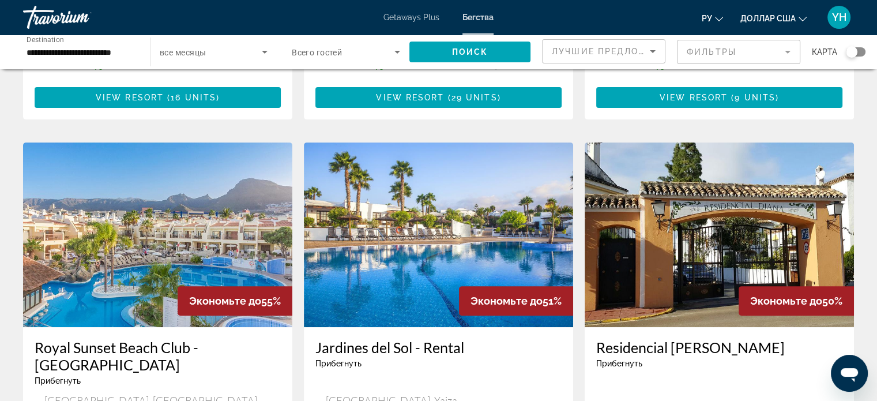
scroll to position [404, 0]
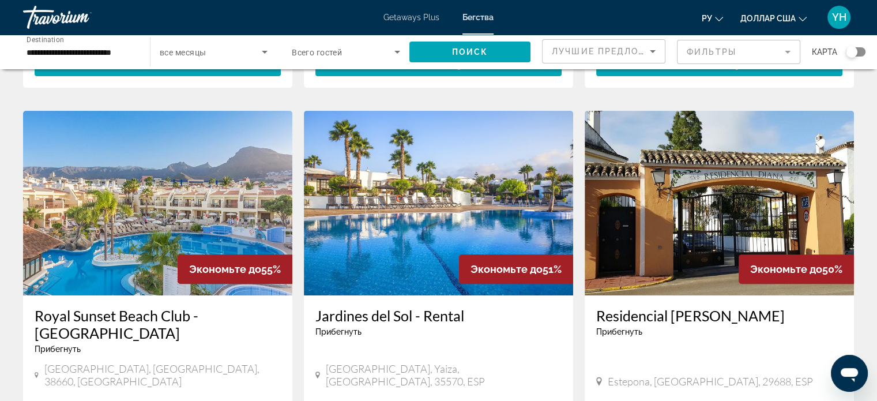
click at [185, 183] on img "Основное содержание" at bounding box center [157, 203] width 269 height 184
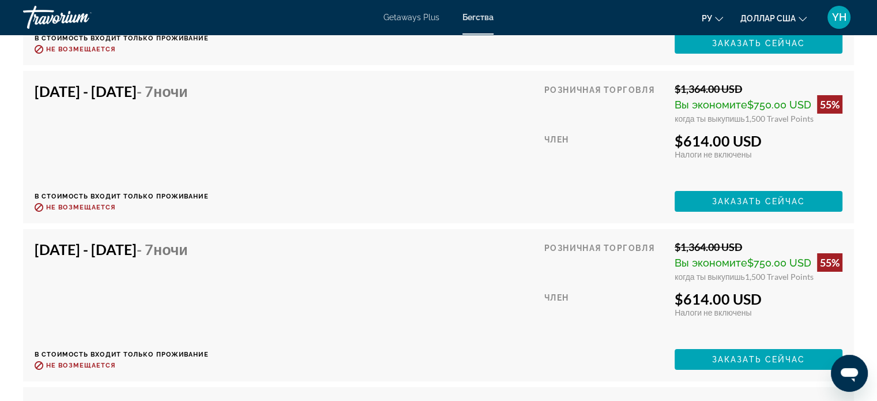
scroll to position [3920, 0]
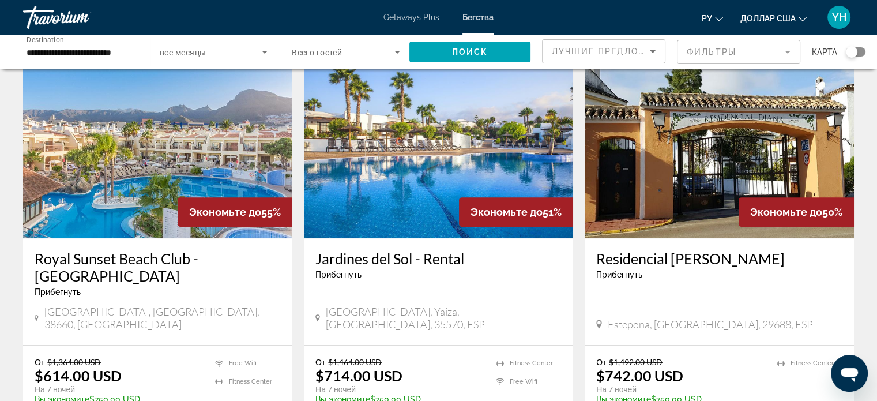
scroll to position [461, 0]
click at [714, 163] on img "Основное содержание" at bounding box center [719, 145] width 269 height 184
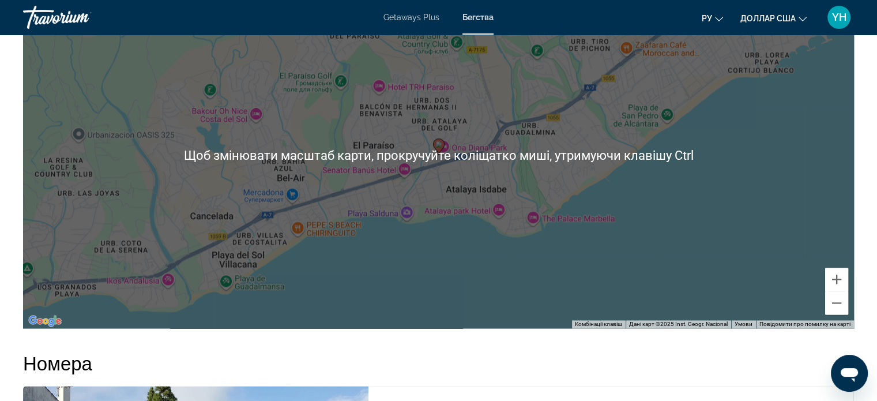
scroll to position [1499, 0]
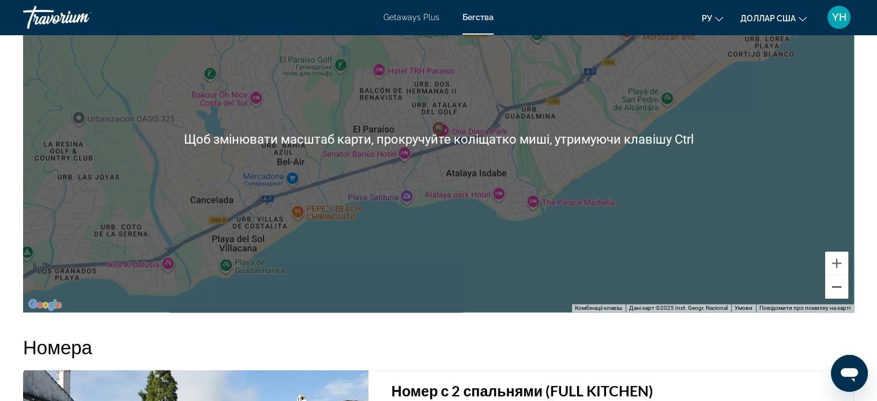
click at [837, 293] on button "Зменшити" at bounding box center [836, 286] width 23 height 23
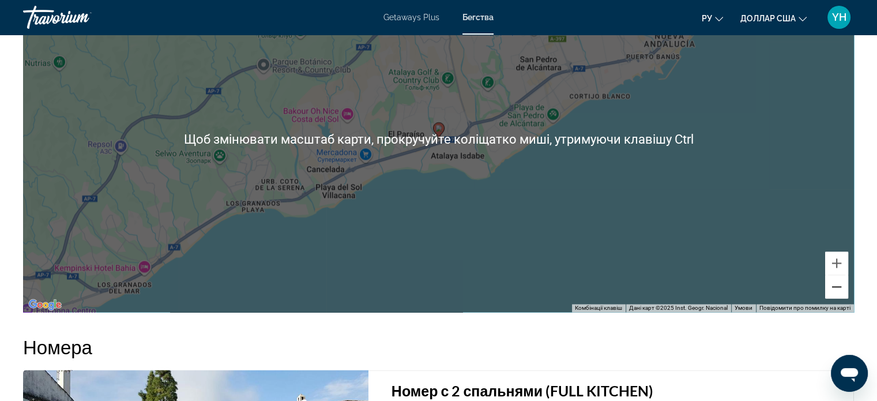
click at [837, 293] on button "Зменшити" at bounding box center [836, 286] width 23 height 23
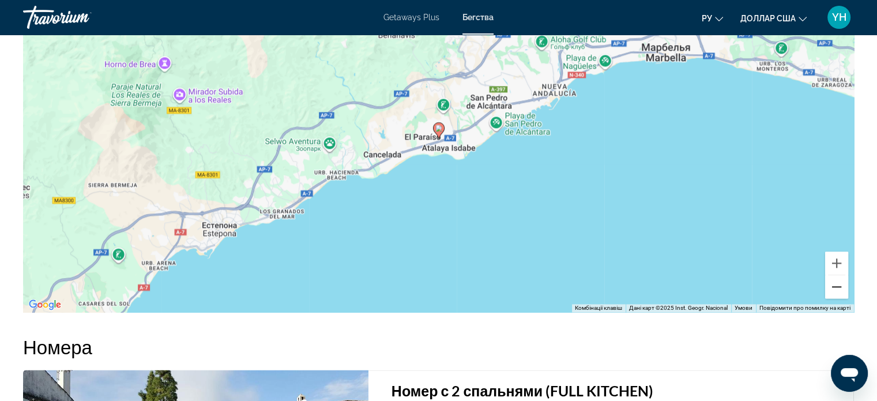
click at [837, 293] on button "Зменшити" at bounding box center [836, 286] width 23 height 23
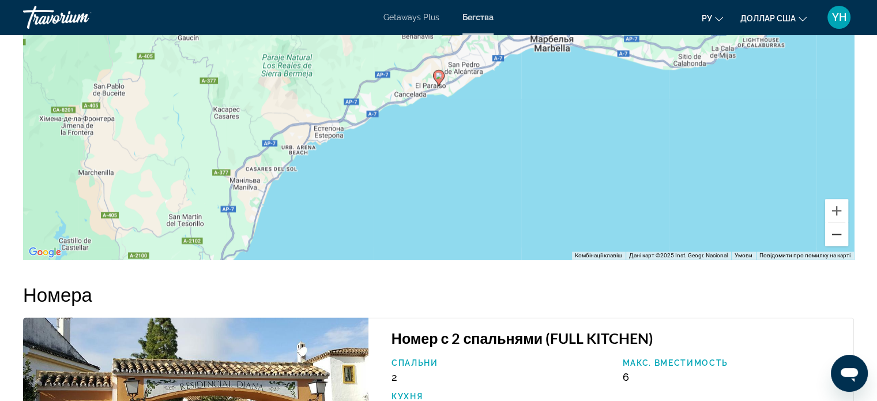
scroll to position [1557, 0]
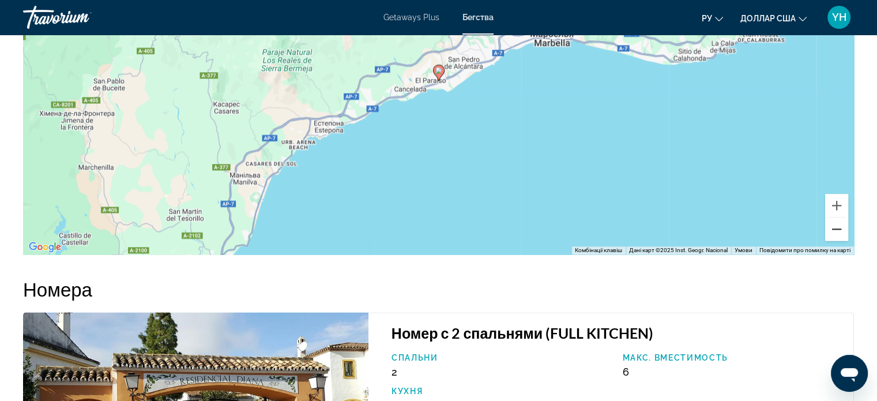
click at [835, 232] on button "Зменшити" at bounding box center [836, 228] width 23 height 23
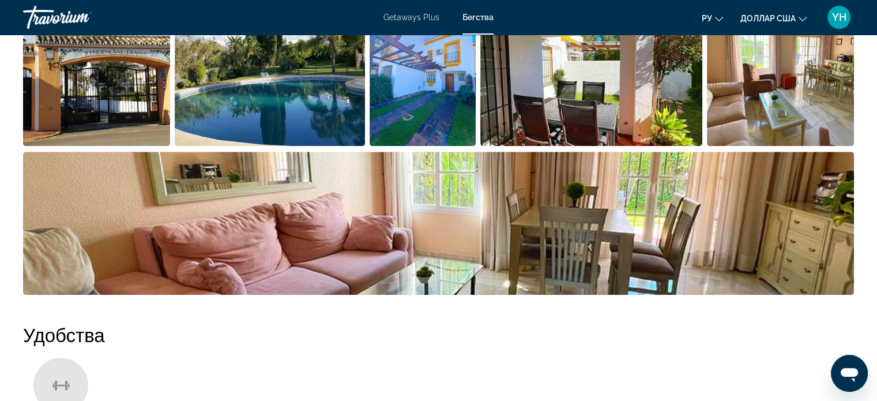
scroll to position [577, 0]
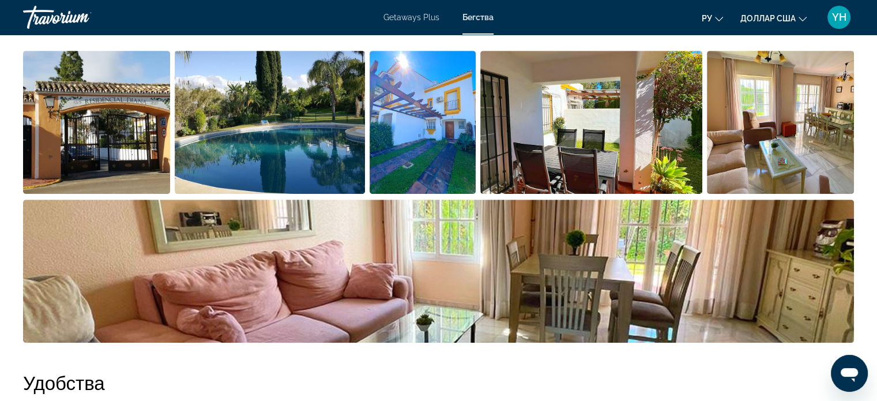
click at [805, 130] on img "Open full-screen image slider" at bounding box center [780, 122] width 147 height 143
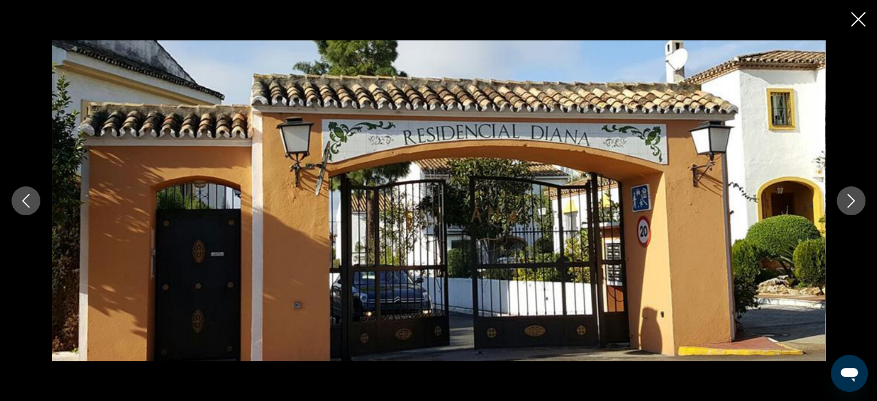
click at [850, 194] on icon "Next image" at bounding box center [851, 201] width 14 height 14
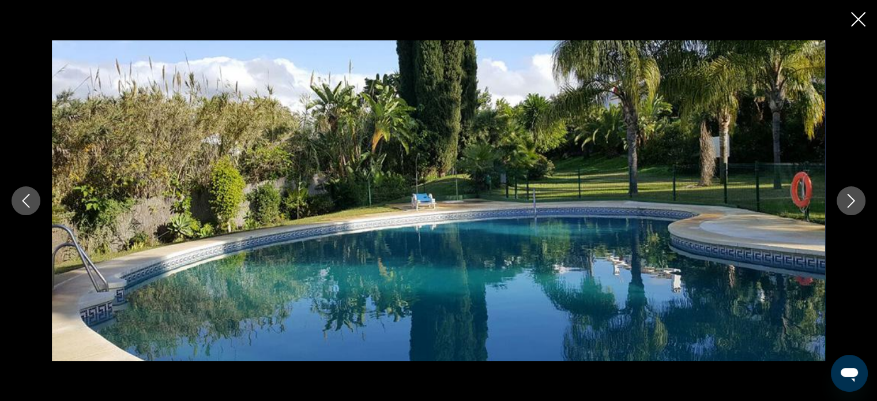
click at [850, 194] on icon "Next image" at bounding box center [851, 201] width 14 height 14
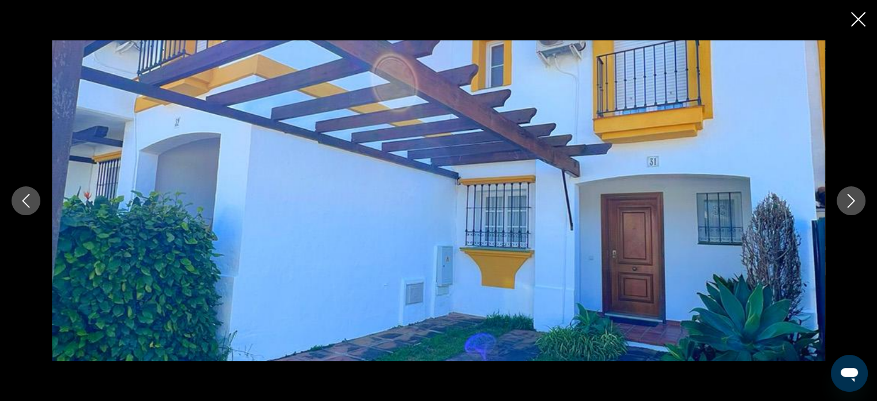
click at [850, 194] on icon "Next image" at bounding box center [851, 201] width 14 height 14
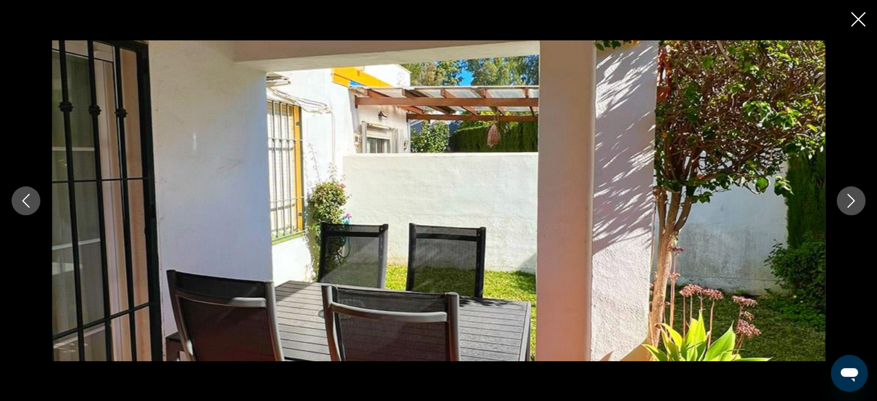
click at [850, 194] on icon "Next image" at bounding box center [851, 201] width 14 height 14
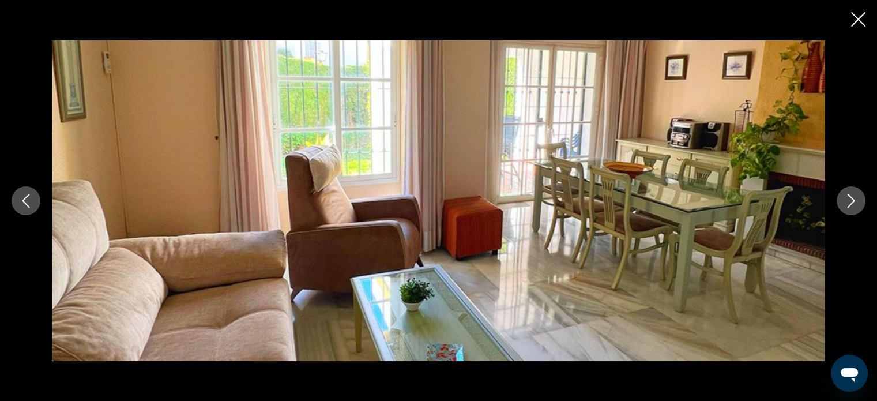
click at [850, 194] on icon "Next image" at bounding box center [851, 201] width 14 height 14
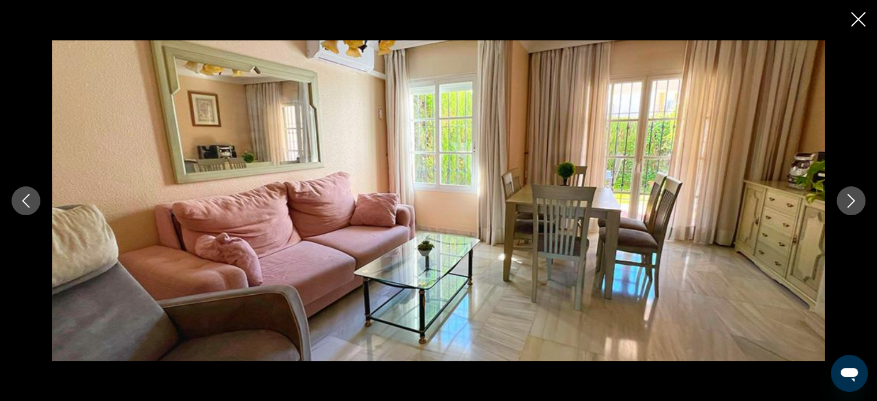
click at [850, 194] on icon "Next image" at bounding box center [851, 201] width 14 height 14
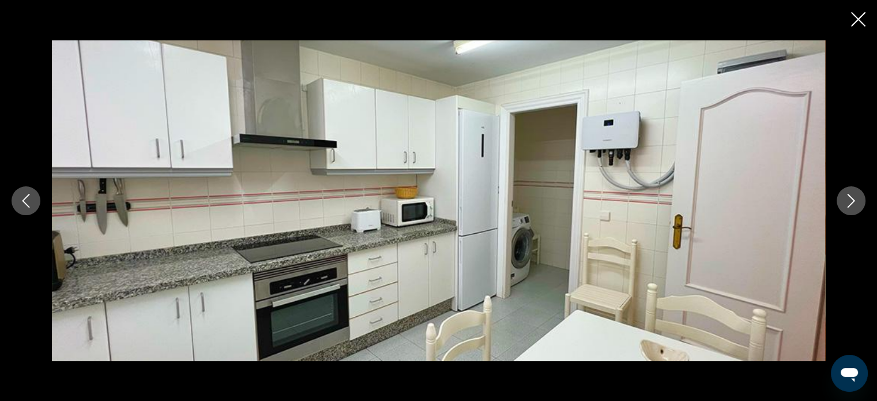
click at [850, 194] on icon "Next image" at bounding box center [851, 201] width 14 height 14
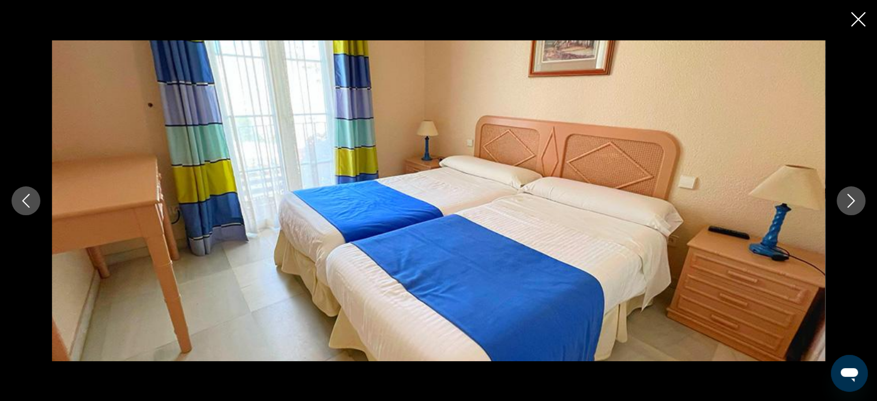
click at [850, 194] on icon "Next image" at bounding box center [851, 201] width 14 height 14
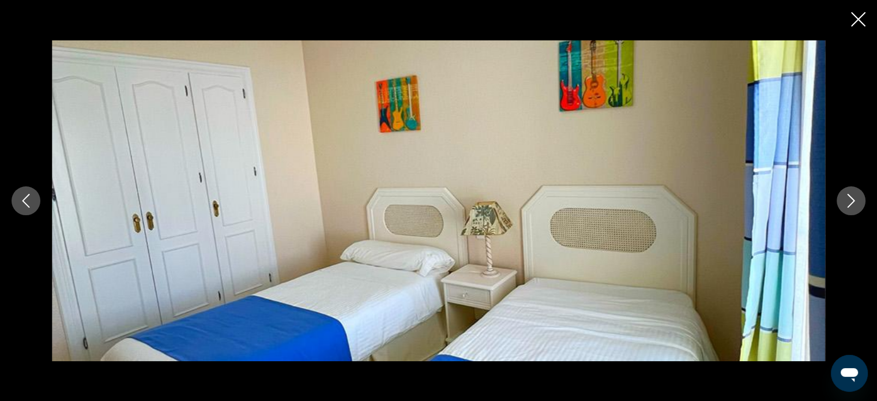
click at [850, 194] on icon "Next image" at bounding box center [851, 201] width 14 height 14
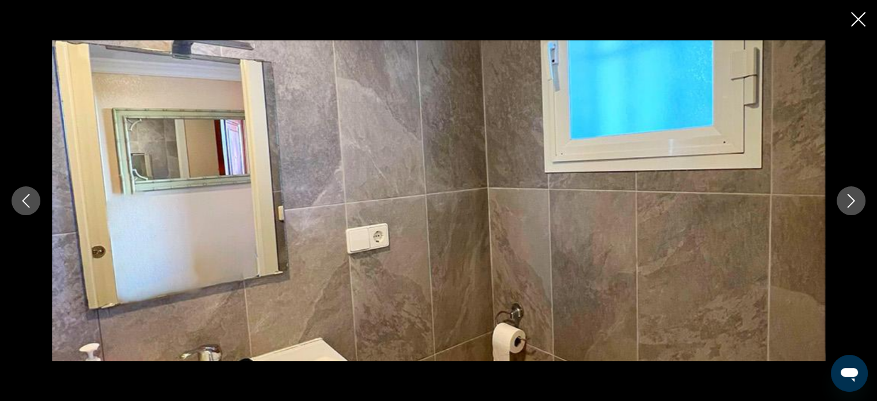
click at [850, 194] on icon "Next image" at bounding box center [851, 201] width 14 height 14
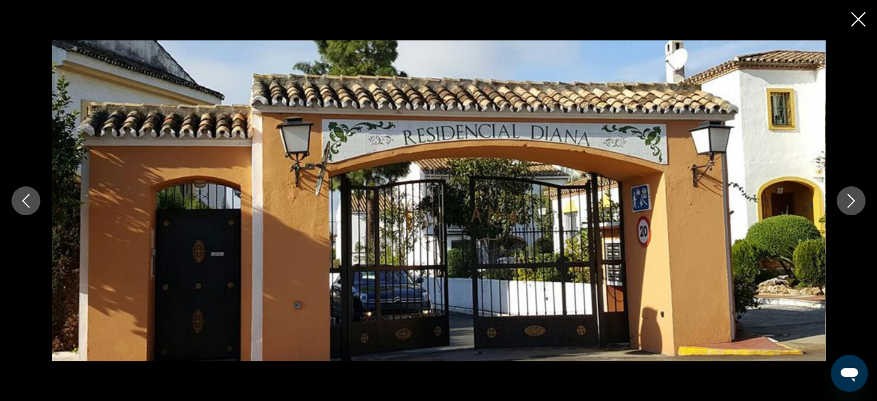
click at [856, 14] on icon "Close slideshow" at bounding box center [858, 19] width 14 height 14
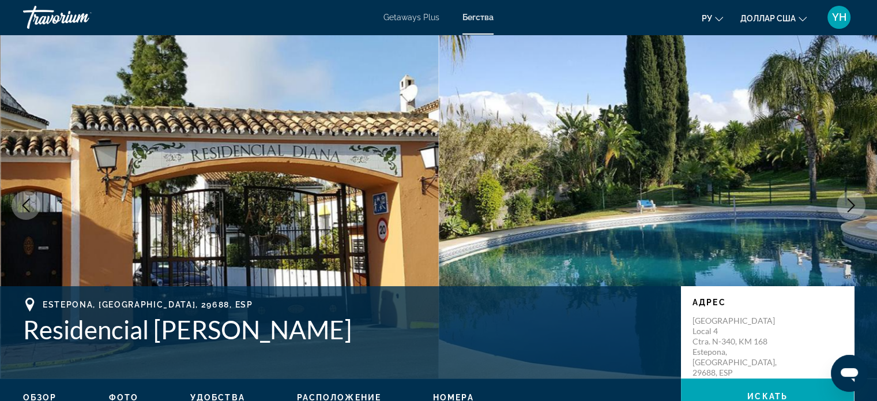
scroll to position [0, 0]
